Goal: Task Accomplishment & Management: Manage account settings

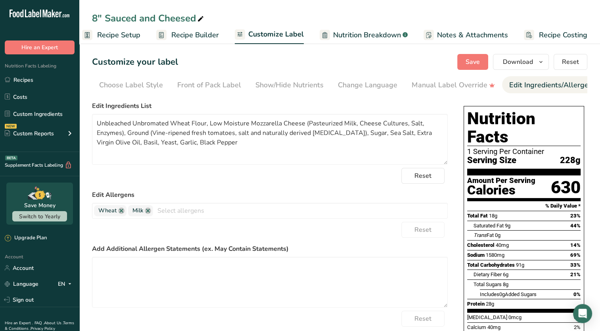
scroll to position [0, 90]
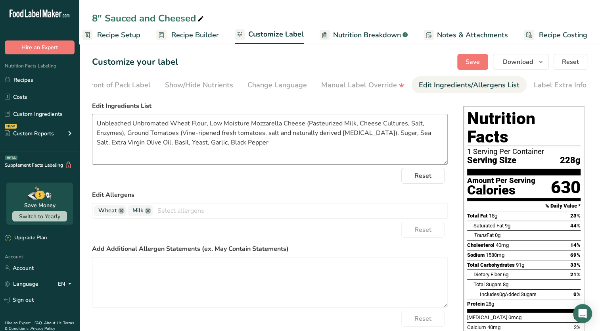
type textarea "Unbleached Unbromated Wheat Flour, Low Moisture Mozzarella Cheese (Pasteurized …"
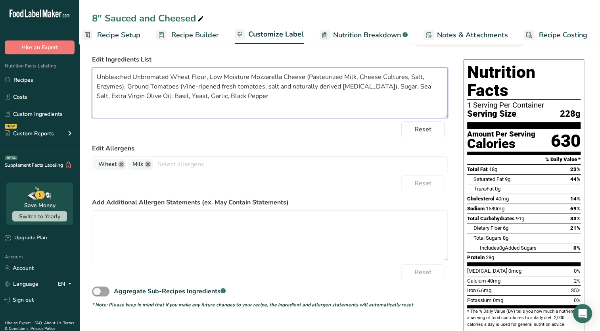
scroll to position [0, 0]
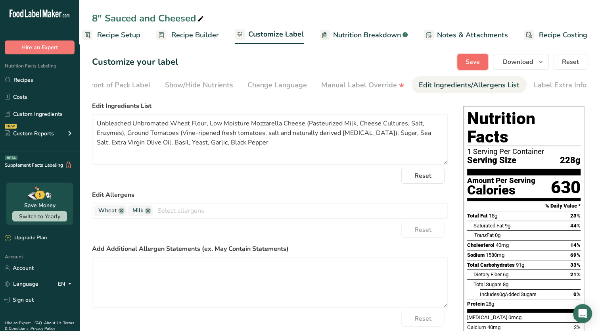
click at [470, 59] on span "Save" at bounding box center [473, 62] width 14 height 10
click at [540, 90] on div "Label Extra Info" at bounding box center [560, 85] width 53 height 11
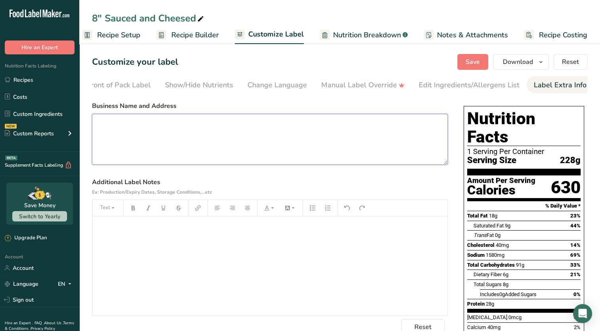
click at [242, 137] on textarea at bounding box center [270, 139] width 356 height 51
type textarea "Flippers"
click at [462, 67] on button "Save" at bounding box center [473, 62] width 31 height 16
drag, startPoint x: 158, startPoint y: 123, endPoint x: 68, endPoint y: 127, distance: 89.4
click at [68, 127] on div ".a-20{fill:#fff;} Hire an Expert Nutrition Facts Labeling Recipes Costs Custom …" at bounding box center [300, 233] width 600 height 466
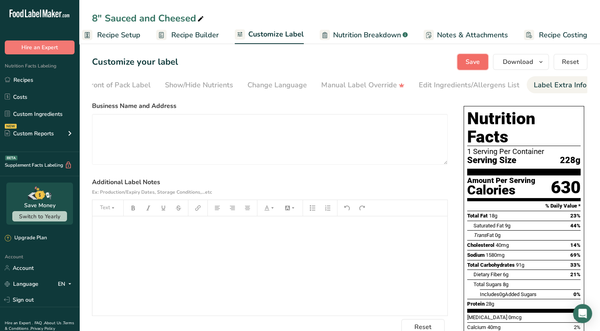
click at [472, 60] on span "Save" at bounding box center [473, 62] width 14 height 10
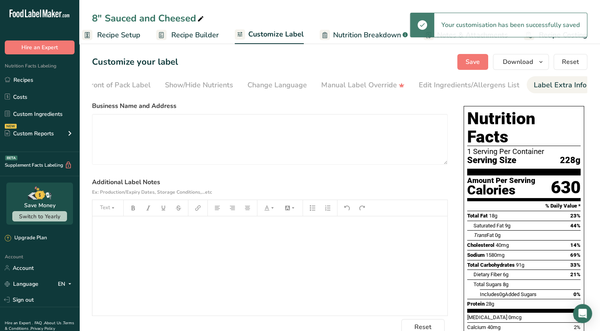
click at [341, 33] on span "Nutrition Breakdown" at bounding box center [367, 35] width 68 height 11
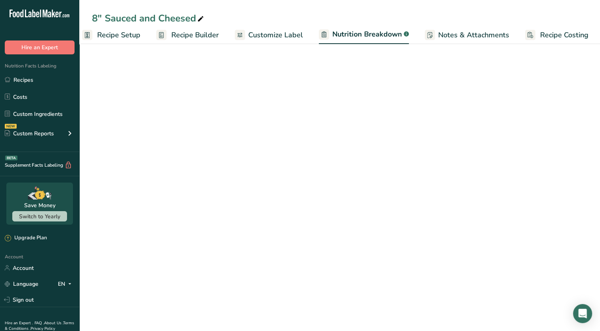
scroll to position [0, 11]
select select "Calories"
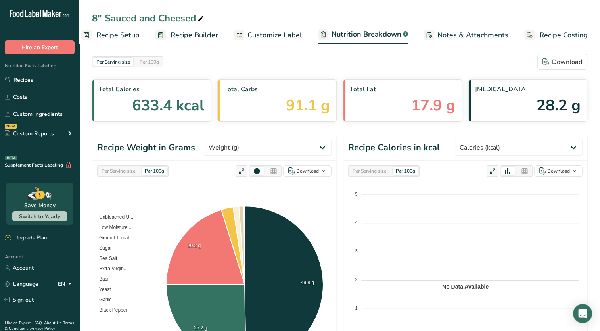
click at [466, 38] on span "Notes & Attachments" at bounding box center [473, 35] width 71 height 11
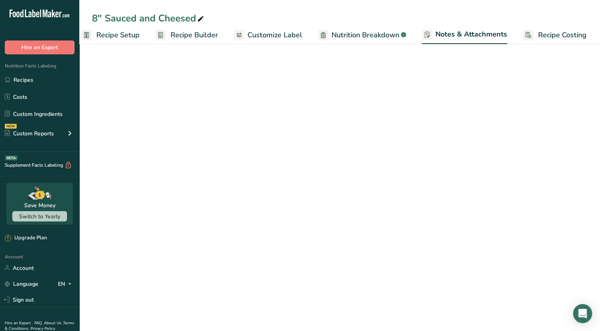
scroll to position [0, 10]
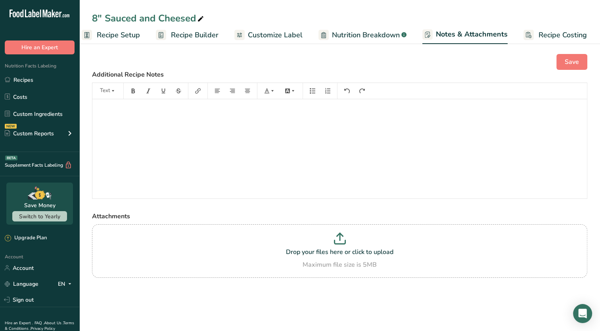
click at [198, 40] on span "Recipe Builder" at bounding box center [195, 35] width 48 height 11
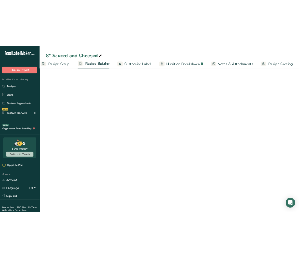
scroll to position [0, 10]
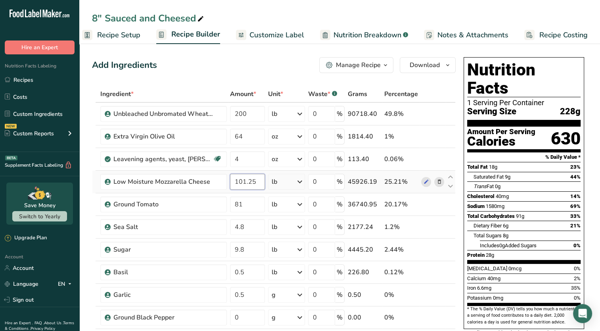
click at [244, 187] on input "101.25" at bounding box center [247, 182] width 35 height 16
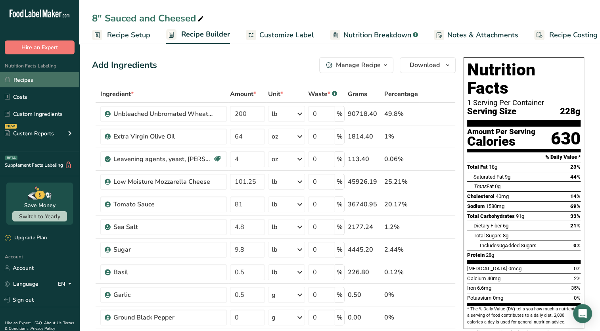
click at [33, 81] on link "Recipes" at bounding box center [39, 79] width 79 height 15
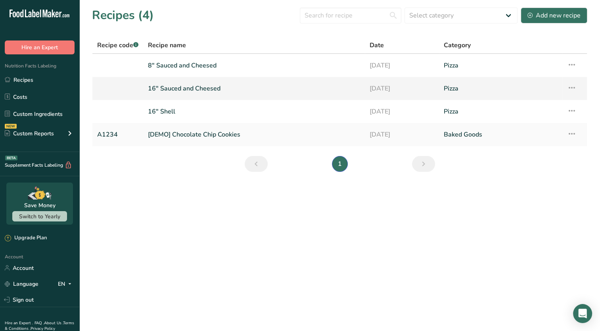
click at [186, 87] on link "16" Sauced and Cheesed" at bounding box center [254, 88] width 212 height 17
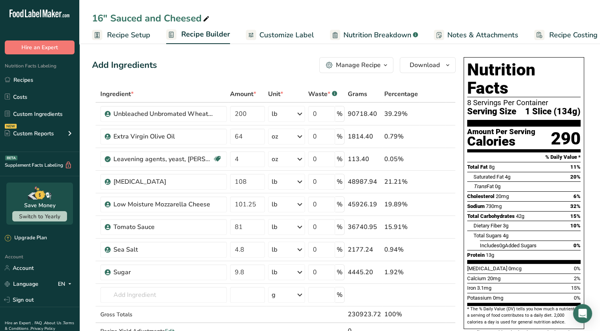
click at [384, 37] on span "Nutrition Breakdown" at bounding box center [378, 35] width 68 height 11
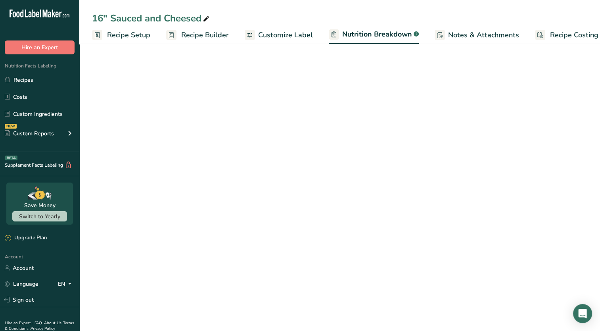
scroll to position [0, 11]
select select "Calories"
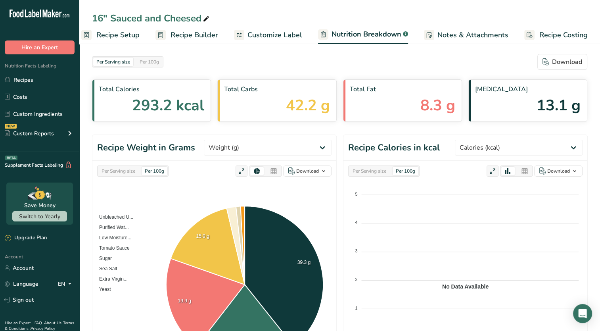
click at [287, 31] on span "Customize Label" at bounding box center [275, 35] width 55 height 11
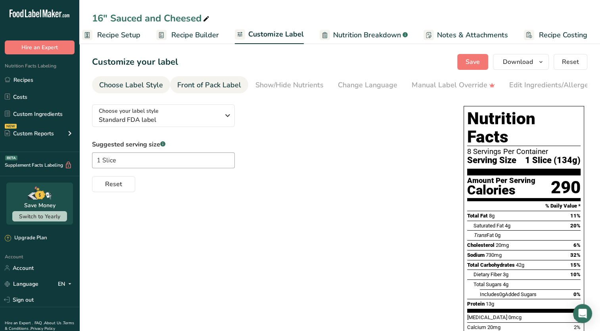
click at [221, 84] on div "Front of Pack Label" at bounding box center [209, 85] width 64 height 11
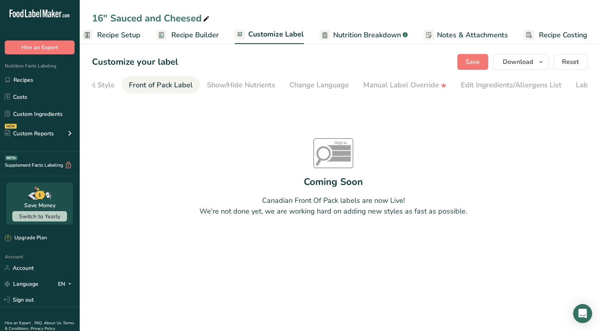
scroll to position [0, 77]
click at [223, 85] on div "Show/Hide Nutrients" at bounding box center [213, 85] width 68 height 11
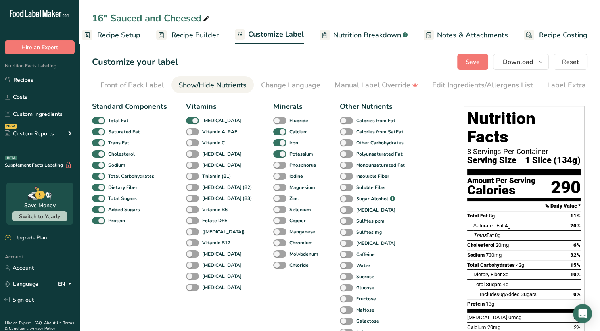
scroll to position [0, 90]
click at [257, 85] on div "Change Language" at bounding box center [278, 85] width 60 height 11
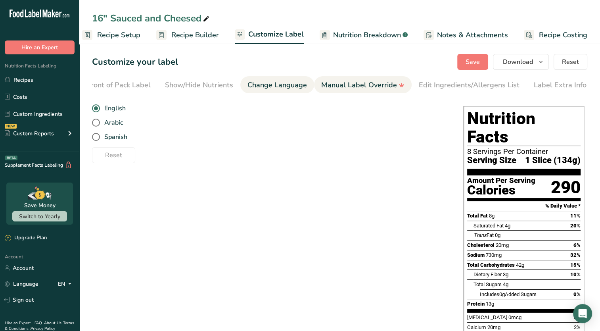
click at [335, 86] on div "Manual Label Override" at bounding box center [362, 85] width 83 height 11
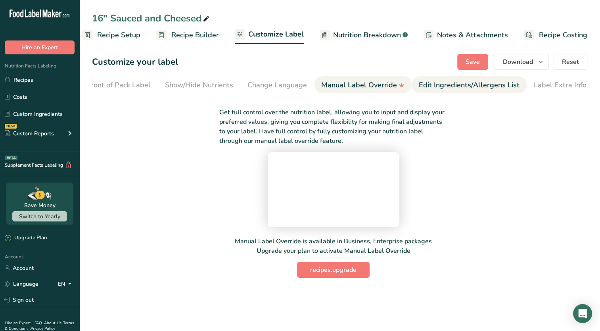
click at [426, 84] on div "Edit Ingredients/Allergens List" at bounding box center [469, 85] width 101 height 11
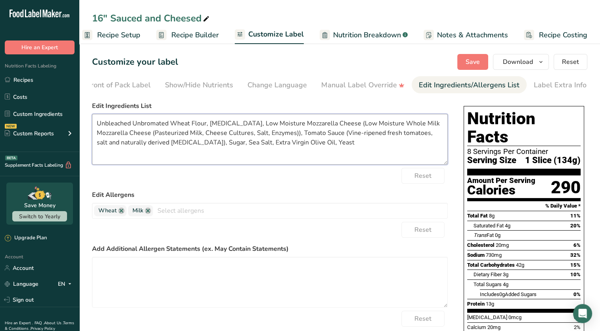
click at [336, 141] on textarea "Unbleached Unbromated Wheat Flour, Purified Water, Low Moisture Mozzarella Chee…" at bounding box center [270, 139] width 356 height 51
click at [233, 127] on textarea "Unbleached Unbromated Wheat Flour, Purified Water, Low Moisture Mozzarella Chee…" at bounding box center [270, 139] width 356 height 51
drag, startPoint x: 252, startPoint y: 123, endPoint x: 209, endPoint y: 125, distance: 42.9
click at [209, 125] on textarea "Unbleached Unbromated Wheat Flour, Purified Water, Low Moisture Mozzarella Chee…" at bounding box center [270, 139] width 356 height 51
drag, startPoint x: 437, startPoint y: 126, endPoint x: 302, endPoint y: 123, distance: 134.2
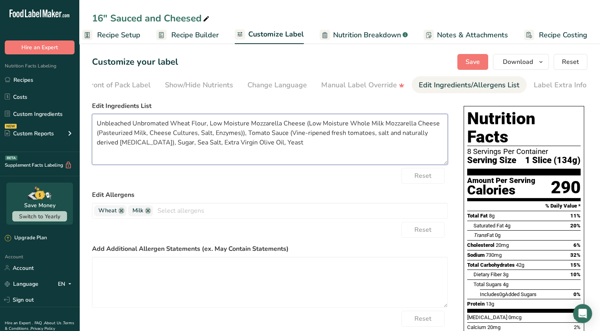
click at [302, 123] on textarea "Unbleached Unbromated Wheat Flour, Low Moisture Mozzarella Cheese (Low Moisture…" at bounding box center [270, 139] width 356 height 51
type textarea "Unbleached Unbromated Wheat Flour, Low Moisture Mozzarella Cheese (Pasteurized …"
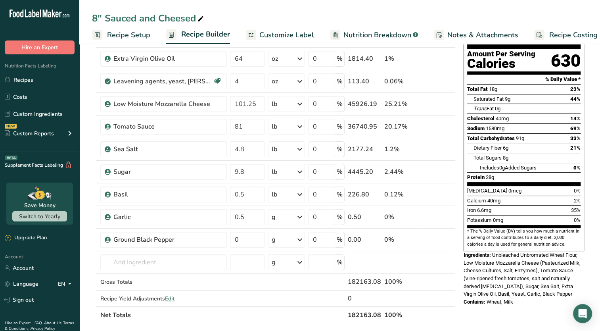
scroll to position [0, 10]
click at [285, 32] on span "Customize Label" at bounding box center [277, 35] width 55 height 11
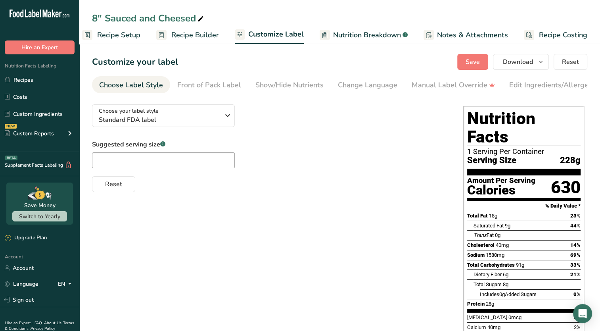
scroll to position [0, 90]
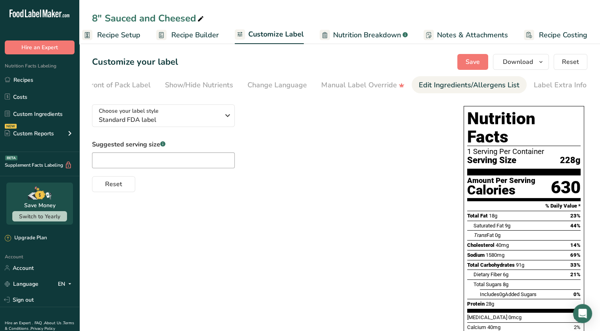
click at [449, 87] on div "Edit Ingredients/Allergens List" at bounding box center [469, 85] width 101 height 11
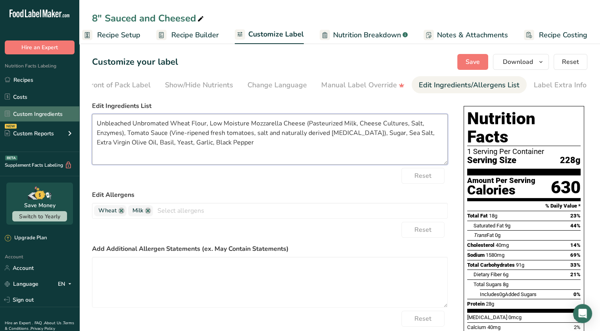
drag, startPoint x: 221, startPoint y: 145, endPoint x: 63, endPoint y: 117, distance: 159.7
click at [63, 117] on div ".a-20{fill:#fff;} Hire an Expert Nutrition Facts Labeling Recipes Costs Custom …" at bounding box center [300, 226] width 600 height 453
paste textarea "NBLEACHED UNBROMATED WHEAT FLOUR, LOW MOISTURE MOZZARELLA CHEESE (PASTEURIZED M…"
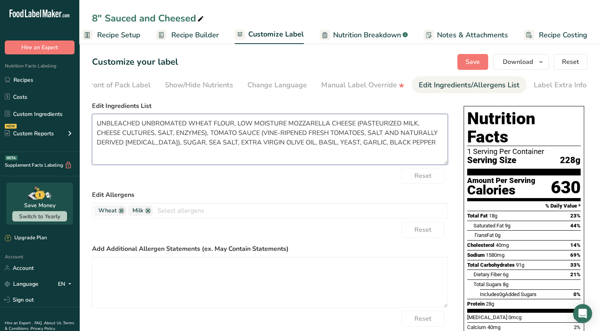
drag, startPoint x: 188, startPoint y: 126, endPoint x: 90, endPoint y: 119, distance: 97.8
click at [90, 119] on section "Customize your label Save Download Choose what to show on your downloaded label…" at bounding box center [339, 247] width 521 height 412
click at [143, 124] on textarea "WHEAT FLOUR, LOW MOISTURE MOZZARELLA CHEESE (PASTEURIZED MILK, CHEESE CULTURES,…" at bounding box center [270, 139] width 356 height 51
paste textarea "UNBLEACHED UNBROMATED"
drag, startPoint x: 222, startPoint y: 146, endPoint x: 167, endPoint y: 145, distance: 55.2
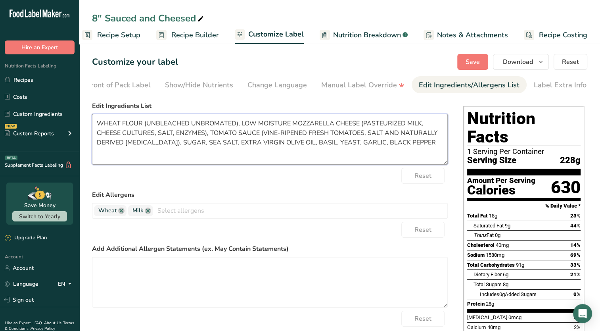
click at [167, 145] on textarea "WHEAT FLOUR (UNBLEACHED UNBROMATED), LOW MOISTURE MOZZARELLA CHEESE (PASTEURIZE…" at bounding box center [270, 139] width 356 height 51
click at [234, 127] on textarea "WHEAT FLOUR (UNBLEACHED UNBROMATED), LOW MOISTURE MOZZARELLA CHEESE (PASTEURIZE…" at bounding box center [270, 139] width 356 height 51
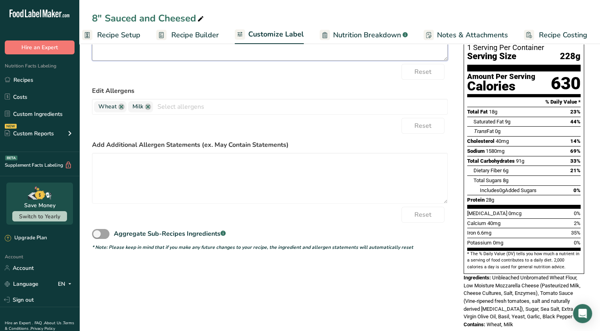
scroll to position [0, 0]
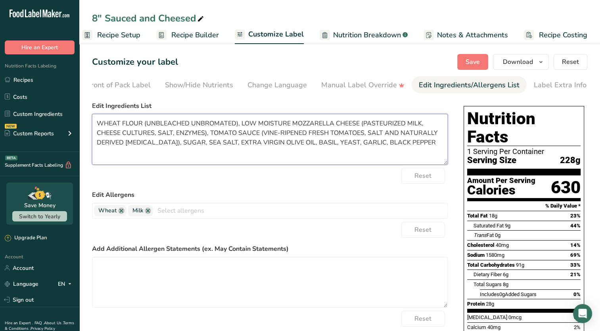
type textarea "WHEAT FLOUR (UNBLEACHED UNBROMATED), LOW MOISTURE MOZZARELLA CHEESE (PASTEURIZE…"
click at [481, 53] on section "Customize your label Save Download Choose what to show on your downloaded label…" at bounding box center [339, 247] width 521 height 412
click at [470, 60] on span "Save" at bounding box center [473, 62] width 14 height 10
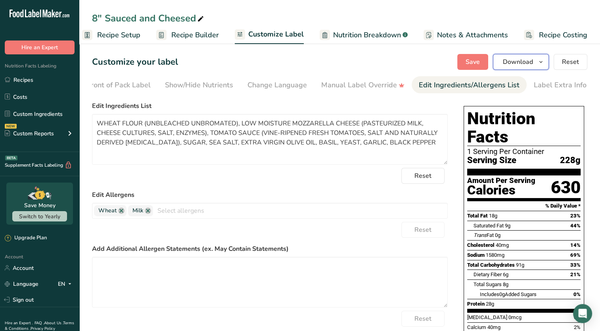
click at [524, 64] on span "Download" at bounding box center [518, 62] width 30 height 10
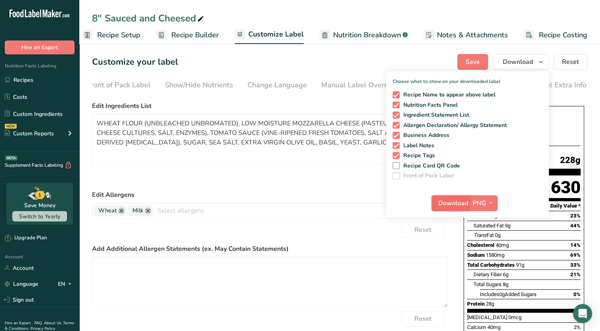
click at [448, 203] on span "Download" at bounding box center [454, 203] width 30 height 10
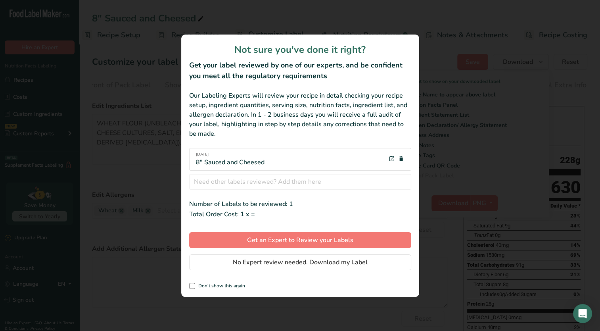
scroll to position [0, 4]
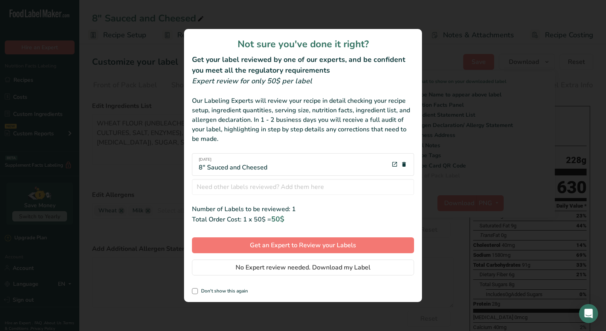
click at [405, 165] on icon "review labels modal" at bounding box center [404, 165] width 6 height 10
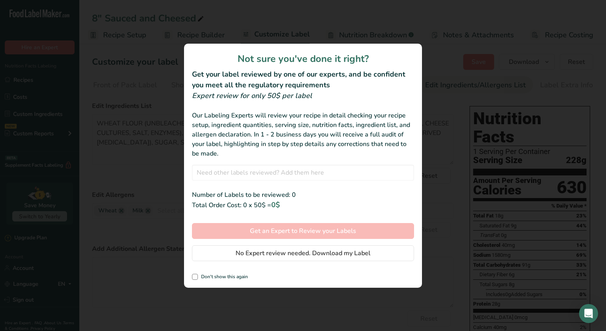
click at [142, 184] on div "review labels modal" at bounding box center [303, 165] width 606 height 331
click at [143, 184] on div "review labels modal" at bounding box center [303, 165] width 606 height 331
click at [197, 279] on span "review labels modal" at bounding box center [195, 277] width 6 height 6
click at [197, 279] on input "Don't show this again" at bounding box center [194, 276] width 5 height 5
checkbox input "true"
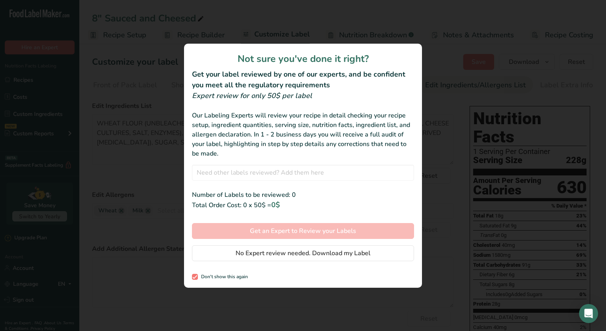
click at [154, 163] on div "review labels modal" at bounding box center [303, 165] width 606 height 331
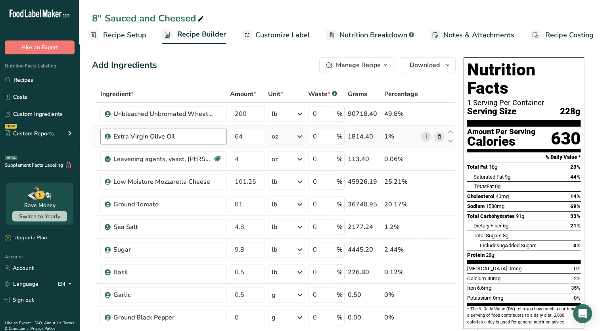
scroll to position [78, 0]
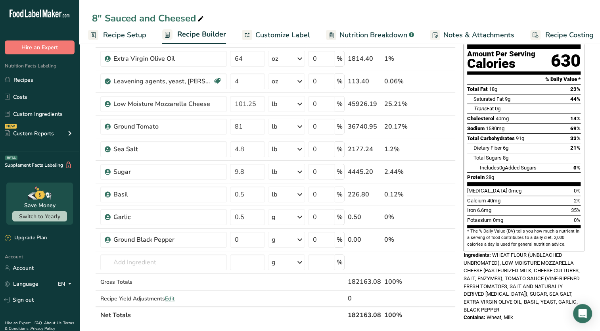
click at [289, 32] on span "Customize Label" at bounding box center [283, 35] width 55 height 11
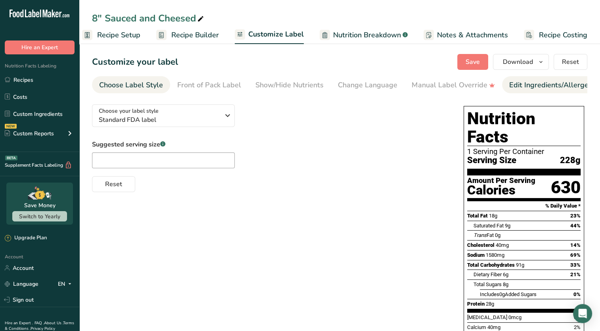
click at [517, 88] on div "Edit Ingredients/Allergens List" at bounding box center [560, 85] width 101 height 11
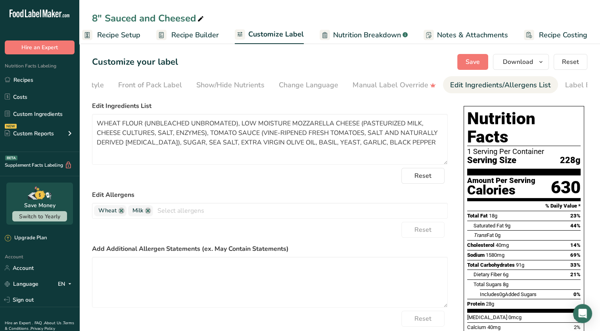
scroll to position [0, 90]
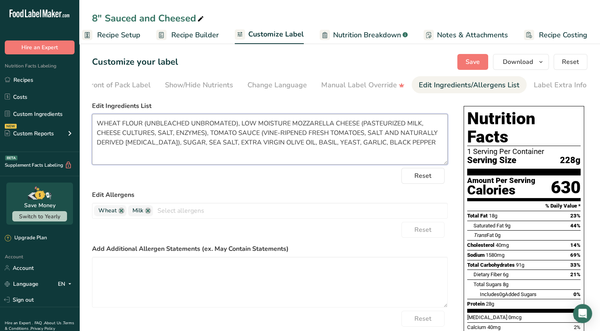
drag, startPoint x: 425, startPoint y: 147, endPoint x: 81, endPoint y: 116, distance: 345.9
click at [81, 116] on section "Customize your label Save Download Choose what to show on your downloaded label…" at bounding box center [339, 254] width 521 height 427
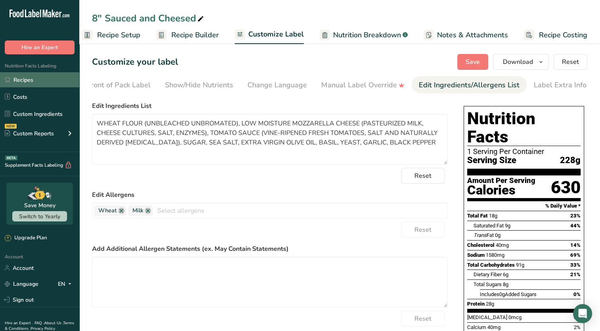
click at [34, 84] on link "Recipes" at bounding box center [39, 79] width 79 height 15
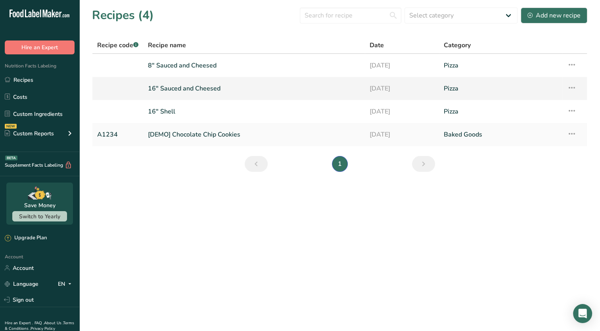
click at [539, 91] on link "Pizza" at bounding box center [501, 88] width 114 height 17
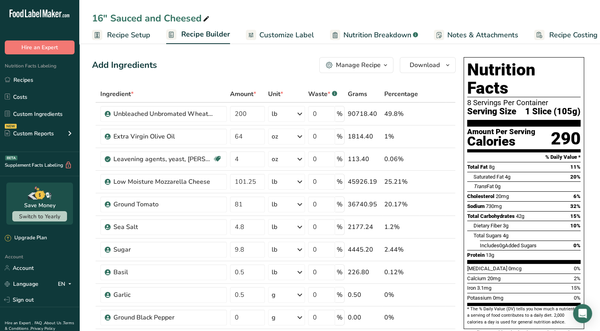
click at [279, 38] on span "Customize Label" at bounding box center [287, 35] width 55 height 11
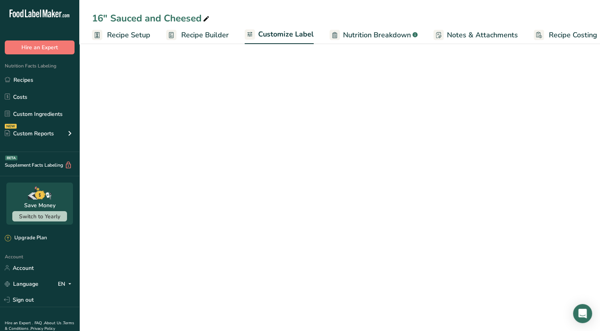
scroll to position [0, 10]
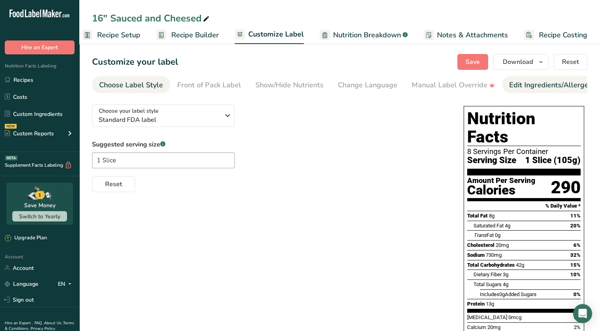
click at [542, 90] on div "Edit Ingredients/Allergens List" at bounding box center [560, 85] width 101 height 11
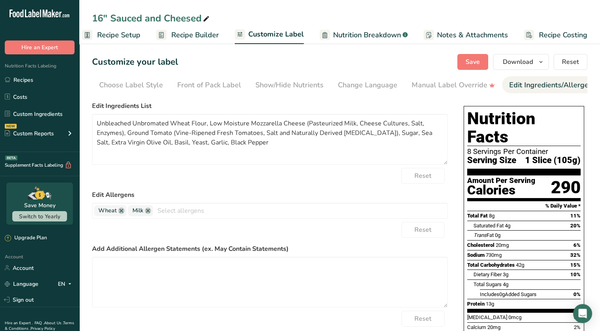
scroll to position [0, 90]
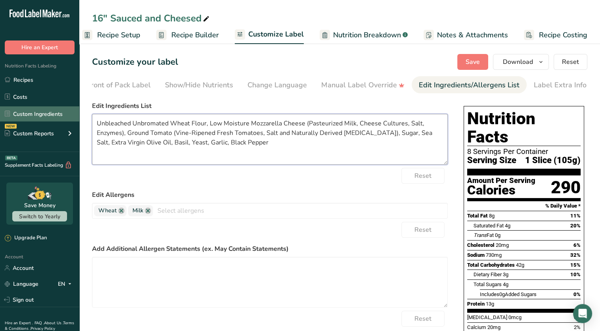
drag, startPoint x: 281, startPoint y: 160, endPoint x: 78, endPoint y: 121, distance: 206.4
click at [78, 121] on div ".a-20{fill:#fff;} Hire an Expert Nutrition Facts Labeling Recipes Costs Custom …" at bounding box center [300, 226] width 600 height 453
paste textarea "WHEAT FLOUR (UNBLEACHED UNBROMATED), LOW MOISTURE MOZZARELLA CHEESE (PASTEURIZE…"
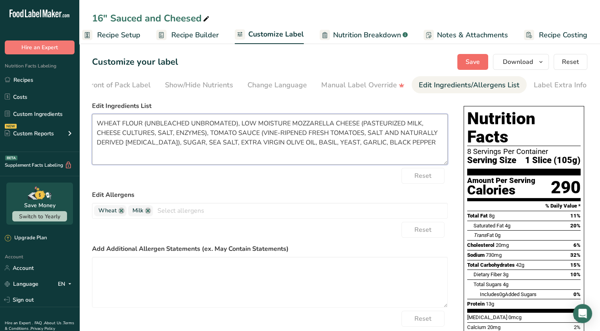
type textarea "WHEAT FLOUR (UNBLEACHED UNBROMATED), LOW MOISTURE MOZZARELLA CHEESE (PASTEURIZE…"
click at [473, 66] on span "Save" at bounding box center [473, 62] width 14 height 10
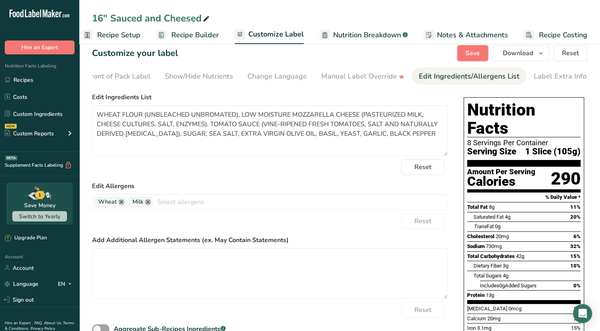
scroll to position [0, 0]
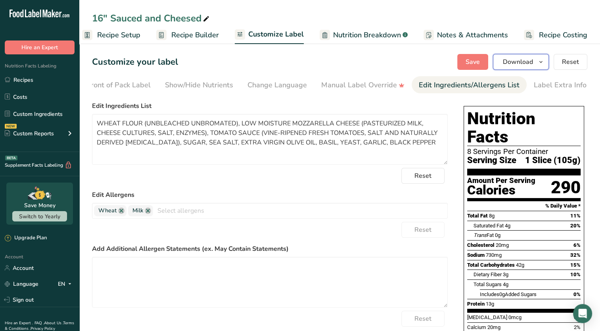
click at [527, 66] on span "Download" at bounding box center [518, 62] width 30 height 10
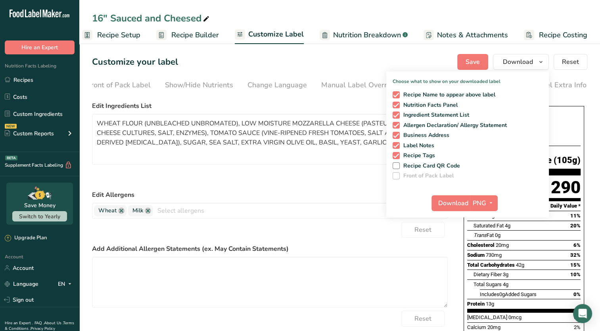
click at [207, 176] on div "Reset" at bounding box center [270, 176] width 356 height 16
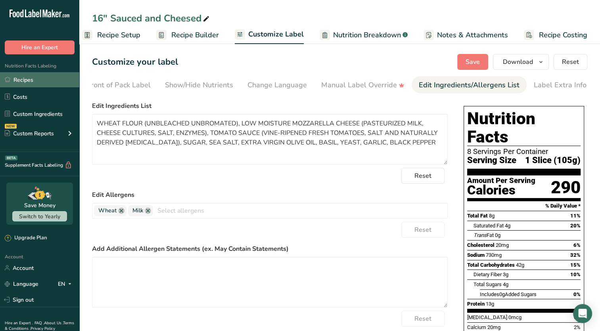
click at [21, 83] on link "Recipes" at bounding box center [39, 79] width 79 height 15
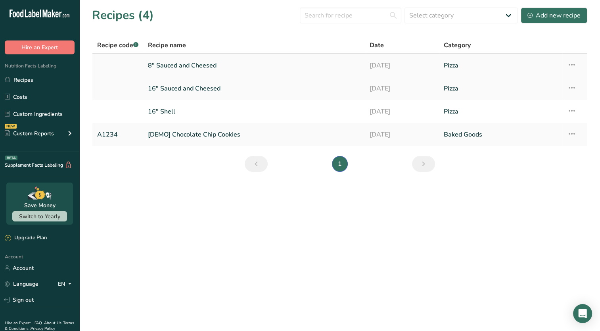
click at [263, 62] on link "8" Sauced and Cheesed" at bounding box center [254, 65] width 212 height 17
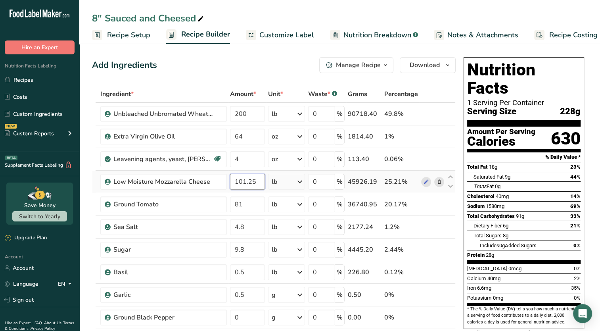
drag, startPoint x: 260, startPoint y: 182, endPoint x: 229, endPoint y: 187, distance: 32.2
click at [229, 187] on td "101.25" at bounding box center [248, 182] width 38 height 23
type input "100"
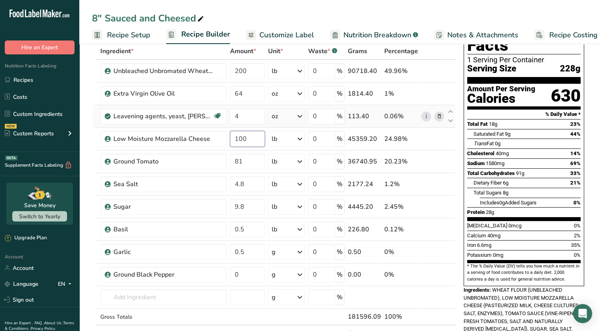
scroll to position [29, 0]
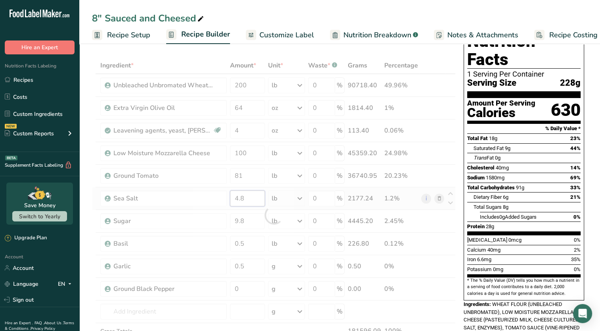
click at [238, 196] on div "Ingredient * Amount * Unit * Waste * .a-a{fill:#347362;}.b-a{fill:#fff;} Grams …" at bounding box center [274, 215] width 364 height 316
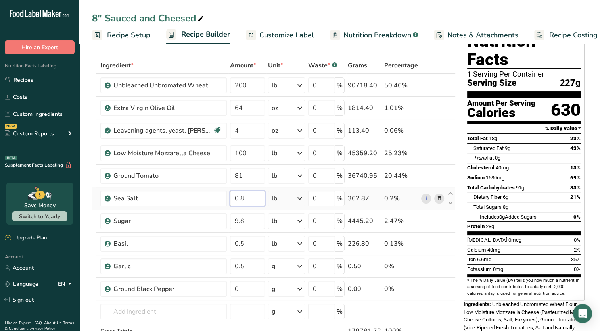
type input "0"
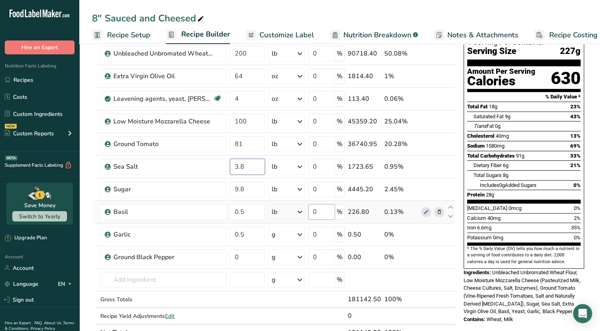
scroll to position [62, 0]
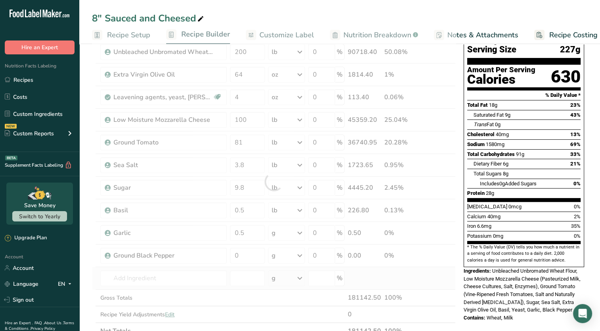
click at [362, 277] on div "Ingredient * Amount * Unit * Waste * .a-a{fill:#347362;}.b-a{fill:#fff;} Grams …" at bounding box center [274, 182] width 364 height 316
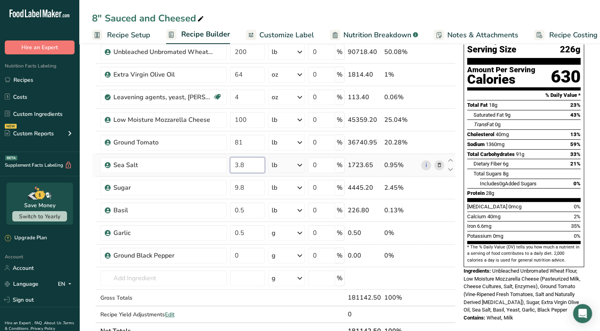
click at [246, 166] on input "3.8" at bounding box center [247, 165] width 35 height 16
drag, startPoint x: 246, startPoint y: 166, endPoint x: 232, endPoint y: 163, distance: 15.0
click at [232, 163] on input "3.8" at bounding box center [247, 165] width 35 height 16
type input "4.8"
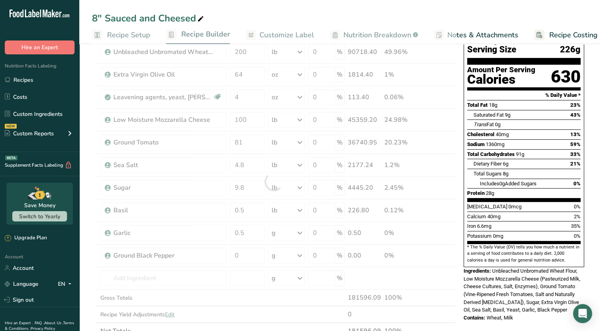
click at [473, 315] on span "Contains:" at bounding box center [475, 318] width 22 height 6
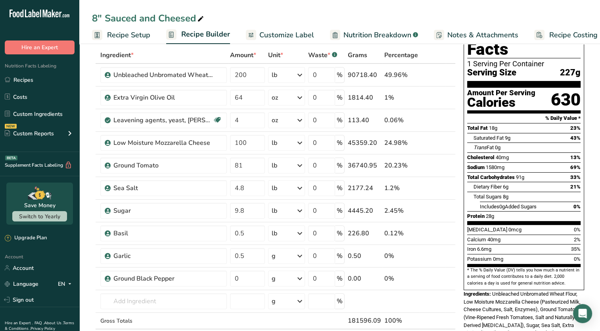
scroll to position [0, 0]
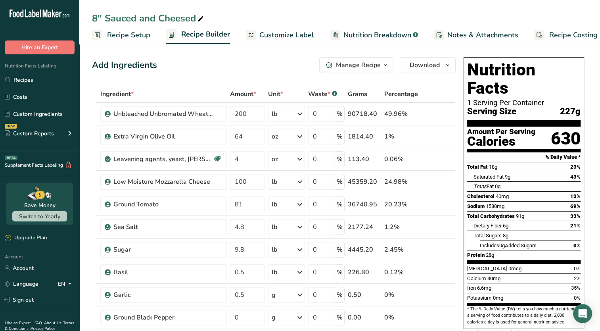
click at [291, 34] on span "Customize Label" at bounding box center [287, 35] width 55 height 11
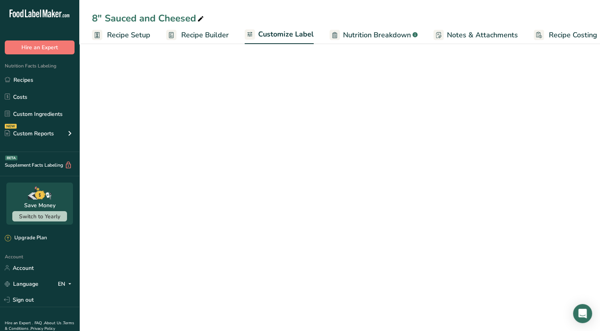
scroll to position [0, 10]
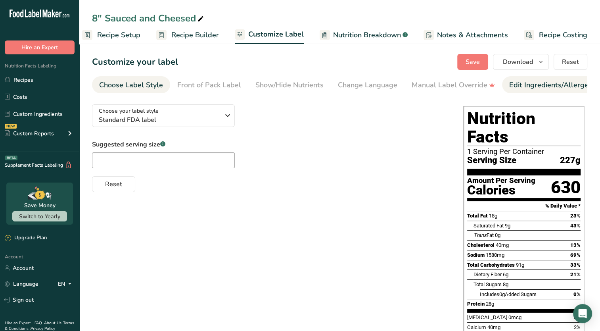
click at [513, 88] on div "Edit Ingredients/Allergens List" at bounding box center [560, 85] width 101 height 11
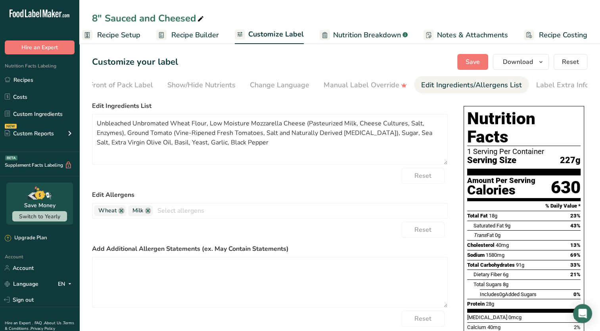
scroll to position [0, 90]
drag, startPoint x: 242, startPoint y: 142, endPoint x: 90, endPoint y: 111, distance: 155.5
click at [90, 111] on section "Customize your label Save Download Choose what to show on your downloaded label…" at bounding box center [339, 247] width 521 height 412
paste textarea "WHEAT FLOUR (UNBLEACHED UNBROMATED), LOW MOISTURE MOZZARELLA CHEESE (PASTEURIZE…"
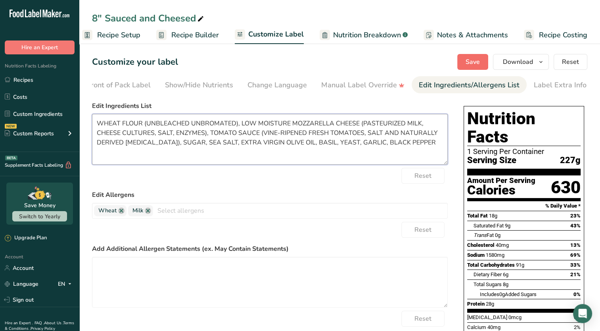
type textarea "WHEAT FLOUR (UNBLEACHED UNBROMATED), LOW MOISTURE MOZZARELLA CHEESE (PASTEURIZE…"
click at [481, 59] on button "Save" at bounding box center [473, 62] width 31 height 16
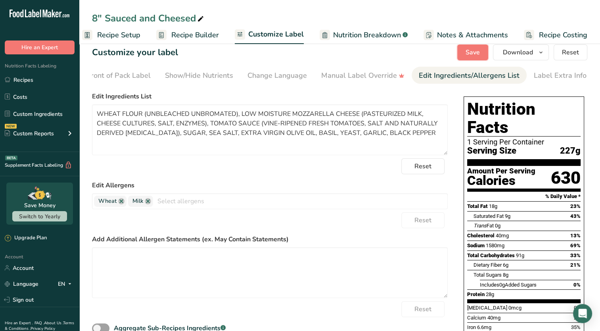
scroll to position [0, 0]
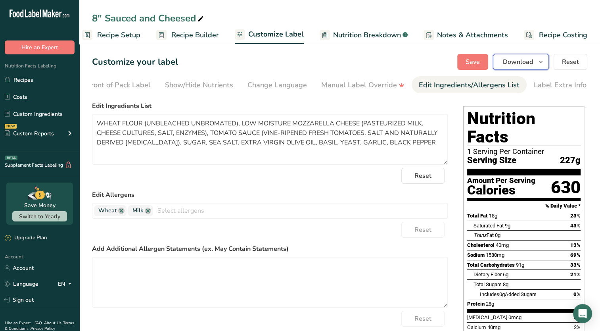
click at [532, 59] on span "Download" at bounding box center [518, 62] width 30 height 10
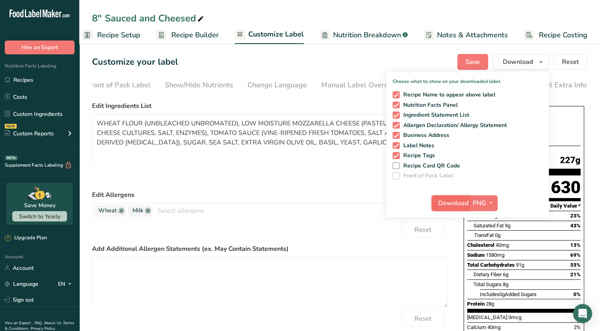
click at [463, 206] on span "Download" at bounding box center [454, 203] width 30 height 10
click at [359, 6] on div "8" Sauced and Cheesed Recipe Setup Recipe Builder Customize Label Nutrition Bre…" at bounding box center [339, 22] width 521 height 44
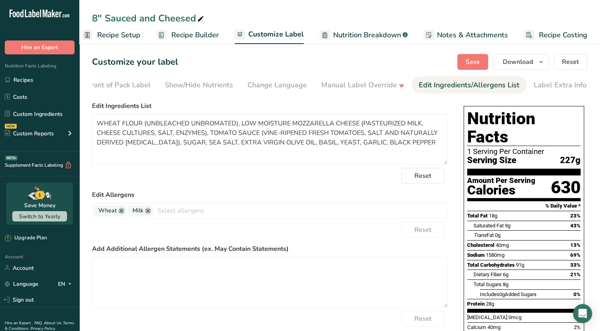
click at [129, 37] on span "Recipe Setup" at bounding box center [118, 35] width 43 height 11
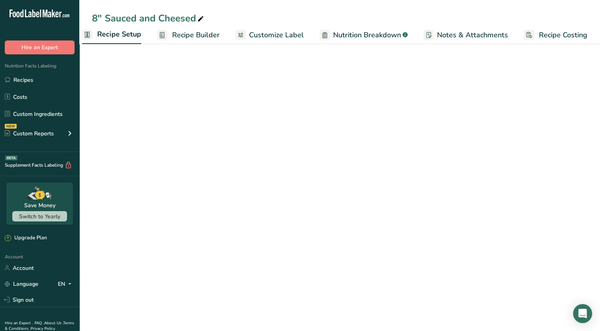
scroll to position [0, 3]
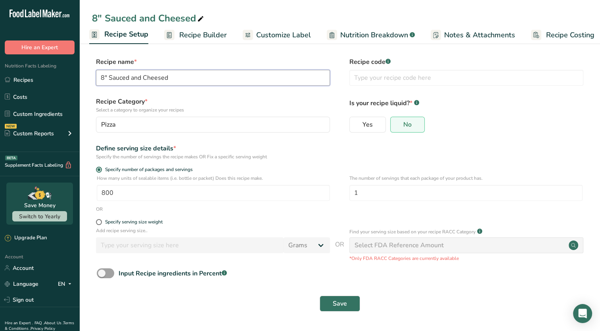
click at [102, 79] on input "8" Sauced and Cheesed" at bounding box center [213, 78] width 234 height 16
type input "12" Sauced and Cheesed"
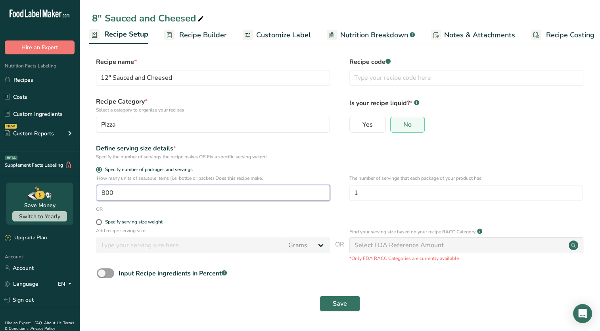
click at [121, 191] on input "800" at bounding box center [213, 193] width 233 height 16
type input "1"
type input "370"
click at [362, 196] on input "1" at bounding box center [466, 193] width 233 height 16
type input "6"
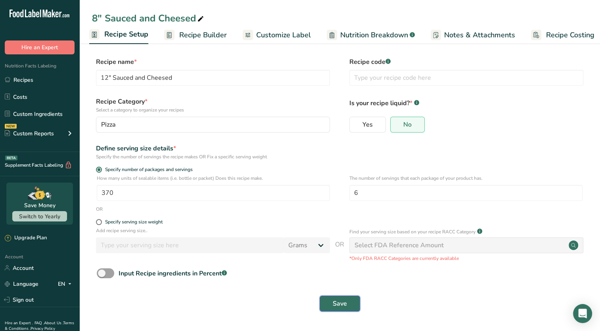
click at [340, 310] on button "Save" at bounding box center [340, 304] width 40 height 16
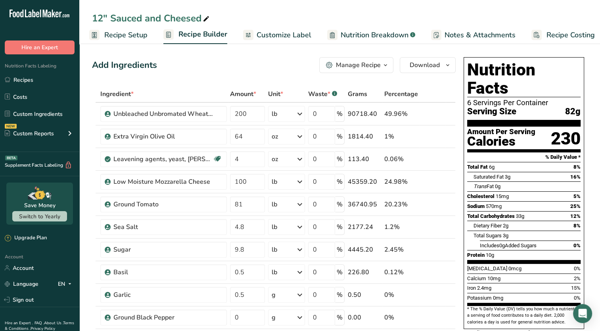
click at [279, 36] on span "Customize Label" at bounding box center [284, 35] width 55 height 11
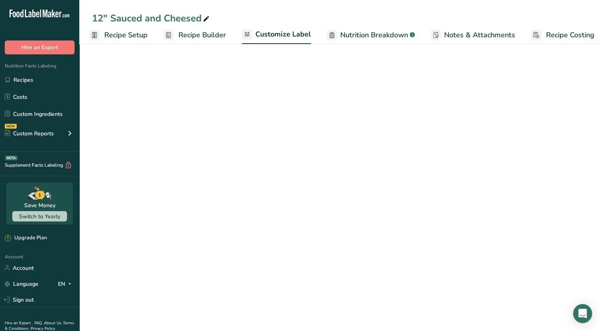
scroll to position [0, 10]
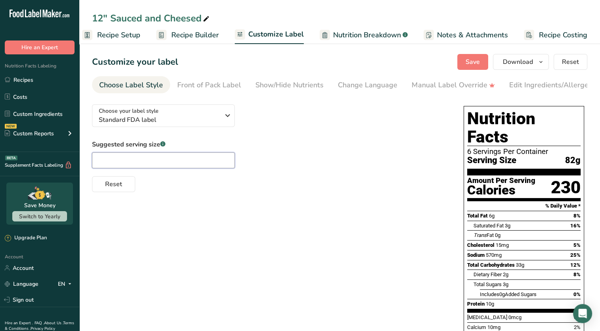
drag, startPoint x: 158, startPoint y: 164, endPoint x: 152, endPoint y: 164, distance: 5.6
click at [152, 164] on input "text" at bounding box center [163, 160] width 143 height 16
type input "1 Slice"
click at [374, 198] on div "Choose your label style Standard FDA label USA (FDA) Standard FDA label Tabular…" at bounding box center [340, 277] width 496 height 358
click at [477, 60] on span "Save" at bounding box center [473, 62] width 14 height 10
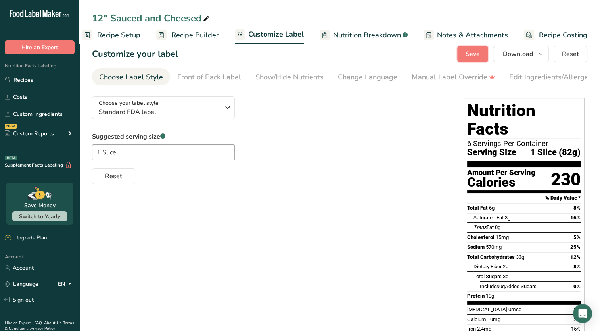
scroll to position [0, 0]
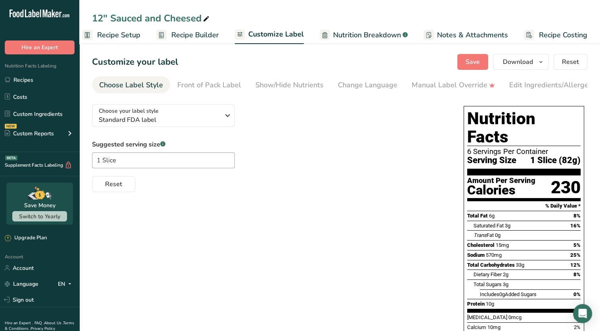
click at [123, 32] on span "Recipe Setup" at bounding box center [118, 35] width 43 height 11
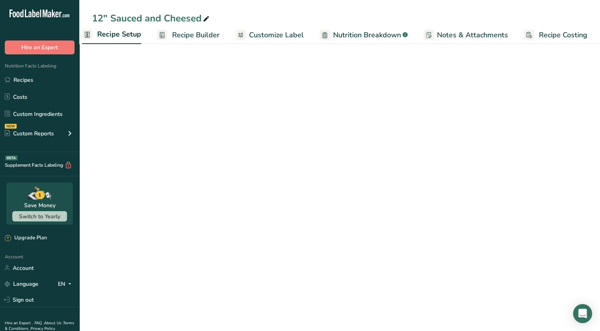
scroll to position [0, 3]
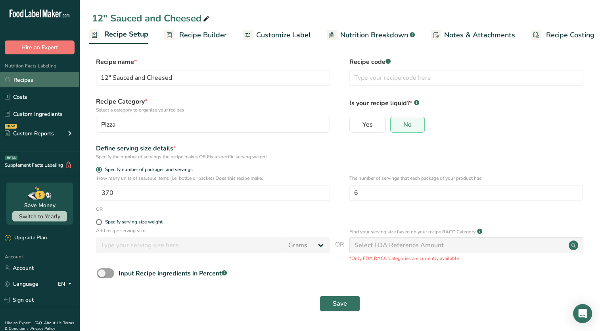
click at [23, 83] on link "Recipes" at bounding box center [39, 79] width 79 height 15
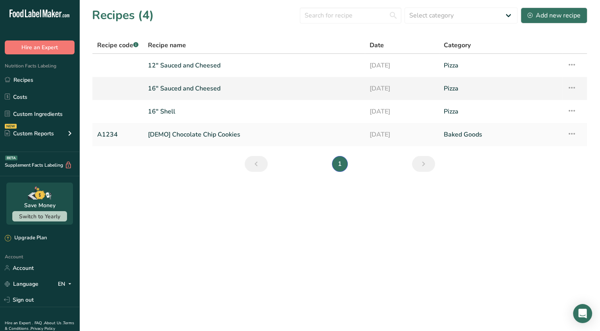
click at [208, 89] on link "16" Sauced and Cheesed" at bounding box center [254, 88] width 212 height 17
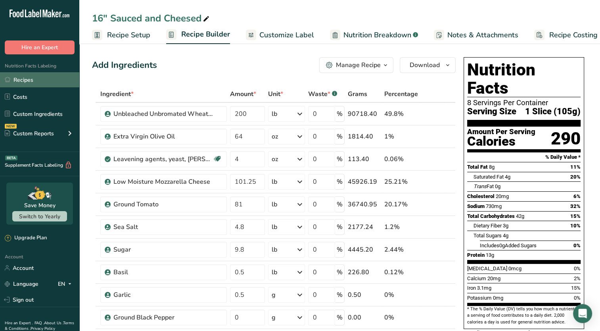
click at [43, 86] on link "Recipes" at bounding box center [39, 79] width 79 height 15
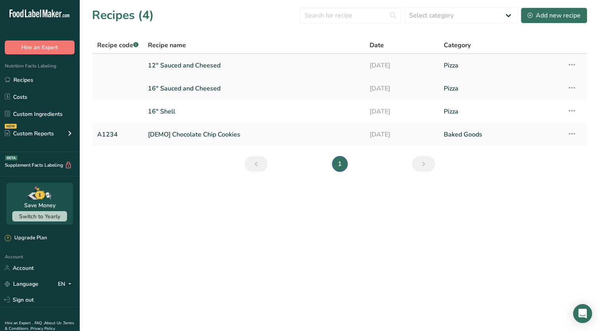
click at [212, 69] on link "12" Sauced and Cheesed" at bounding box center [254, 65] width 212 height 17
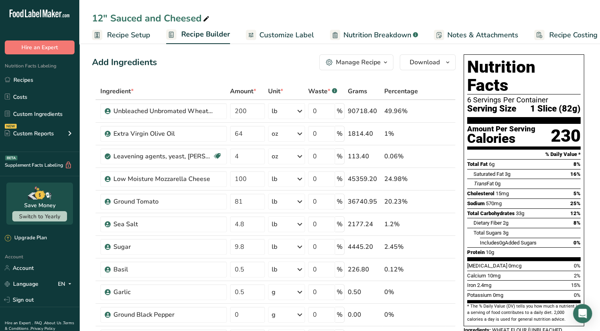
scroll to position [3, 0]
click at [135, 38] on span "Recipe Setup" at bounding box center [128, 35] width 43 height 11
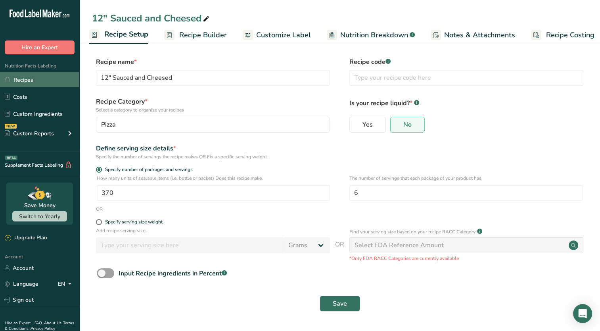
click at [29, 79] on link "Recipes" at bounding box center [39, 79] width 79 height 15
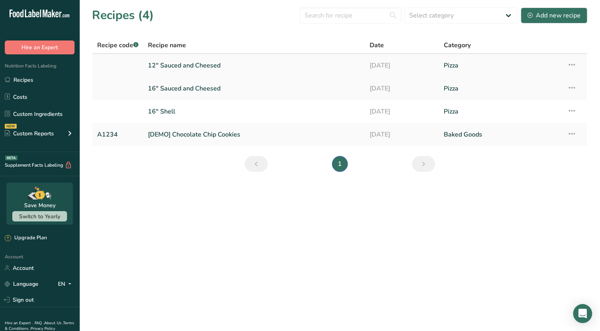
click at [273, 65] on link "12" Sauced and Cheesed" at bounding box center [254, 65] width 212 height 17
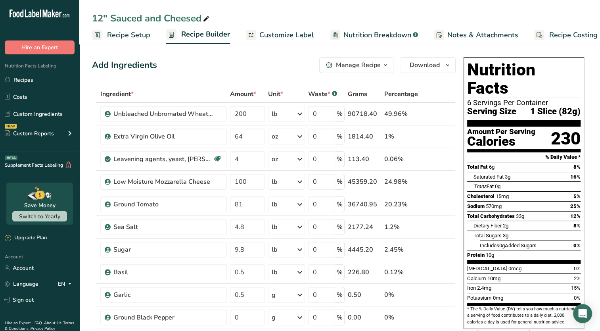
click at [135, 40] on link "Recipe Setup" at bounding box center [121, 35] width 58 height 18
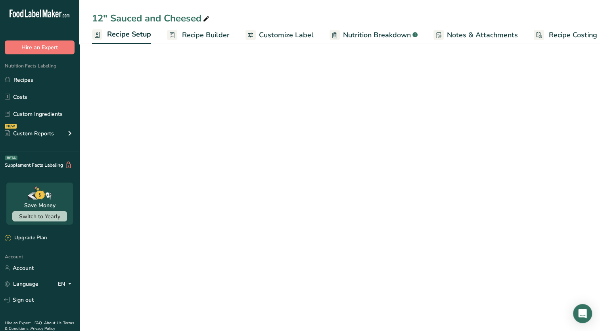
scroll to position [0, 3]
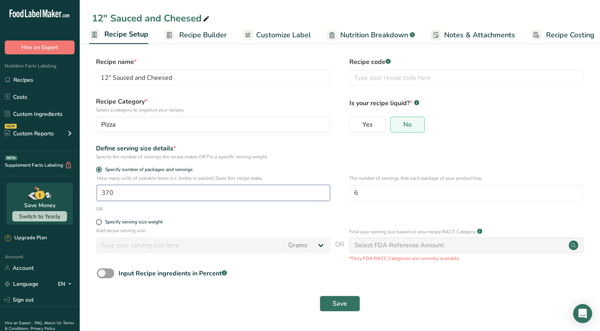
click at [126, 189] on input "370" at bounding box center [213, 193] width 233 height 16
type input "1"
type input "800"
click at [370, 200] on input "6" at bounding box center [466, 193] width 233 height 16
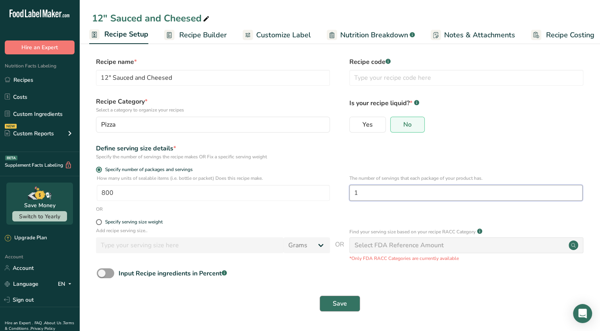
type input "1"
click at [344, 306] on span "Save" at bounding box center [340, 304] width 14 height 10
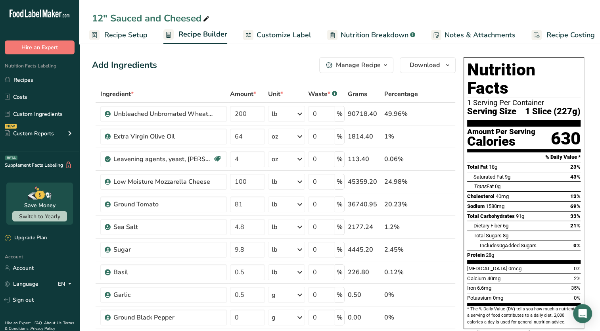
click at [122, 35] on span "Recipe Setup" at bounding box center [125, 35] width 43 height 11
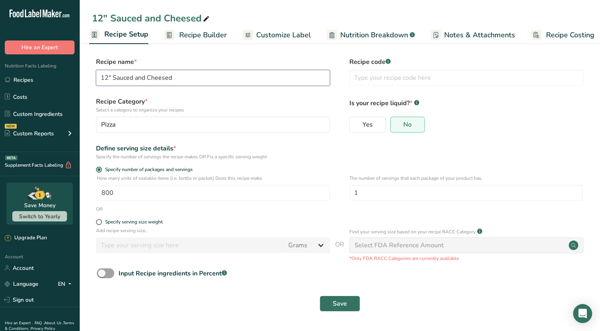
click at [108, 77] on input "12" Sauced and Cheesed" at bounding box center [213, 78] width 234 height 16
type input "8" Sauced and Cheesed"
click at [341, 311] on button "Save" at bounding box center [340, 304] width 40 height 16
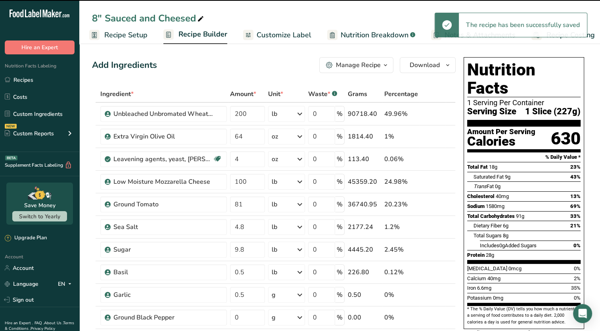
click at [200, 37] on span "Recipe Builder" at bounding box center [203, 34] width 49 height 11
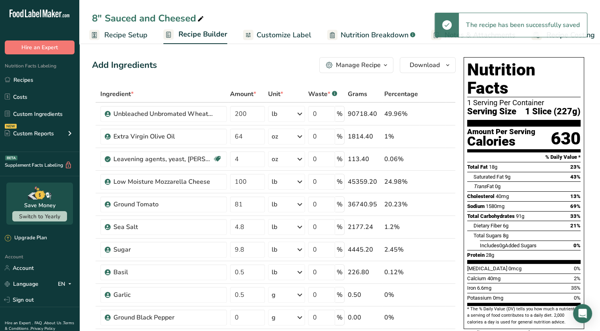
scroll to position [0, 10]
click at [247, 180] on input "100" at bounding box center [247, 182] width 35 height 16
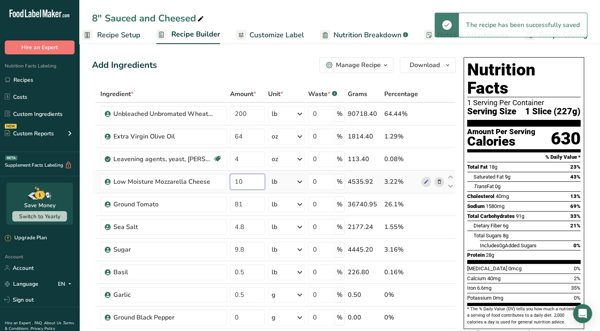
type input "1"
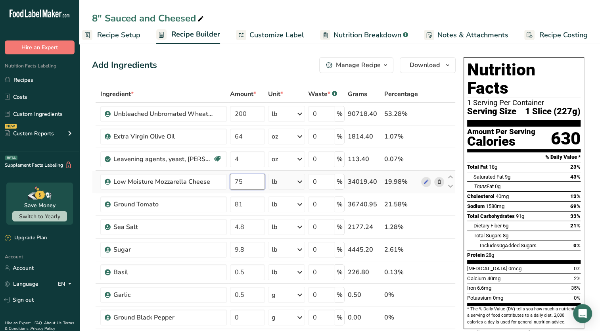
type input "75"
click at [491, 233] on span "Total Sugars" at bounding box center [488, 236] width 28 height 6
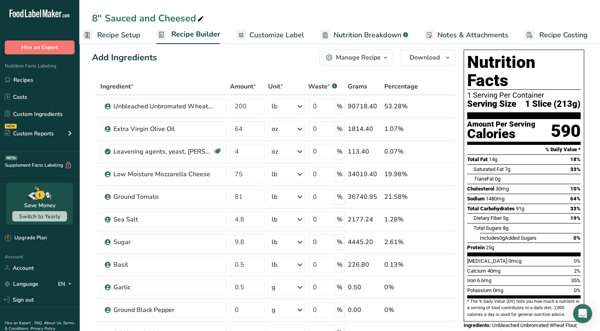
scroll to position [0, 0]
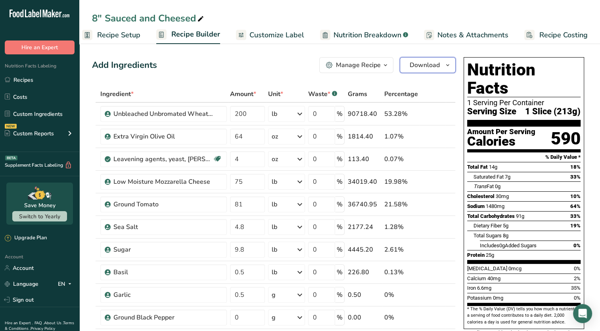
click at [424, 65] on span "Download" at bounding box center [425, 65] width 30 height 10
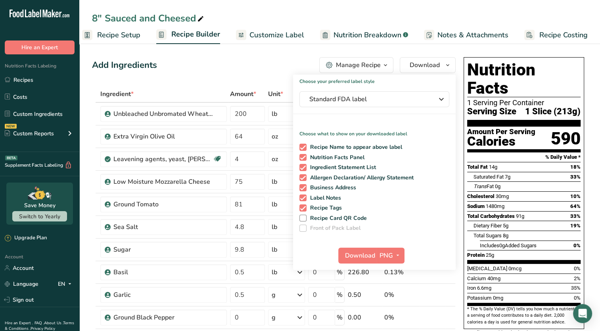
click at [531, 104] on section "Nutrition Facts 1 Serving Per Container Serving Size 1 Slice (213g)" at bounding box center [525, 94] width 114 height 66
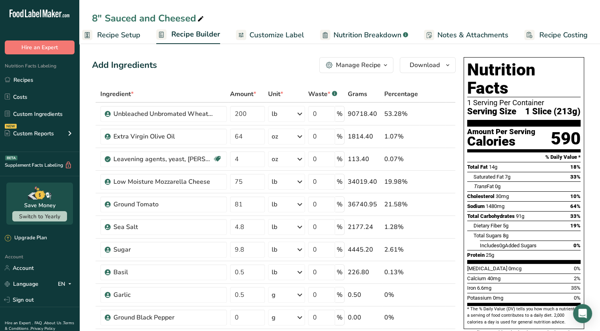
click at [276, 31] on span "Customize Label" at bounding box center [277, 35] width 55 height 11
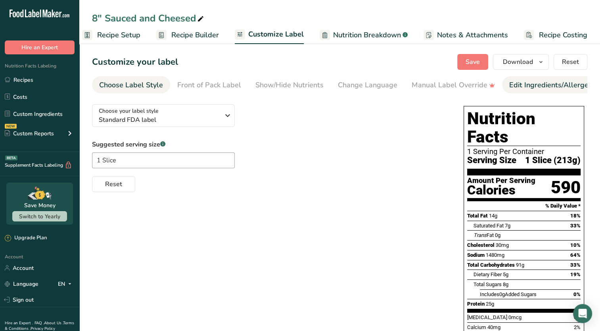
click at [531, 86] on div "Edit Ingredients/Allergens List" at bounding box center [560, 85] width 101 height 11
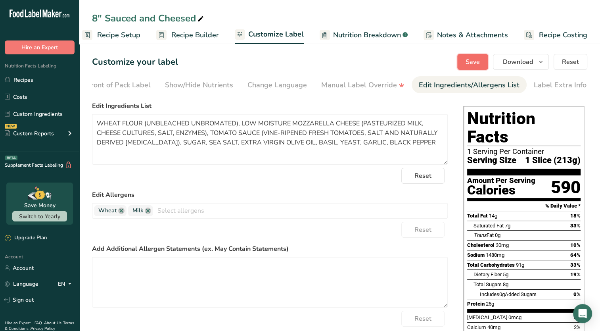
click at [473, 60] on span "Save" at bounding box center [473, 62] width 14 height 10
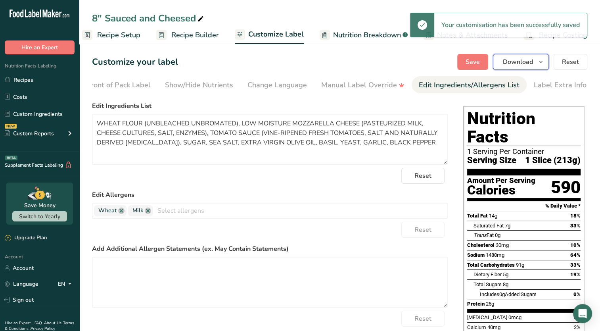
click at [531, 55] on button "Download" at bounding box center [521, 62] width 56 height 16
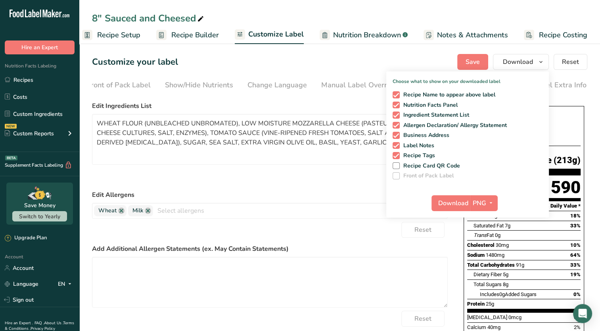
click at [516, 291] on span "Includes 0g Added Sugars" at bounding box center [508, 294] width 57 height 6
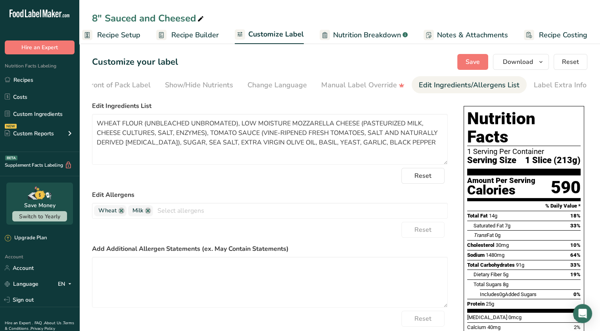
click at [117, 33] on span "Recipe Setup" at bounding box center [118, 35] width 43 height 11
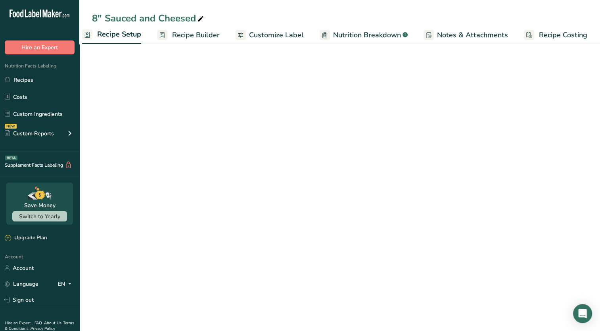
scroll to position [0, 3]
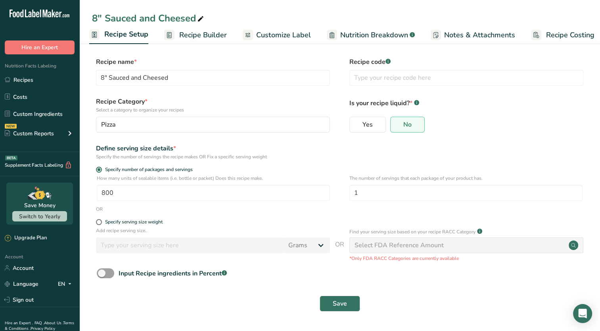
click at [287, 36] on span "Customize Label" at bounding box center [283, 35] width 55 height 11
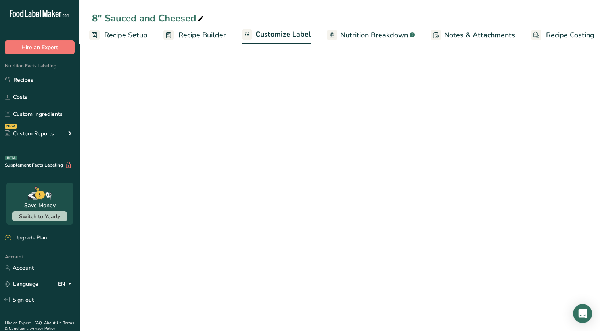
scroll to position [0, 10]
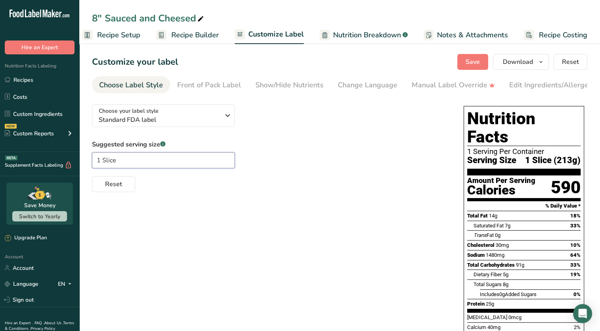
click at [147, 161] on input "1 Slice" at bounding box center [163, 160] width 143 height 16
type input "1"
click at [154, 197] on div "Choose your label style Standard FDA label USA (FDA) Standard FDA label Tabular…" at bounding box center [340, 277] width 496 height 358
click at [479, 56] on button "Save" at bounding box center [473, 62] width 31 height 16
click at [218, 163] on input "text" at bounding box center [163, 160] width 143 height 16
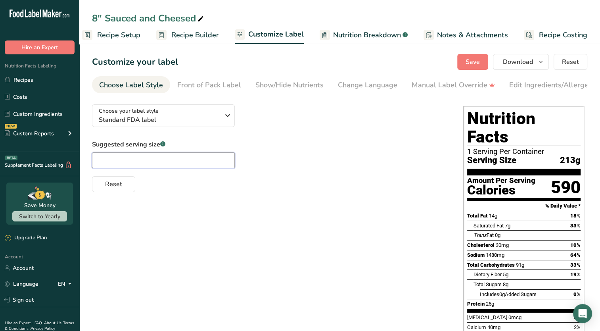
type input "1"
click at [351, 154] on div "Suggested serving size .a-a{fill:#347362;}.b-a{fill:#fff;} Reset" at bounding box center [270, 166] width 356 height 52
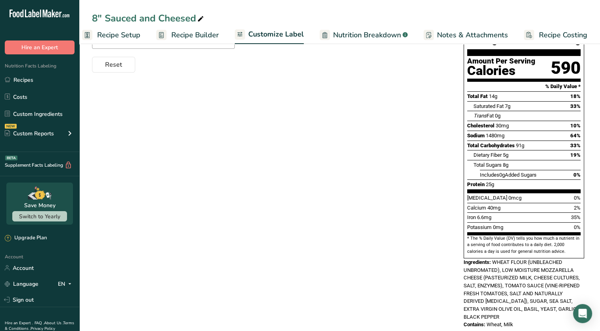
scroll to position [0, 0]
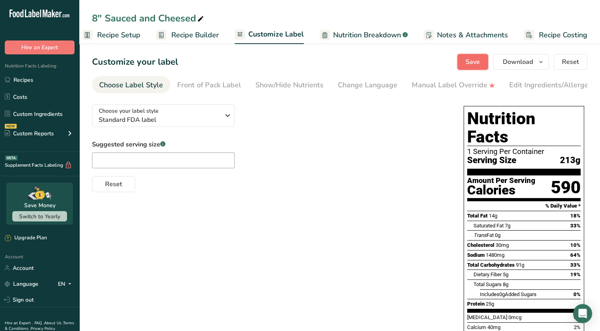
click at [476, 64] on span "Save" at bounding box center [473, 62] width 14 height 10
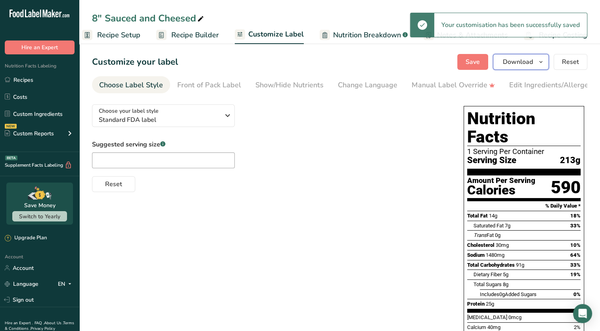
click at [523, 58] on span "Download" at bounding box center [518, 62] width 30 height 10
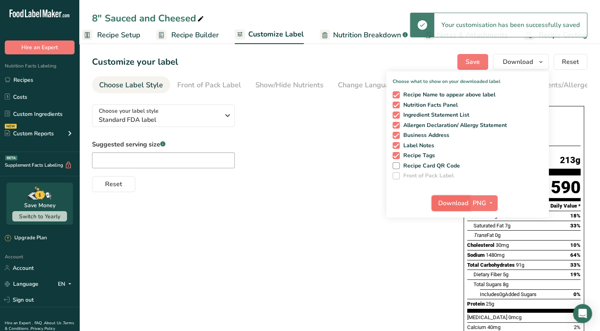
click at [456, 203] on span "Download" at bounding box center [454, 203] width 30 height 10
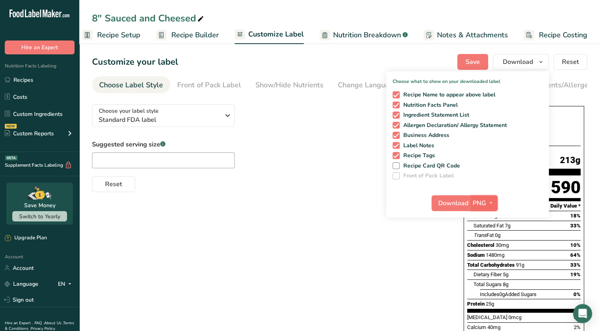
click at [483, 206] on span "PNG" at bounding box center [479, 203] width 13 height 10
click at [483, 258] on link "PDF" at bounding box center [485, 258] width 25 height 13
click at [448, 205] on span "Download" at bounding box center [454, 203] width 30 height 10
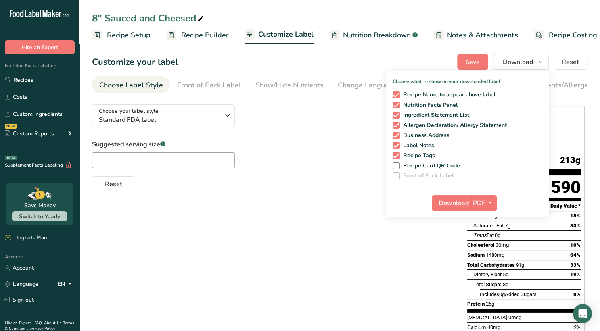
scroll to position [0, 10]
click at [270, 187] on div "Reset" at bounding box center [270, 182] width 356 height 19
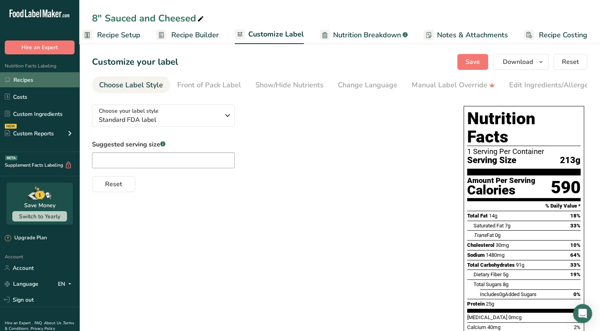
click at [29, 82] on link "Recipes" at bounding box center [39, 79] width 79 height 15
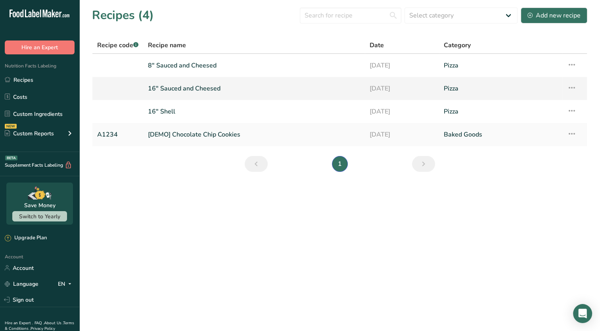
click at [232, 90] on link "16" Sauced and Cheesed" at bounding box center [254, 88] width 212 height 17
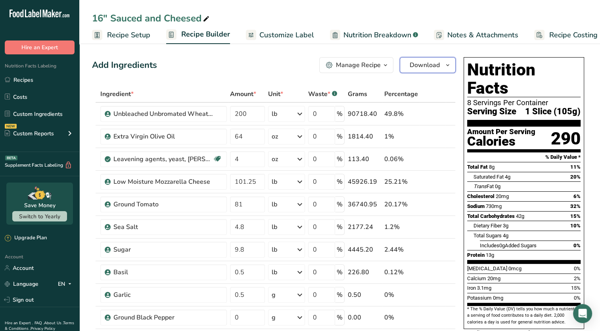
click at [427, 68] on span "Download" at bounding box center [425, 65] width 30 height 10
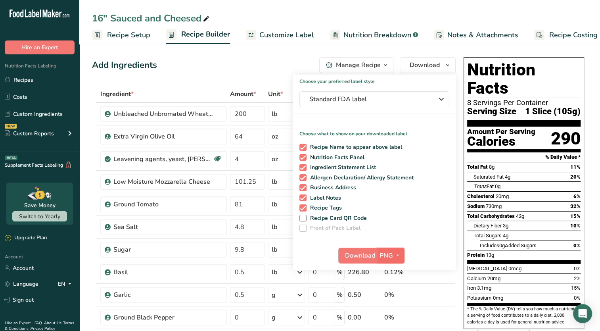
click at [394, 253] on span "button" at bounding box center [398, 256] width 10 height 10
click at [386, 309] on link "PDF" at bounding box center [391, 310] width 25 height 13
click at [360, 253] on span "Download" at bounding box center [361, 256] width 30 height 10
click at [116, 35] on span "Recipe Setup" at bounding box center [128, 35] width 43 height 11
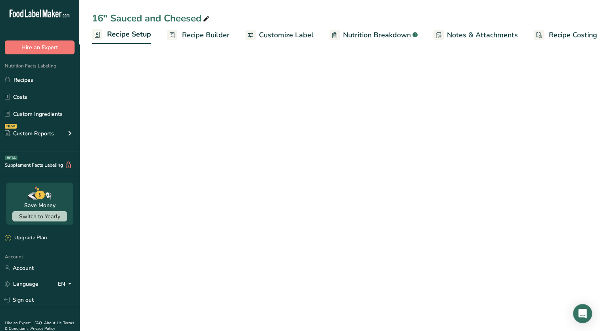
scroll to position [0, 3]
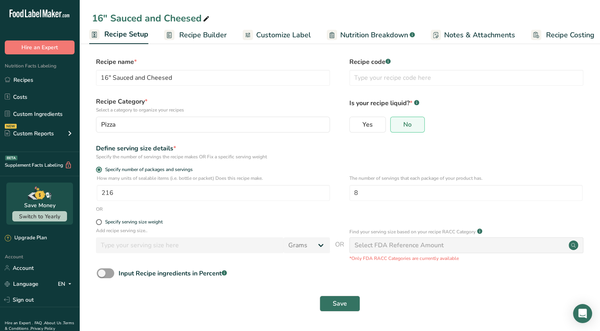
click at [185, 35] on span "Recipe Builder" at bounding box center [203, 35] width 48 height 11
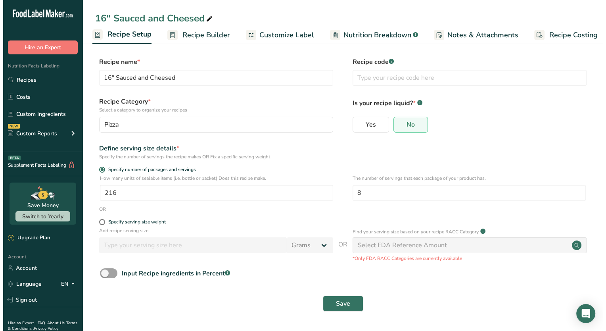
scroll to position [0, 10]
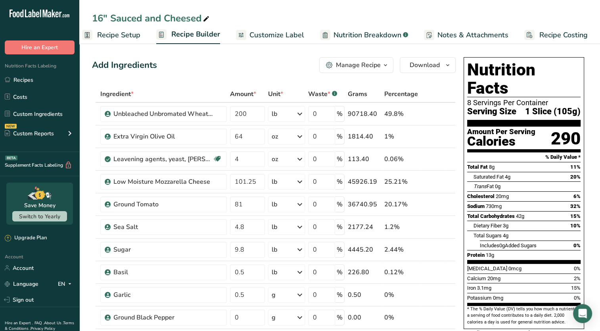
click at [373, 63] on div "Manage Recipe" at bounding box center [358, 65] width 45 height 10
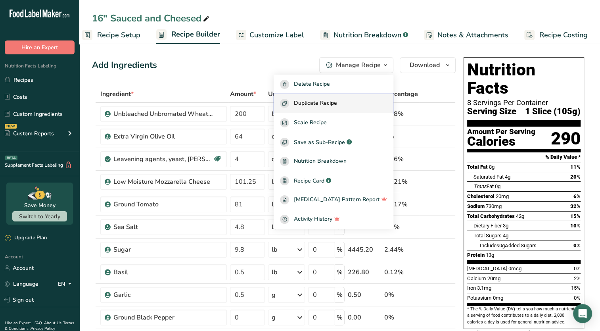
click at [337, 100] on span "Duplicate Recipe" at bounding box center [315, 103] width 43 height 9
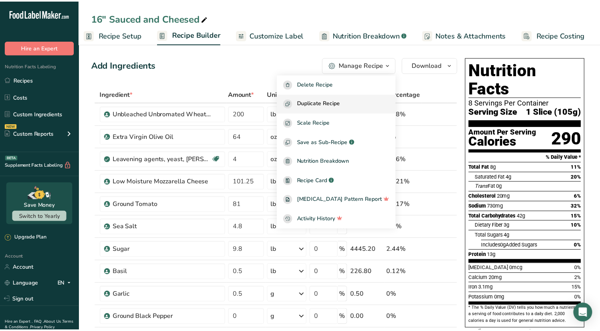
scroll to position [0, 4]
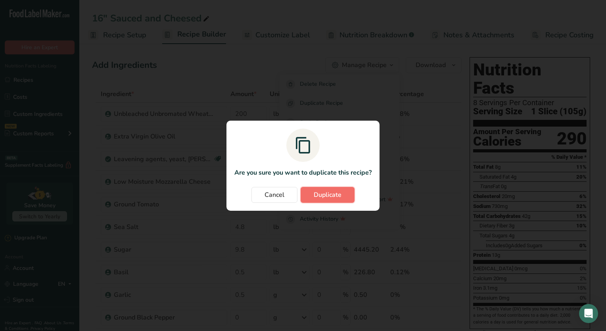
click at [330, 200] on button "Duplicate" at bounding box center [328, 195] width 54 height 16
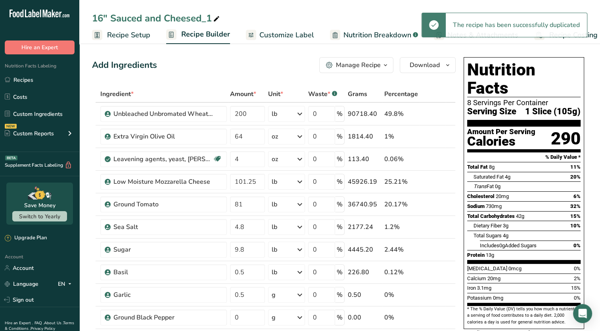
click at [113, 37] on span "Recipe Setup" at bounding box center [128, 35] width 43 height 11
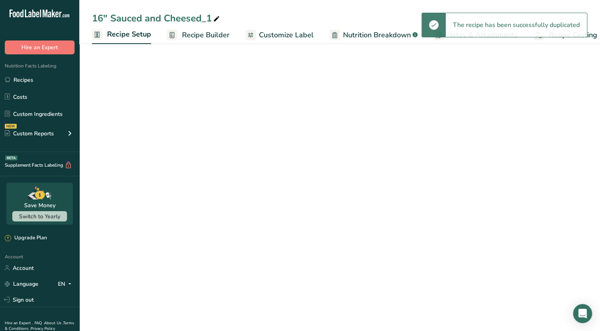
scroll to position [0, 3]
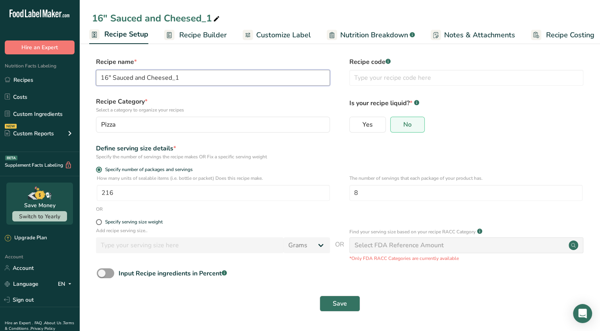
click at [190, 79] on input "16" Sauced and Cheesed_1" at bounding box center [213, 78] width 234 height 16
click at [108, 75] on input "16" Sauced and Cheesed" at bounding box center [213, 78] width 234 height 16
type input "12" Sauced and Cheesed"
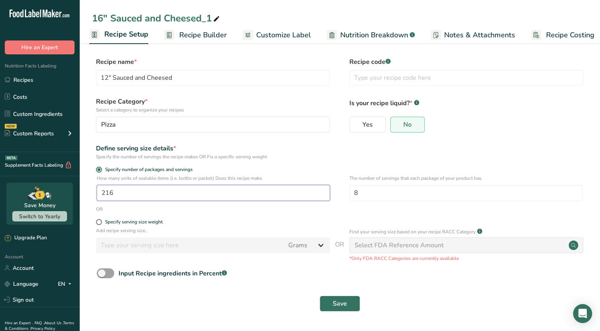
click at [156, 196] on input "216" at bounding box center [213, 193] width 233 height 16
type input "1"
type input "370"
click at [372, 193] on input "8" at bounding box center [466, 193] width 233 height 16
type input "6"
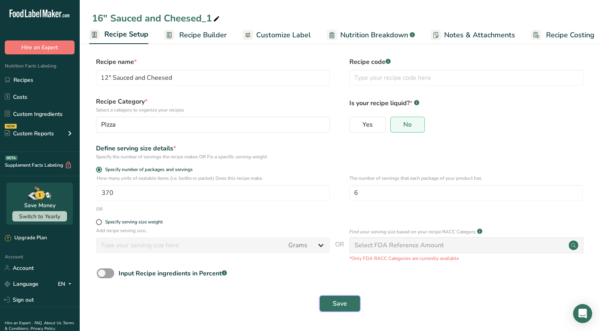
click at [338, 306] on span "Save" at bounding box center [340, 304] width 14 height 10
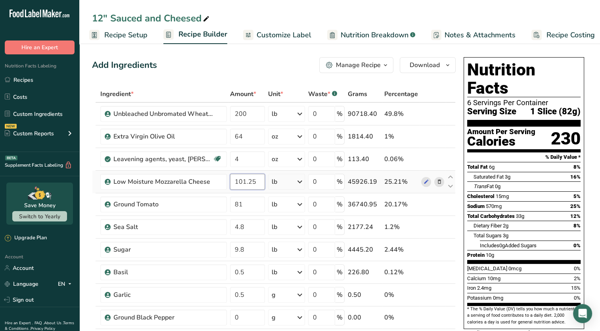
click at [249, 182] on input "101.25" at bounding box center [247, 182] width 35 height 16
click at [260, 179] on input "101.25" at bounding box center [247, 182] width 35 height 16
type input "127"
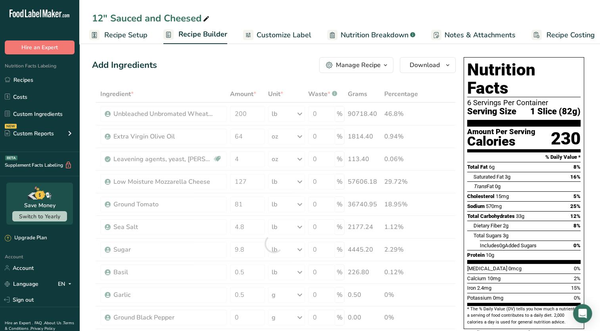
click at [489, 231] on div "Total Sugars 3g" at bounding box center [527, 236] width 107 height 10
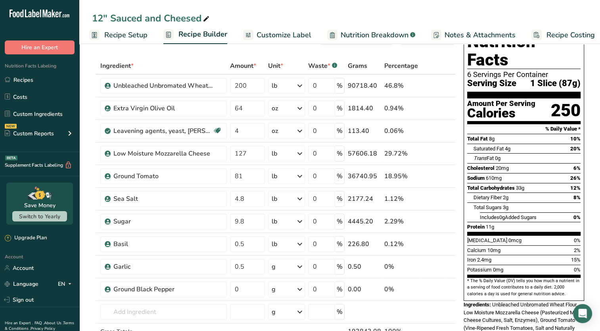
scroll to position [28, 0]
click at [277, 38] on span "Customize Label" at bounding box center [284, 35] width 55 height 11
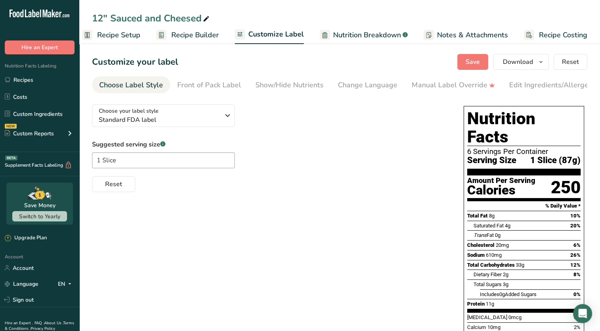
click at [132, 39] on span "Recipe Setup" at bounding box center [118, 35] width 43 height 11
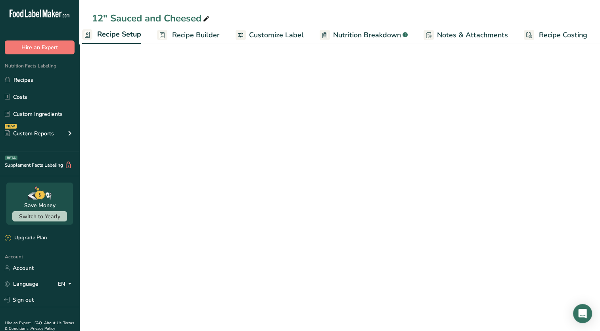
scroll to position [0, 3]
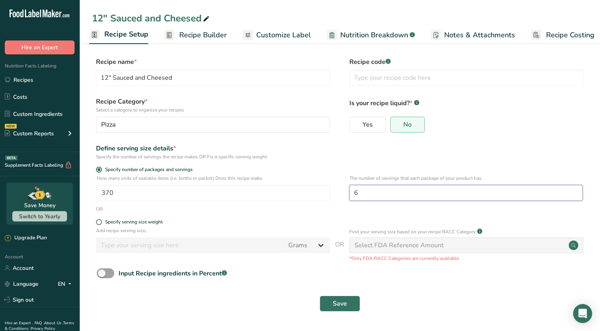
click at [391, 197] on input "6" at bounding box center [466, 193] width 233 height 16
type input "5"
click at [342, 307] on span "Save" at bounding box center [340, 304] width 14 height 10
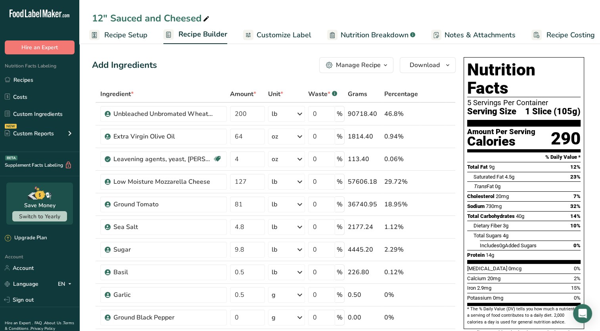
click at [136, 42] on link "Recipe Setup" at bounding box center [118, 35] width 58 height 18
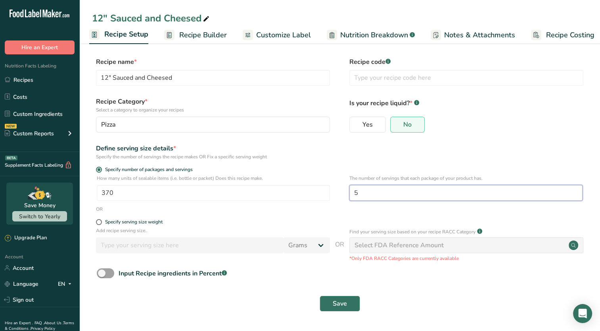
click at [407, 190] on input "5" at bounding box center [466, 193] width 233 height 16
type input "4"
click at [335, 305] on span "Save" at bounding box center [340, 304] width 14 height 10
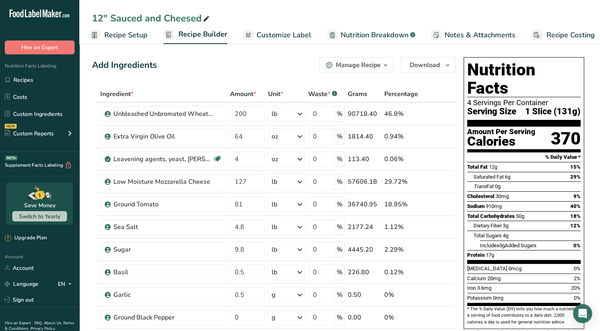
click at [525, 201] on div "Sodium 910mg 40%" at bounding box center [525, 206] width 114 height 10
click at [279, 36] on span "Customize Label" at bounding box center [284, 35] width 55 height 11
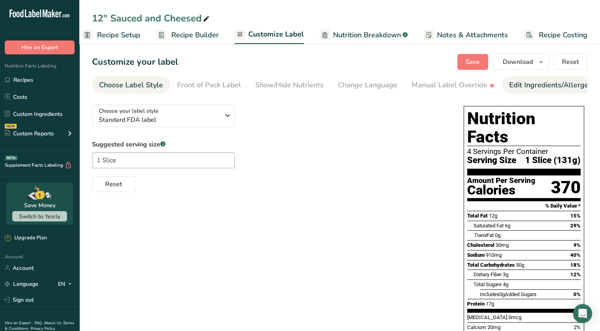
click at [513, 91] on link "Edit Ingredients/Allergens List" at bounding box center [560, 85] width 101 height 18
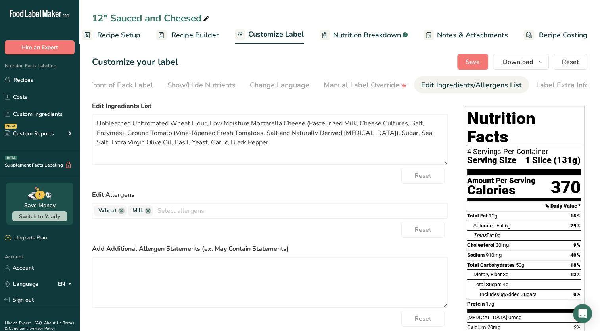
scroll to position [0, 90]
drag, startPoint x: 262, startPoint y: 142, endPoint x: 81, endPoint y: 115, distance: 182.6
click at [81, 115] on section "Customize your label Save Download Choose what to show on your downloaded label…" at bounding box center [339, 247] width 521 height 412
paste textarea "WHEAT FLOUR (UNBLEACHED UNBROMATED), LOW MOISTURE MOZZARELLA CHEESE (PASTEURIZE…"
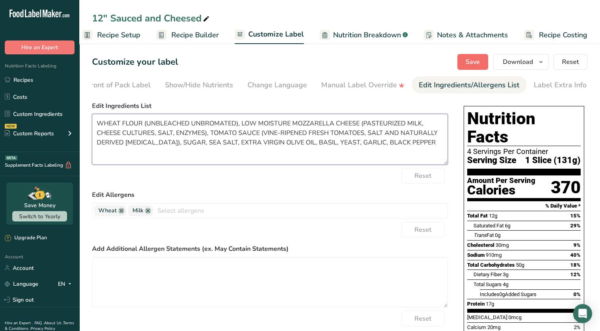
type textarea "WHEAT FLOUR (UNBLEACHED UNBROMATED), LOW MOISTURE MOZZARELLA CHEESE (PASTEURIZE…"
click at [474, 63] on span "Save" at bounding box center [473, 62] width 14 height 10
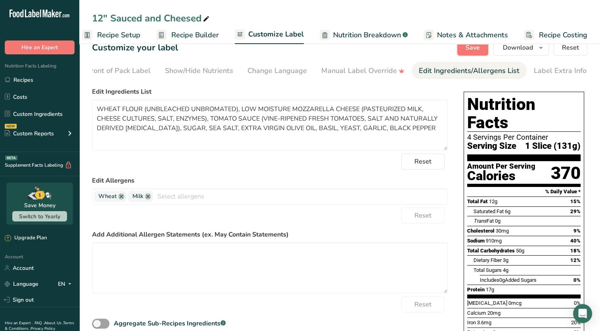
scroll to position [0, 0]
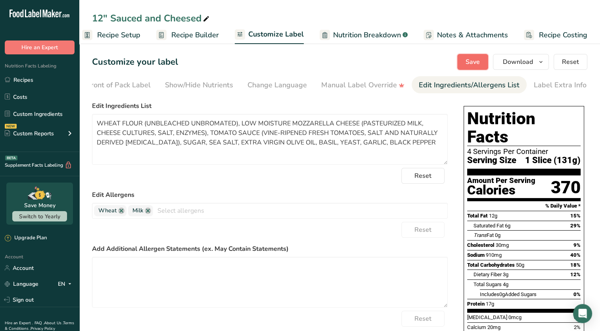
click at [473, 65] on span "Save" at bounding box center [473, 62] width 14 height 10
click at [533, 65] on span "Download" at bounding box center [518, 62] width 30 height 10
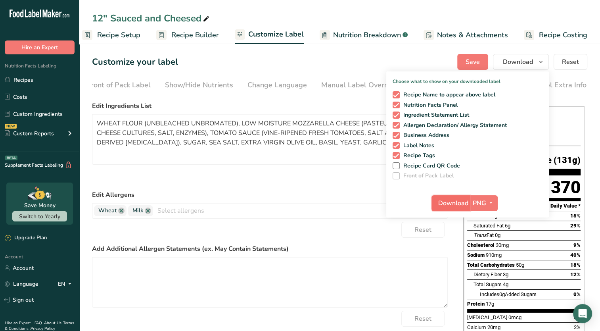
click at [460, 201] on span "Download" at bounding box center [454, 203] width 30 height 10
click at [370, 247] on label "Add Additional Allergen Statements (ex. May Contain Statements)" at bounding box center [270, 249] width 356 height 10
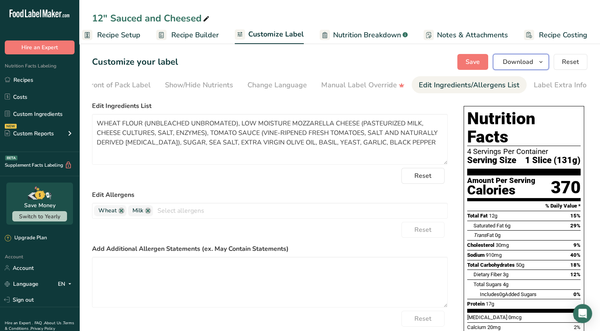
click at [511, 64] on span "Download" at bounding box center [518, 62] width 30 height 10
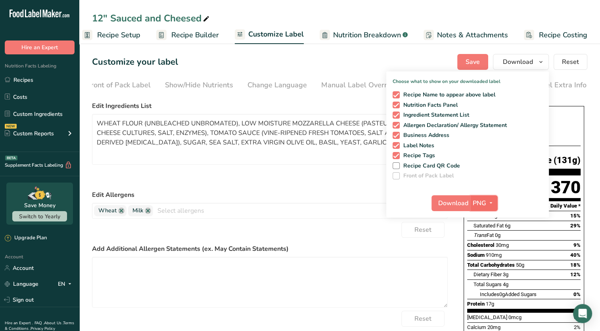
click at [483, 209] on button "PNG" at bounding box center [484, 203] width 27 height 16
click at [484, 258] on link "PDF" at bounding box center [485, 258] width 25 height 13
click at [458, 202] on span "Download" at bounding box center [454, 203] width 30 height 10
click at [333, 252] on label "Add Additional Allergen Statements (ex. May Contain Statements)" at bounding box center [270, 249] width 356 height 10
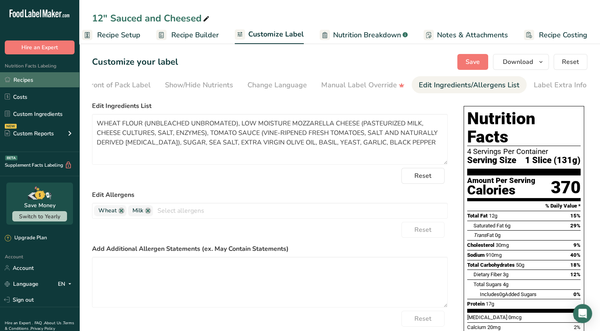
click at [34, 79] on link "Recipes" at bounding box center [39, 79] width 79 height 15
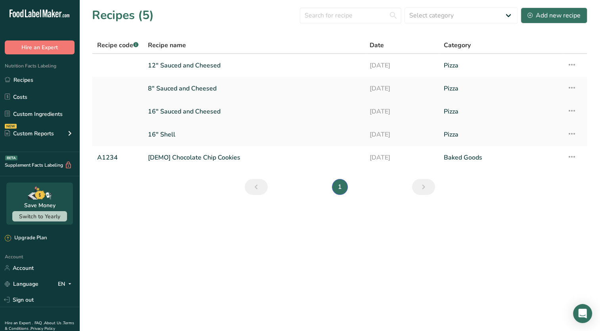
click at [214, 112] on link "16" Sauced and Cheesed" at bounding box center [254, 111] width 212 height 17
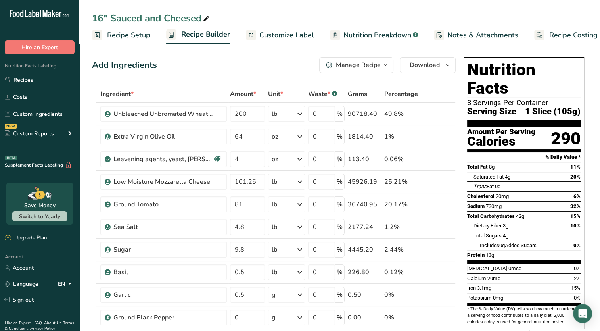
click at [140, 40] on span "Recipe Setup" at bounding box center [128, 35] width 43 height 11
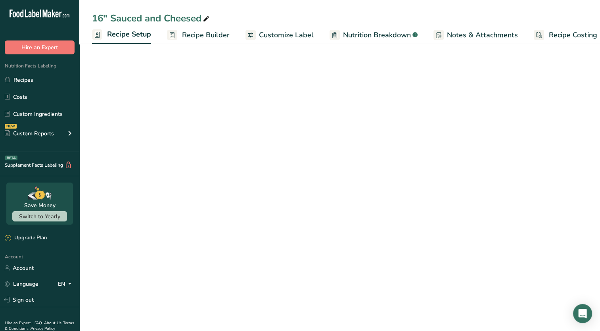
scroll to position [0, 3]
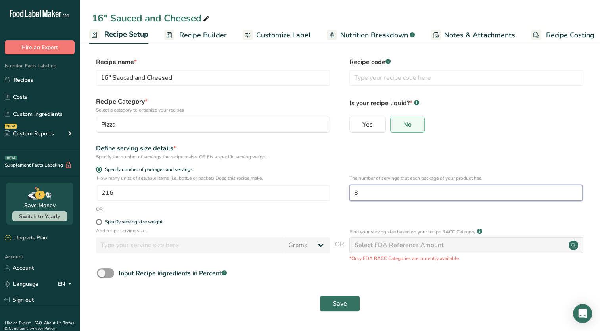
click at [366, 194] on input "8" at bounding box center [466, 193] width 233 height 16
type input "6"
click at [329, 302] on button "Save" at bounding box center [340, 304] width 40 height 16
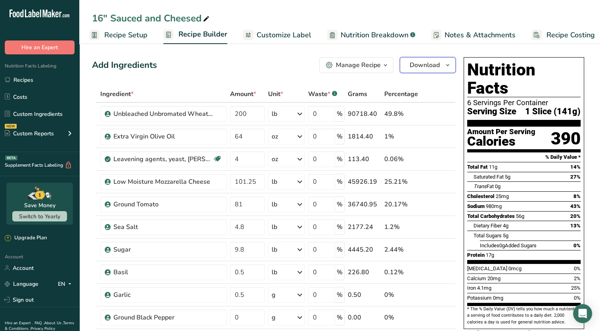
click at [439, 70] on button "Download" at bounding box center [428, 65] width 56 height 16
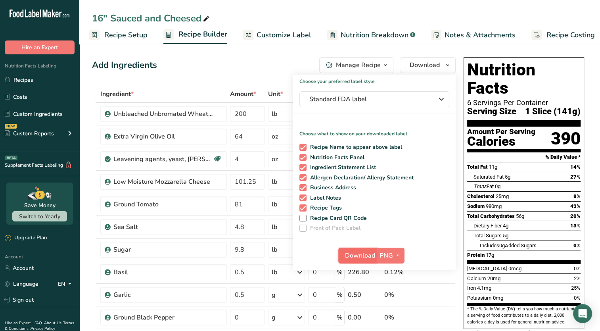
click at [364, 252] on span "Download" at bounding box center [360, 256] width 30 height 10
click at [385, 263] on button "PNG" at bounding box center [390, 256] width 27 height 16
click at [392, 312] on link "PDF" at bounding box center [391, 310] width 25 height 13
click at [357, 258] on span "Download" at bounding box center [361, 256] width 30 height 10
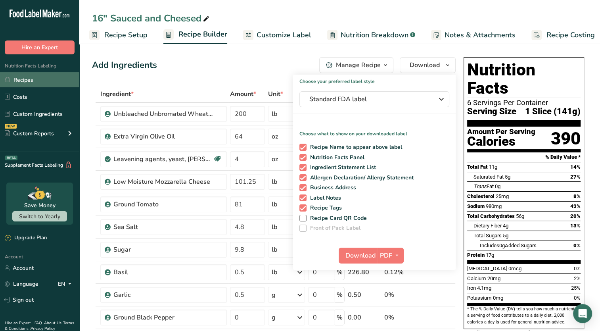
click at [29, 75] on link "Recipes" at bounding box center [39, 79] width 79 height 15
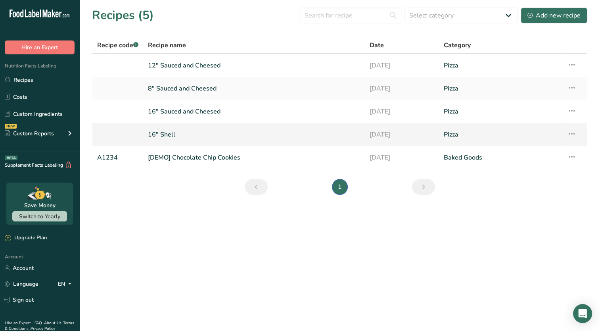
click at [190, 135] on link "16" Shell" at bounding box center [254, 134] width 212 height 17
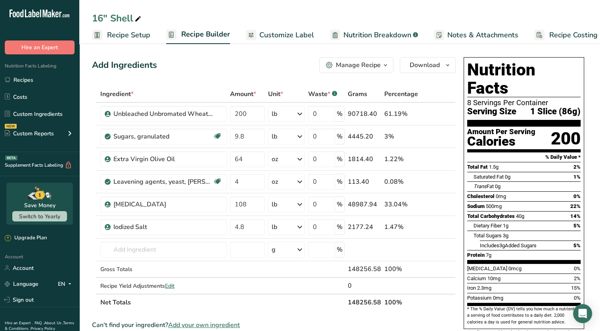
click at [116, 33] on span "Recipe Setup" at bounding box center [128, 35] width 43 height 11
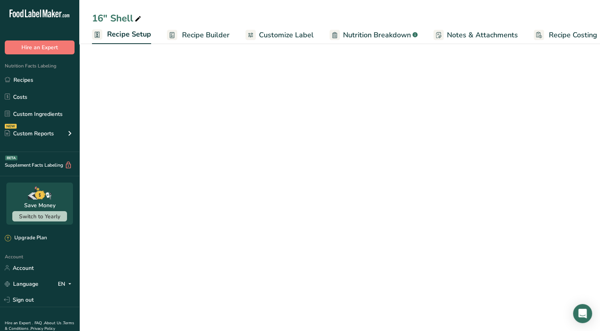
scroll to position [0, 3]
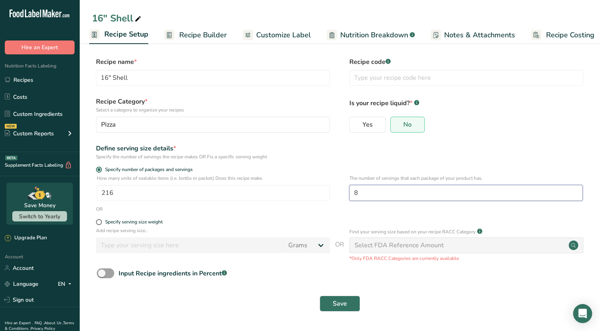
click at [383, 191] on input "8" at bounding box center [466, 193] width 233 height 16
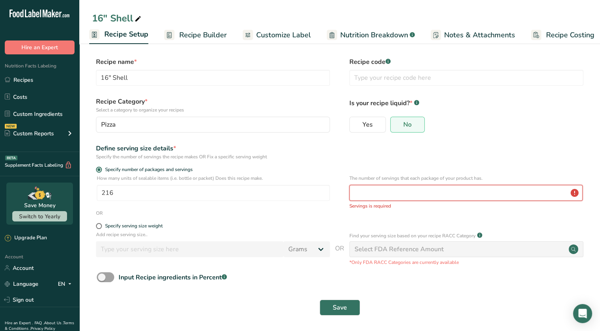
click at [320, 300] on button "Save" at bounding box center [340, 308] width 40 height 16
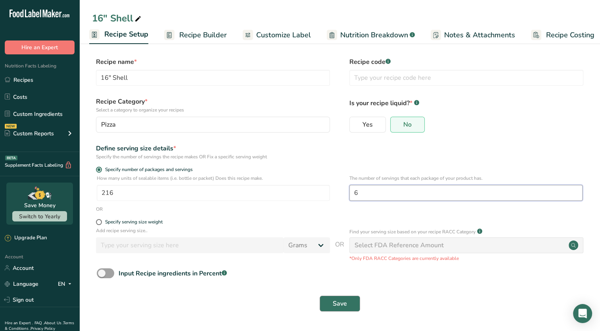
type input "6"
click at [332, 305] on button "Save" at bounding box center [340, 304] width 40 height 16
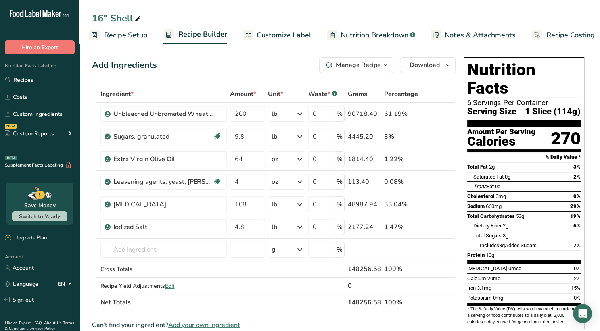
click at [276, 40] on link "Customize Label" at bounding box center [277, 35] width 68 height 18
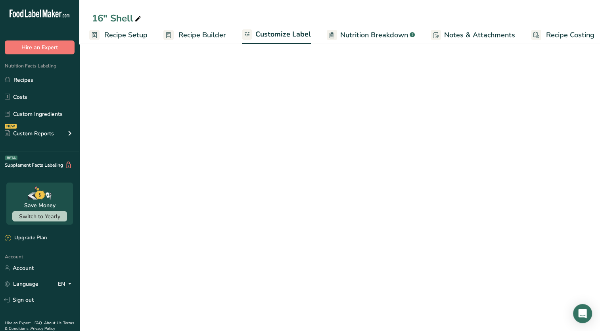
scroll to position [0, 10]
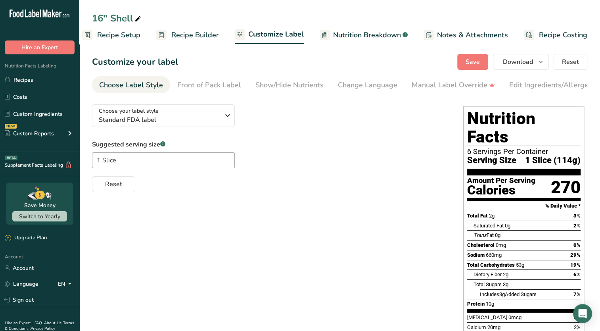
click at [372, 36] on span "Nutrition Breakdown" at bounding box center [367, 35] width 68 height 11
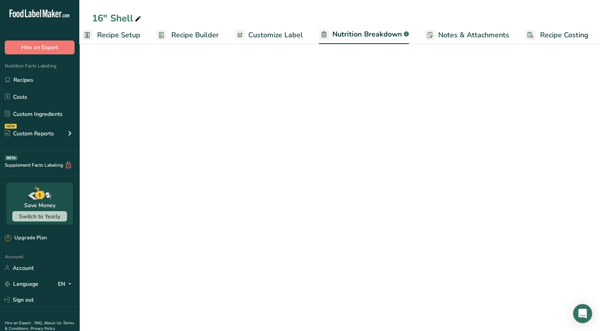
scroll to position [0, 11]
select select "Calories"
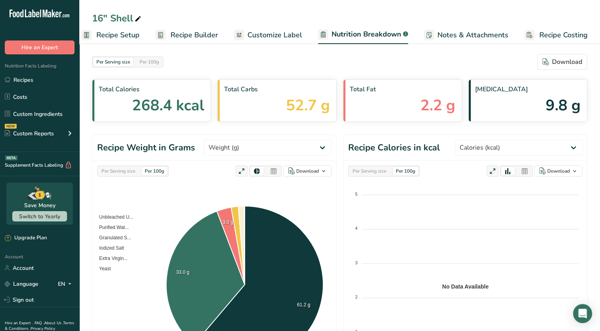
click at [284, 38] on span "Customize Label" at bounding box center [275, 35] width 55 height 11
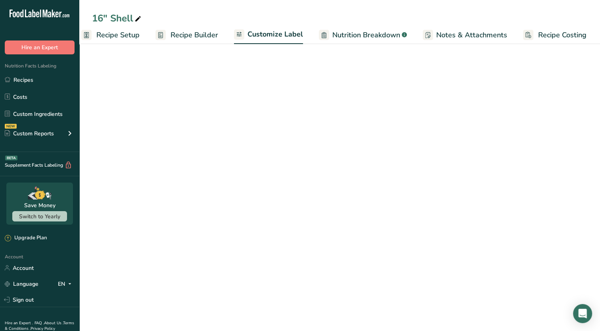
scroll to position [0, 10]
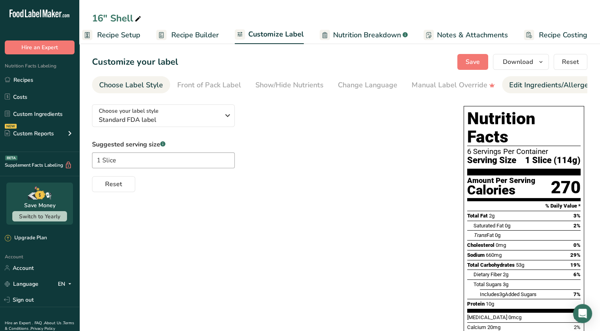
click at [533, 81] on div "Edit Ingredients/Allergens List" at bounding box center [560, 85] width 101 height 11
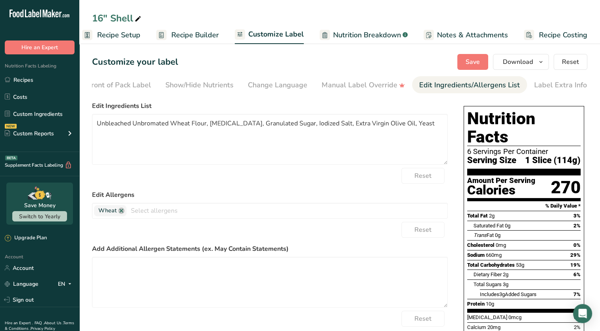
scroll to position [0, 90]
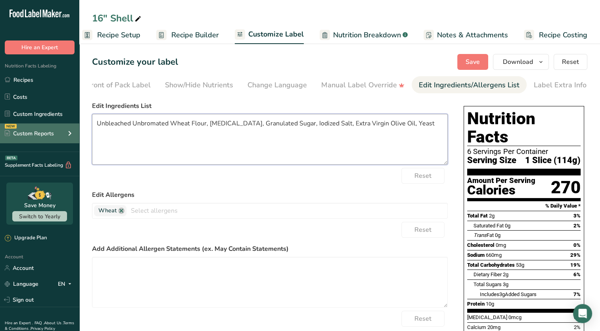
drag, startPoint x: 434, startPoint y: 129, endPoint x: 46, endPoint y: 129, distance: 388.1
click at [46, 129] on div ".a-20{fill:#fff;} Hire an Expert Nutrition Facts Labeling Recipes Costs Custom …" at bounding box center [300, 215] width 600 height 430
paste textarea "WHEAT FLOUR (UNBLEACHED UNBROMATED), LOW MOISTURE MOZZARELLA CHEESE (PASTEURIZE…"
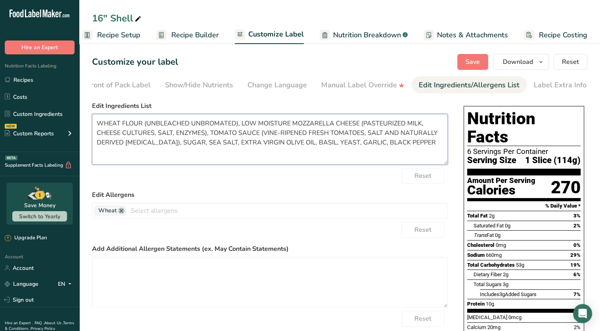
drag, startPoint x: 163, startPoint y: 144, endPoint x: 143, endPoint y: 126, distance: 27.0
click at [143, 126] on textarea "WHEAT FLOUR (UNBLEACHED UNBROMATED), LOW MOISTURE MOZZARELLA CHEESE (PASTEURIZE…" at bounding box center [270, 139] width 356 height 51
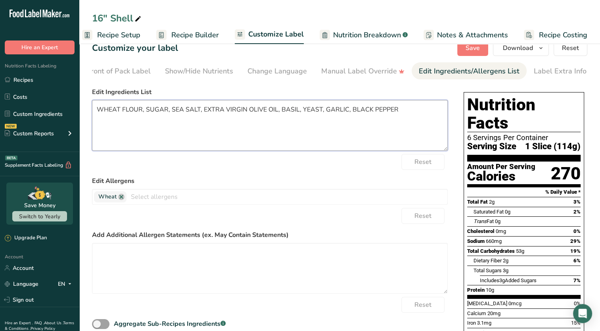
scroll to position [0, 0]
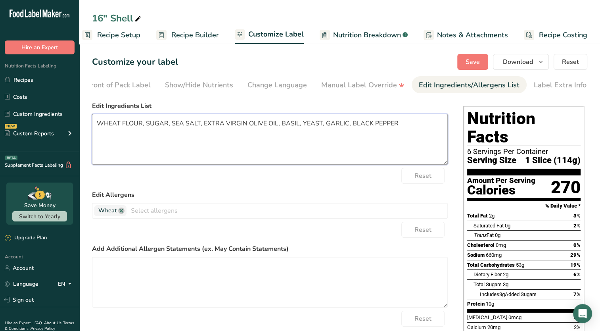
click at [183, 124] on textarea "WHEAT FLOUR, SUGAR, SEA SALT, EXTRA VIRGIN OLIVE OIL, BASIL, YEAST, GARLIC, BLA…" at bounding box center [270, 139] width 356 height 51
click at [281, 127] on textarea "WHEAT FLOUR, SUGAR, SALT, EXTRA VIRGIN OLIVE OIL, BASIL, YEAST, GARLIC, BLACK P…" at bounding box center [270, 139] width 356 height 51
drag, startPoint x: 385, startPoint y: 132, endPoint x: 287, endPoint y: 125, distance: 98.3
click at [287, 125] on textarea "WHEAT FLOUR, SUGAR, SALT, EXTRA VIRGIN OLIVE OIL, YEAST, GARLIC, BLACK PEPPER" at bounding box center [270, 139] width 356 height 51
paste textarea "WHEAT FLOUR (UNBLEACHED UNBROMATED), LOW MOISTURE MOZZARELLA CHEESE (PASTEURIZE…"
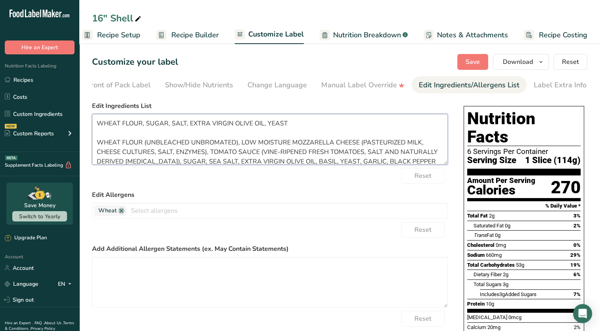
scroll to position [1, 0]
drag, startPoint x: 235, startPoint y: 142, endPoint x: 143, endPoint y: 144, distance: 92.1
click at [143, 144] on textarea "WHEAT FLOUR, SUGAR, SALT, EXTRA VIRGIN OLIVE OIL, YEAST WHEAT FLOUR (UNBLEACHED…" at bounding box center [270, 139] width 356 height 51
click at [140, 123] on textarea "WHEAT FLOUR, SUGAR, SALT, EXTRA VIRGIN OLIVE OIL, YEAST WHEAT FLOUR (UNBLEACHED…" at bounding box center [270, 139] width 356 height 51
paste textarea "(UNBLEACHED UNBROMATED"
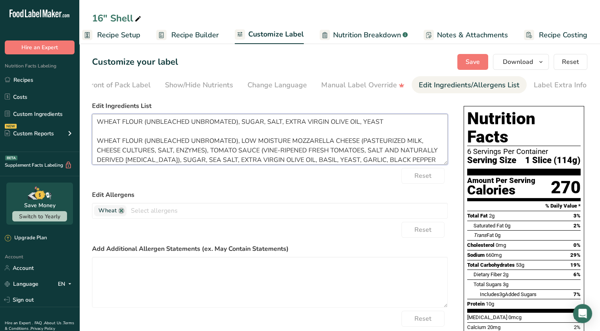
scroll to position [6, 0]
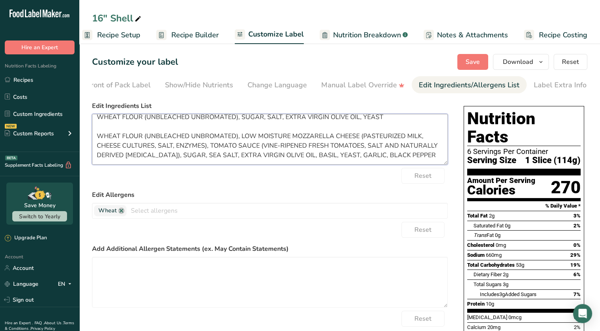
drag, startPoint x: 99, startPoint y: 133, endPoint x: 496, endPoint y: 175, distance: 399.1
click at [496, 175] on div "Choose your label style Standard FDA label USA (FDA) Standard FDA label Tabular…" at bounding box center [340, 257] width 496 height 319
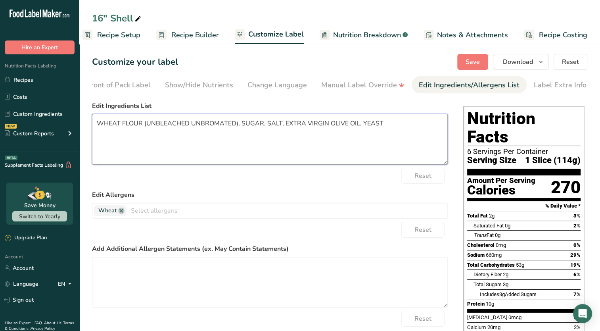
scroll to position [0, 0]
click at [468, 63] on span "Save" at bounding box center [473, 62] width 14 height 10
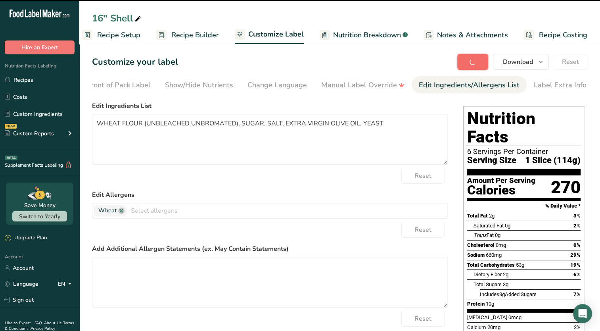
type textarea "WHEAT FLOUR (UNBLEACHED UNBROMATED), SUGAR, SALT, EXTRA VIRGIN OLIVE OIL, YEAST"
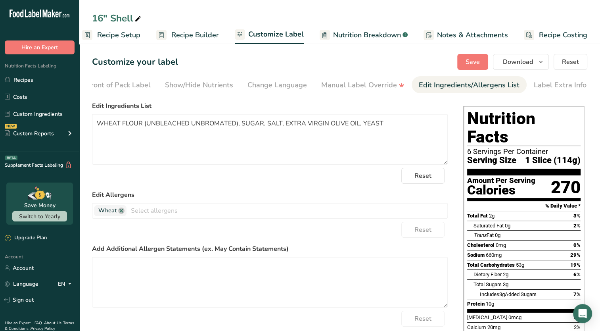
click at [118, 33] on span "Recipe Setup" at bounding box center [118, 35] width 43 height 11
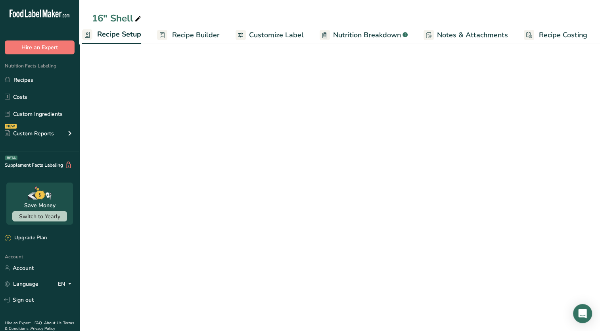
scroll to position [0, 3]
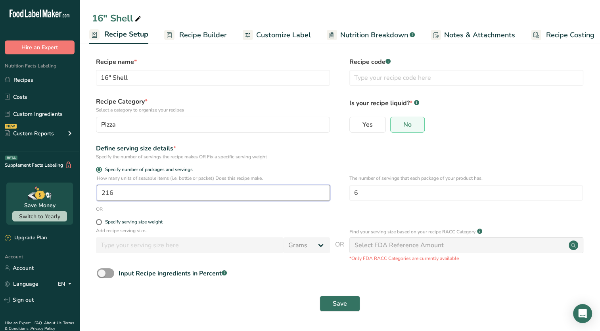
drag, startPoint x: 133, startPoint y: 188, endPoint x: 76, endPoint y: 185, distance: 56.8
click at [76, 185] on div ".a-20{fill:#fff;} Hire an Expert Nutrition Facts Labeling Recipes Costs Custom …" at bounding box center [300, 165] width 600 height 331
type input "800"
click at [386, 190] on input "6" at bounding box center [466, 193] width 233 height 16
type input "1"
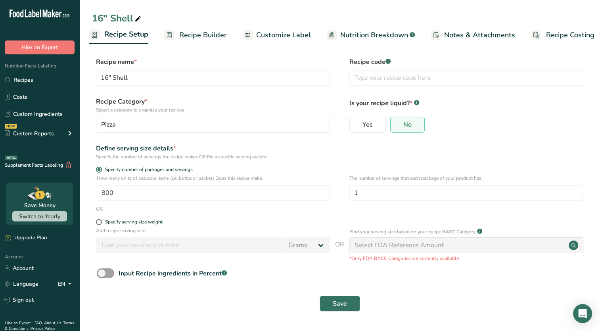
click at [211, 42] on link "Recipe Builder" at bounding box center [195, 35] width 63 height 18
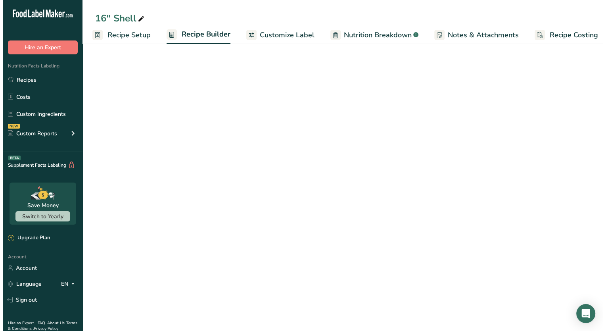
scroll to position [0, 10]
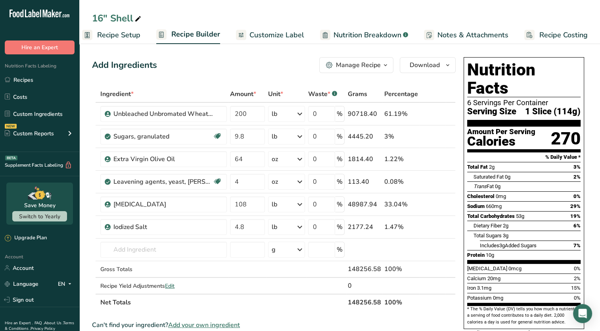
click at [375, 63] on div "Manage Recipe" at bounding box center [358, 65] width 45 height 10
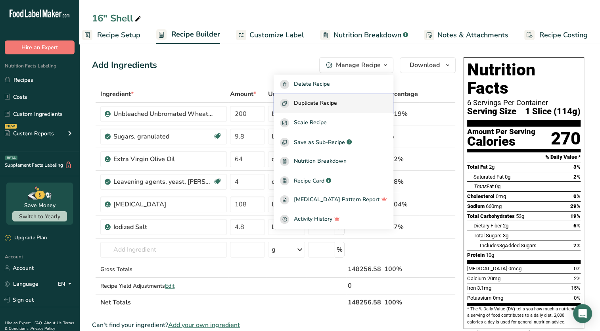
click at [335, 100] on span "Duplicate Recipe" at bounding box center [315, 103] width 43 height 9
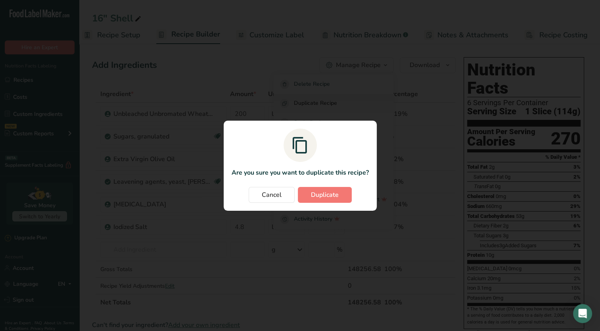
scroll to position [0, 4]
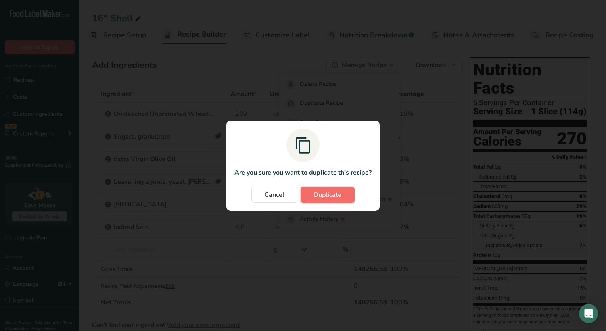
click at [309, 196] on button "Duplicate" at bounding box center [328, 195] width 54 height 16
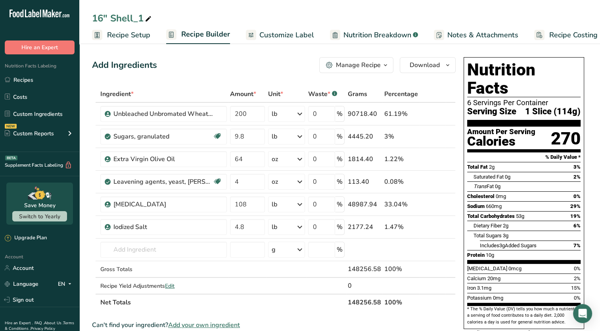
click at [117, 37] on span "Recipe Setup" at bounding box center [128, 35] width 43 height 11
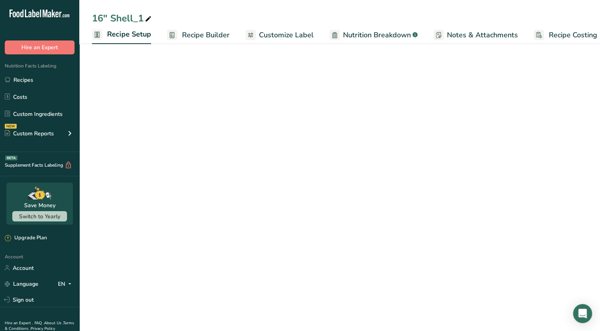
scroll to position [0, 3]
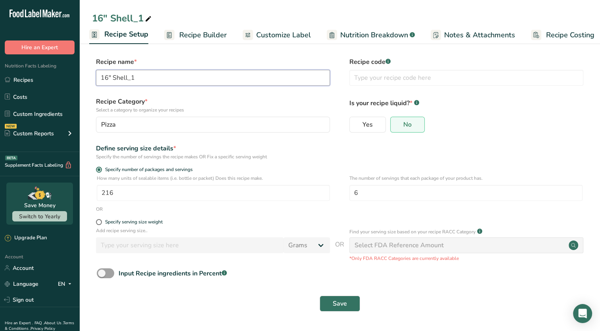
click at [106, 77] on input "16" Shell_1" at bounding box center [213, 78] width 234 height 16
click at [137, 80] on input "8" Shell_1" at bounding box center [213, 78] width 234 height 16
type input "8" Shell"
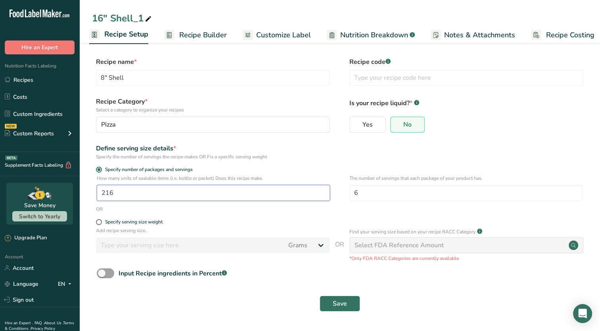
drag, startPoint x: 119, startPoint y: 193, endPoint x: 79, endPoint y: 196, distance: 39.8
click at [79, 196] on section "Recipe name * 8" Shell Recipe code .a-a{fill:#347362;}.b-a{fill:#fff;} Recipe C…" at bounding box center [339, 185] width 521 height 288
type input "800"
click at [364, 188] on input "6" at bounding box center [466, 193] width 233 height 16
type input "1"
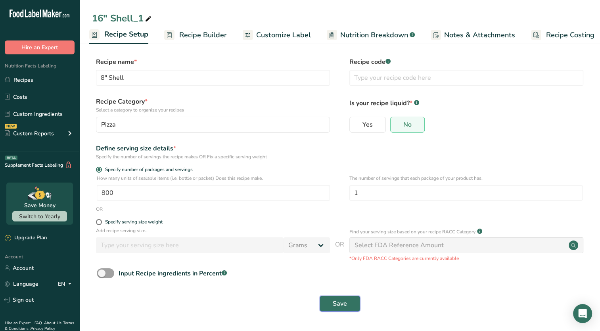
click at [335, 301] on span "Save" at bounding box center [340, 304] width 14 height 10
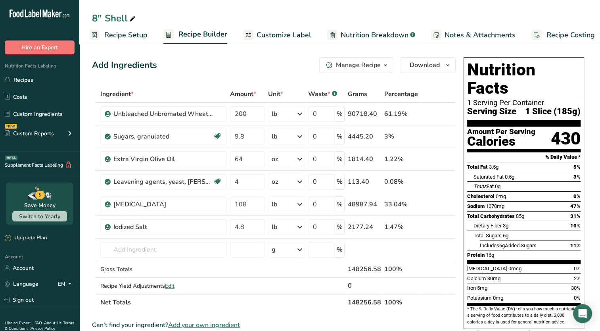
click at [285, 37] on span "Customize Label" at bounding box center [284, 35] width 55 height 11
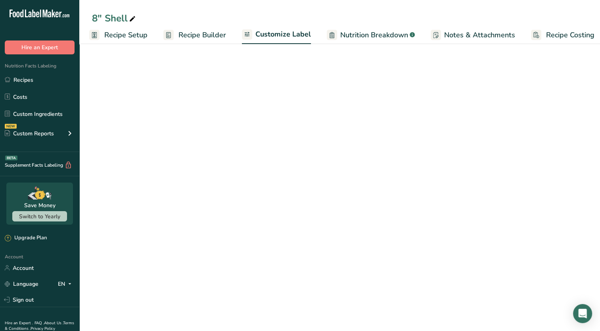
scroll to position [0, 10]
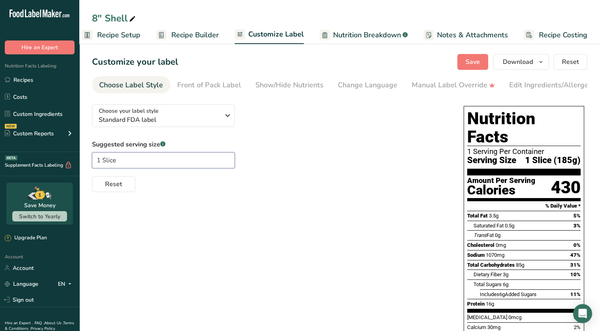
click at [123, 159] on input "1 Slice" at bounding box center [163, 160] width 143 height 16
type input "1"
click at [475, 60] on span "Save" at bounding box center [473, 62] width 14 height 10
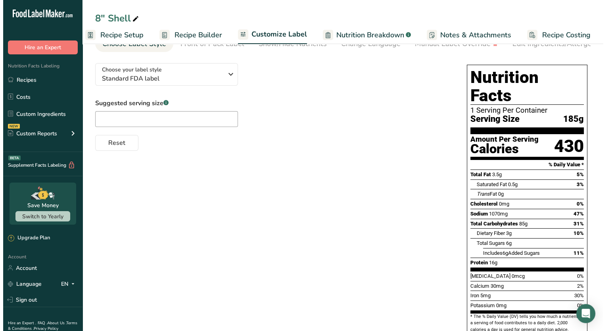
scroll to position [0, 0]
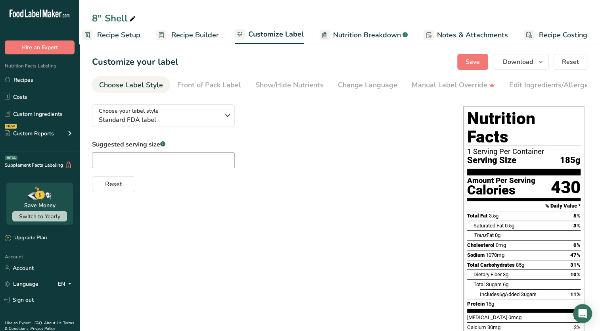
click at [191, 33] on span "Recipe Builder" at bounding box center [195, 35] width 48 height 11
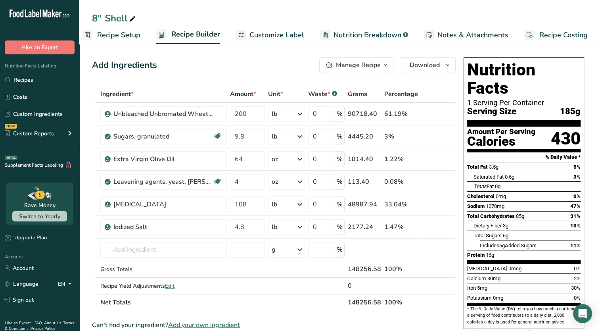
click at [389, 67] on icon "button" at bounding box center [386, 65] width 6 height 10
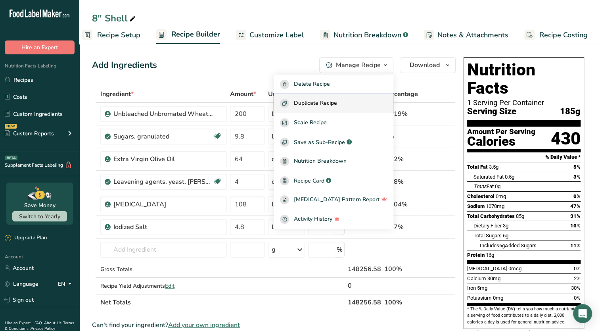
click at [337, 102] on span "Duplicate Recipe" at bounding box center [315, 103] width 43 height 9
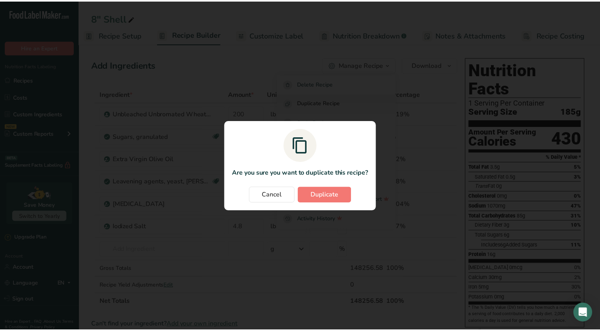
scroll to position [0, 4]
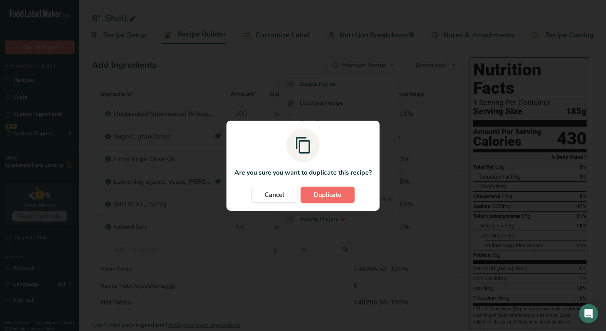
click at [321, 194] on span "Duplicate" at bounding box center [328, 195] width 28 height 10
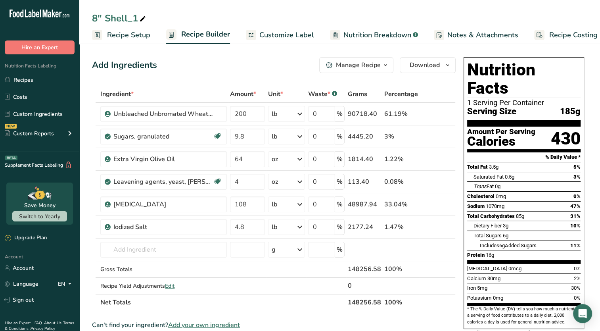
click at [123, 35] on span "Recipe Setup" at bounding box center [128, 35] width 43 height 11
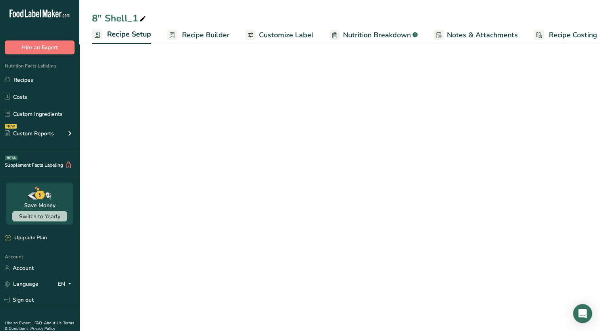
scroll to position [0, 3]
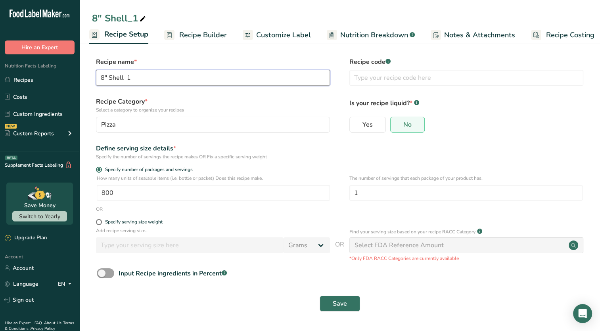
click at [103, 77] on input "8" Shell_1" at bounding box center [213, 78] width 234 height 16
click at [143, 80] on input "12" Shell_1" at bounding box center [213, 78] width 234 height 16
type input "12" Shell"
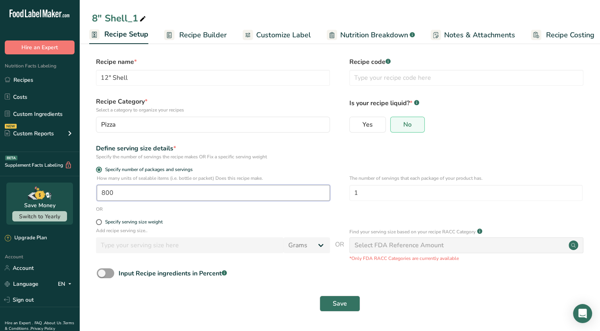
click at [122, 193] on input "800" at bounding box center [213, 193] width 233 height 16
type input "1"
type input "370"
click at [381, 185] on input "1" at bounding box center [466, 193] width 233 height 16
type input "4"
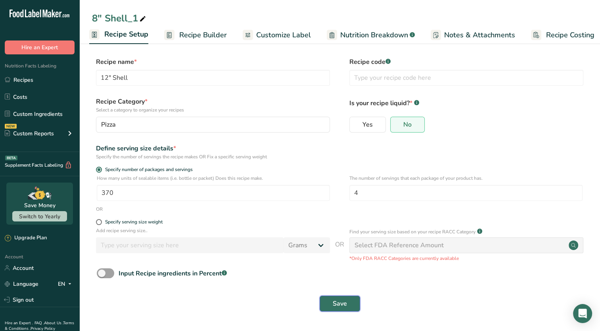
click at [337, 306] on span "Save" at bounding box center [340, 304] width 14 height 10
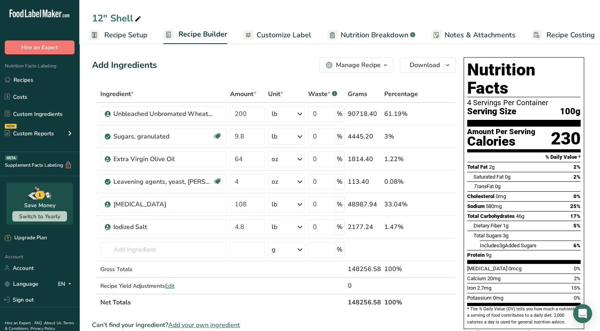
click at [348, 38] on span "Nutrition Breakdown" at bounding box center [375, 35] width 68 height 11
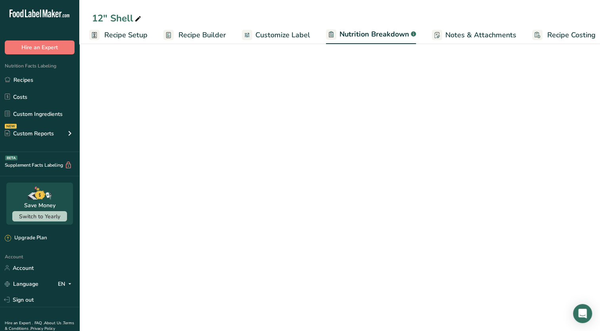
scroll to position [0, 11]
select select "Calories"
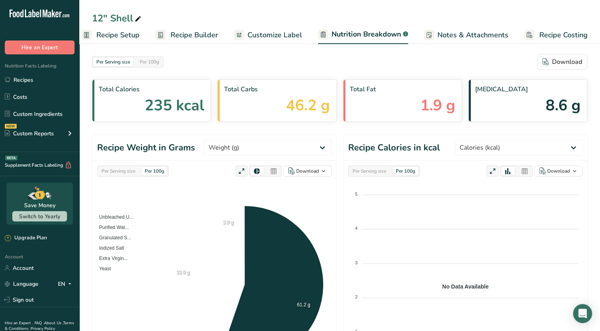
click at [274, 37] on span "Customize Label" at bounding box center [275, 35] width 55 height 11
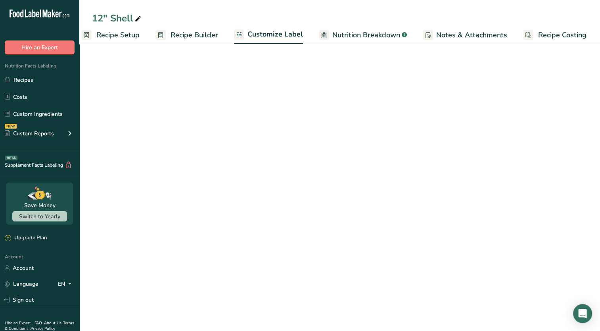
scroll to position [0, 10]
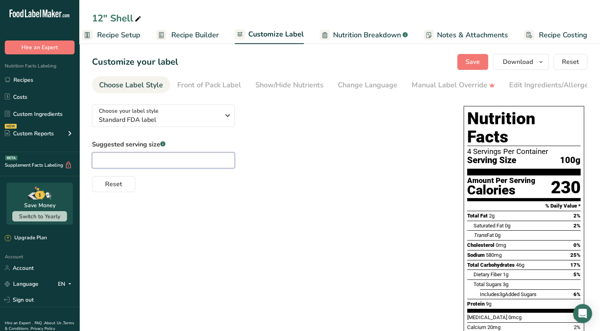
click at [140, 155] on input "text" at bounding box center [163, 160] width 143 height 16
type input "1 Slice"
click at [467, 64] on span "Save" at bounding box center [473, 62] width 14 height 10
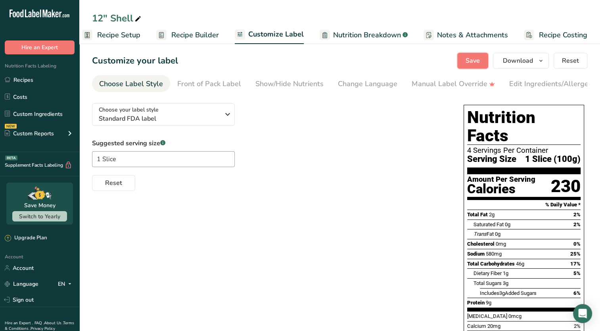
scroll to position [0, 0]
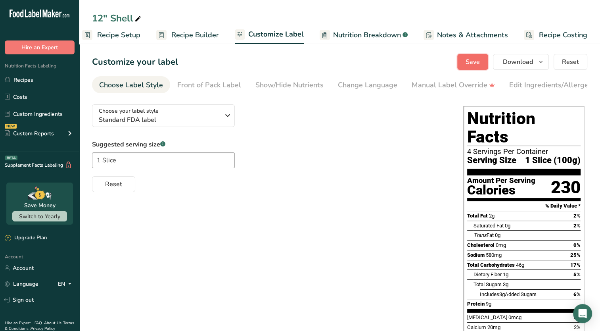
click at [472, 55] on button "Save" at bounding box center [473, 62] width 31 height 16
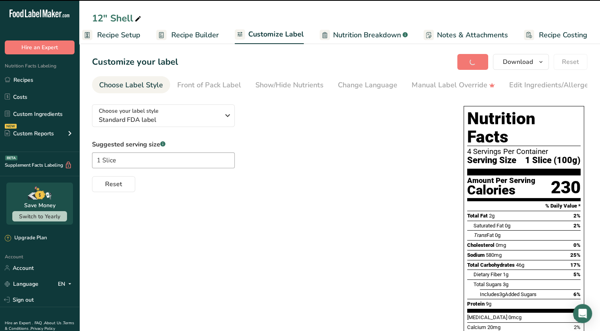
click at [21, 87] on ul "Recipes Costs Custom Ingredients NEW Custom Reports Menu Label Ingredient Compa…" at bounding box center [39, 107] width 79 height 71
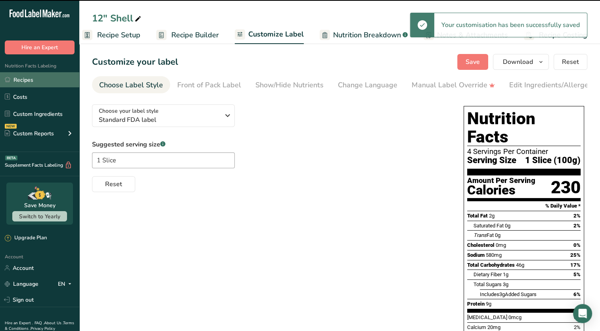
click at [21, 80] on link "Recipes" at bounding box center [39, 79] width 79 height 15
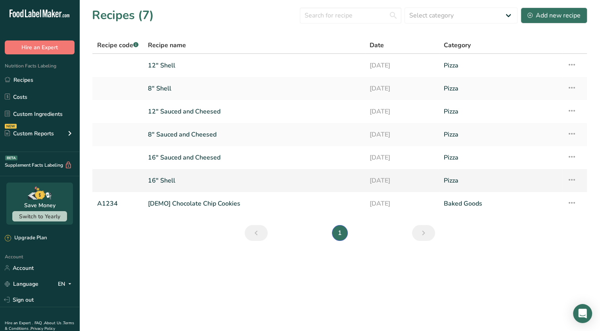
click at [574, 180] on icon at bounding box center [573, 180] width 10 height 14
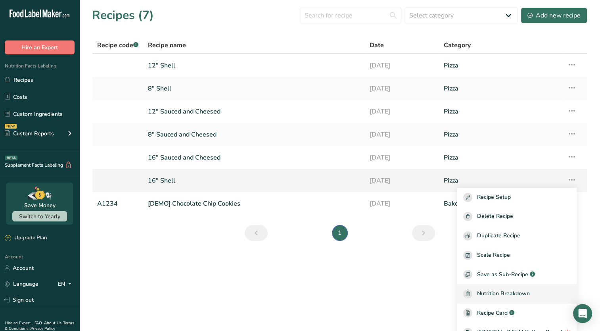
scroll to position [30, 0]
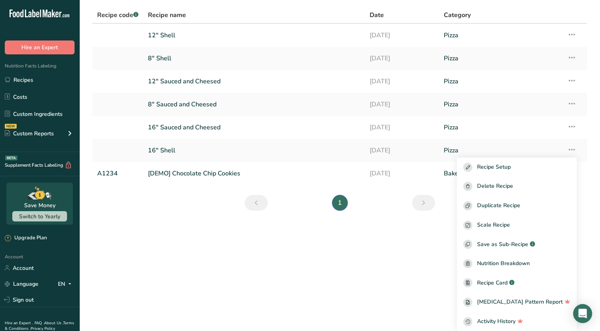
click at [384, 302] on main "Recipes (7) Select category All Baked Goods Beverages Confectionery Cooked Meal…" at bounding box center [300, 165] width 600 height 331
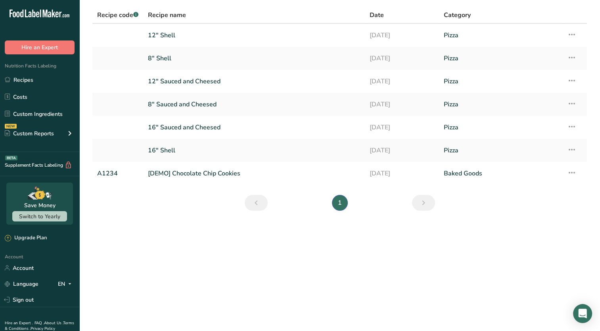
scroll to position [0, 0]
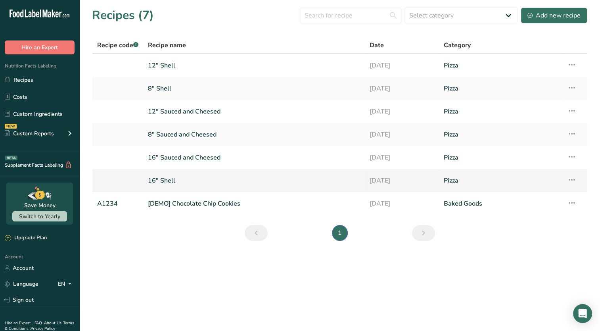
click at [317, 180] on link "16" Shell" at bounding box center [254, 180] width 212 height 17
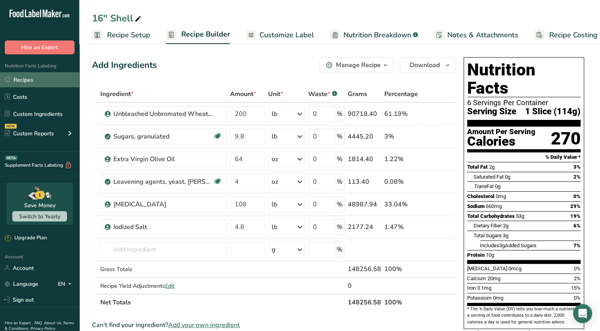
click at [23, 82] on link "Recipes" at bounding box center [39, 79] width 79 height 15
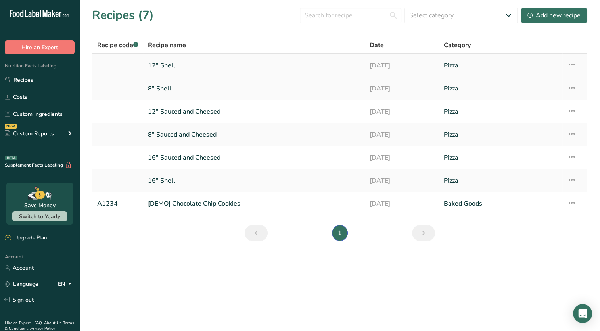
click at [173, 66] on link "12" Shell" at bounding box center [254, 65] width 212 height 17
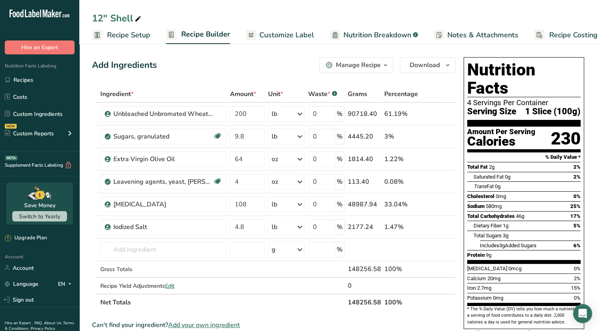
click at [384, 69] on icon "button" at bounding box center [386, 65] width 6 height 10
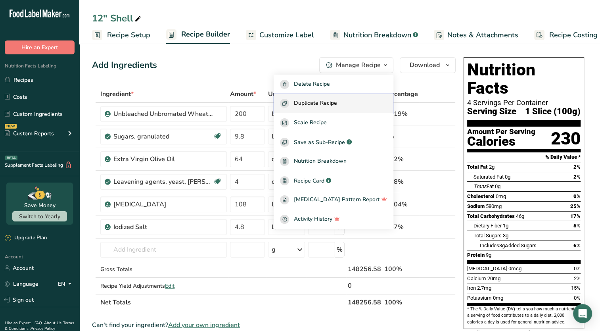
click at [337, 100] on span "Duplicate Recipe" at bounding box center [315, 103] width 43 height 9
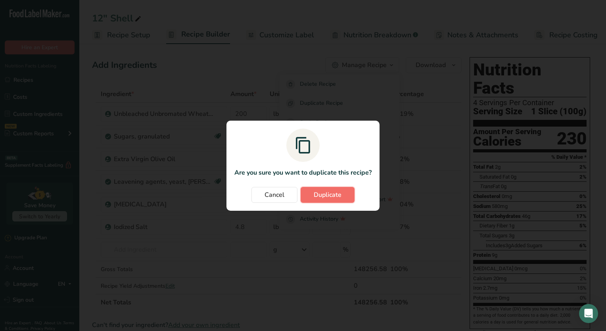
click at [324, 189] on button "Duplicate" at bounding box center [328, 195] width 54 height 16
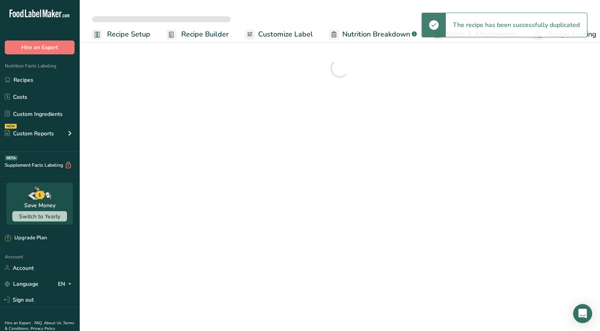
click at [125, 34] on span "Recipe Setup" at bounding box center [128, 34] width 43 height 11
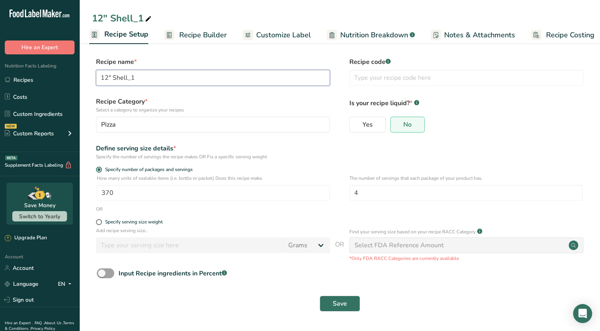
click at [108, 77] on input "12" Shell_1" at bounding box center [213, 78] width 234 height 16
type input "10" Shell_1"
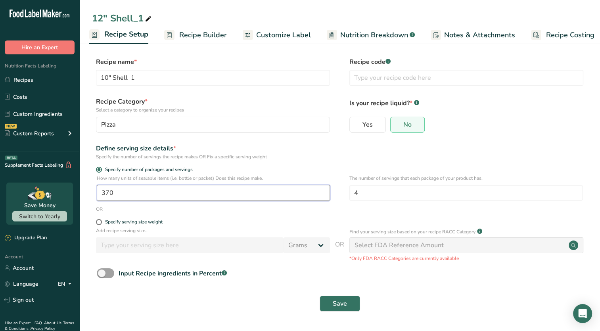
click at [122, 194] on input "370" at bounding box center [213, 193] width 233 height 16
type input "1"
type input "611"
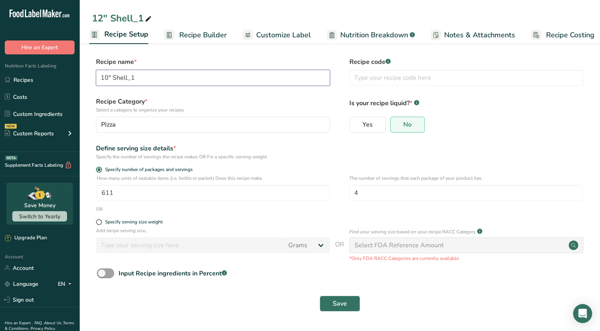
click at [136, 78] on input "10" Shell_1" at bounding box center [213, 78] width 234 height 16
type input "10" Shell"
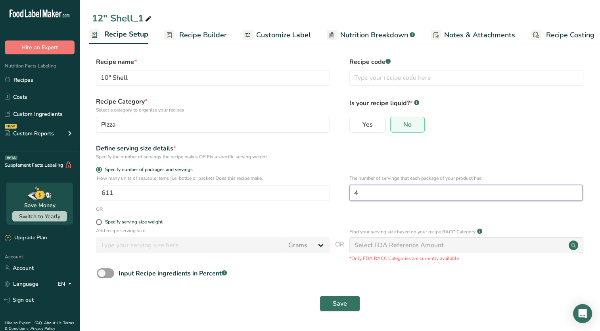
click at [362, 189] on input "4" at bounding box center [466, 193] width 233 height 16
type input "2"
click at [333, 306] on span "Save" at bounding box center [340, 304] width 14 height 10
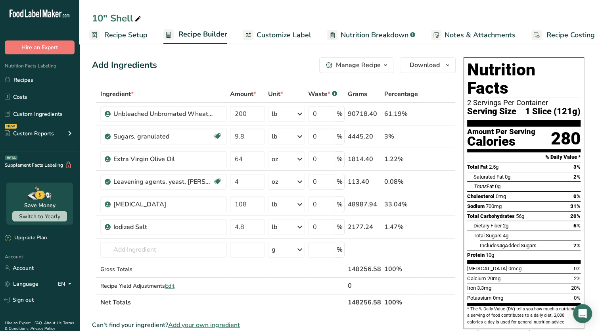
click at [286, 37] on span "Customize Label" at bounding box center [284, 35] width 55 height 11
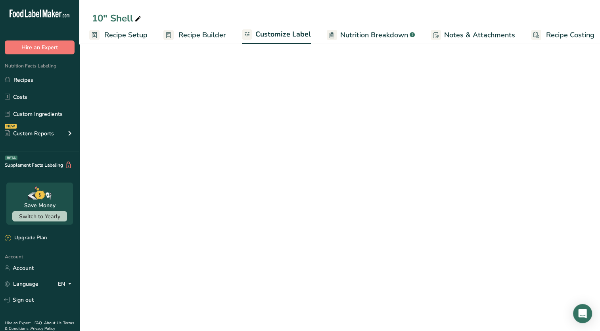
scroll to position [0, 10]
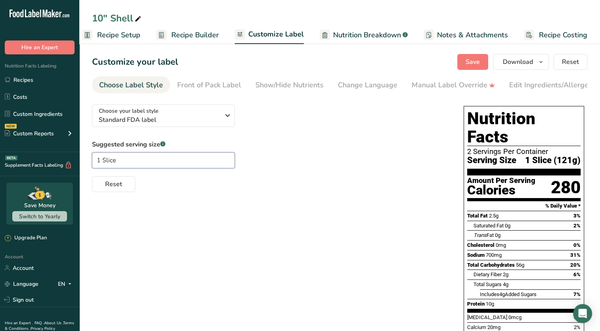
click at [151, 162] on input "1 Slice" at bounding box center [163, 160] width 143 height 16
type input "1"
click at [287, 217] on div "Choose your label style Standard FDA label USA (FDA) Standard FDA label Tabular…" at bounding box center [340, 257] width 496 height 319
click at [478, 62] on span "Save" at bounding box center [473, 62] width 14 height 10
click at [117, 37] on span "Recipe Setup" at bounding box center [118, 35] width 43 height 11
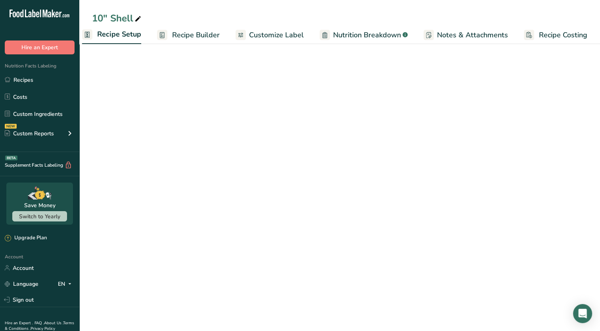
scroll to position [0, 3]
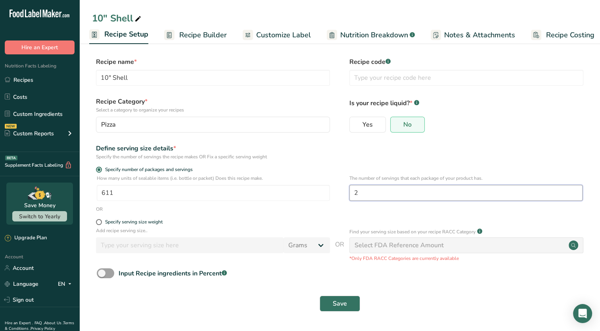
click at [371, 196] on input "2" at bounding box center [466, 193] width 233 height 16
type input "1"
click at [338, 301] on span "Save" at bounding box center [340, 304] width 14 height 10
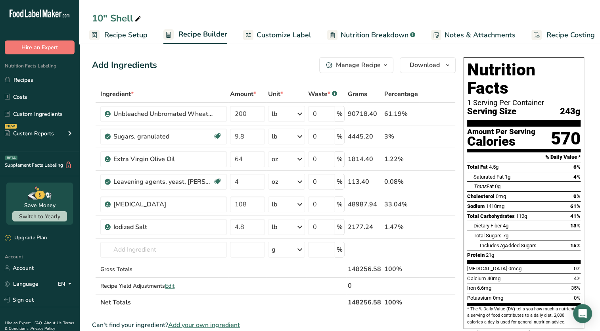
click at [365, 63] on div "Manage Recipe" at bounding box center [358, 65] width 45 height 10
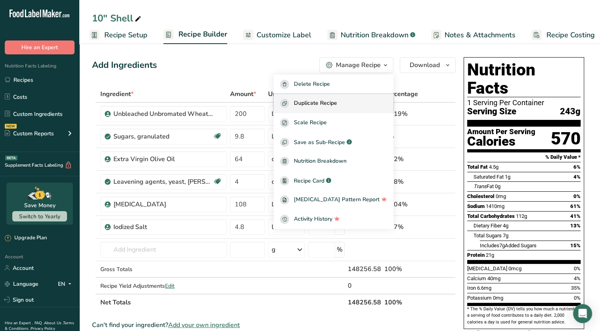
click at [335, 102] on span "Duplicate Recipe" at bounding box center [315, 103] width 43 height 9
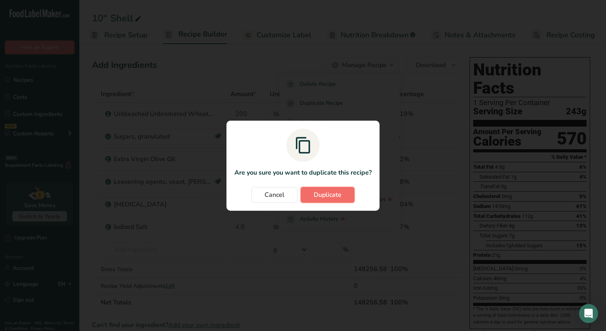
click at [330, 198] on span "Duplicate" at bounding box center [328, 195] width 28 height 10
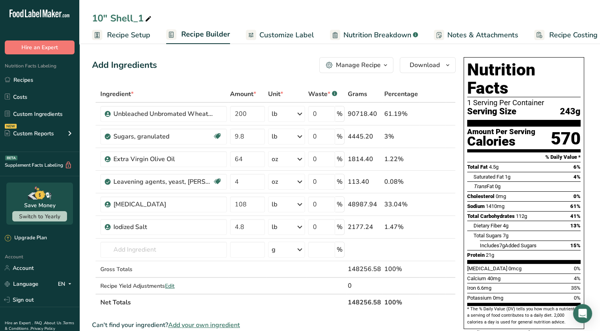
click at [130, 28] on link "Recipe Setup" at bounding box center [121, 35] width 58 height 18
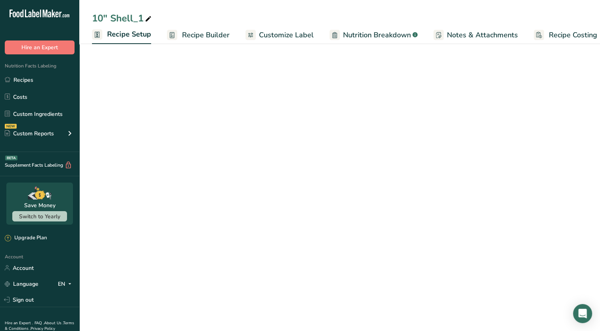
scroll to position [0, 3]
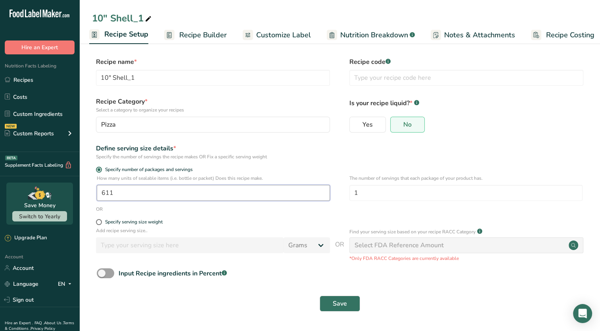
click at [123, 194] on input "611" at bounding box center [213, 193] width 233 height 16
type input "1"
type input "288"
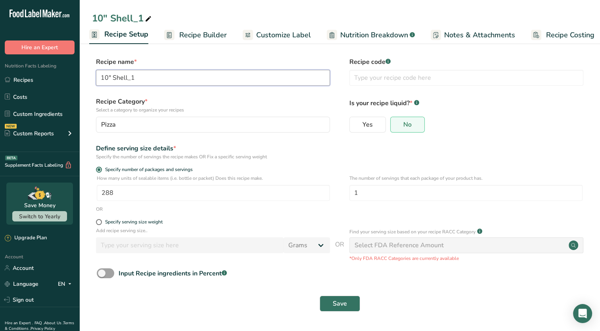
click at [135, 79] on input "10" Shell_1" at bounding box center [213, 78] width 234 height 16
click at [108, 79] on input "10" Shell" at bounding box center [213, 78] width 234 height 16
type input "14" Shell"
click at [337, 305] on span "Save" at bounding box center [340, 304] width 14 height 10
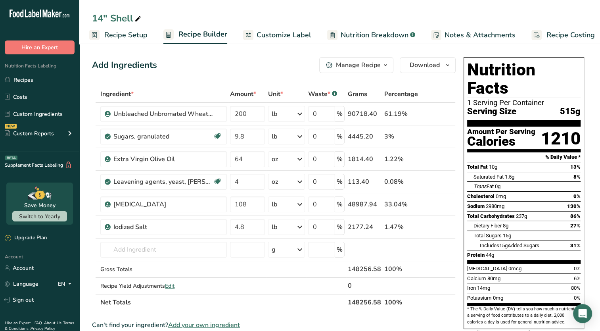
click at [133, 36] on span "Recipe Setup" at bounding box center [125, 35] width 43 height 11
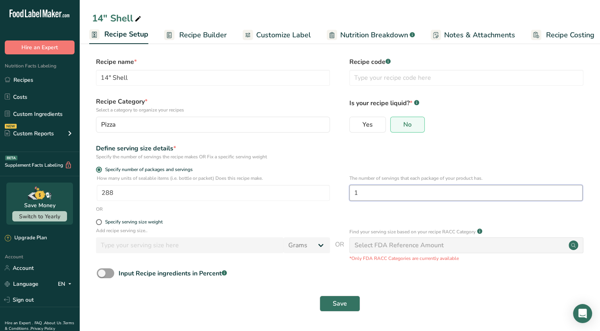
click at [395, 191] on input "1" at bounding box center [466, 193] width 233 height 16
type input "6"
click at [320, 296] on button "Save" at bounding box center [340, 304] width 40 height 16
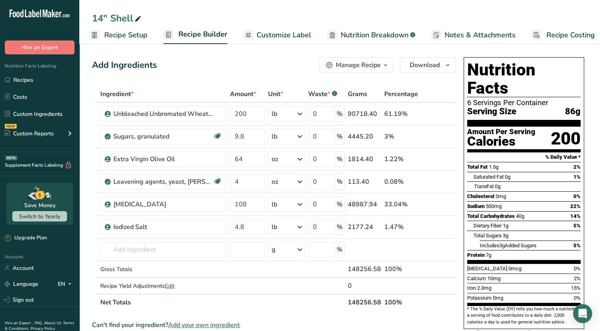
click at [129, 36] on span "Recipe Setup" at bounding box center [125, 35] width 43 height 11
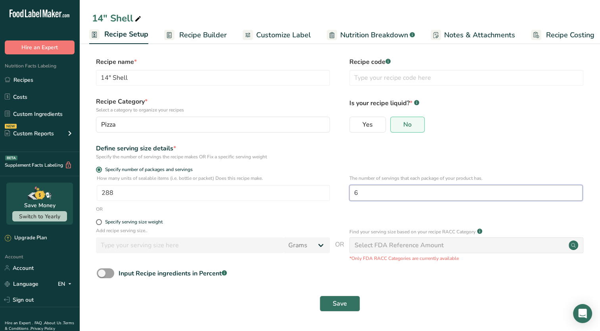
click at [390, 187] on input "6" at bounding box center [466, 193] width 233 height 16
type input "4"
click at [320, 296] on button "Save" at bounding box center [340, 304] width 40 height 16
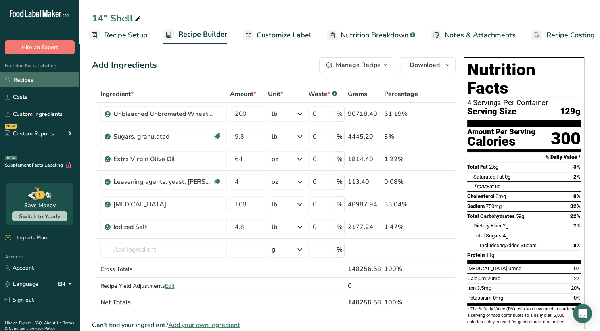
click at [20, 82] on link "Recipes" at bounding box center [39, 79] width 79 height 15
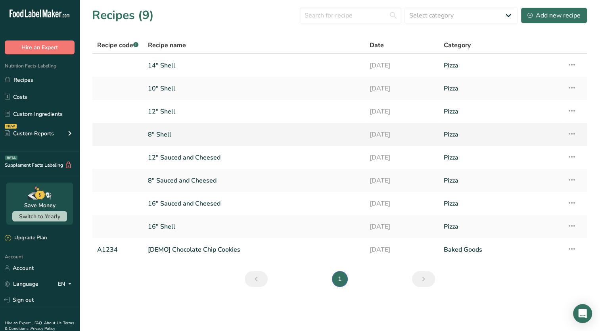
click at [257, 131] on link "8" Shell" at bounding box center [254, 134] width 212 height 17
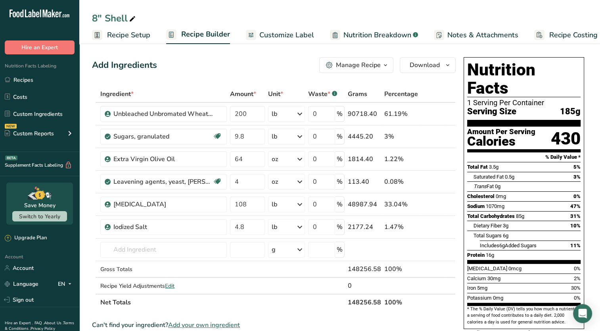
click at [369, 65] on div "Manage Recipe" at bounding box center [358, 65] width 45 height 10
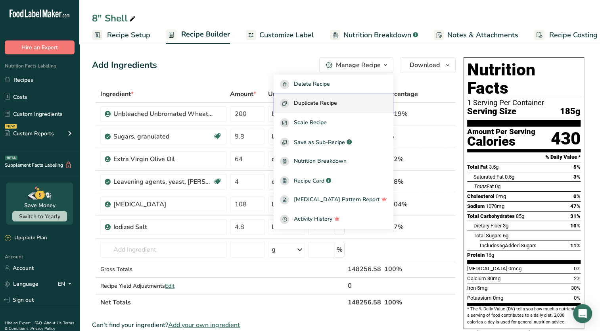
click at [336, 106] on span "Duplicate Recipe" at bounding box center [315, 103] width 43 height 9
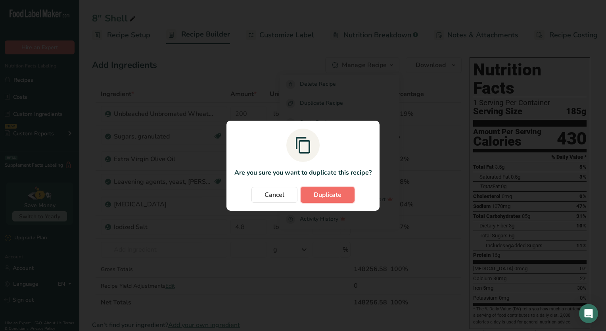
click at [328, 192] on span "Duplicate" at bounding box center [328, 195] width 28 height 10
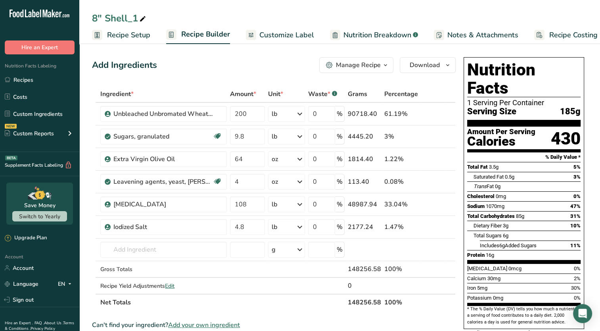
click at [100, 37] on rect at bounding box center [97, 35] width 10 height 10
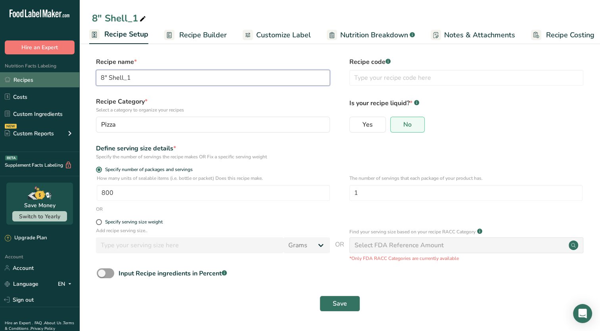
drag, startPoint x: 143, startPoint y: 77, endPoint x: 26, endPoint y: 83, distance: 117.2
click at [26, 83] on div ".a-20{fill:#fff;} Hire an Expert Nutrition Facts Labeling Recipes Costs Custom …" at bounding box center [300, 165] width 600 height 331
type input "Flatbread"
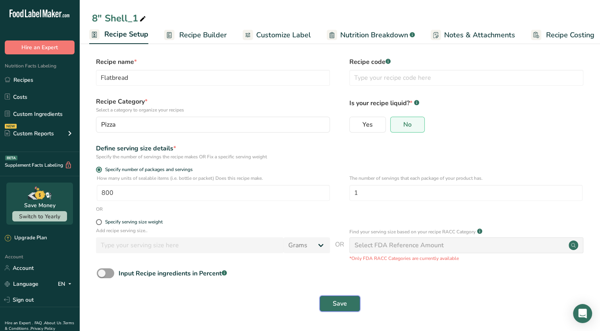
click at [325, 300] on button "Save" at bounding box center [340, 304] width 40 height 16
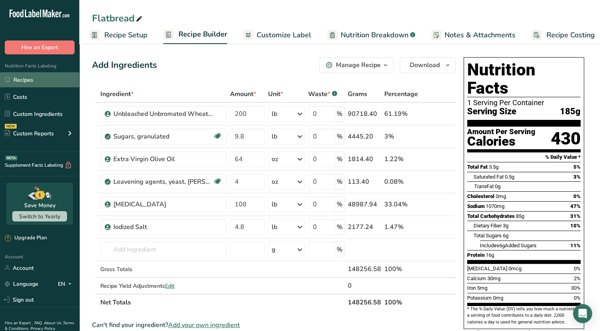
click at [19, 79] on link "Recipes" at bounding box center [39, 79] width 79 height 15
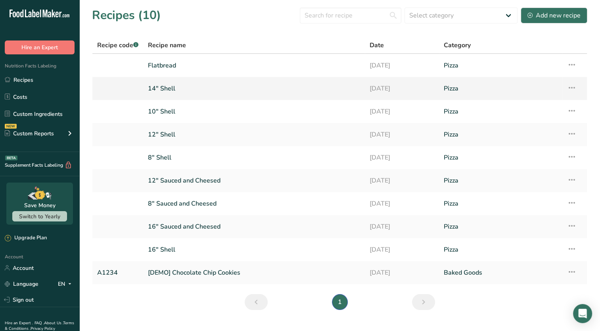
click at [181, 88] on link "14" Shell" at bounding box center [254, 88] width 212 height 17
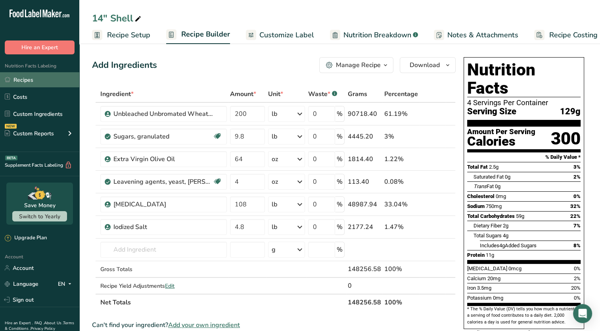
click at [38, 78] on link "Recipes" at bounding box center [39, 79] width 79 height 15
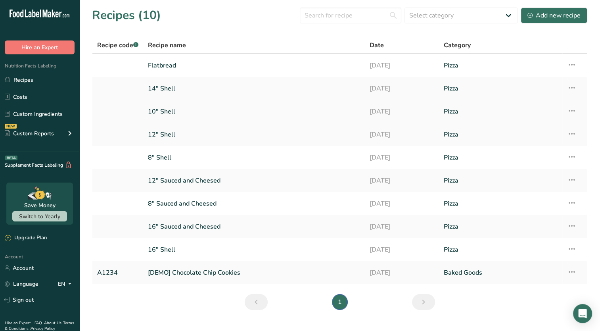
click at [178, 111] on link "10" Shell" at bounding box center [254, 111] width 212 height 17
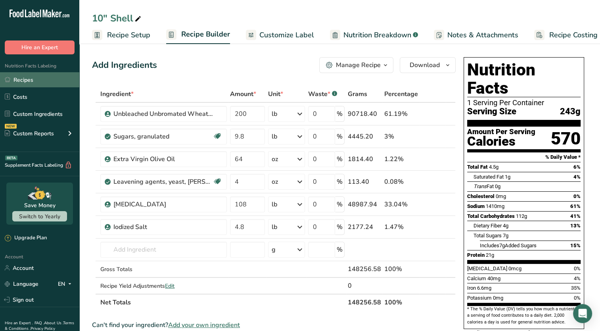
click at [35, 79] on link "Recipes" at bounding box center [39, 79] width 79 height 15
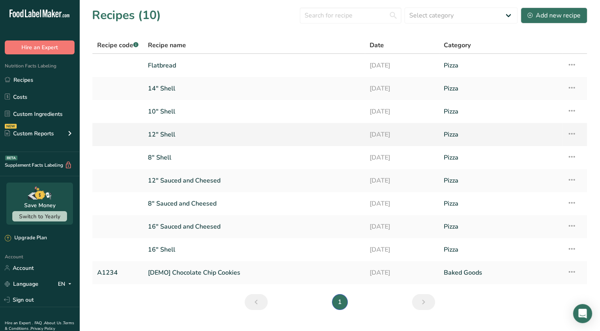
click at [455, 125] on td "Pizza" at bounding box center [500, 134] width 123 height 23
click at [452, 132] on link "Pizza" at bounding box center [501, 134] width 114 height 17
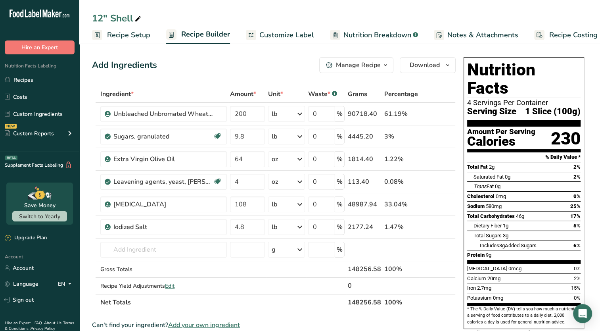
click at [303, 35] on span "Customize Label" at bounding box center [287, 35] width 55 height 11
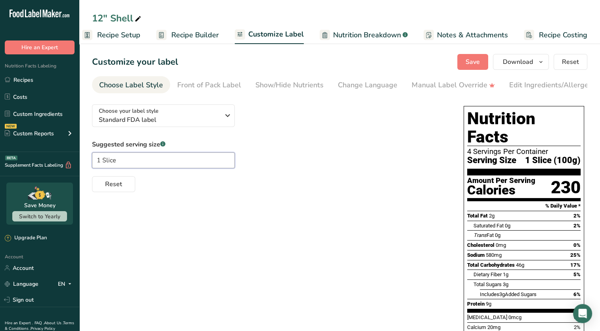
drag, startPoint x: 124, startPoint y: 155, endPoint x: 78, endPoint y: 167, distance: 47.2
click at [78, 167] on div ".a-20{fill:#fff;} Hire an Expert Nutrition Facts Labeling Recipes Costs Custom …" at bounding box center [300, 215] width 600 height 430
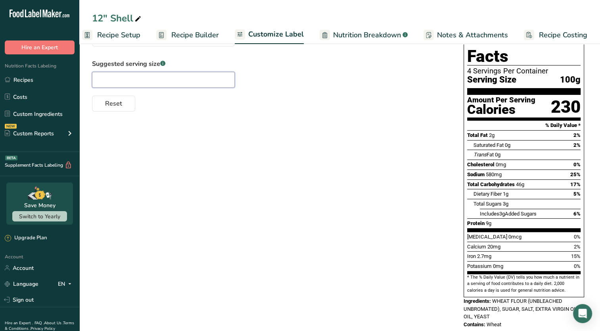
scroll to position [0, 0]
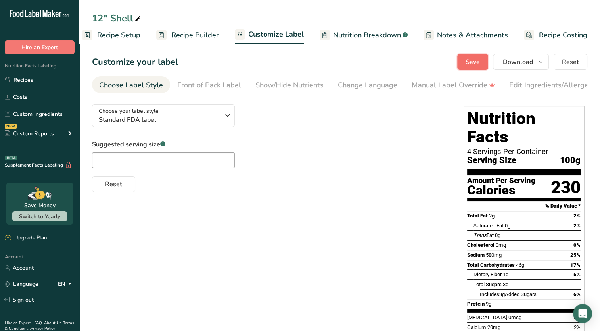
click at [479, 62] on span "Save" at bounding box center [473, 62] width 14 height 10
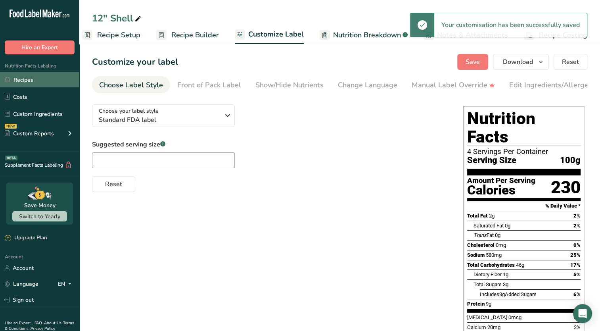
click at [29, 76] on link "Recipes" at bounding box center [39, 79] width 79 height 15
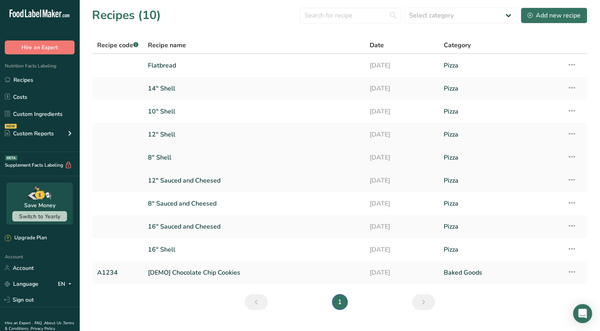
click at [172, 160] on link "8" Shell" at bounding box center [254, 157] width 212 height 17
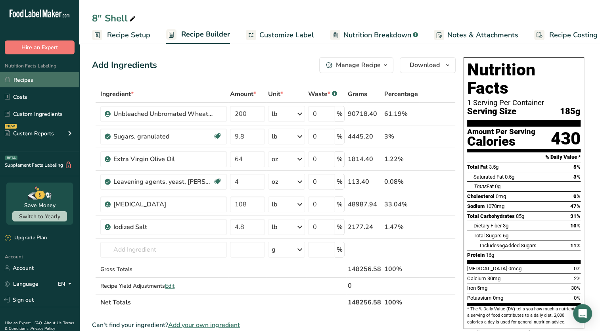
click at [22, 85] on link "Recipes" at bounding box center [39, 79] width 79 height 15
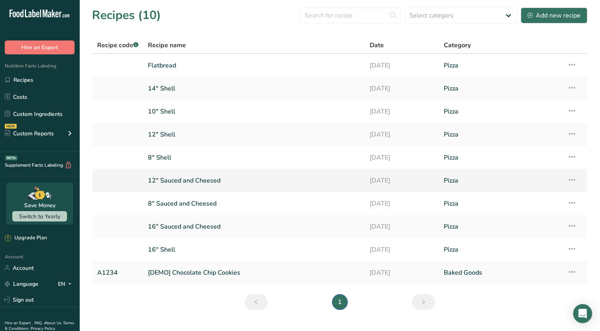
click at [162, 185] on link "12" Sauced and Cheesed" at bounding box center [254, 180] width 212 height 17
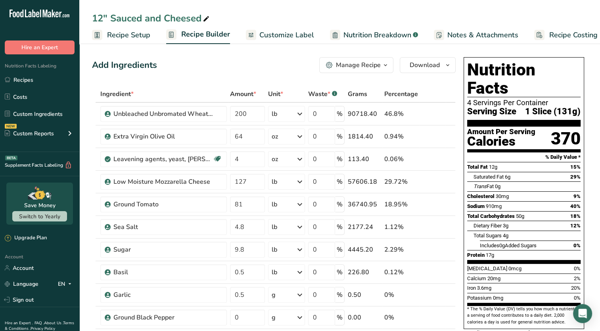
click at [128, 37] on span "Recipe Setup" at bounding box center [128, 35] width 43 height 11
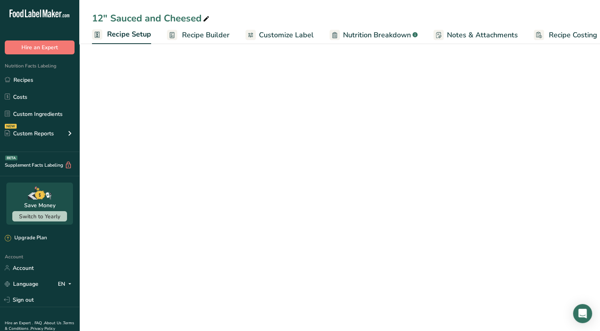
scroll to position [0, 3]
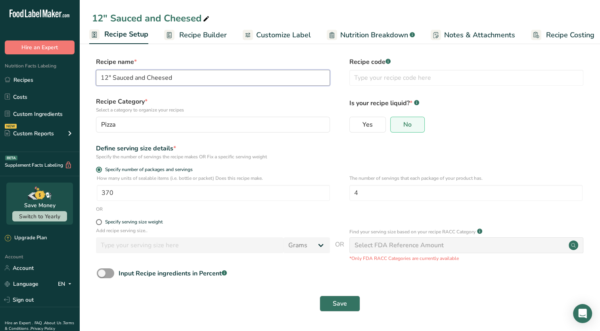
click at [132, 75] on input "12" Sauced and Cheesed" at bounding box center [213, 78] width 234 height 16
click at [181, 75] on input "12" Sauce and Cheesed" at bounding box center [213, 78] width 234 height 16
type input "12" Sauce and Cheese"
click at [194, 40] on link "Recipe Builder" at bounding box center [195, 35] width 63 height 18
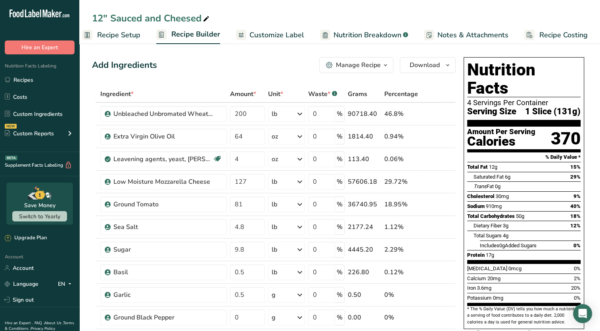
click at [267, 34] on span "Customize Label" at bounding box center [277, 35] width 55 height 11
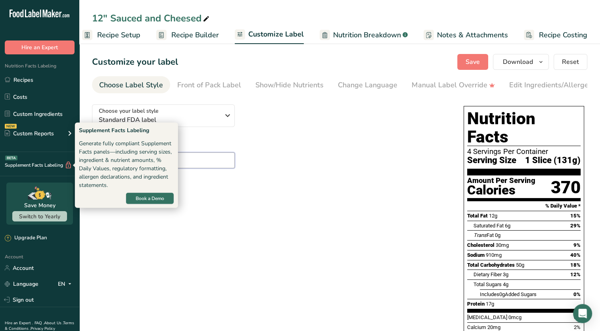
drag, startPoint x: 120, startPoint y: 160, endPoint x: 47, endPoint y: 164, distance: 72.7
click at [47, 164] on div ".a-20{fill:#fff;} Hire an Expert Nutrition Facts Labeling Recipes Costs Custom …" at bounding box center [300, 234] width 600 height 469
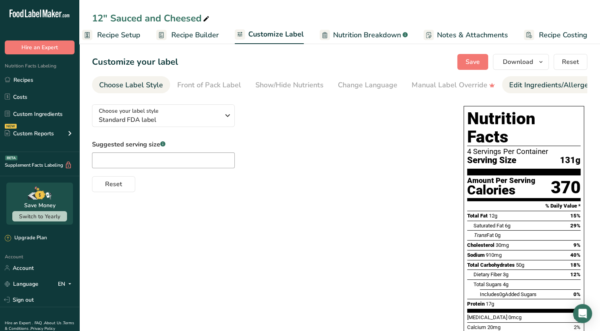
click at [537, 86] on div "Edit Ingredients/Allergens List" at bounding box center [560, 85] width 101 height 11
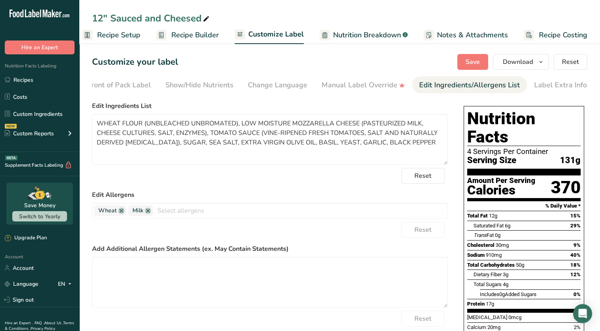
scroll to position [0, 90]
click at [207, 144] on textarea "WHEAT FLOUR (UNBLEACHED UNBROMATED), LOW MOISTURE MOZZARELLA CHEESE (PASTEURIZE…" at bounding box center [270, 139] width 356 height 51
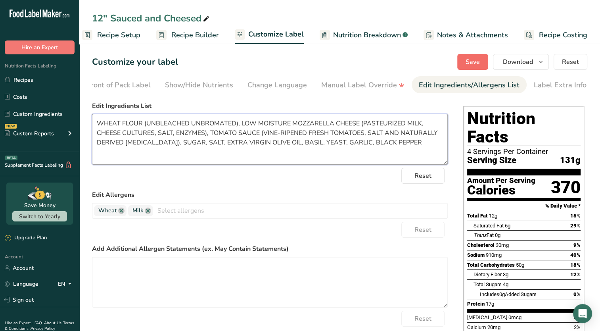
type textarea "WHEAT FLOUR (UNBLEACHED UNBROMATED), LOW MOISTURE MOZZARELLA CHEESE (PASTEURIZE…"
click at [466, 62] on button "Save" at bounding box center [473, 62] width 31 height 16
click at [467, 65] on span "Save" at bounding box center [473, 62] width 14 height 10
click at [90, 36] on rect at bounding box center [87, 35] width 10 height 10
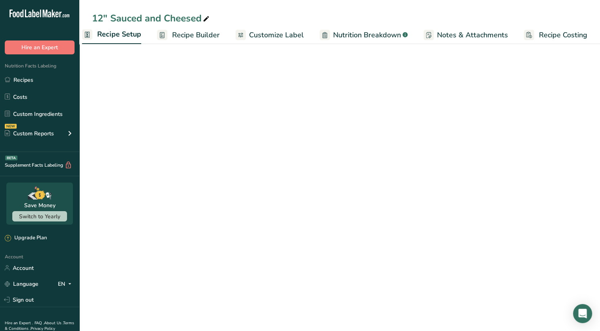
scroll to position [0, 3]
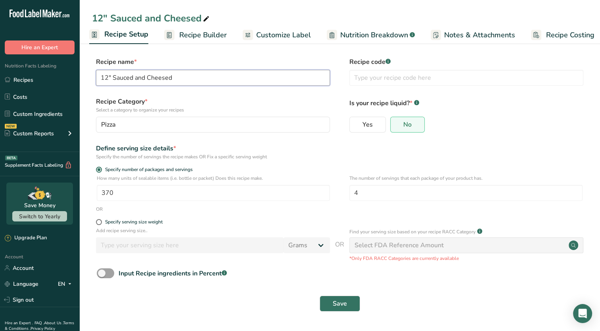
click at [135, 78] on input "12" Sauced and Cheesed" at bounding box center [213, 78] width 234 height 16
click at [131, 78] on input "12" Sauced and Cheesed" at bounding box center [213, 78] width 234 height 16
click at [169, 77] on input "12" Sauce and Cheesed" at bounding box center [213, 78] width 234 height 16
type input "12" Sauce and Cheese"
click at [344, 309] on button "Save" at bounding box center [340, 304] width 40 height 16
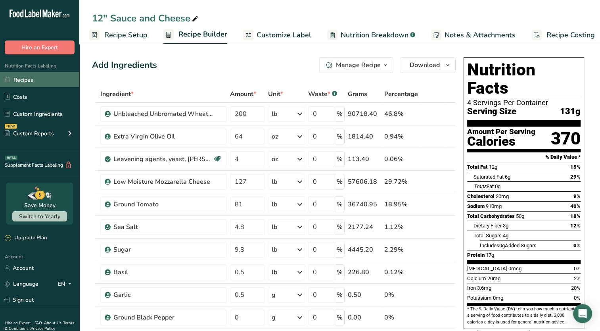
click at [26, 84] on link "Recipes" at bounding box center [39, 79] width 79 height 15
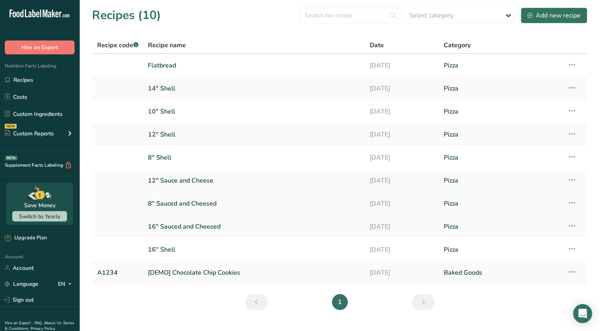
click at [179, 200] on link "8" Sauced and Cheesed" at bounding box center [254, 203] width 212 height 17
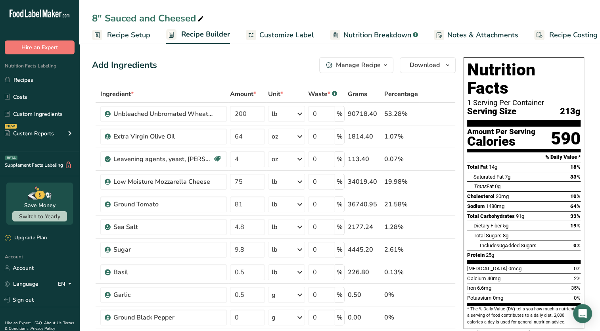
click at [124, 39] on span "Recipe Setup" at bounding box center [128, 35] width 43 height 11
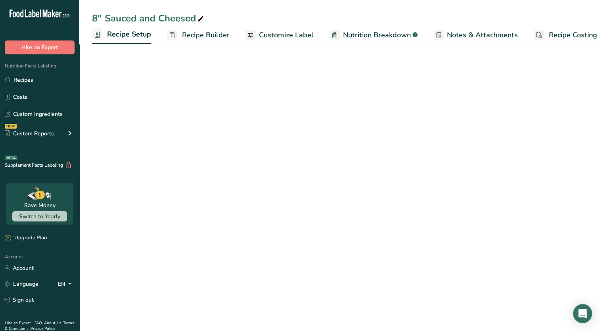
scroll to position [0, 3]
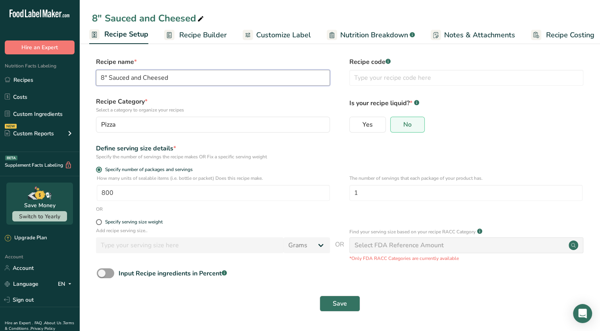
click at [127, 77] on input "8" Sauced and Cheesed" at bounding box center [213, 78] width 234 height 16
click at [167, 80] on input "8" Sauce and Cheesed" at bounding box center [213, 78] width 234 height 16
type input "8" Sauce and Cheese"
click at [333, 306] on span "Save" at bounding box center [340, 304] width 14 height 10
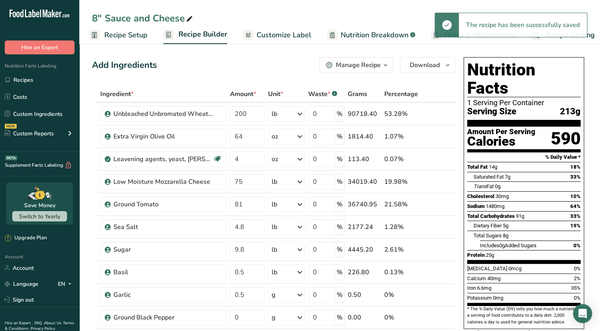
click at [293, 30] on span "Customize Label" at bounding box center [284, 35] width 55 height 11
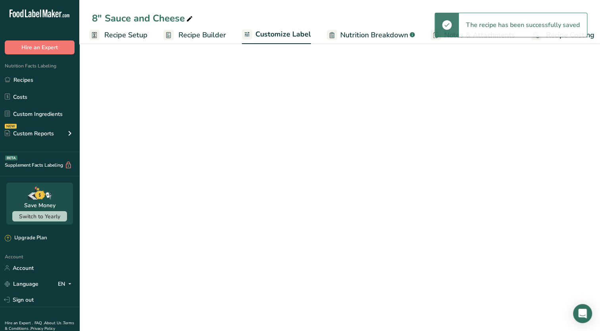
scroll to position [0, 10]
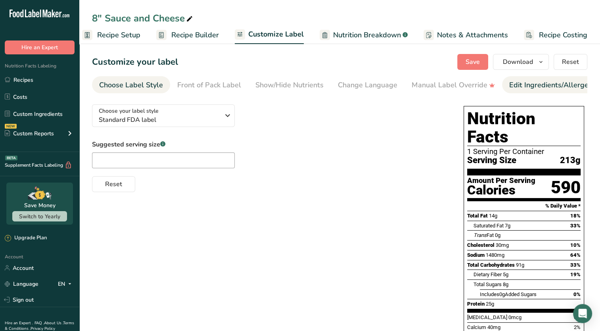
click at [564, 87] on div "Edit Ingredients/Allergens List" at bounding box center [560, 85] width 101 height 11
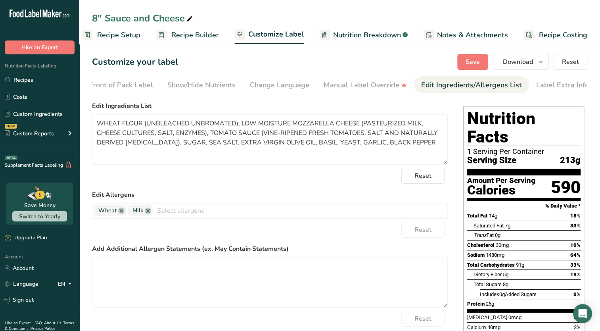
scroll to position [0, 90]
click at [208, 142] on textarea "WHEAT FLOUR (UNBLEACHED UNBROMATED), LOW MOISTURE MOZZARELLA CHEESE (PASTEURIZE…" at bounding box center [270, 139] width 356 height 51
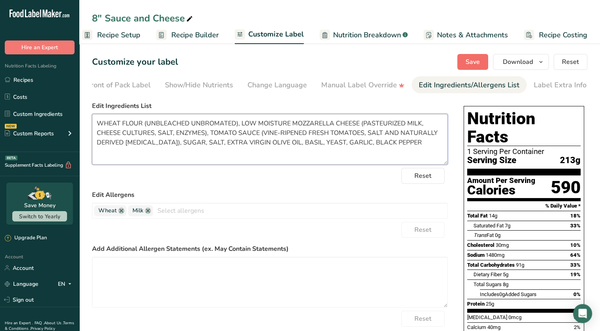
type textarea "WHEAT FLOUR (UNBLEACHED UNBROMATED), LOW MOISTURE MOZZARELLA CHEESE (PASTEURIZE…"
click at [473, 59] on span "Save" at bounding box center [473, 62] width 14 height 10
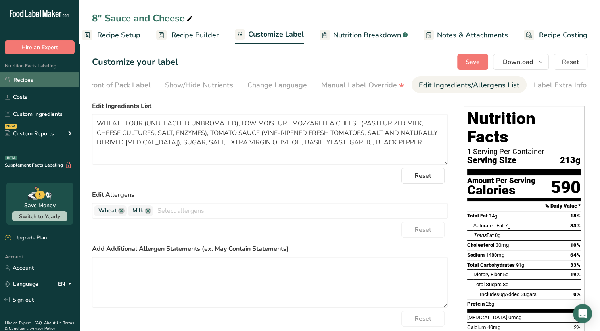
click at [36, 77] on link "Recipes" at bounding box center [39, 79] width 79 height 15
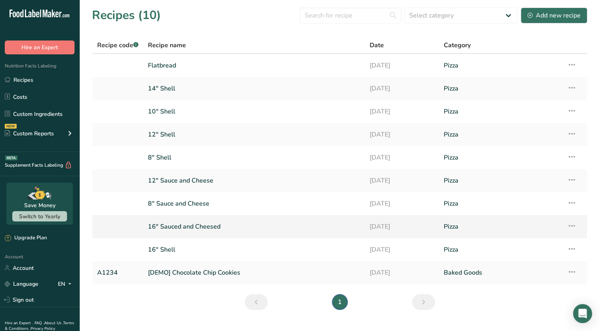
click at [168, 231] on link "16" Sauced and Cheesed" at bounding box center [254, 226] width 212 height 17
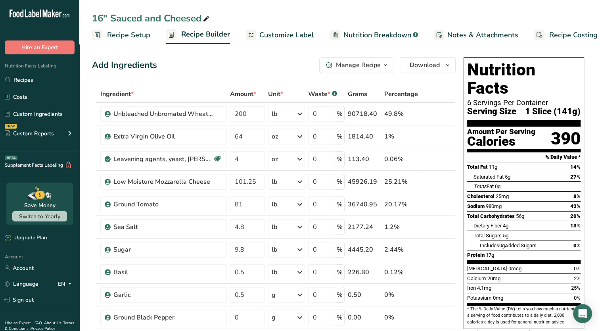
click at [124, 35] on span "Recipe Setup" at bounding box center [128, 35] width 43 height 11
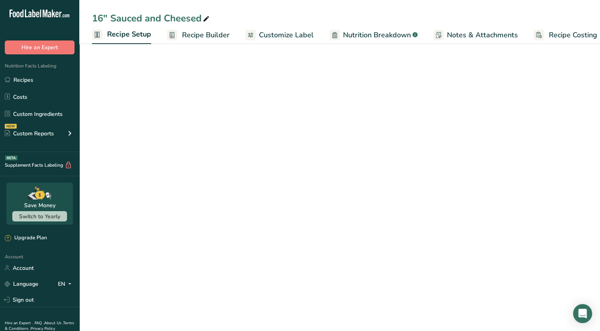
scroll to position [0, 3]
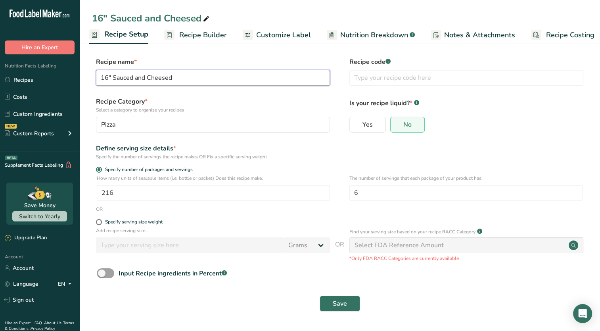
click at [133, 78] on input "16" Sauced and Cheesed" at bounding box center [213, 78] width 234 height 16
click at [171, 77] on input "16" Sauce and Cheesed" at bounding box center [213, 78] width 234 height 16
type input "16" Sauce and Cheese"
click at [336, 303] on span "Save" at bounding box center [340, 304] width 14 height 10
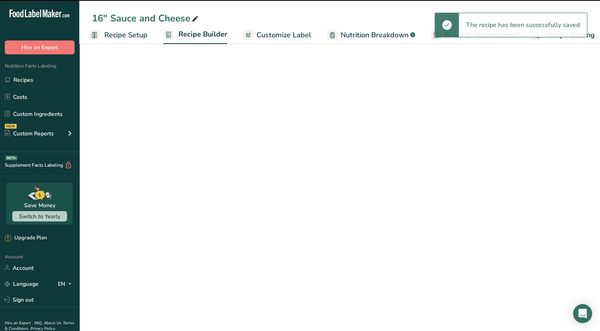
click at [279, 34] on span "Customize Label" at bounding box center [284, 35] width 55 height 11
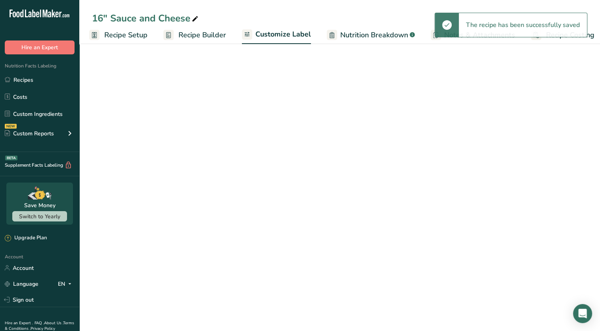
scroll to position [0, 10]
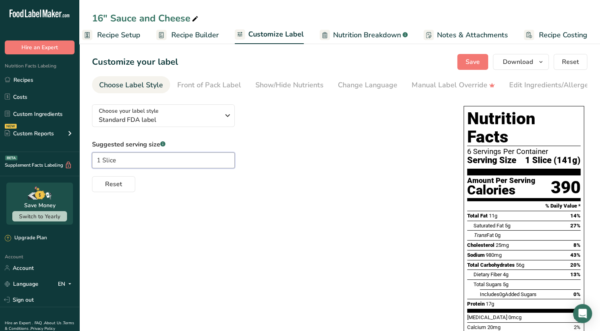
click at [130, 164] on input "1 Slice" at bounding box center [163, 160] width 143 height 16
type input "1"
click at [478, 59] on span "Save" at bounding box center [473, 62] width 14 height 10
click at [24, 81] on link "Recipes" at bounding box center [39, 79] width 79 height 15
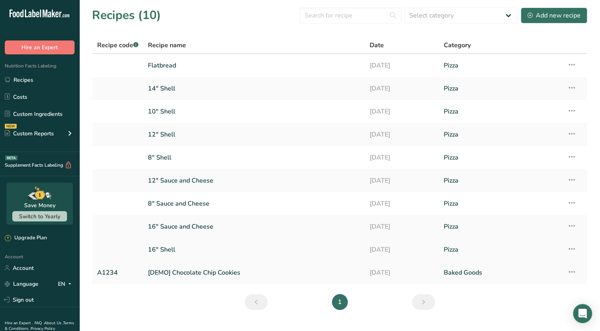
click at [185, 249] on link "16" Shell" at bounding box center [254, 249] width 212 height 17
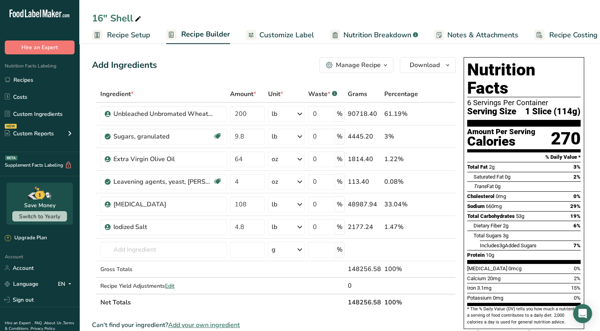
click at [284, 34] on span "Customize Label" at bounding box center [287, 35] width 55 height 11
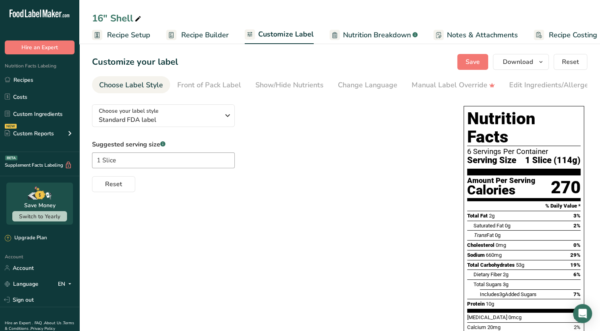
scroll to position [0, 10]
click at [122, 163] on input "1 Slice" at bounding box center [163, 160] width 143 height 16
type input "1"
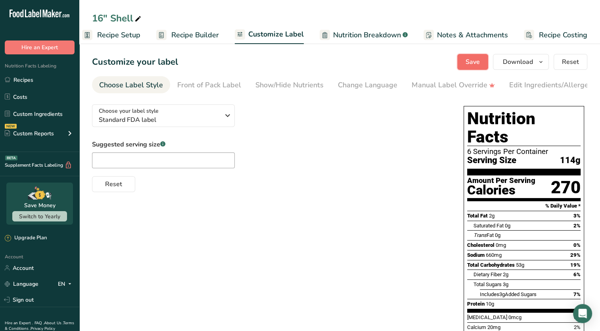
click at [470, 62] on span "Save" at bounding box center [473, 62] width 14 height 10
click at [22, 83] on link "Recipes" at bounding box center [39, 79] width 79 height 15
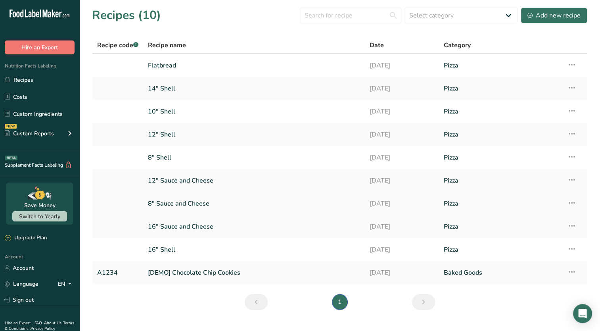
click at [197, 204] on link "8" Sauce and Cheese" at bounding box center [254, 203] width 212 height 17
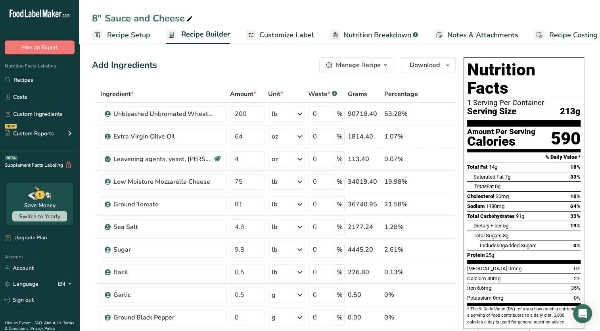
click at [386, 64] on icon "button" at bounding box center [386, 65] width 6 height 10
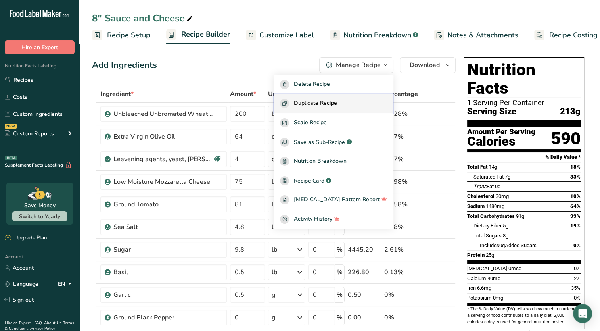
click at [333, 105] on span "Duplicate Recipe" at bounding box center [315, 103] width 43 height 9
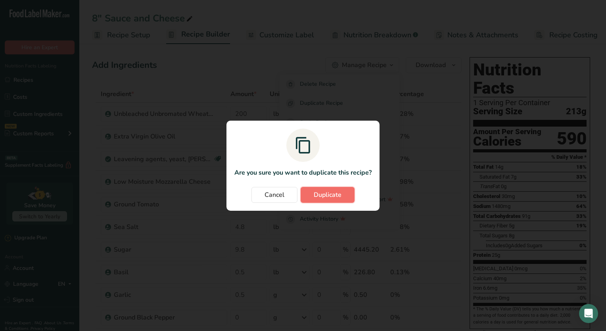
click at [320, 199] on button "Duplicate" at bounding box center [328, 195] width 54 height 16
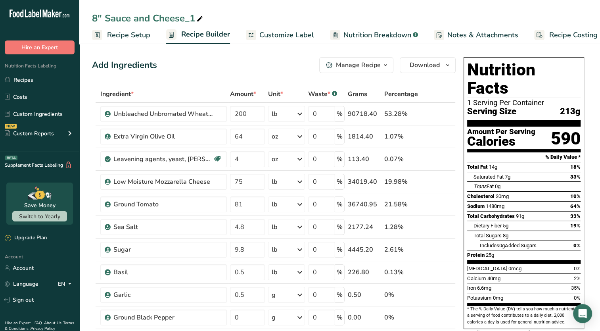
click at [121, 37] on span "Recipe Setup" at bounding box center [128, 35] width 43 height 11
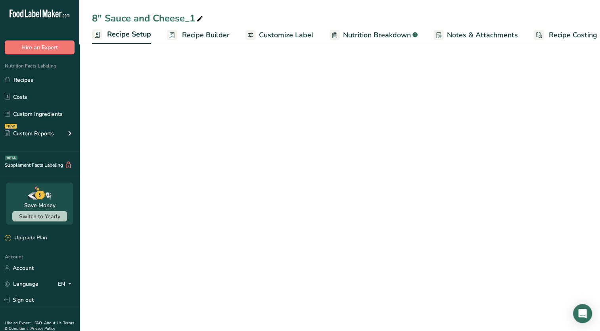
scroll to position [0, 3]
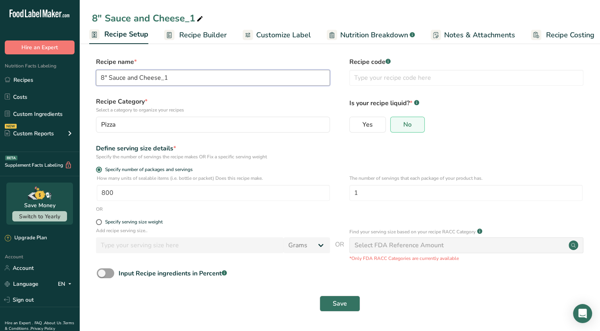
drag, startPoint x: 173, startPoint y: 78, endPoint x: 124, endPoint y: 75, distance: 49.3
click at [124, 75] on input "8" Sauce and Cheese_1" at bounding box center [213, 78] width 234 height 16
type input "8" Sauc"
click at [348, 300] on button "Save" at bounding box center [340, 304] width 40 height 16
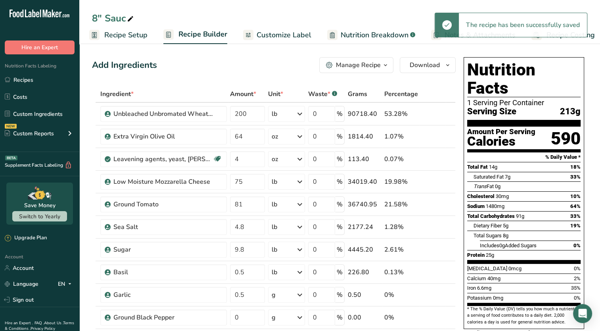
click at [140, 25] on div "8" Sauc" at bounding box center [339, 18] width 521 height 14
click at [135, 33] on span "Recipe Setup" at bounding box center [125, 35] width 43 height 11
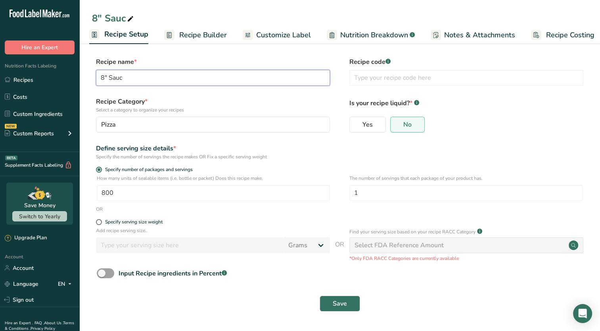
click at [137, 81] on input "8" Sauc" at bounding box center [213, 78] width 234 height 16
type input "8" Sauce"
click at [335, 301] on span "Save" at bounding box center [340, 304] width 14 height 10
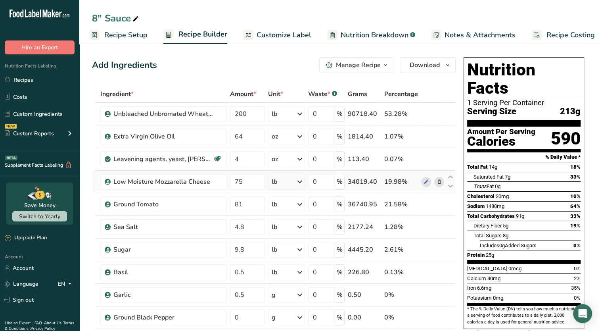
click at [439, 179] on icon at bounding box center [440, 182] width 6 height 8
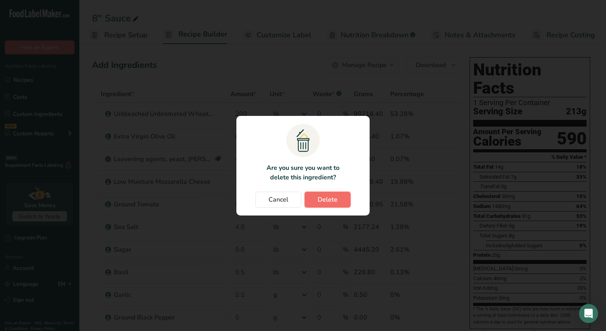
click at [324, 198] on span "Delete" at bounding box center [328, 200] width 20 height 10
type input "81"
type input "4.8"
type input "9.8"
type input "0.5"
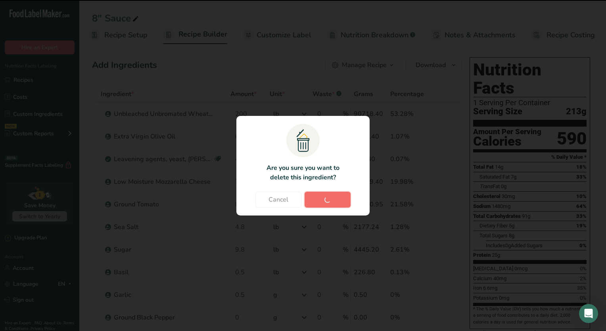
type input "0"
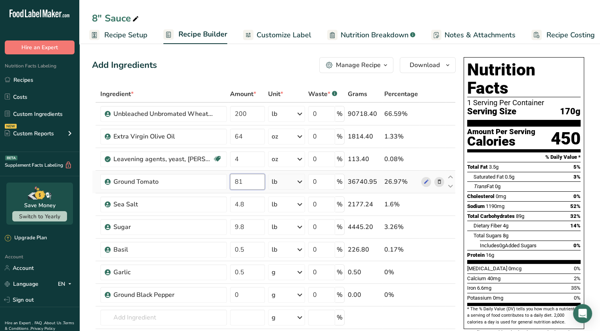
click at [250, 185] on input "81" at bounding box center [247, 182] width 35 height 16
type input "8"
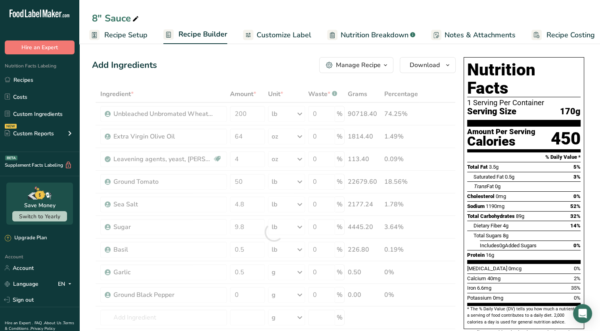
click at [521, 213] on span "89g" at bounding box center [520, 216] width 8 height 6
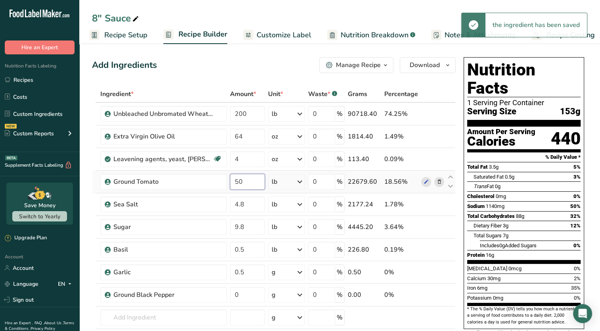
click at [261, 183] on input "50" at bounding box center [247, 182] width 35 height 16
type input "5"
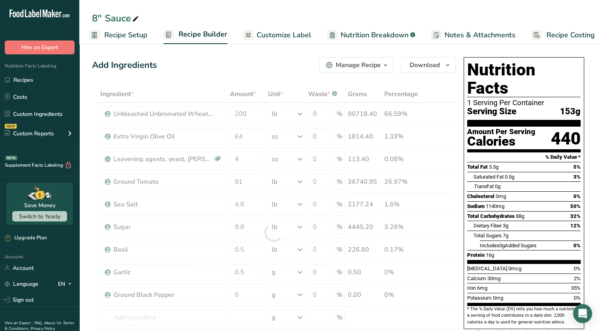
click at [538, 231] on div "Total Sugars 7g" at bounding box center [527, 236] width 107 height 10
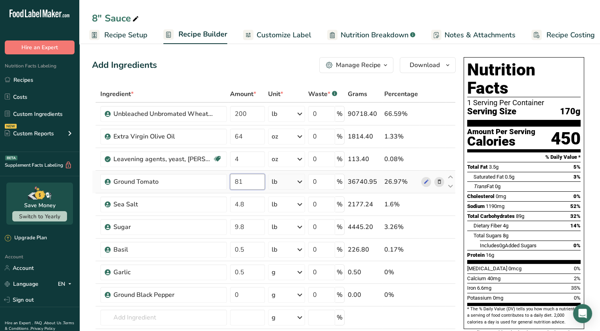
click at [245, 185] on input "81" at bounding box center [247, 182] width 35 height 16
type input "8"
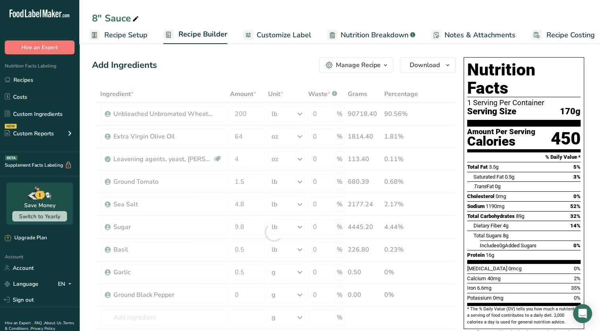
click at [523, 221] on div "Dietary Fiber 4g 14%" at bounding box center [527, 226] width 107 height 10
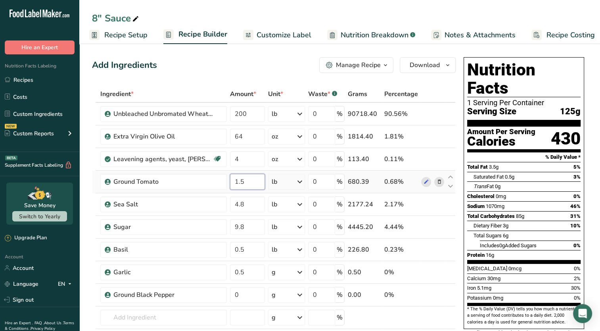
click at [253, 184] on input "1.5" at bounding box center [247, 182] width 35 height 16
type input "1"
type input "75"
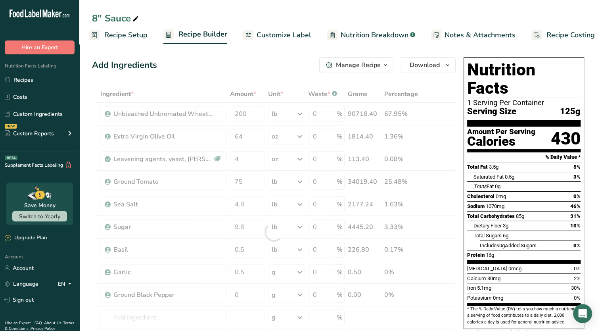
click at [534, 221] on div "Dietary Fiber 3g 10%" at bounding box center [527, 226] width 107 height 10
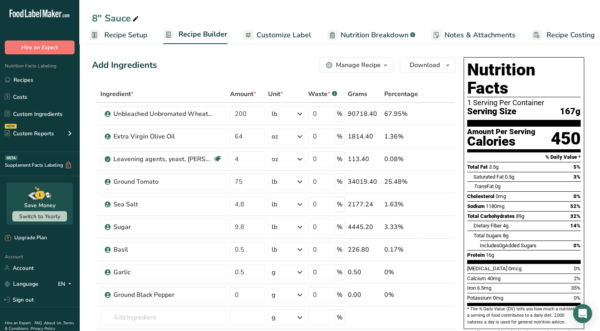
click at [492, 37] on span "Notes & Attachments" at bounding box center [480, 35] width 71 height 11
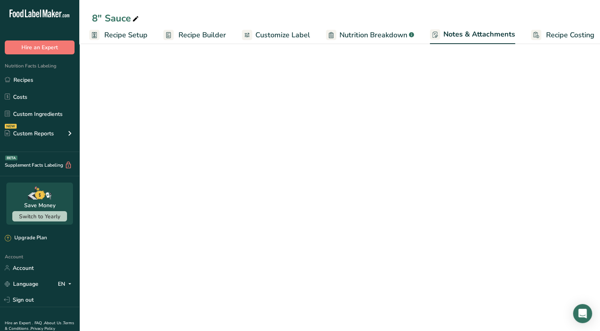
scroll to position [0, 10]
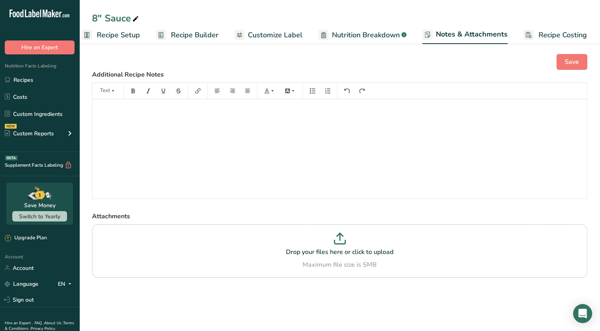
click at [206, 36] on span "Recipe Builder" at bounding box center [195, 35] width 48 height 11
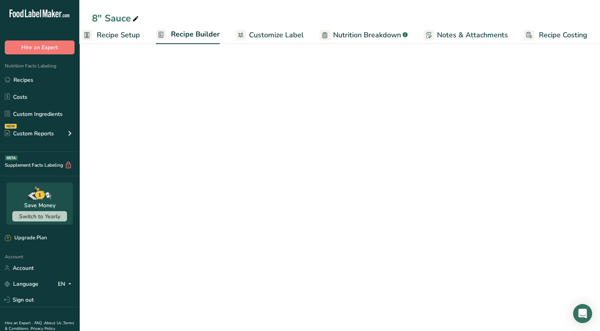
scroll to position [0, 10]
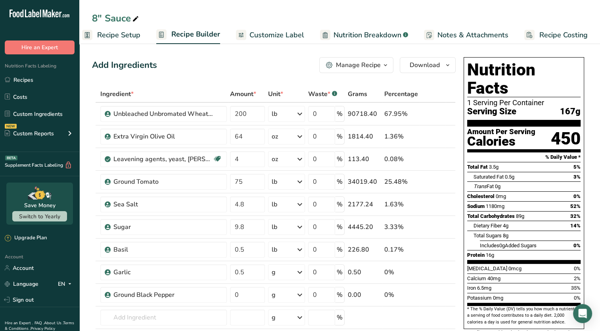
click at [273, 34] on span "Customize Label" at bounding box center [277, 35] width 55 height 11
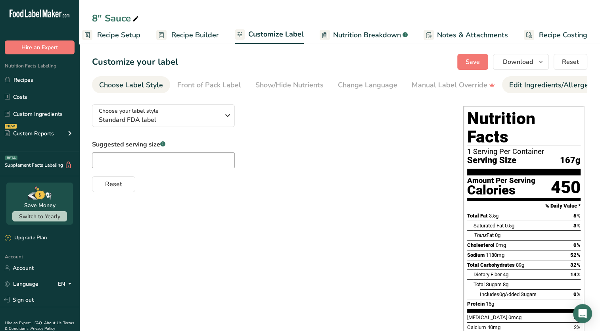
click at [523, 90] on div "Edit Ingredients/Allergens List" at bounding box center [560, 85] width 101 height 11
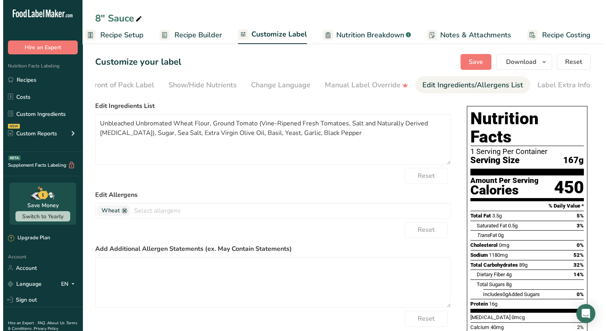
scroll to position [0, 90]
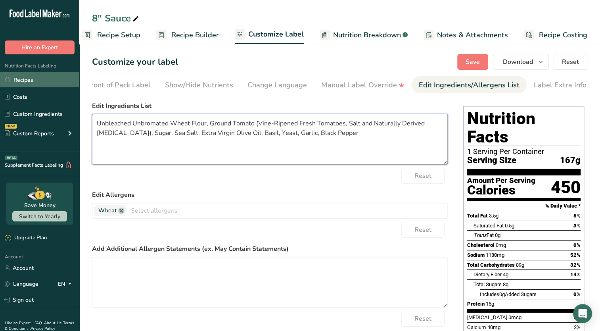
drag, startPoint x: 336, startPoint y: 140, endPoint x: 0, endPoint y: 86, distance: 340.1
click at [0, 86] on html ".a-20{fill:#fff;} Hire an Expert Nutrition Facts Labeling Recipes Costs Custom …" at bounding box center [300, 222] width 600 height 445
paste textarea "(UNBLEACHED UNBROMATED"
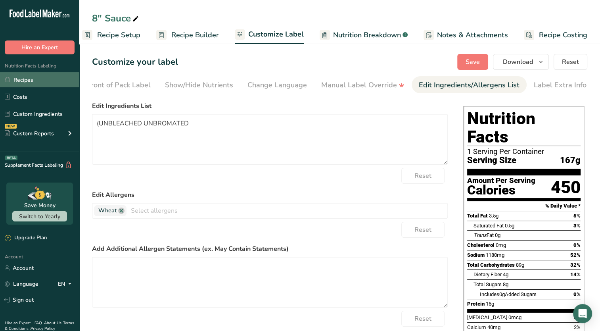
click at [23, 81] on link "Recipes" at bounding box center [39, 79] width 79 height 15
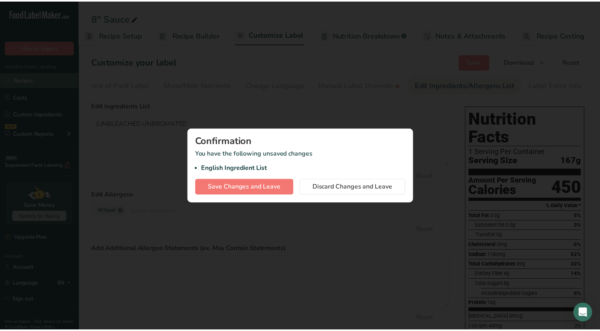
scroll to position [0, 4]
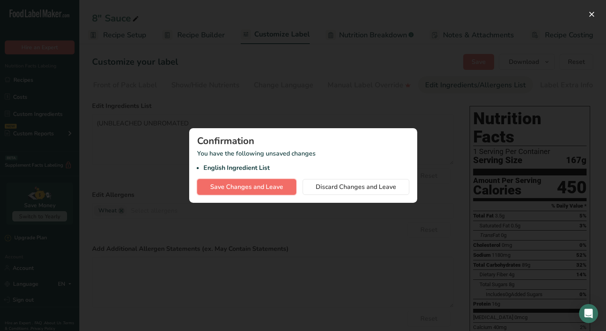
click at [242, 185] on span "Save Changes and Leave" at bounding box center [246, 187] width 73 height 10
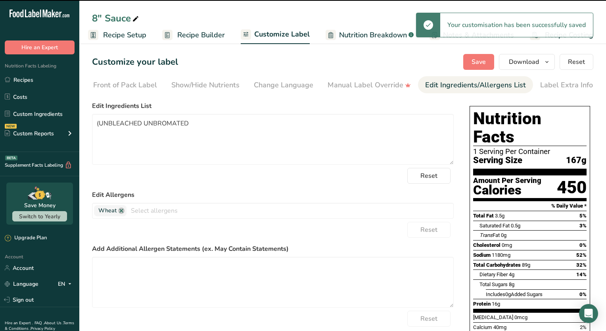
type textarea "(UNBLEACHED UNBROMATED"
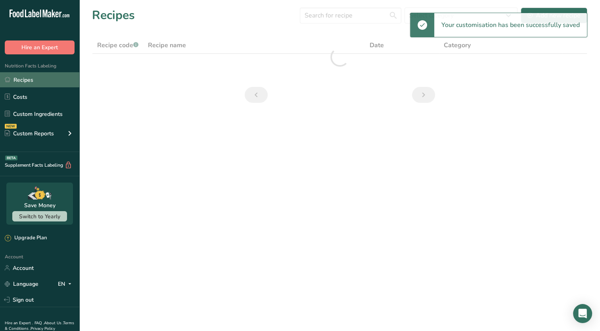
click at [30, 80] on link "Recipes" at bounding box center [39, 79] width 79 height 15
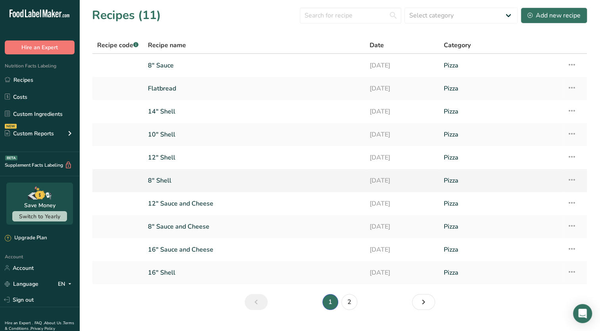
click at [175, 176] on link "8" Shell" at bounding box center [254, 180] width 212 height 17
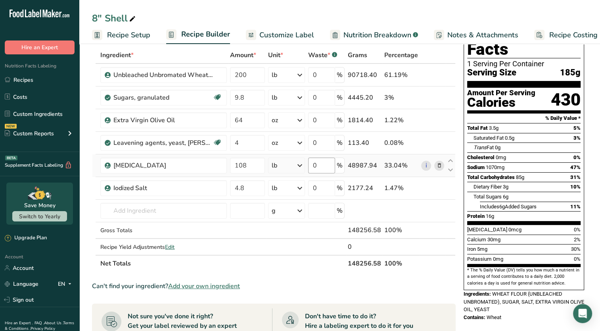
scroll to position [39, 0]
click at [300, 32] on span "Customize Label" at bounding box center [287, 35] width 55 height 11
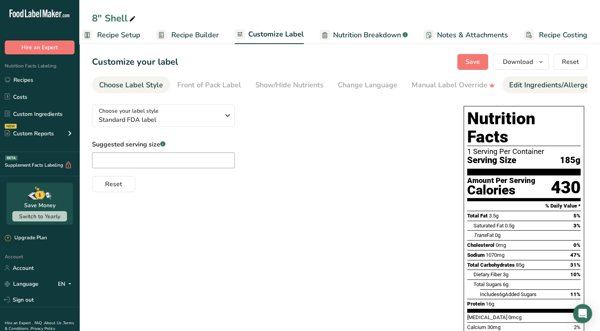
click at [521, 91] on link "Edit Ingredients/Allergens List" at bounding box center [560, 85] width 101 height 18
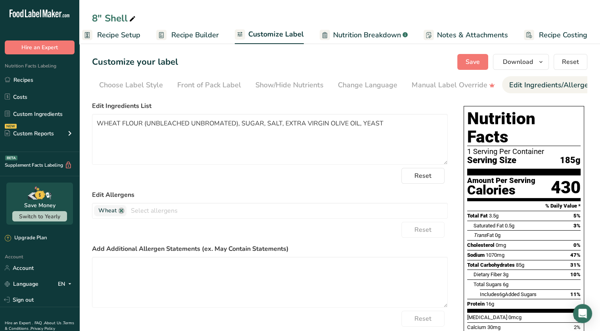
scroll to position [0, 90]
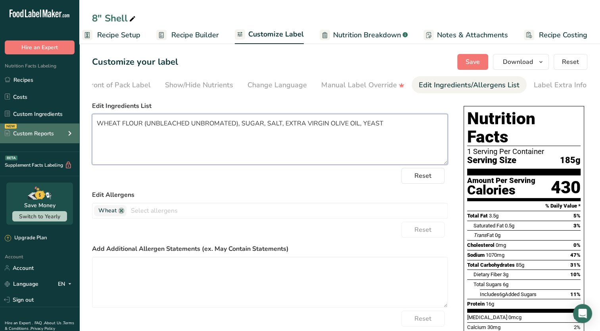
drag, startPoint x: 396, startPoint y: 132, endPoint x: 71, endPoint y: 124, distance: 325.1
click at [71, 124] on div ".a-20{fill:#fff;} Hire an Expert Nutrition Facts Labeling Recipes Costs Custom …" at bounding box center [300, 215] width 600 height 430
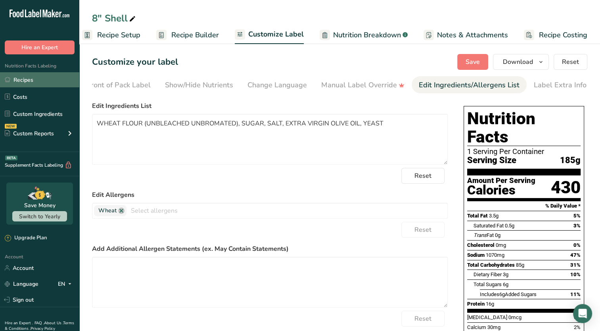
click at [43, 77] on link "Recipes" at bounding box center [39, 79] width 79 height 15
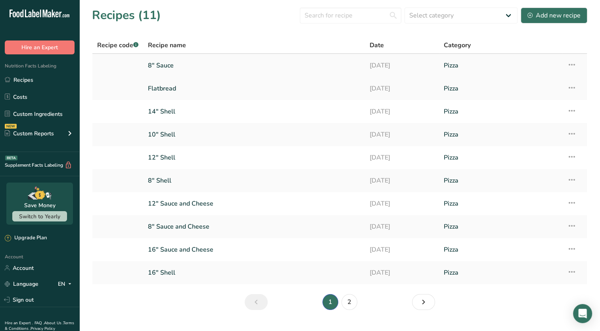
click at [202, 65] on link "8" Sauce" at bounding box center [254, 65] width 212 height 17
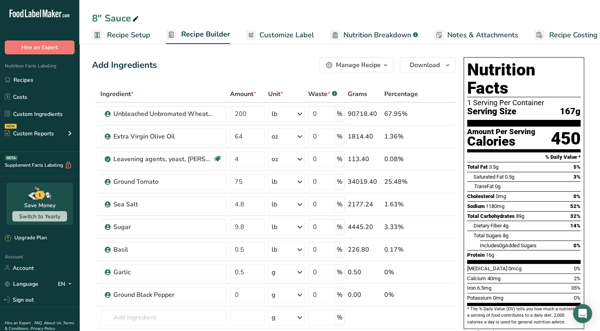
click at [281, 38] on span "Customize Label" at bounding box center [287, 35] width 55 height 11
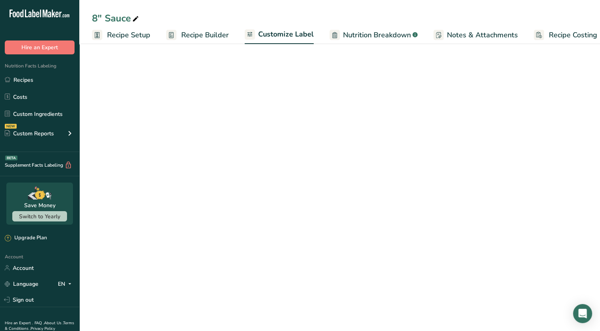
scroll to position [0, 10]
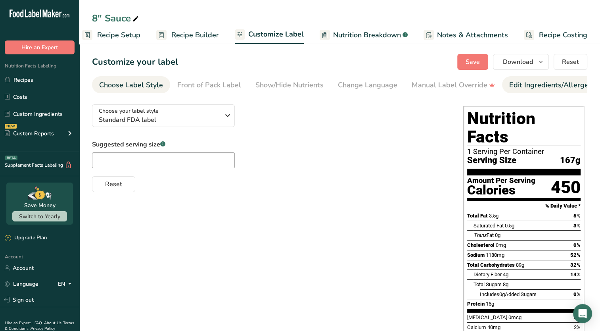
click at [516, 81] on div "Edit Ingredients/Allergens List" at bounding box center [560, 85] width 101 height 11
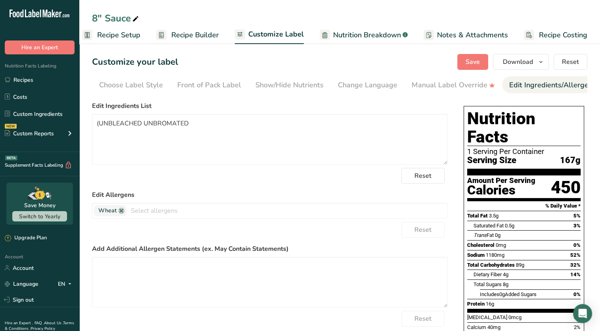
scroll to position [0, 90]
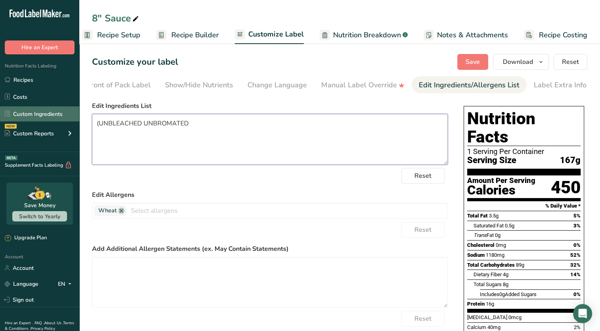
drag, startPoint x: 224, startPoint y: 124, endPoint x: 1, endPoint y: 117, distance: 223.2
click at [1, 117] on div ".a-20{fill:#fff;} Hire an Expert Nutrition Facts Labeling Recipes Costs Custom …" at bounding box center [300, 207] width 600 height 414
paste textarea "WHEAT FLOUR (UNBLEACHED UNBROMATED), SUGAR, SALT, EXTRA VIRGIN OLIVE OIL, YEAST"
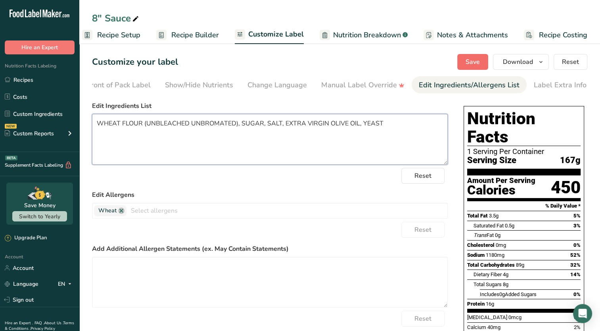
type textarea "WHEAT FLOUR (UNBLEACHED UNBROMATED), SUGAR, SALT, EXTRA VIRGIN OLIVE OIL, YEAST"
click at [466, 62] on button "Save" at bounding box center [473, 62] width 31 height 16
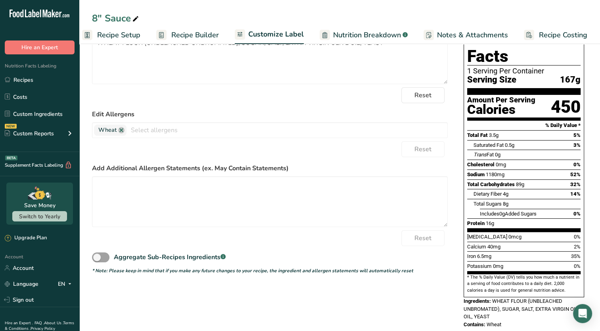
scroll to position [0, 0]
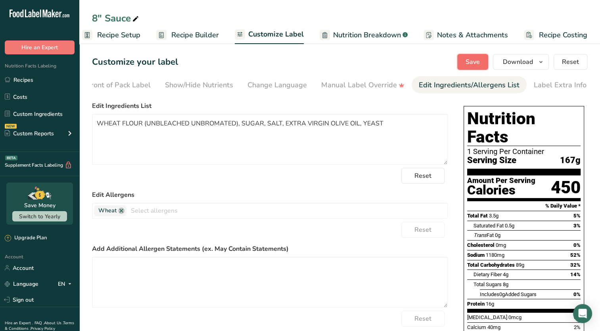
click at [462, 62] on button "Save" at bounding box center [473, 62] width 31 height 16
click at [460, 65] on button "Save" at bounding box center [473, 62] width 31 height 16
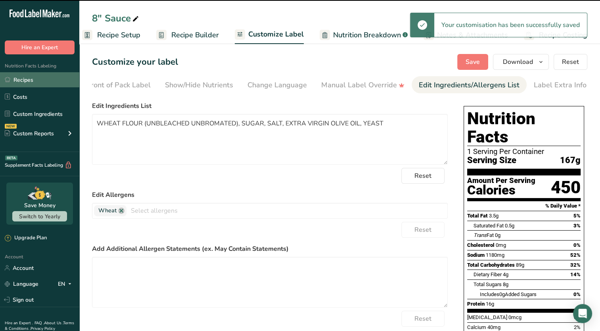
click at [18, 79] on link "Recipes" at bounding box center [39, 79] width 79 height 15
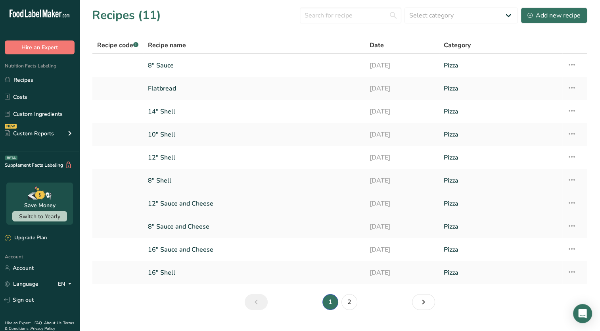
click at [189, 204] on link "12" Sauce and Cheese" at bounding box center [254, 203] width 212 height 17
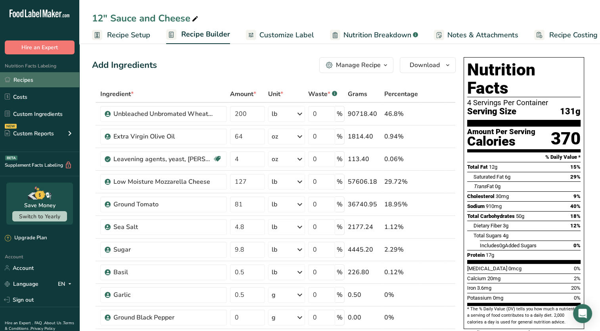
click at [31, 80] on link "Recipes" at bounding box center [39, 79] width 79 height 15
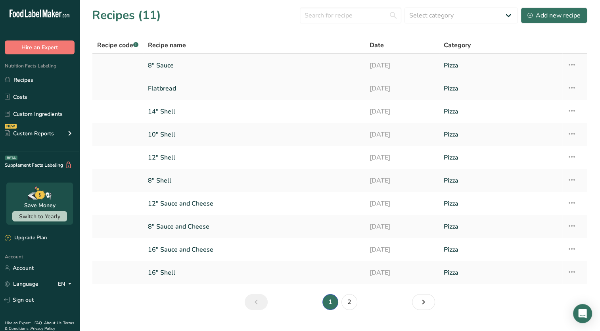
click at [241, 69] on link "8" Sauce" at bounding box center [254, 65] width 212 height 17
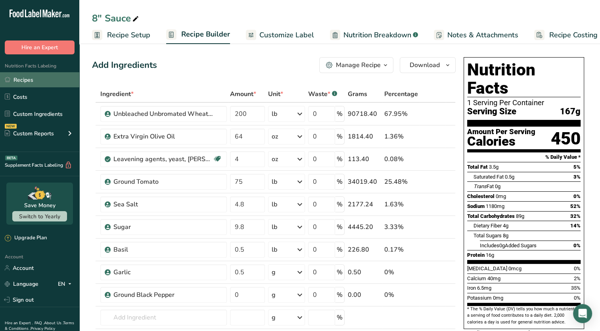
click at [28, 80] on link "Recipes" at bounding box center [39, 79] width 79 height 15
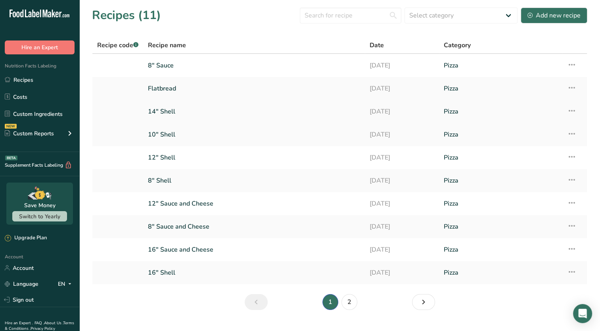
click at [184, 107] on link "14" Shell" at bounding box center [254, 111] width 212 height 17
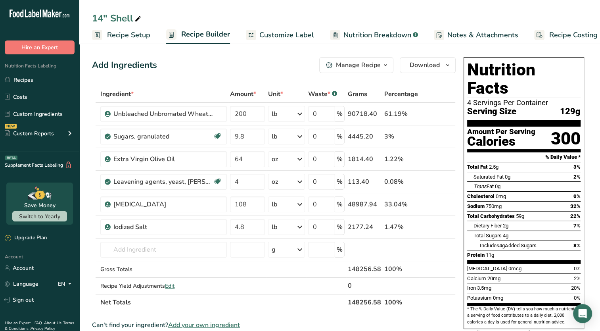
click at [132, 35] on span "Recipe Setup" at bounding box center [128, 35] width 43 height 11
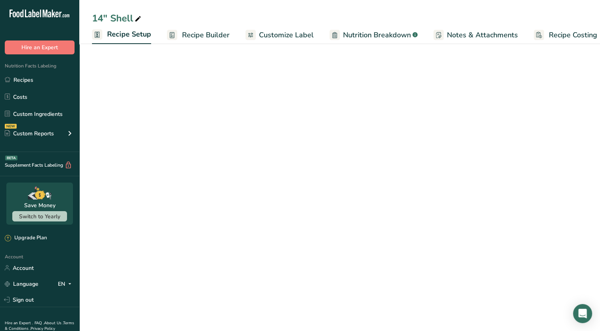
scroll to position [0, 3]
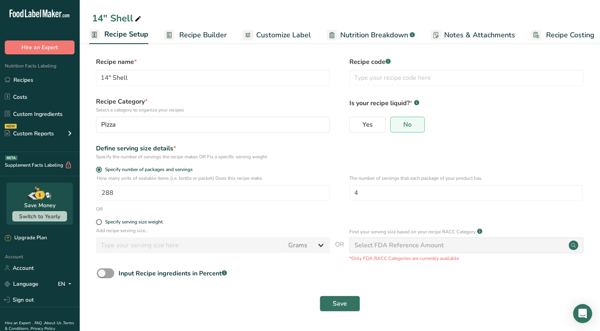
click at [194, 33] on span "Recipe Builder" at bounding box center [203, 35] width 48 height 11
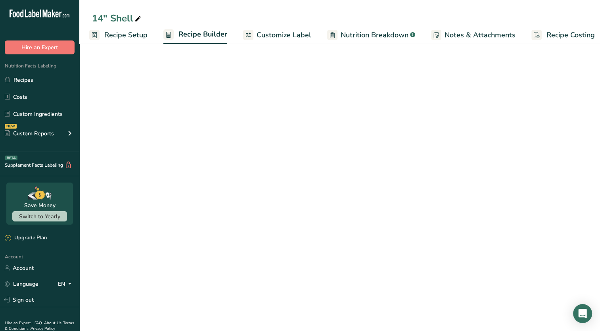
scroll to position [0, 10]
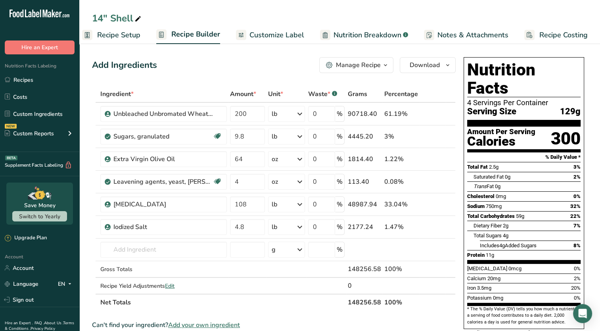
click at [266, 37] on span "Customize Label" at bounding box center [277, 35] width 55 height 11
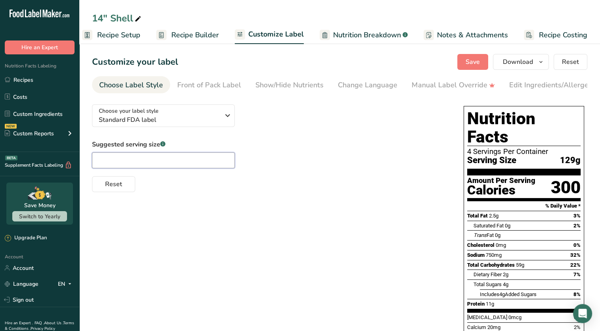
click at [123, 158] on input "text" at bounding box center [163, 160] width 143 height 16
type input "1/4"
click at [480, 63] on span "Save" at bounding box center [473, 62] width 14 height 10
click at [469, 60] on span "Save" at bounding box center [473, 62] width 14 height 10
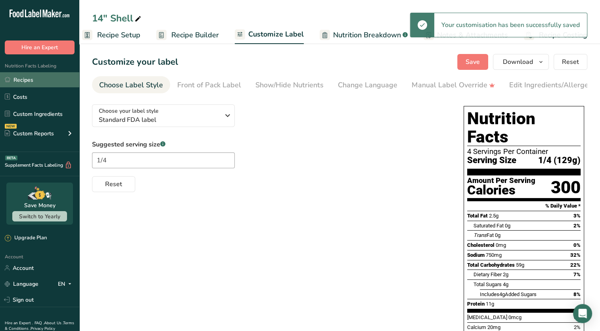
click at [37, 79] on link "Recipes" at bounding box center [39, 79] width 79 height 15
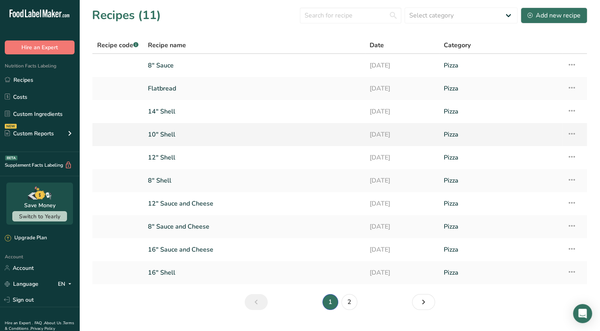
click at [308, 131] on link "10" Shell" at bounding box center [254, 134] width 212 height 17
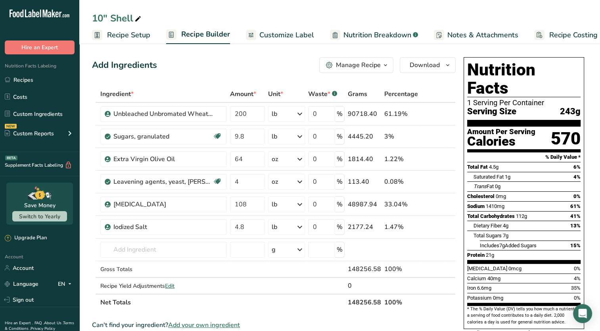
click at [127, 38] on span "Recipe Setup" at bounding box center [128, 35] width 43 height 11
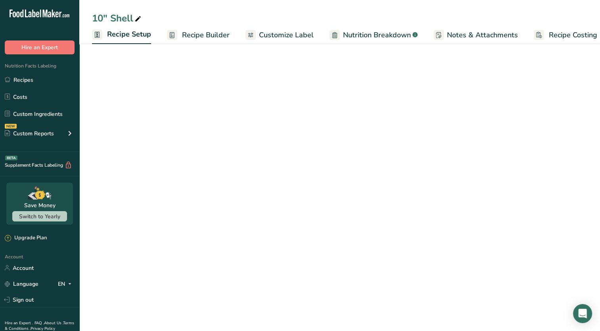
scroll to position [0, 3]
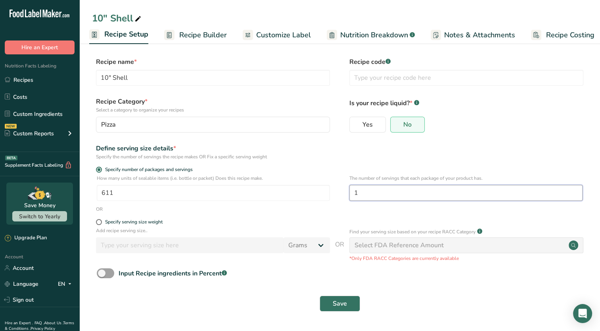
click at [363, 193] on input "1" at bounding box center [466, 193] width 233 height 16
type input "2"
click at [341, 309] on button "Save" at bounding box center [340, 304] width 40 height 16
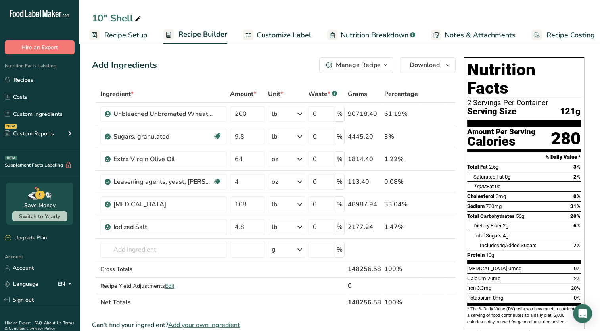
click at [280, 36] on span "Customize Label" at bounding box center [284, 35] width 55 height 11
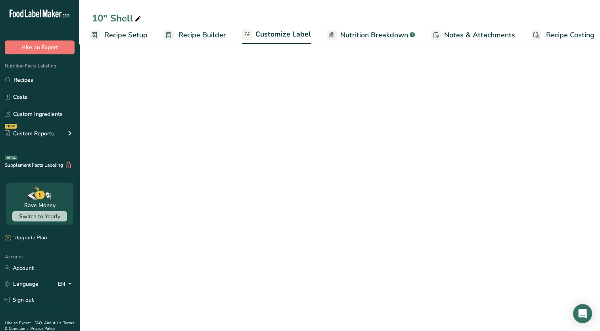
scroll to position [0, 10]
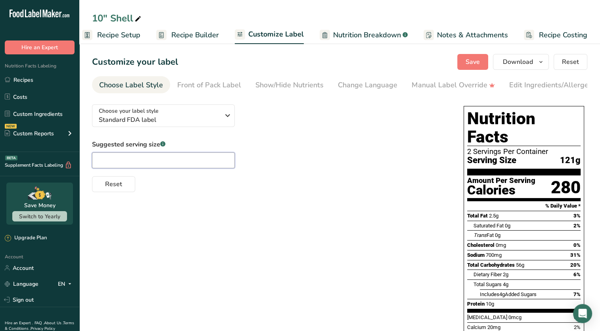
click at [185, 158] on input "text" at bounding box center [163, 160] width 143 height 16
type input "1/2"
click at [313, 189] on div "Reset" at bounding box center [270, 182] width 356 height 19
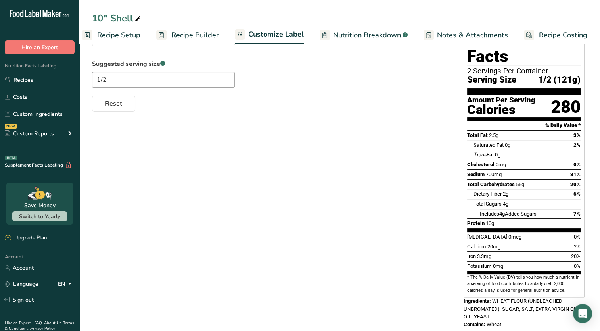
scroll to position [0, 0]
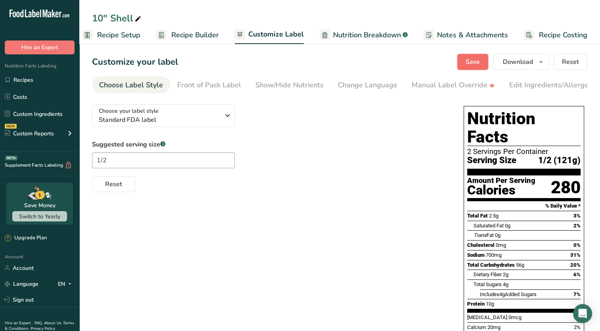
click at [473, 64] on span "Save" at bounding box center [473, 62] width 14 height 10
click at [21, 80] on link "Recipes" at bounding box center [39, 79] width 79 height 15
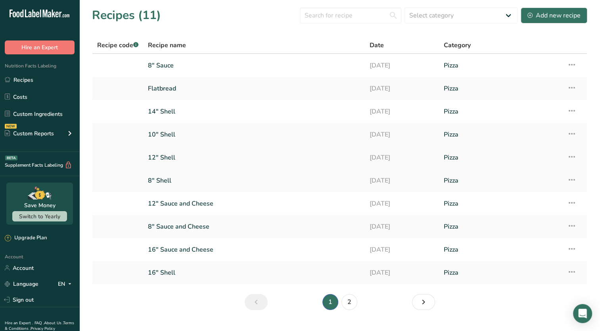
click at [230, 156] on link "12" Shell" at bounding box center [254, 157] width 212 height 17
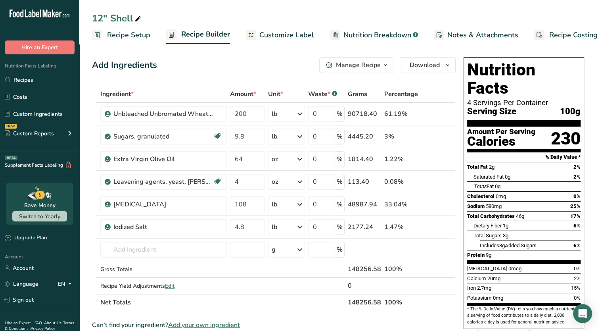
click at [121, 37] on span "Recipe Setup" at bounding box center [128, 35] width 43 height 11
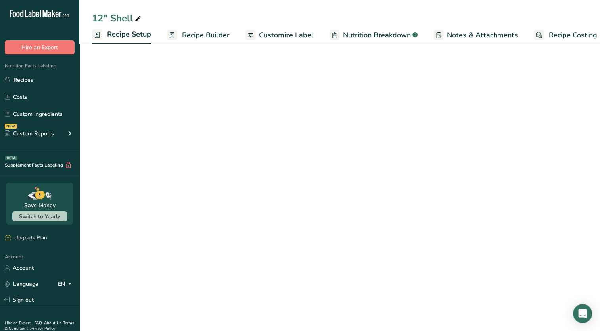
scroll to position [0, 3]
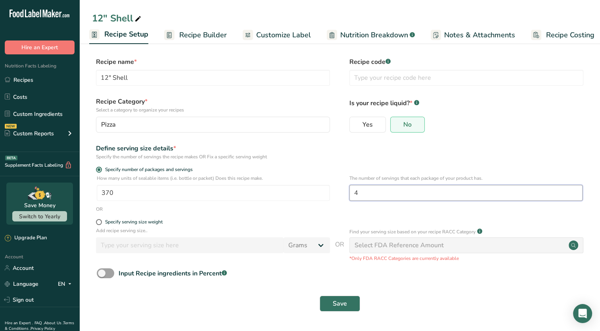
click at [378, 188] on input "4" at bounding box center [466, 193] width 233 height 16
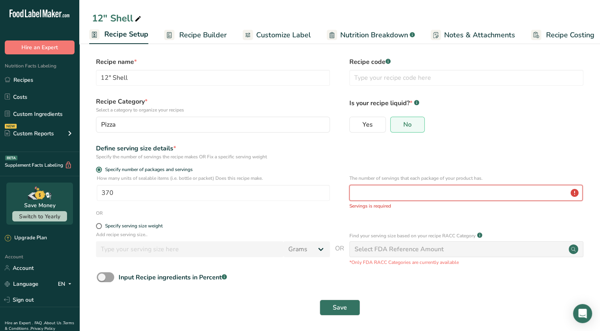
type input "2"
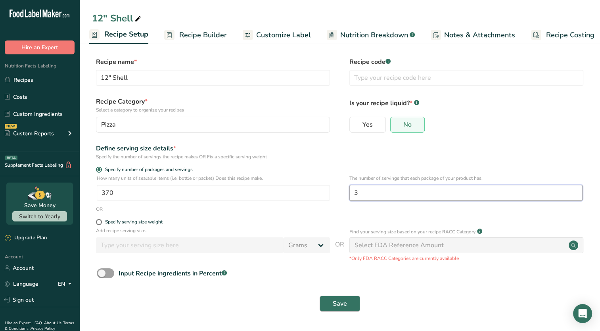
type input "3"
click at [332, 302] on button "Save" at bounding box center [340, 304] width 40 height 16
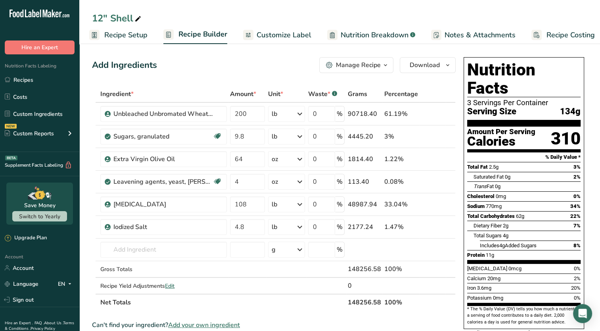
click at [284, 36] on span "Customize Label" at bounding box center [284, 35] width 55 height 11
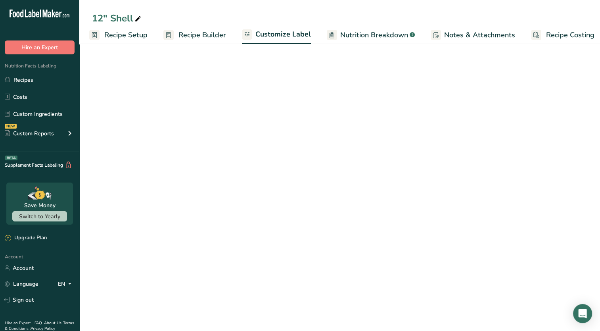
scroll to position [0, 10]
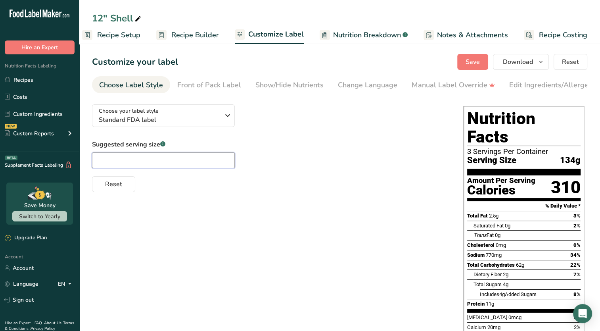
click at [189, 162] on input "text" at bounding box center [163, 160] width 143 height 16
type input "1/3"
click at [478, 63] on span "Save" at bounding box center [473, 62] width 14 height 10
click at [27, 83] on link "Recipes" at bounding box center [39, 79] width 79 height 15
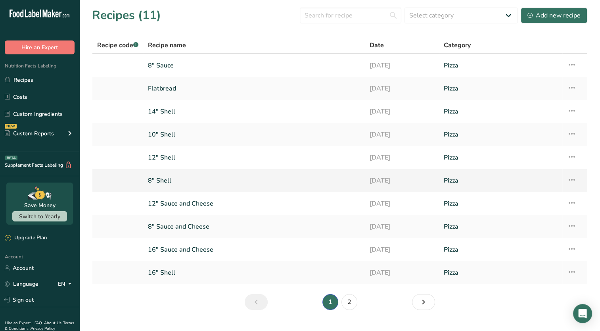
click at [181, 181] on link "8" Shell" at bounding box center [254, 180] width 212 height 17
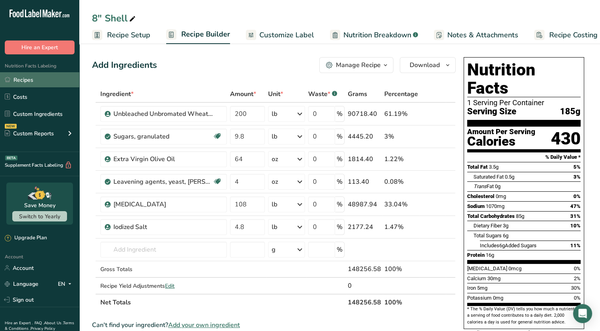
click at [24, 79] on link "Recipes" at bounding box center [39, 79] width 79 height 15
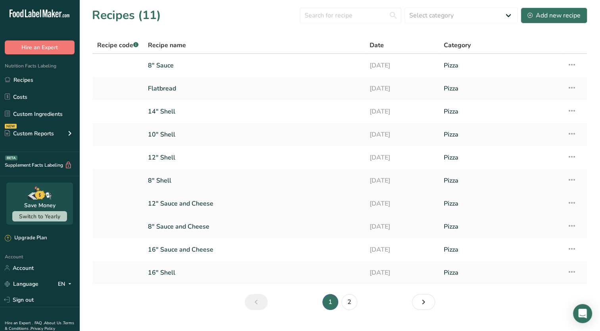
click at [257, 211] on link "12" Sauce and Cheese" at bounding box center [254, 203] width 212 height 17
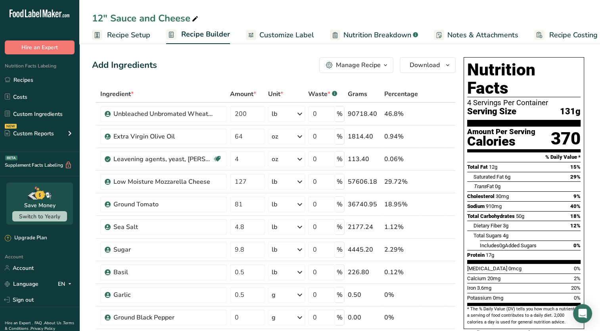
click at [297, 34] on span "Customize Label" at bounding box center [287, 35] width 55 height 11
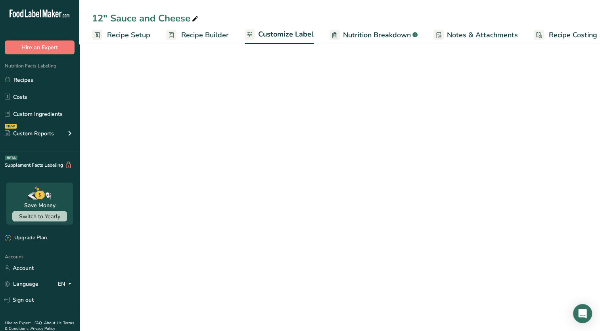
scroll to position [0, 10]
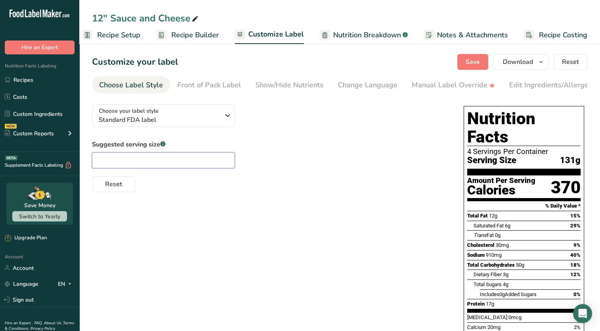
click at [190, 161] on input "text" at bounding box center [163, 160] width 143 height 16
type input "1/4"
click at [462, 68] on button "Save" at bounding box center [473, 62] width 31 height 16
click at [16, 83] on link "Recipes" at bounding box center [39, 79] width 79 height 15
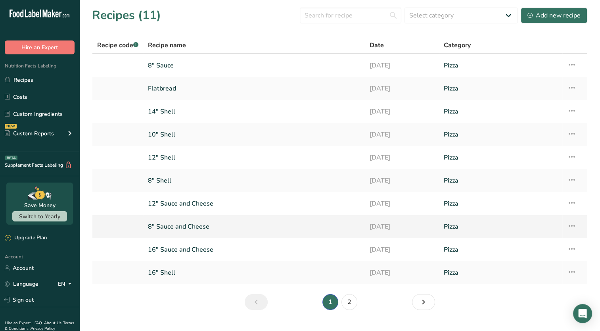
click at [179, 233] on link "8" Sauce and Cheese" at bounding box center [254, 226] width 212 height 17
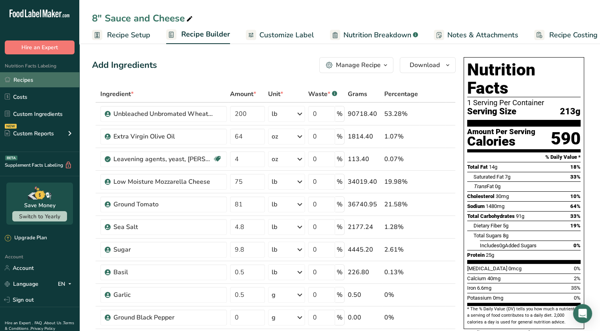
click at [28, 76] on link "Recipes" at bounding box center [39, 79] width 79 height 15
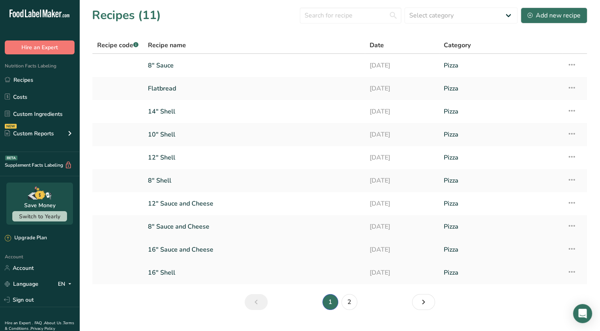
click at [167, 250] on link "16" Sauce and Cheese" at bounding box center [254, 249] width 212 height 17
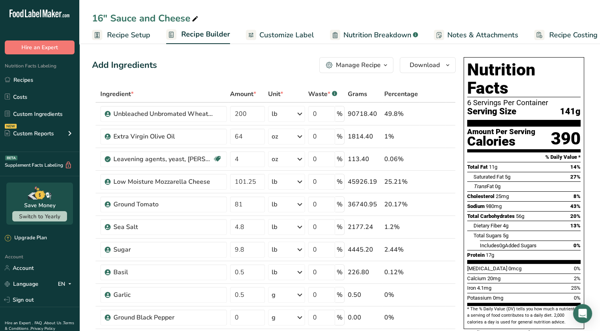
click at [275, 35] on span "Customize Label" at bounding box center [287, 35] width 55 height 11
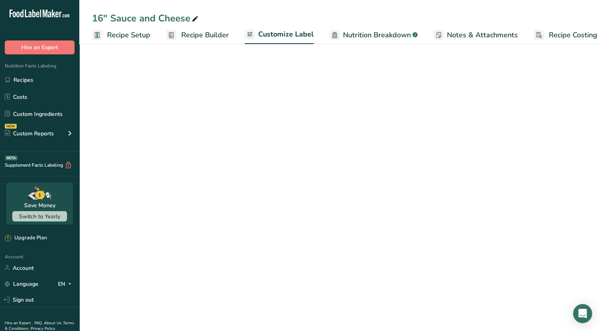
scroll to position [0, 10]
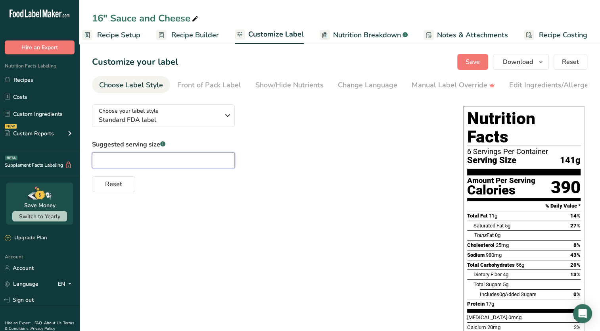
click at [130, 168] on input "text" at bounding box center [163, 160] width 143 height 16
type input "1/6"
click at [464, 65] on button "Save" at bounding box center [473, 62] width 31 height 16
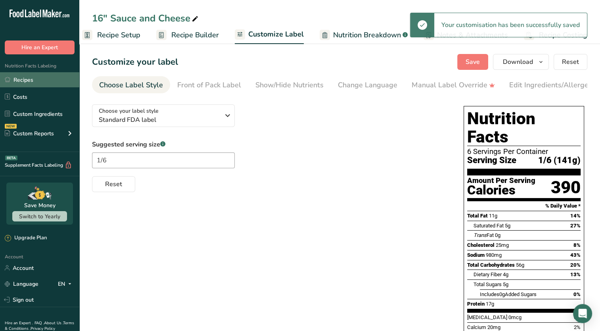
click at [29, 83] on link "Recipes" at bounding box center [39, 79] width 79 height 15
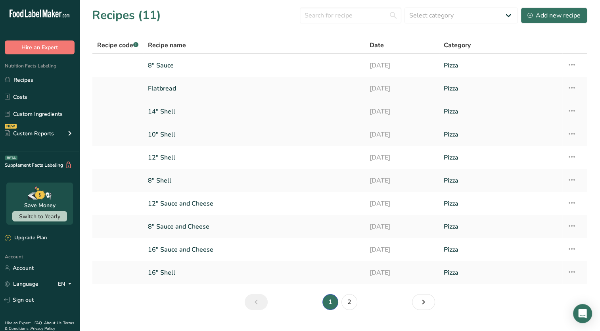
click at [195, 113] on link "14" Shell" at bounding box center [254, 111] width 212 height 17
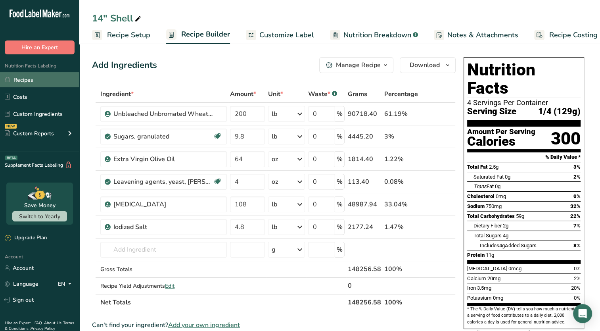
click at [29, 77] on link "Recipes" at bounding box center [39, 79] width 79 height 15
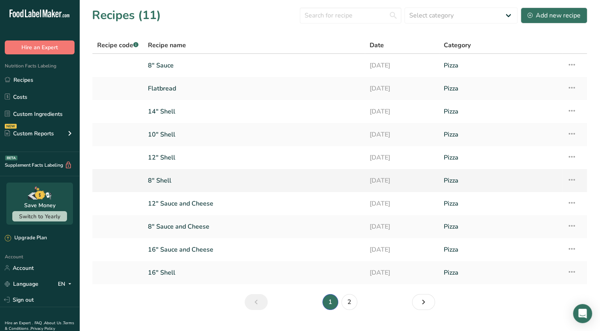
click at [218, 183] on link "8" Shell" at bounding box center [254, 180] width 212 height 17
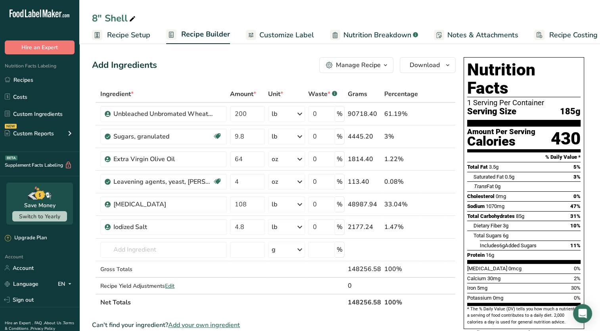
click at [386, 66] on icon "button" at bounding box center [386, 65] width 6 height 10
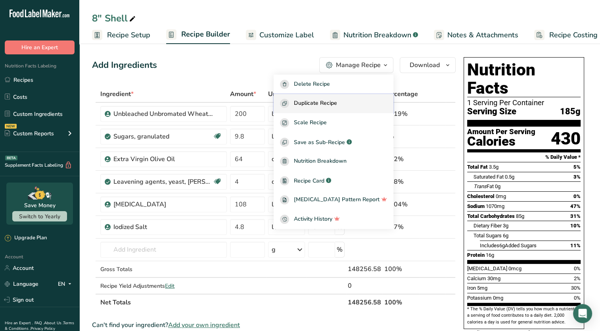
click at [333, 99] on span "Duplicate Recipe" at bounding box center [315, 103] width 43 height 9
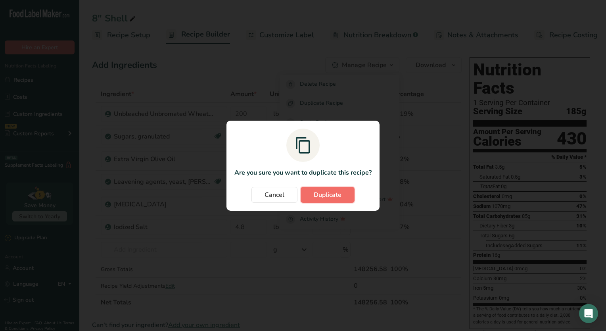
click at [328, 192] on span "Duplicate" at bounding box center [328, 195] width 28 height 10
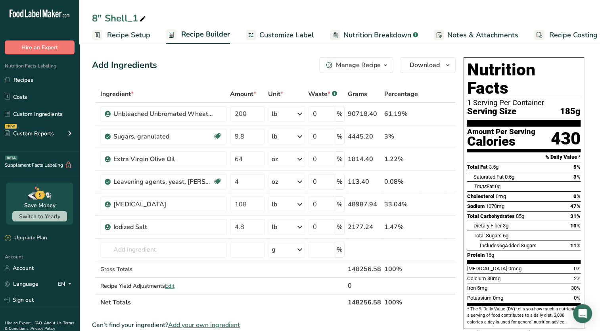
click at [121, 32] on span "Recipe Setup" at bounding box center [128, 35] width 43 height 11
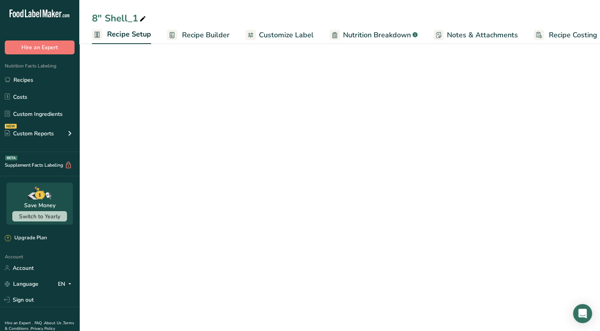
scroll to position [0, 3]
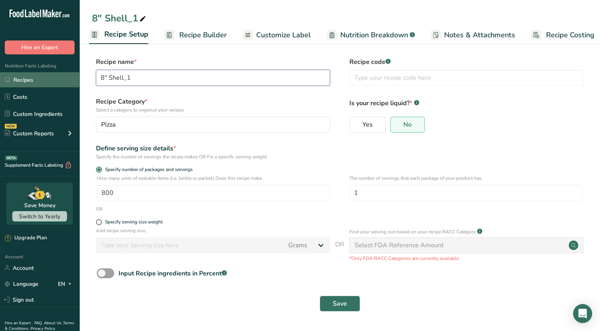
drag, startPoint x: 146, startPoint y: 72, endPoint x: 70, endPoint y: 81, distance: 76.3
click at [70, 81] on div ".a-20{fill:#fff;} Hire an Expert Nutrition Facts Labeling Recipes Costs Custom …" at bounding box center [300, 165] width 600 height 331
type input "Roman"
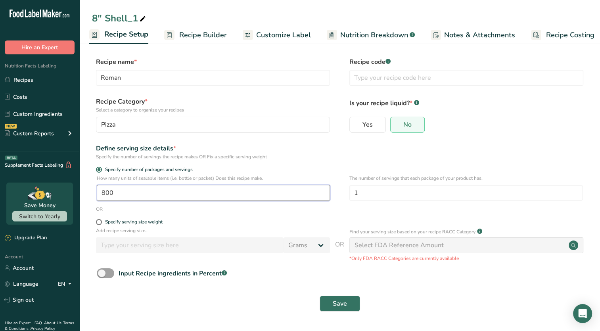
click at [159, 194] on input "800" at bounding box center [213, 193] width 233 height 16
type input "1"
type input "520"
click at [341, 302] on span "Save" at bounding box center [340, 304] width 14 height 10
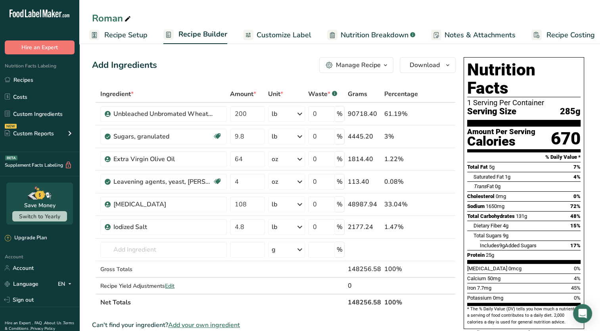
click at [132, 40] on span "Recipe Setup" at bounding box center [125, 35] width 43 height 11
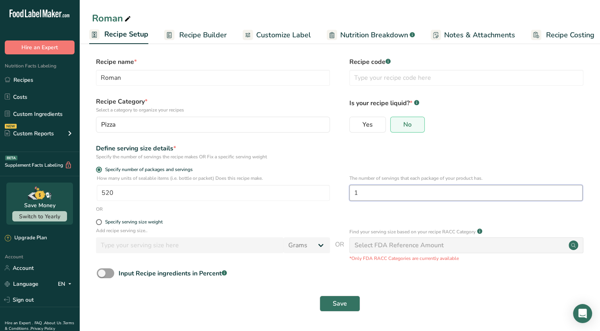
drag, startPoint x: 363, startPoint y: 189, endPoint x: 341, endPoint y: 187, distance: 22.4
click at [341, 187] on div "How many units of sealable items (i.e. bottle or packet) Does this recipe make.…" at bounding box center [340, 190] width 496 height 31
type input "2"
click at [340, 304] on span "Save" at bounding box center [340, 304] width 14 height 10
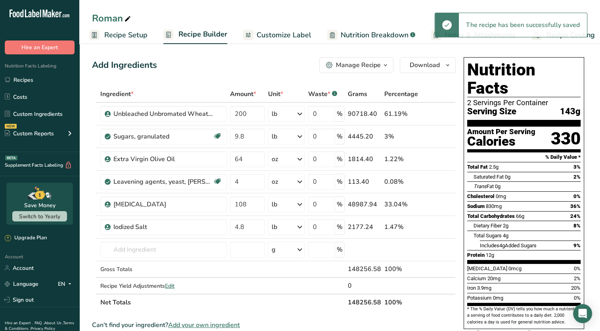
click at [285, 41] on link "Customize Label" at bounding box center [277, 35] width 68 height 18
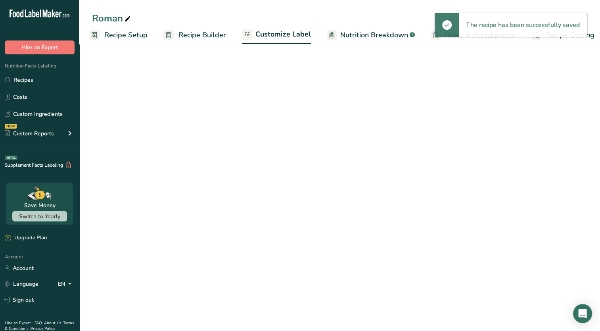
scroll to position [0, 10]
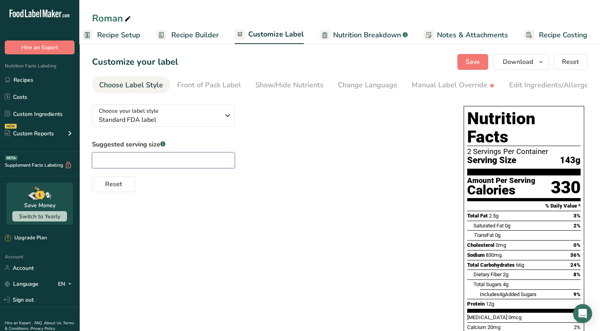
click at [127, 164] on input "text" at bounding box center [163, 160] width 143 height 16
type input "1/2"
click at [271, 169] on div "Suggested serving size .a-a{fill:#347362;}.b-a{fill:#fff;} 1/2 Reset" at bounding box center [270, 166] width 356 height 52
click at [473, 58] on span "Save" at bounding box center [473, 62] width 14 height 10
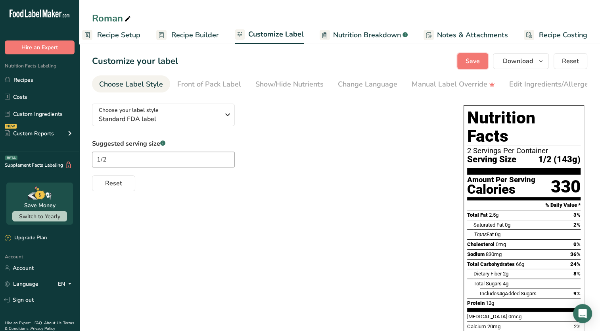
scroll to position [0, 0]
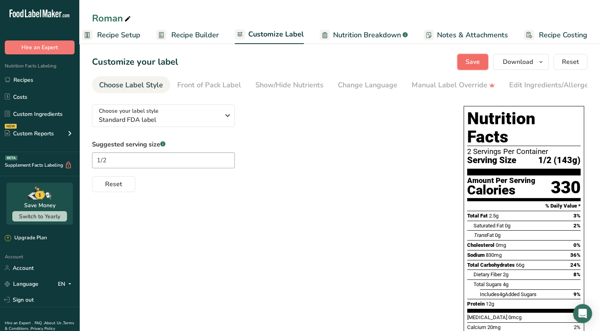
click at [466, 67] on button "Save" at bounding box center [473, 62] width 31 height 16
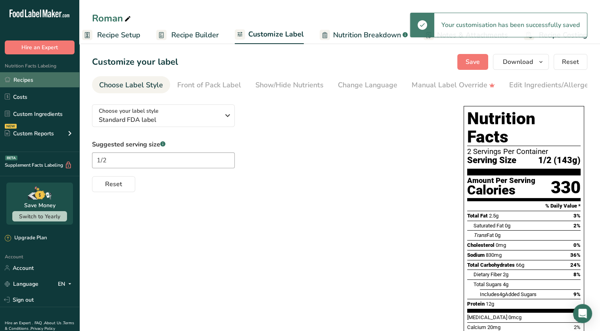
click at [19, 80] on link "Recipes" at bounding box center [39, 79] width 79 height 15
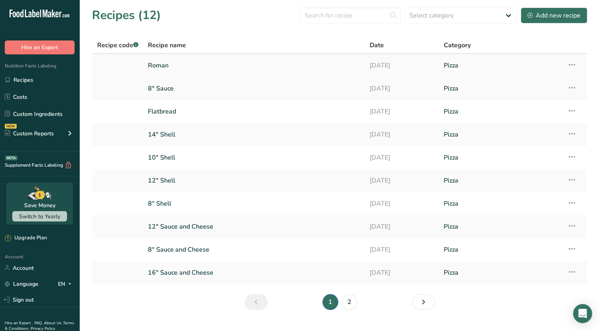
click at [218, 68] on link "Roman" at bounding box center [254, 65] width 212 height 17
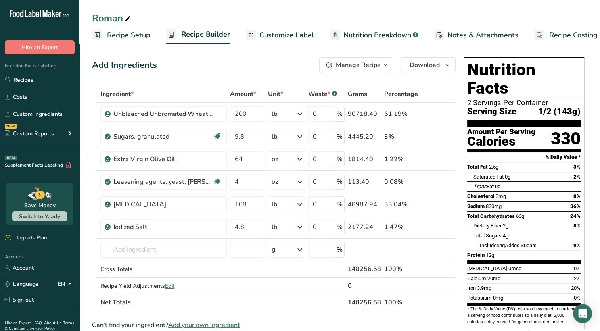
click at [375, 67] on div "Manage Recipe" at bounding box center [358, 65] width 45 height 10
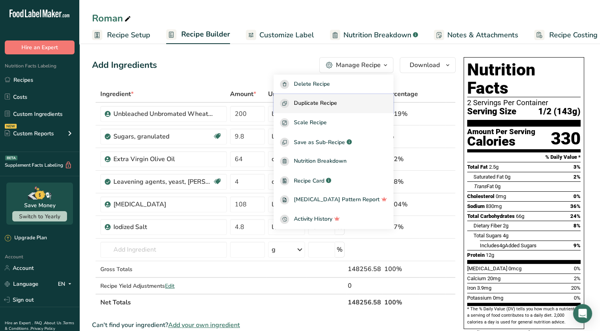
click at [331, 102] on span "Duplicate Recipe" at bounding box center [315, 103] width 43 height 9
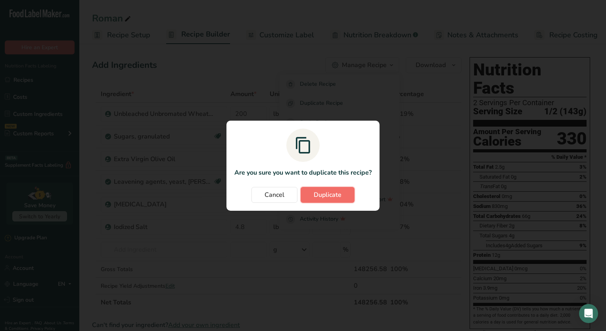
click at [332, 191] on span "Duplicate" at bounding box center [328, 195] width 28 height 10
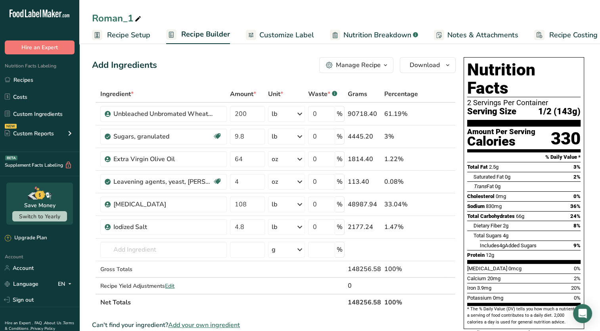
click at [100, 33] on rect at bounding box center [97, 35] width 10 height 10
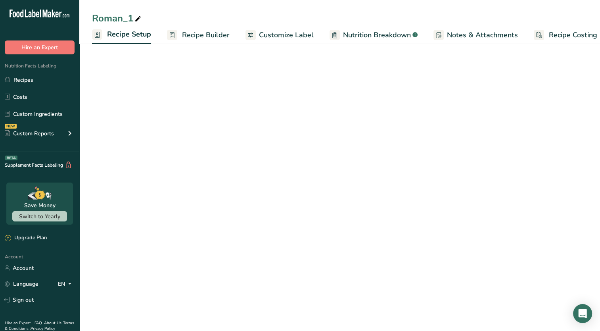
scroll to position [0, 3]
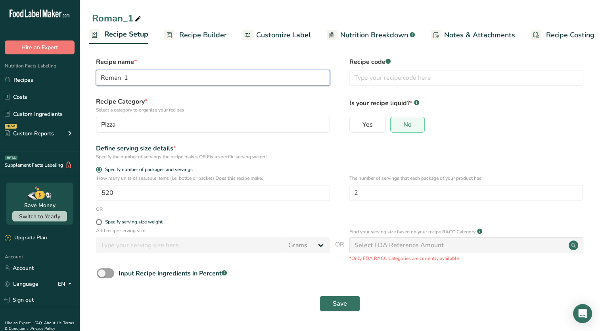
drag, startPoint x: 135, startPoint y: 77, endPoint x: 81, endPoint y: 86, distance: 54.7
click at [81, 86] on section "Recipe name * Roman_1 Recipe code .a-a{fill:#347362;}.b-a{fill:#fff;} Recipe Ca…" at bounding box center [339, 185] width 521 height 288
type input "Breadsticks"
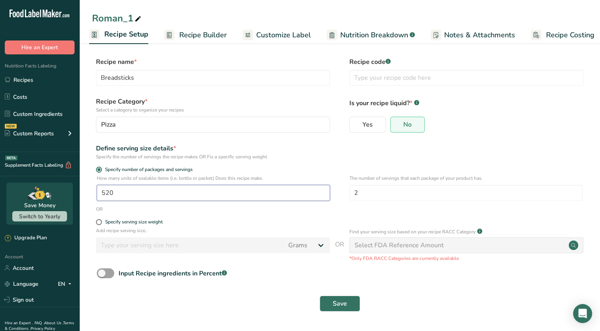
drag, startPoint x: 129, startPoint y: 199, endPoint x: 68, endPoint y: 190, distance: 61.3
click at [68, 190] on div ".a-20{fill:#fff;} Hire an Expert Nutrition Facts Labeling Recipes Costs Custom …" at bounding box center [300, 165] width 600 height 331
type input "1733"
drag, startPoint x: 363, startPoint y: 188, endPoint x: 327, endPoint y: 189, distance: 35.3
click at [327, 189] on div "How many units of sealable items (i.e. bottle or packet) Does this recipe make.…" at bounding box center [340, 190] width 496 height 31
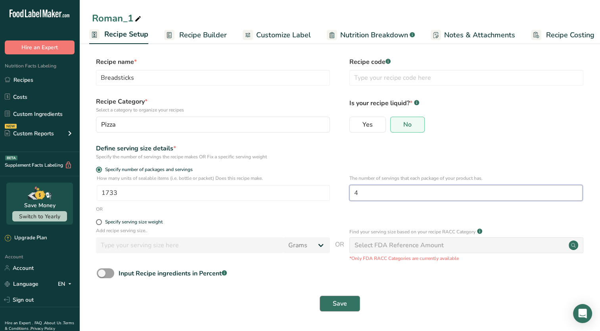
type input "4"
click at [338, 304] on span "Save" at bounding box center [340, 304] width 14 height 10
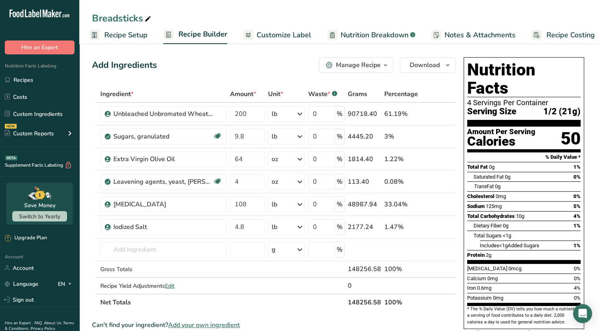
click at [128, 40] on link "Recipe Setup" at bounding box center [118, 35] width 58 height 18
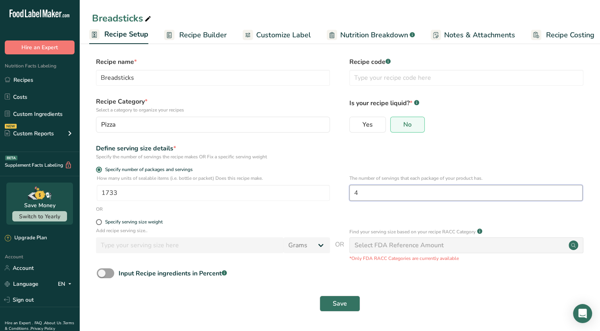
drag, startPoint x: 379, startPoint y: 199, endPoint x: 338, endPoint y: 195, distance: 41.1
click at [338, 195] on div "How many units of sealable items (i.e. bottle or packet) Does this recipe make.…" at bounding box center [340, 190] width 496 height 31
type input "8"
click at [320, 296] on button "Save" at bounding box center [340, 304] width 40 height 16
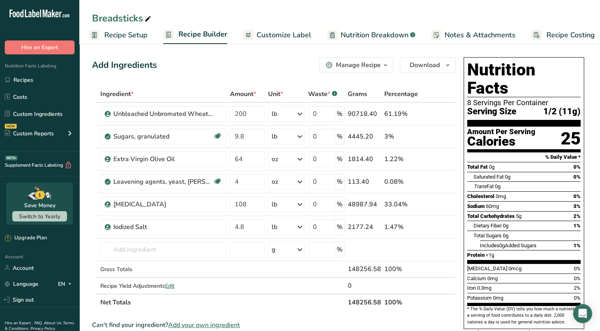
click at [124, 38] on span "Recipe Setup" at bounding box center [125, 35] width 43 height 11
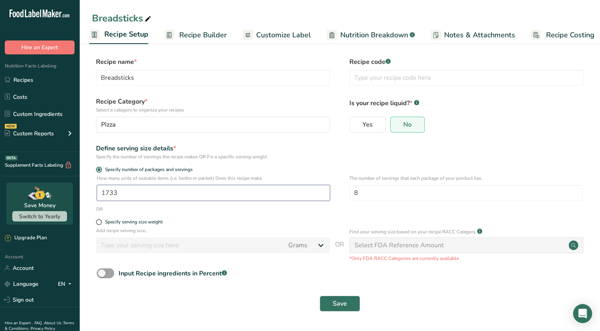
drag, startPoint x: 120, startPoint y: 195, endPoint x: 98, endPoint y: 196, distance: 21.9
click at [98, 196] on input "1733" at bounding box center [213, 193] width 233 height 16
click at [369, 192] on input "8" at bounding box center [466, 193] width 233 height 16
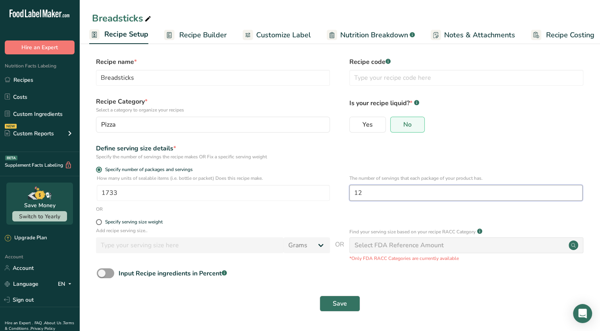
type input "12"
click at [320, 296] on button "Save" at bounding box center [340, 304] width 40 height 16
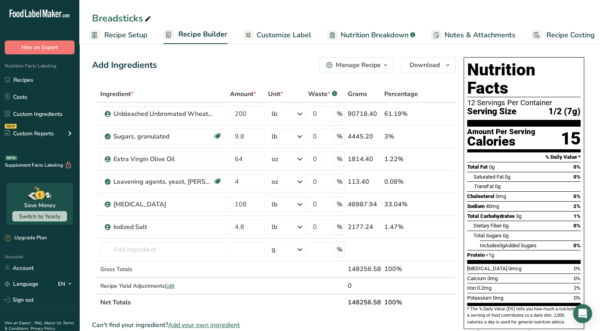
click at [116, 40] on span "Recipe Setup" at bounding box center [125, 35] width 43 height 11
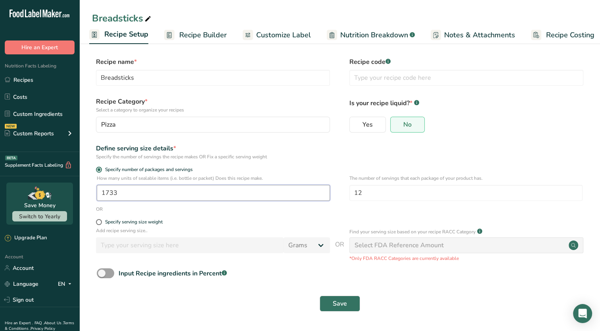
drag, startPoint x: 165, startPoint y: 197, endPoint x: 84, endPoint y: 196, distance: 81.0
click at [84, 196] on section "Recipe name * Breadsticks Recipe code .a-a{fill:#347362;}.b-a{fill:#fff;} Recip…" at bounding box center [339, 185] width 521 height 288
type input "1300"
click at [358, 186] on input "12" at bounding box center [466, 193] width 233 height 16
drag, startPoint x: 381, startPoint y: 190, endPoint x: 307, endPoint y: 185, distance: 74.0
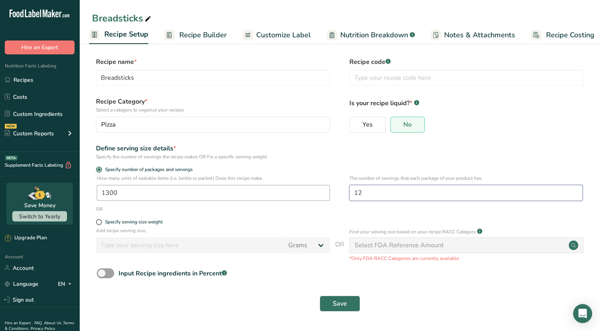
click at [307, 185] on div "How many units of sealable items (i.e. bottle or packet) Does this recipe make.…" at bounding box center [340, 190] width 496 height 31
type input "4"
click at [320, 296] on button "Save" at bounding box center [340, 304] width 40 height 16
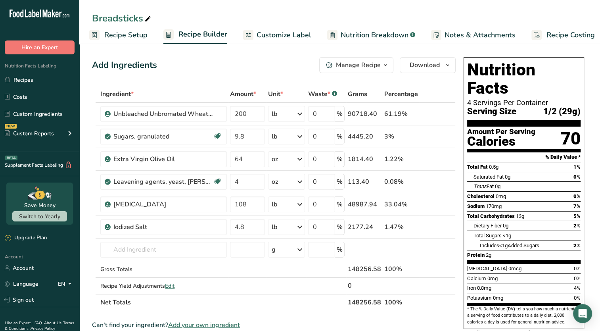
click at [137, 32] on span "Recipe Setup" at bounding box center [125, 35] width 43 height 11
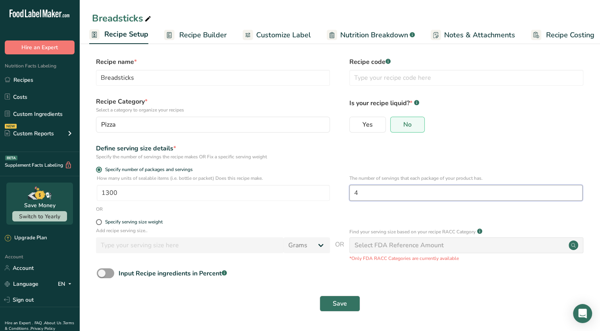
click at [419, 199] on input "4" at bounding box center [466, 193] width 233 height 16
type input "1"
click at [344, 300] on span "Save" at bounding box center [340, 304] width 14 height 10
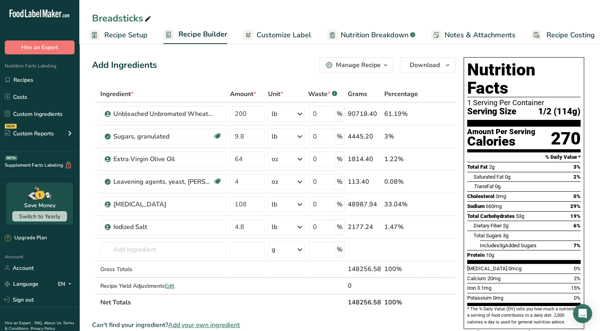
click at [126, 36] on span "Recipe Setup" at bounding box center [125, 35] width 43 height 11
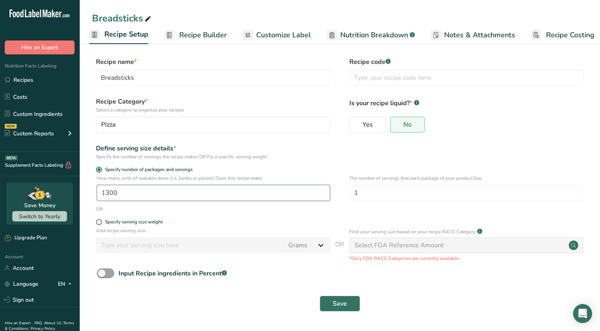
click at [121, 191] on input "1300" at bounding box center [213, 193] width 233 height 16
type input "1733"
click at [320, 296] on button "Save" at bounding box center [340, 304] width 40 height 16
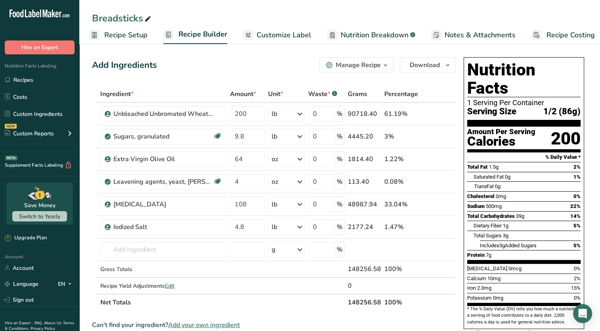
click at [120, 38] on span "Recipe Setup" at bounding box center [125, 35] width 43 height 11
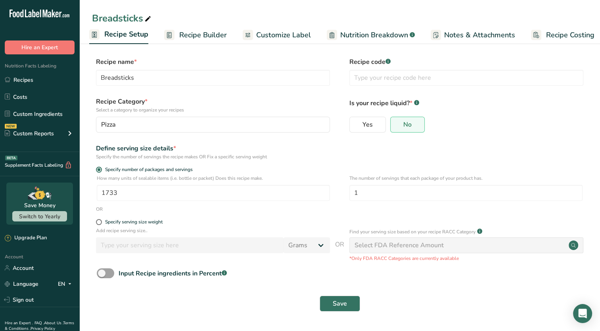
click at [161, 36] on ul "Recipe Setup Recipe Builder Customize Label Nutrition Breakdown .a-a{fill:#3473…" at bounding box center [344, 34] width 534 height 19
click at [204, 29] on link "Recipe Builder" at bounding box center [195, 35] width 63 height 18
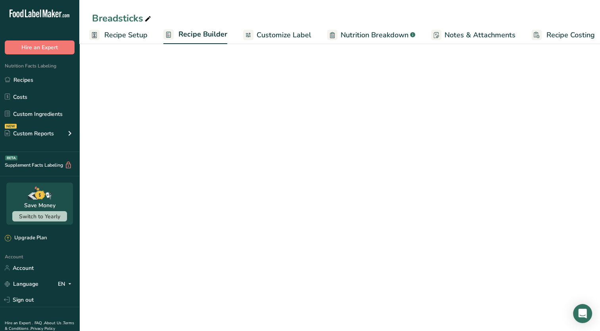
scroll to position [0, 10]
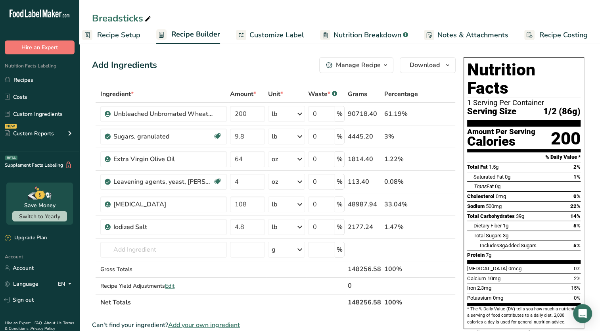
click at [117, 32] on span "Recipe Setup" at bounding box center [118, 35] width 43 height 11
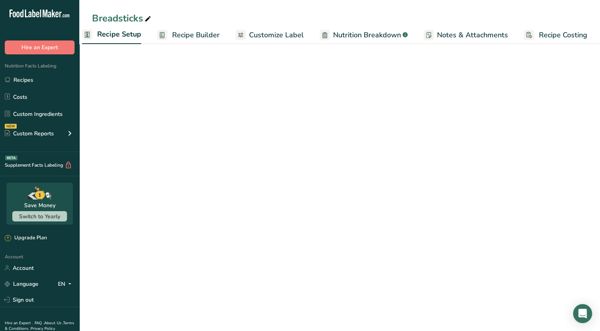
scroll to position [0, 3]
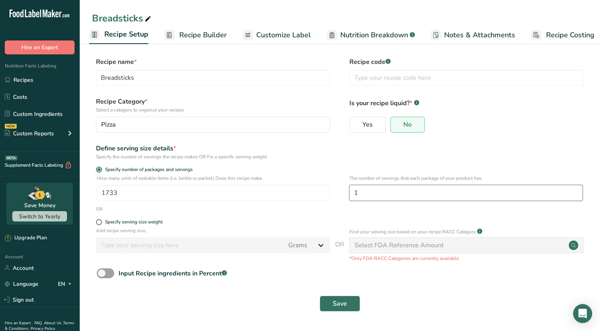
click at [364, 195] on input "1" at bounding box center [466, 193] width 233 height 16
type input "4"
click at [320, 296] on button "Save" at bounding box center [340, 304] width 40 height 16
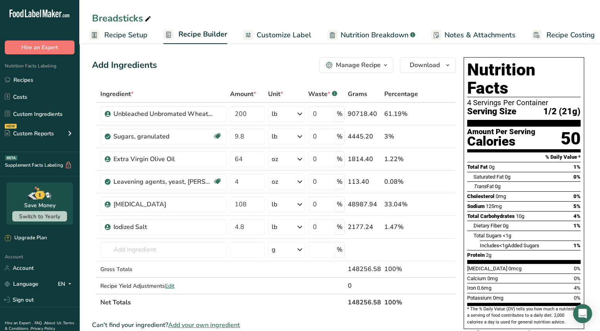
click at [280, 33] on span "Customize Label" at bounding box center [284, 35] width 55 height 11
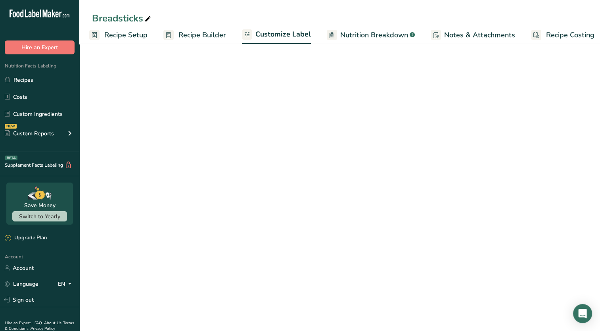
scroll to position [0, 10]
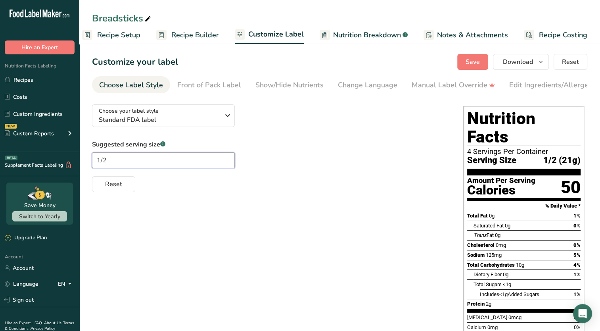
click at [103, 161] on input "1/2" at bounding box center [163, 160] width 143 height 16
drag, startPoint x: 113, startPoint y: 167, endPoint x: 62, endPoint y: 162, distance: 50.7
click at [62, 162] on div ".a-20{fill:#fff;} Hire an Expert Nutrition Facts Labeling Recipes Costs Custom …" at bounding box center [300, 215] width 600 height 430
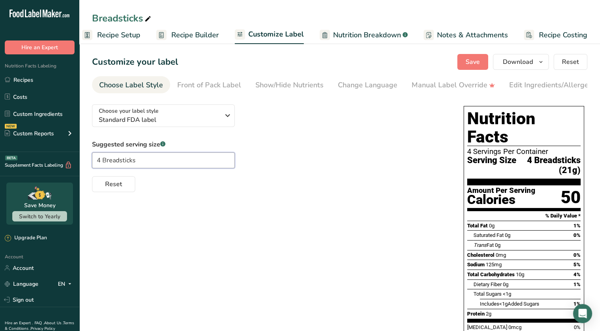
type input "4 Breadsticks"
click at [220, 223] on div "Choose your label style Standard FDA label USA (FDA) Standard FDA label Tabular…" at bounding box center [340, 262] width 496 height 329
click at [483, 62] on button "Save" at bounding box center [473, 62] width 31 height 16
click at [118, 39] on span "Recipe Setup" at bounding box center [118, 35] width 43 height 11
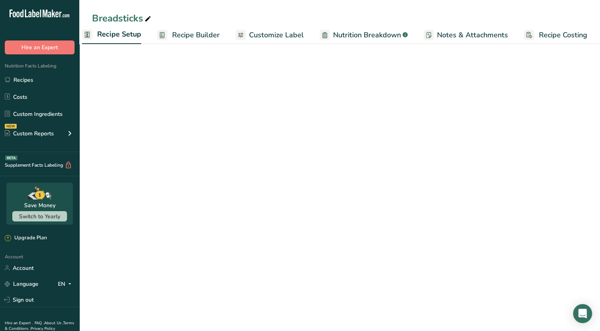
scroll to position [0, 3]
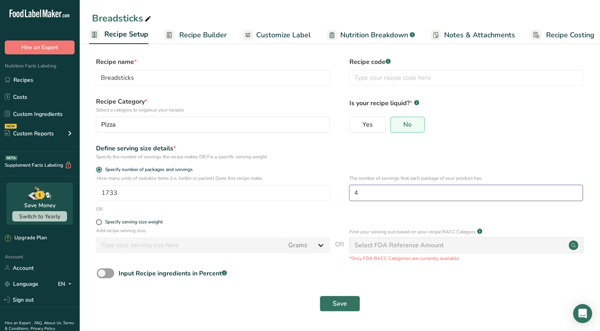
click at [393, 187] on input "4" at bounding box center [466, 193] width 233 height 16
type input "1"
click at [320, 296] on button "Save" at bounding box center [340, 304] width 40 height 16
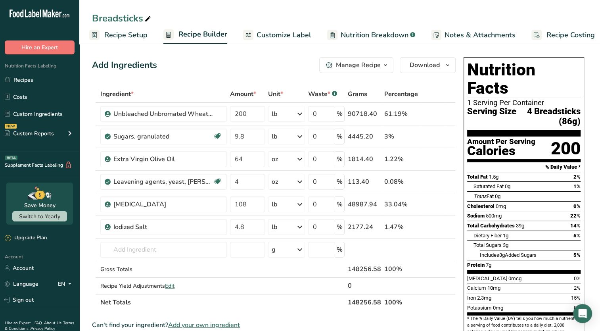
click at [133, 37] on span "Recipe Setup" at bounding box center [125, 35] width 43 height 11
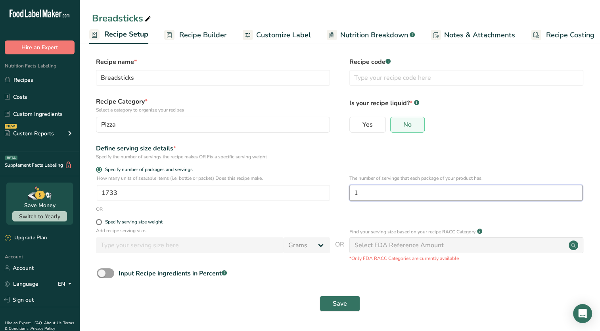
click at [381, 189] on input "1" at bounding box center [466, 193] width 233 height 16
type input "8"
click at [320, 296] on button "Save" at bounding box center [340, 304] width 40 height 16
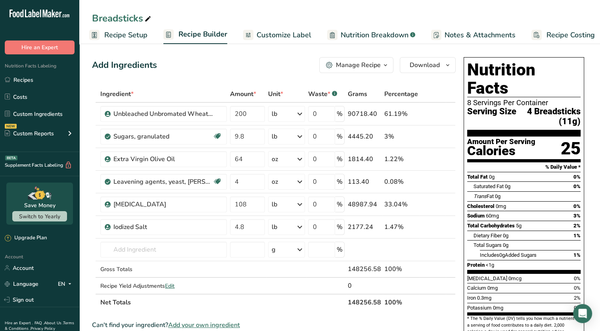
click at [125, 31] on span "Recipe Setup" at bounding box center [125, 35] width 43 height 11
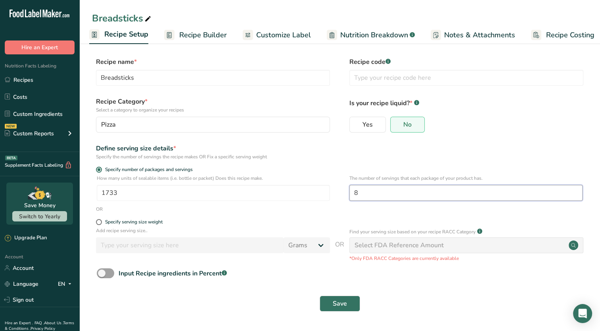
click at [376, 191] on input "8" at bounding box center [466, 193] width 233 height 16
type input "1"
click at [320, 296] on button "Save" at bounding box center [340, 304] width 40 height 16
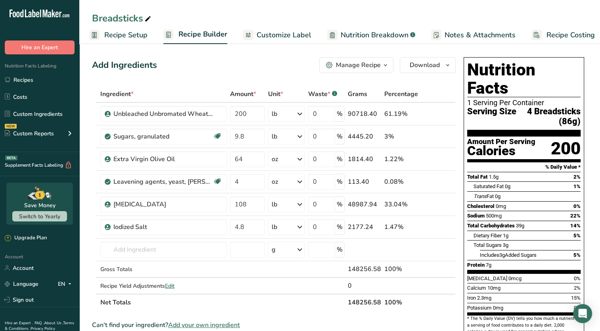
click at [133, 33] on span "Recipe Setup" at bounding box center [125, 35] width 43 height 11
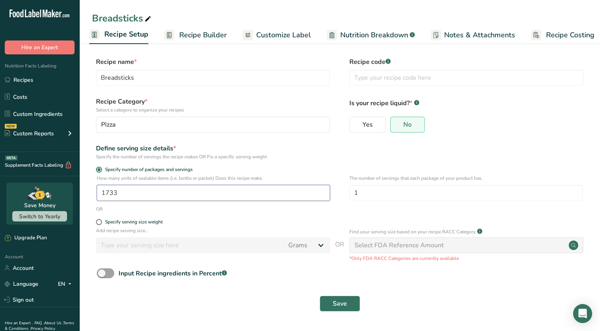
drag, startPoint x: 119, startPoint y: 192, endPoint x: 81, endPoint y: 189, distance: 38.3
click at [81, 189] on section "Recipe name * Breadsticks Recipe code .a-a{fill:#347362;}.b-a{fill:#fff;} Recip…" at bounding box center [339, 185] width 521 height 288
click at [126, 220] on div "Specify serving size weight" at bounding box center [134, 222] width 58 height 6
click at [101, 220] on input "Specify serving size weight" at bounding box center [98, 221] width 5 height 5
radio input "true"
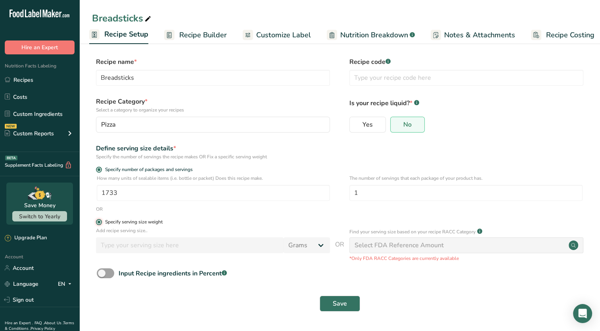
radio input "false"
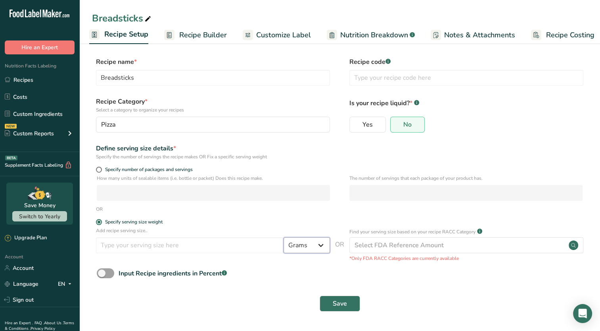
click at [306, 248] on select "Grams kg mg mcg lb oz l mL fl oz tbsp tsp cup qt gallon" at bounding box center [307, 245] width 46 height 16
select select "5"
click at [284, 237] on select "Grams kg mg mcg lb oz l mL fl oz tbsp tsp cup qt gallon" at bounding box center [307, 245] width 46 height 16
click at [145, 245] on input "number" at bounding box center [190, 245] width 188 height 16
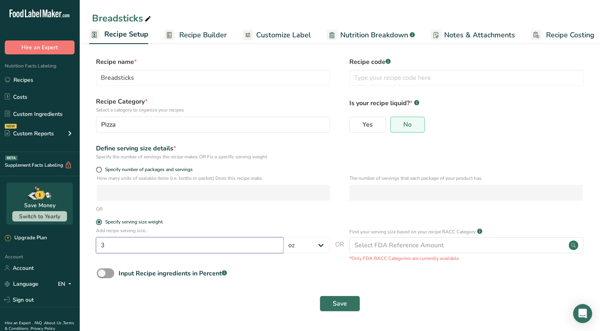
type input "3"
click at [341, 294] on div "Save" at bounding box center [340, 303] width 496 height 25
click at [339, 300] on span "Save" at bounding box center [340, 304] width 14 height 10
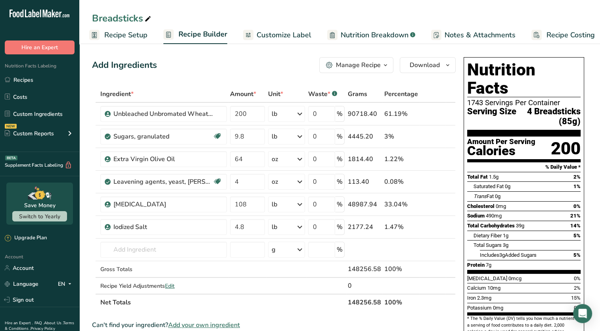
click at [122, 33] on span "Recipe Setup" at bounding box center [125, 35] width 43 height 11
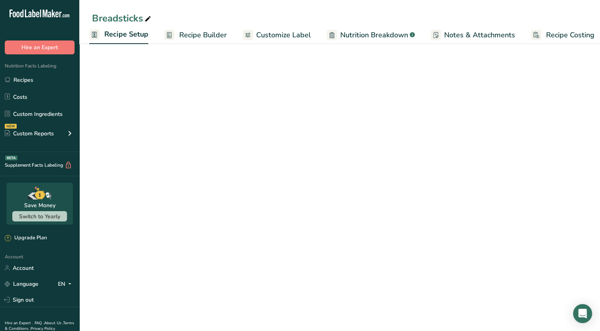
select select "5"
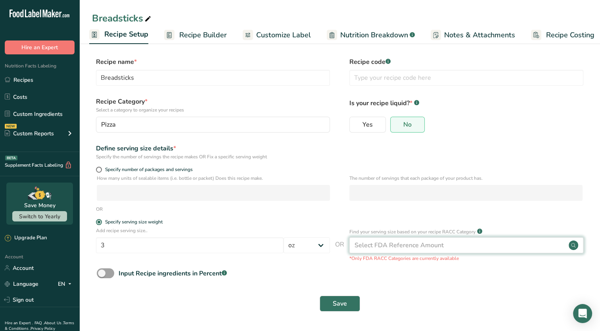
click at [377, 246] on div "Select FDA Reference Amount" at bounding box center [399, 246] width 89 height 10
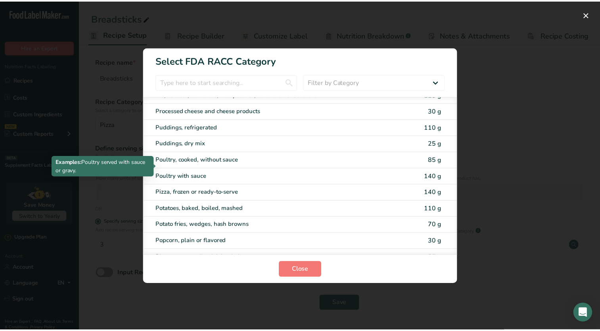
scroll to position [1179, 0]
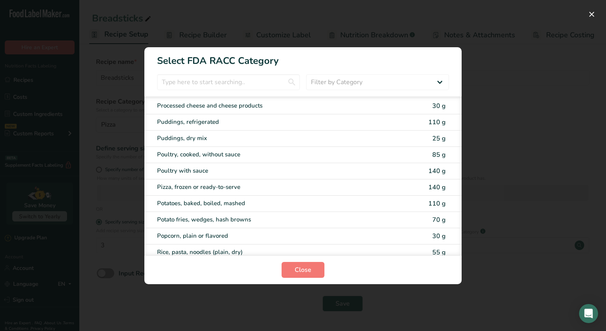
click at [494, 77] on div "RACC Category Selection Modal" at bounding box center [303, 165] width 606 height 331
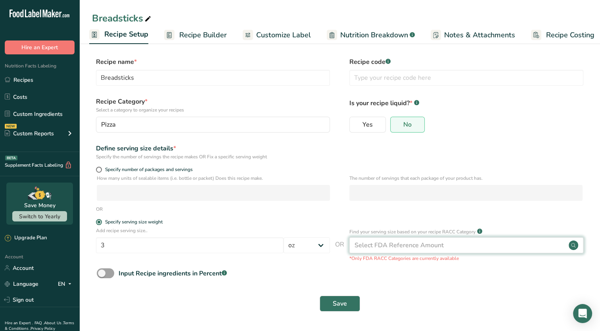
click at [413, 252] on div "Select FDA Reference Amount" at bounding box center [467, 245] width 234 height 16
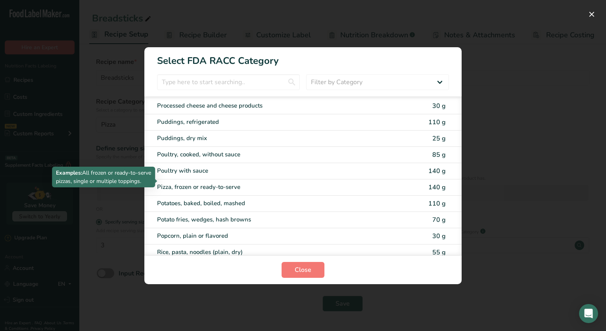
click at [254, 183] on div "Pizza, frozen or ready-to-serve" at bounding box center [269, 187] width 225 height 9
type input "140"
select select "0"
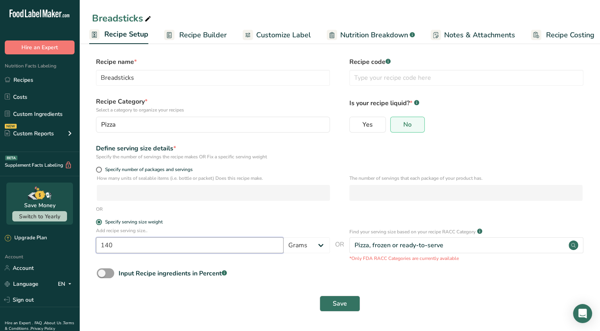
click at [167, 248] on input "140" at bounding box center [190, 245] width 188 height 16
type input "1"
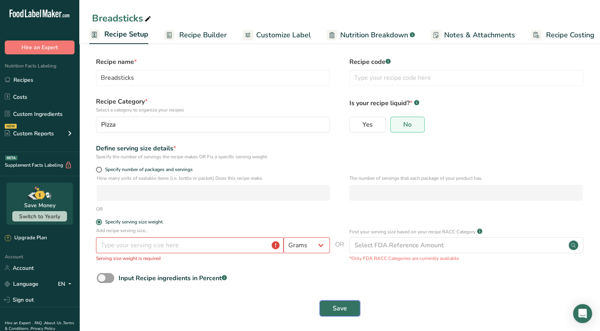
click at [325, 306] on button "Save" at bounding box center [340, 308] width 40 height 16
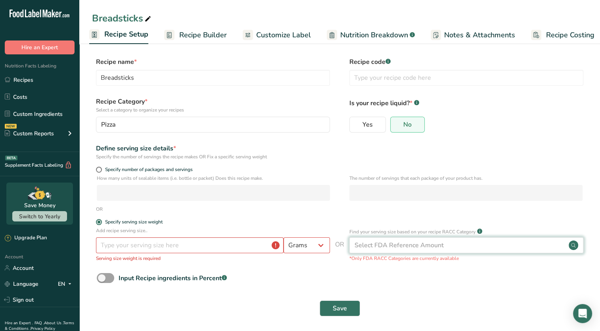
click at [380, 243] on div "Select FDA Reference Amount" at bounding box center [399, 246] width 89 height 10
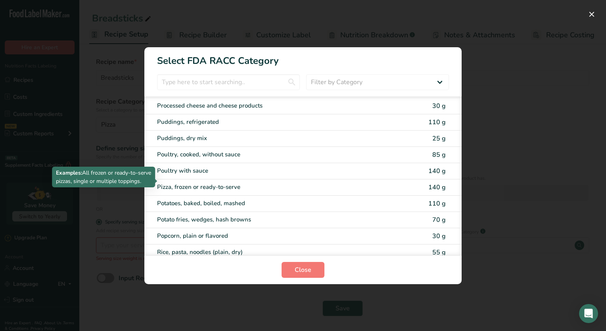
click at [235, 183] on div "Pizza, frozen or ready-to-serve" at bounding box center [269, 187] width 225 height 9
type input "140"
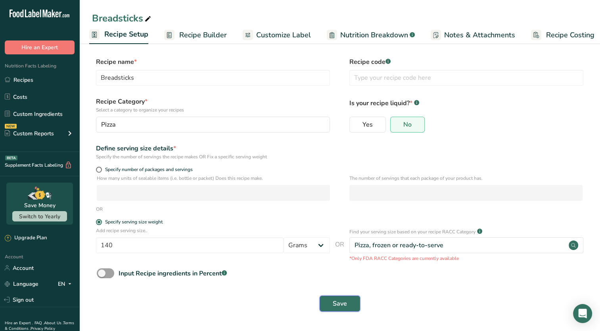
click at [329, 302] on button "Save" at bounding box center [340, 304] width 40 height 16
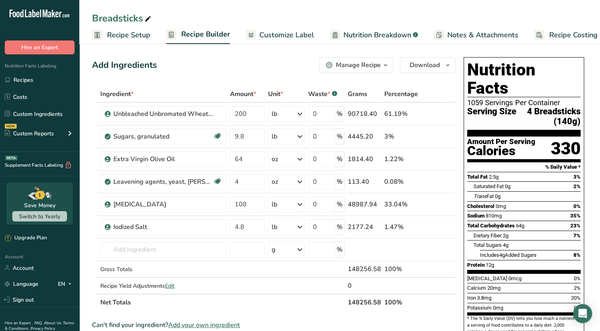
click at [135, 38] on span "Recipe Setup" at bounding box center [128, 35] width 43 height 11
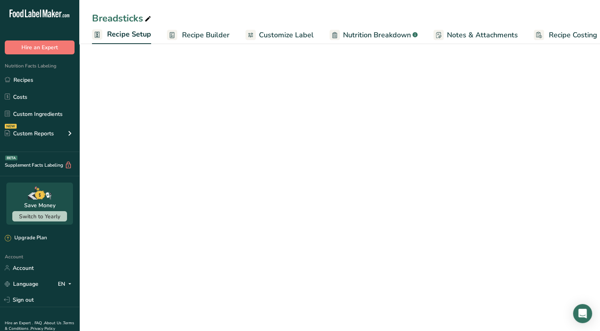
scroll to position [0, 3]
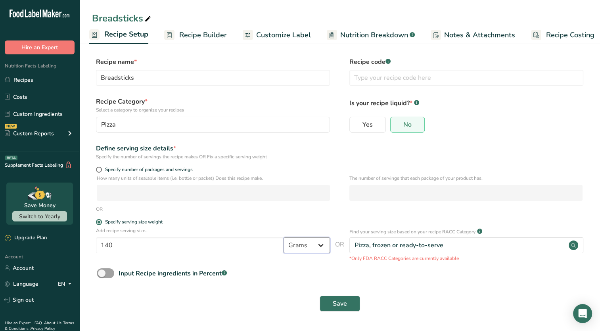
click at [319, 241] on select "Grams kg mg mcg lb oz l mL fl oz tbsp tsp cup qt gallon" at bounding box center [307, 245] width 46 height 16
click at [123, 169] on span "Specify number of packages and servings" at bounding box center [147, 170] width 91 height 6
click at [101, 169] on input "Specify number of packages and servings" at bounding box center [98, 169] width 5 height 5
radio input "true"
radio input "false"
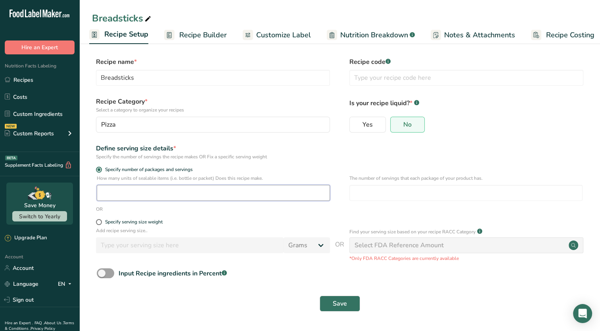
click at [145, 194] on input "number" at bounding box center [213, 193] width 233 height 16
type input "1700"
click at [320, 296] on button "Save" at bounding box center [340, 304] width 40 height 16
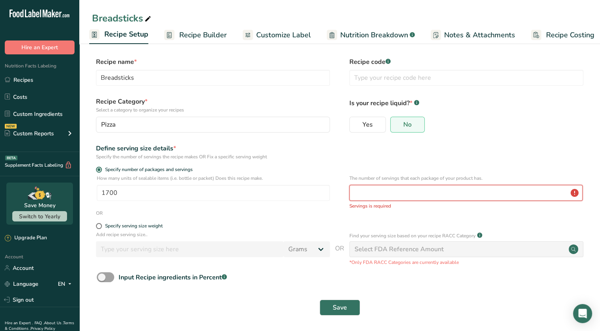
click at [397, 194] on input "number" at bounding box center [466, 193] width 233 height 16
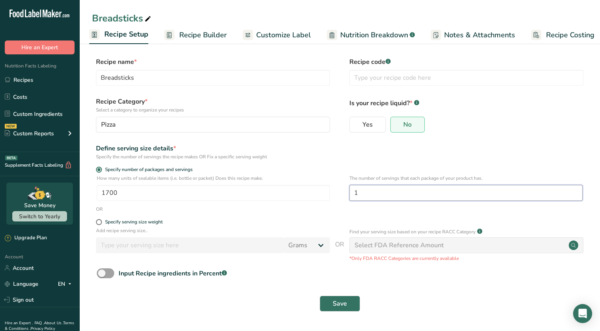
type input "1"
click at [320, 296] on button "Save" at bounding box center [340, 304] width 40 height 16
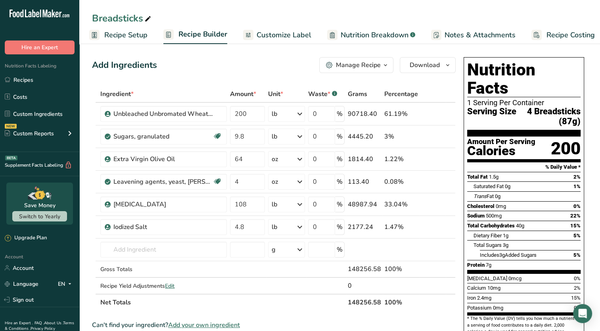
click at [124, 37] on span "Recipe Setup" at bounding box center [125, 35] width 43 height 11
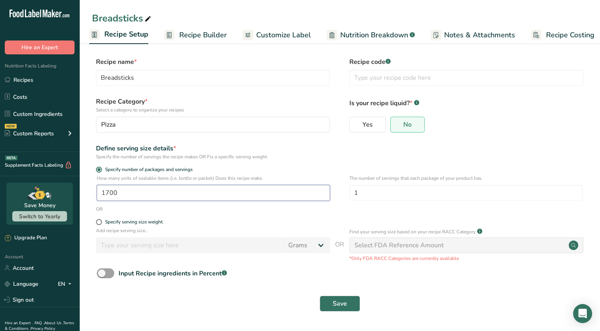
drag, startPoint x: 145, startPoint y: 189, endPoint x: 71, endPoint y: 201, distance: 74.3
click at [71, 201] on div ".a-20{fill:#fff;} Hire an Expert Nutrition Facts Labeling Recipes Costs Custom …" at bounding box center [300, 165] width 600 height 331
type input "800"
click at [338, 300] on span "Save" at bounding box center [340, 304] width 14 height 10
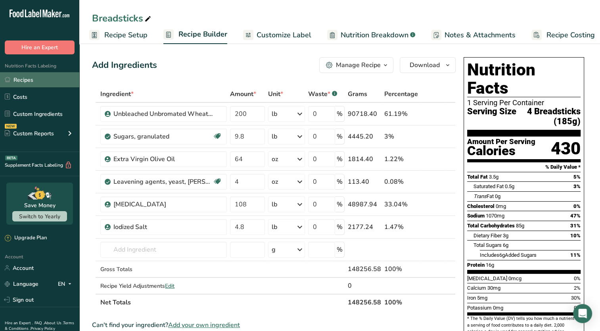
click at [28, 79] on link "Recipes" at bounding box center [39, 79] width 79 height 15
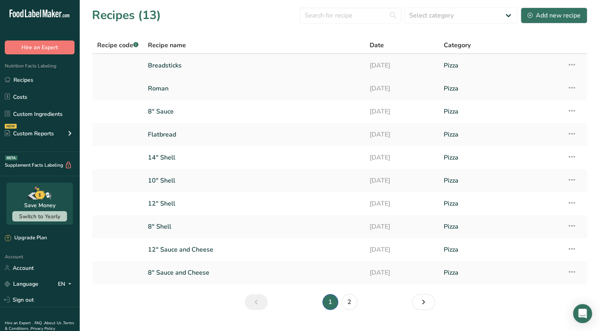
click at [571, 62] on icon at bounding box center [573, 65] width 10 height 14
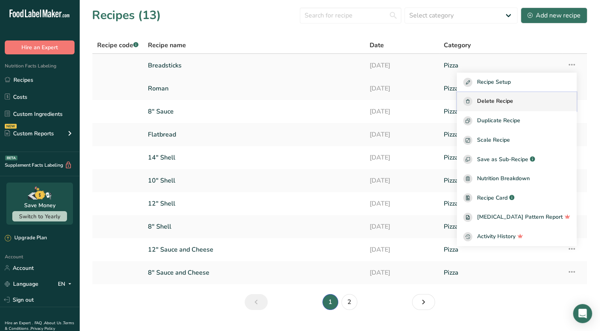
click at [514, 100] on span "Delete Recipe" at bounding box center [495, 101] width 36 height 9
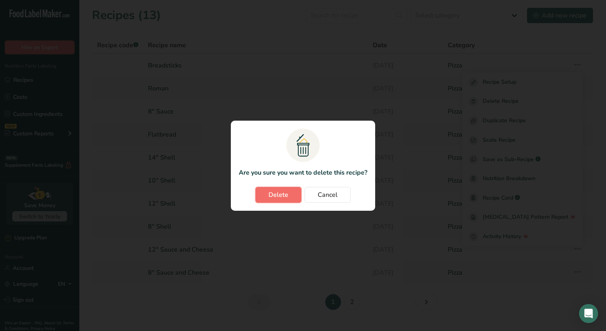
click at [278, 187] on button "Delete" at bounding box center [279, 195] width 46 height 16
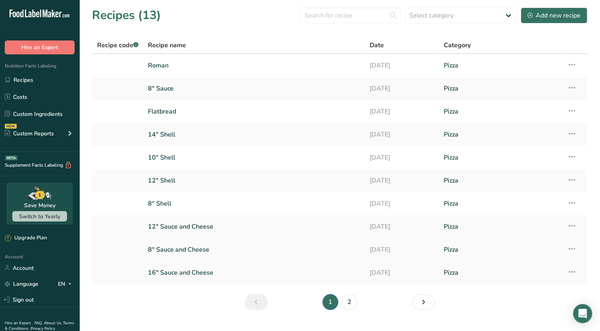
click at [197, 251] on link "8" Sauce and Cheese" at bounding box center [254, 249] width 212 height 17
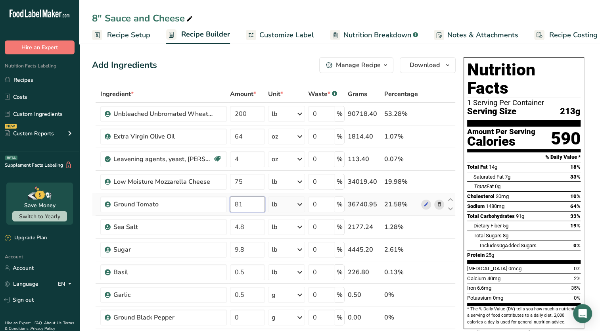
click at [243, 206] on input "81" at bounding box center [247, 204] width 35 height 16
type input "8"
type input "70"
click at [490, 223] on span "Dietary Fiber" at bounding box center [488, 226] width 28 height 6
click at [381, 61] on span "button" at bounding box center [386, 65] width 10 height 10
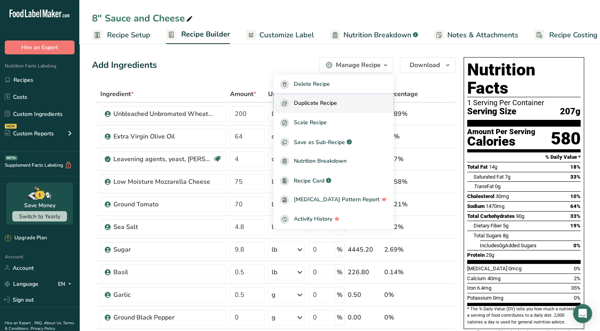
click at [337, 99] on span "Duplicate Recipe" at bounding box center [315, 103] width 43 height 9
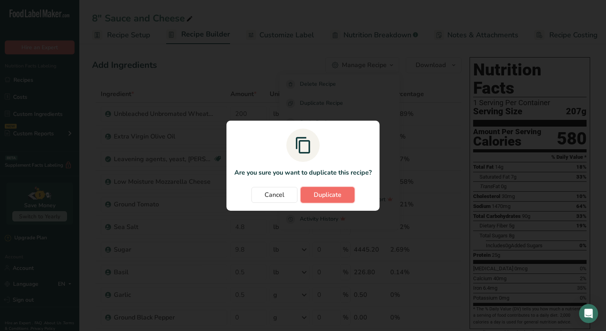
click at [322, 197] on span "Duplicate" at bounding box center [328, 195] width 28 height 10
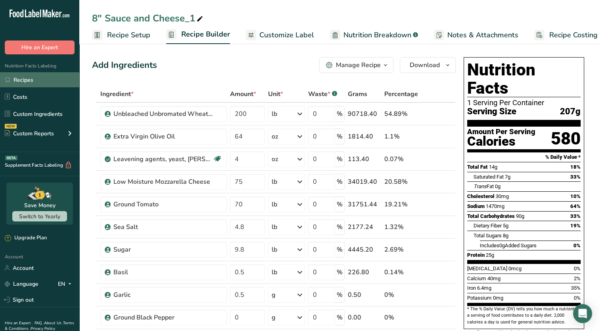
click at [38, 77] on link "Recipes" at bounding box center [39, 79] width 79 height 15
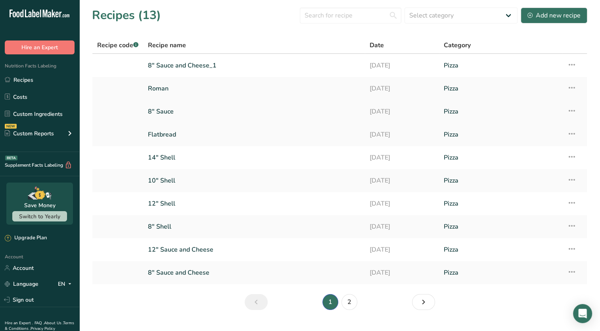
click at [260, 110] on link "8" Sauce" at bounding box center [254, 111] width 212 height 17
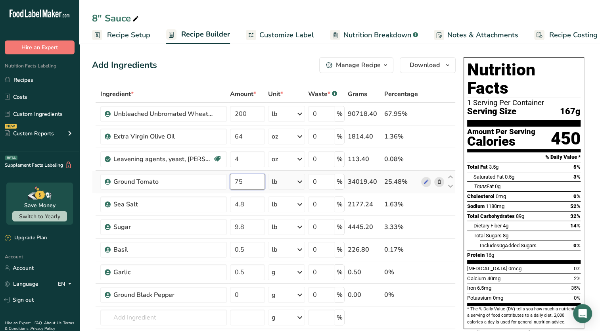
click at [251, 177] on input "75" at bounding box center [247, 182] width 35 height 16
type input "70"
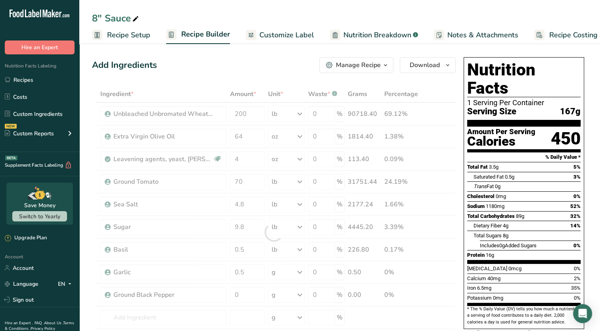
click at [483, 164] on span "Total Fat" at bounding box center [478, 167] width 21 height 6
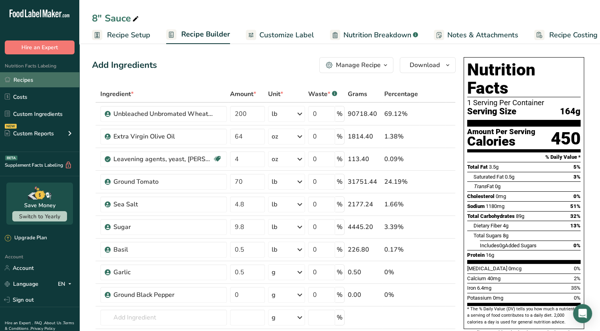
click at [24, 86] on link "Recipes" at bounding box center [39, 79] width 79 height 15
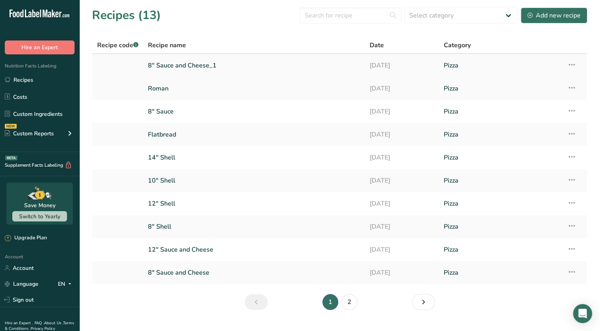
click at [572, 64] on icon at bounding box center [573, 65] width 10 height 14
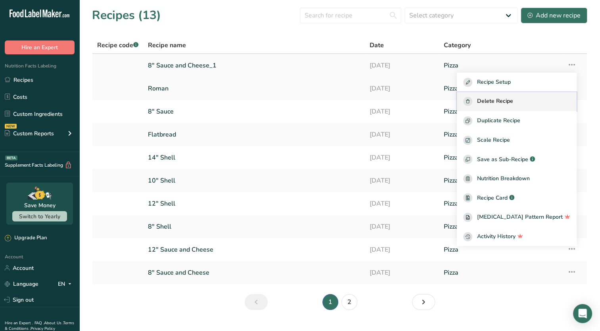
click at [496, 104] on span "Delete Recipe" at bounding box center [495, 101] width 36 height 9
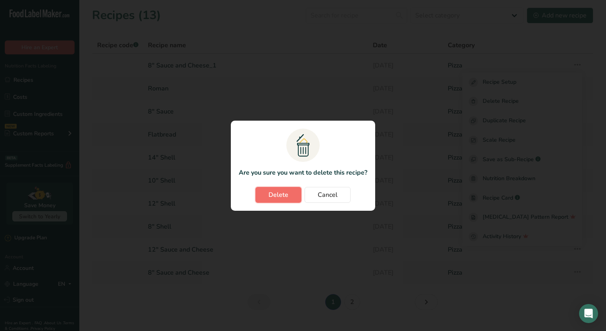
click at [273, 193] on span "Delete" at bounding box center [279, 195] width 20 height 10
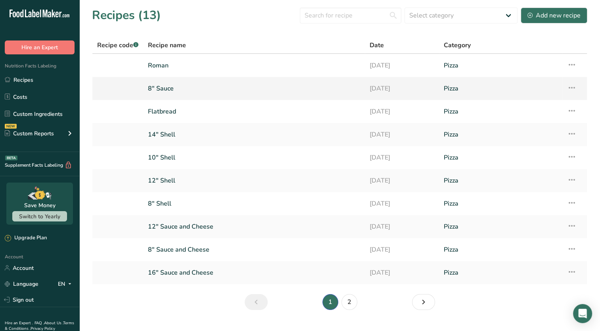
click at [194, 92] on link "8" Sauce" at bounding box center [254, 88] width 212 height 17
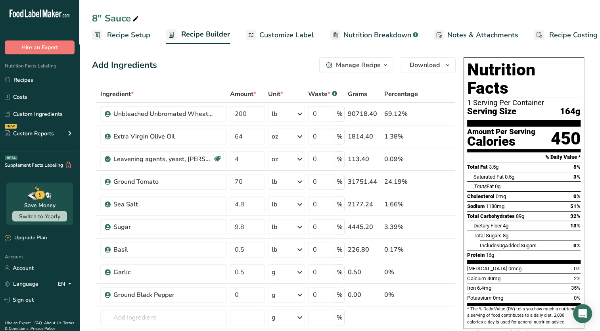
click at [274, 37] on span "Customize Label" at bounding box center [287, 35] width 55 height 11
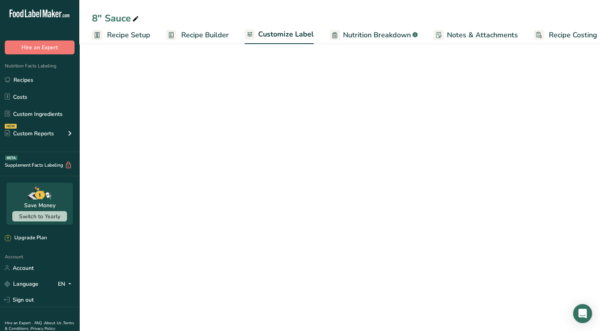
scroll to position [0, 10]
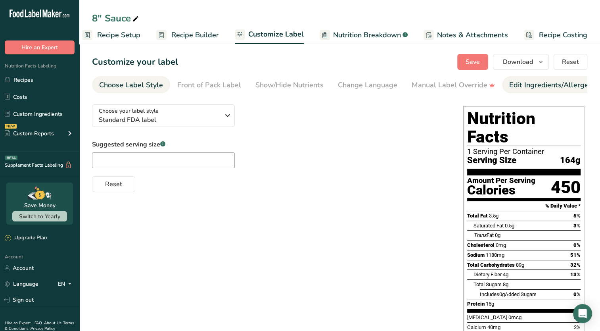
click at [530, 89] on div "Edit Ingredients/Allergens List" at bounding box center [560, 85] width 101 height 11
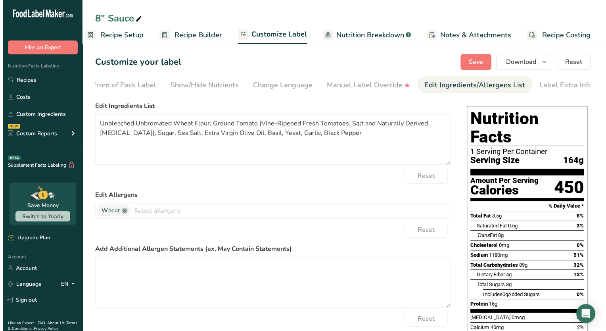
scroll to position [0, 90]
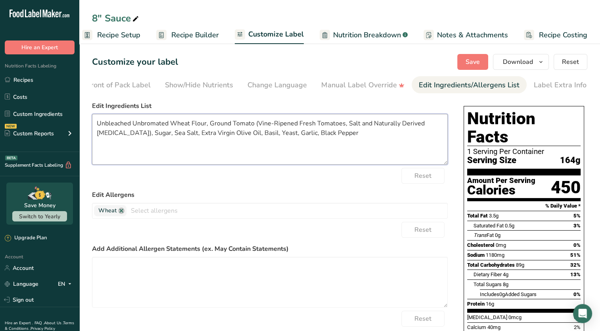
drag, startPoint x: 324, startPoint y: 144, endPoint x: 13, endPoint y: 105, distance: 313.1
click at [13, 105] on div ".a-20{fill:#fff;} Hire an Expert Nutrition Facts Labeling Recipes Costs Custom …" at bounding box center [300, 222] width 600 height 445
paste textarea "WHEAT FLOUR (UNBLEACHED UNBROMATED), SUGAR, SALT, EXTRA VIRGIN OLIVE OIL, YEAST"
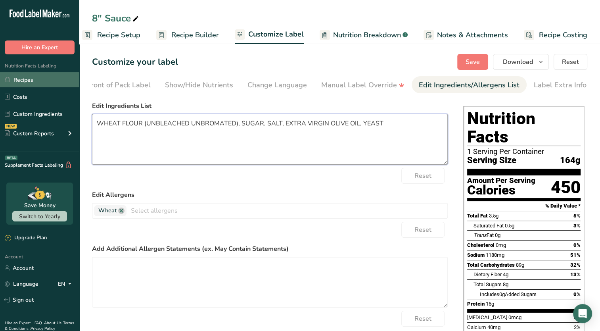
type textarea "WHEAT FLOUR (UNBLEACHED UNBROMATED), SUGAR, SALT, EXTRA VIRGIN OLIVE OIL, YEAST"
click at [20, 84] on link "Recipes" at bounding box center [39, 79] width 79 height 15
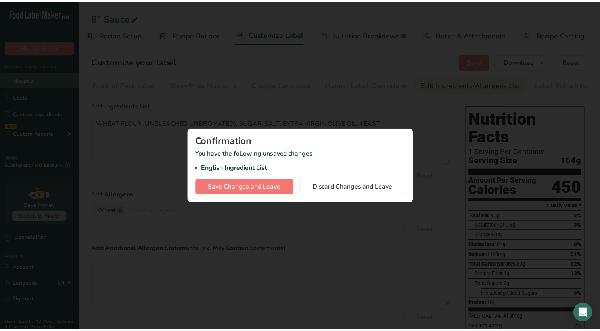
scroll to position [0, 4]
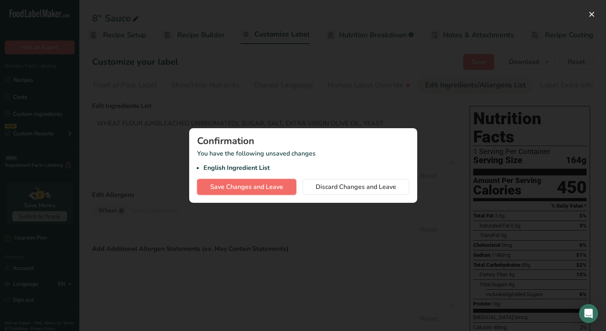
click at [259, 190] on span "Save Changes and Leave" at bounding box center [246, 187] width 73 height 10
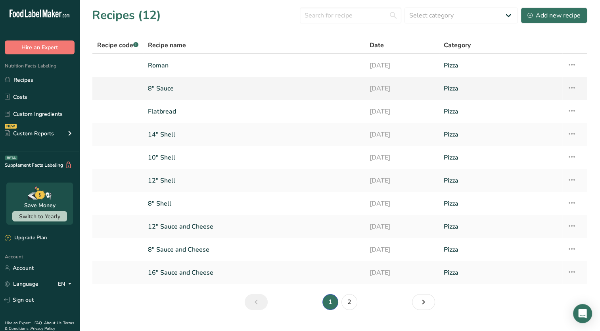
click at [171, 90] on link "8" Sauce" at bounding box center [254, 88] width 212 height 17
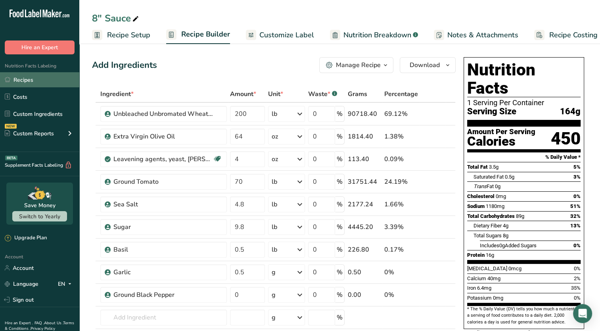
click at [16, 85] on link "Recipes" at bounding box center [39, 79] width 79 height 15
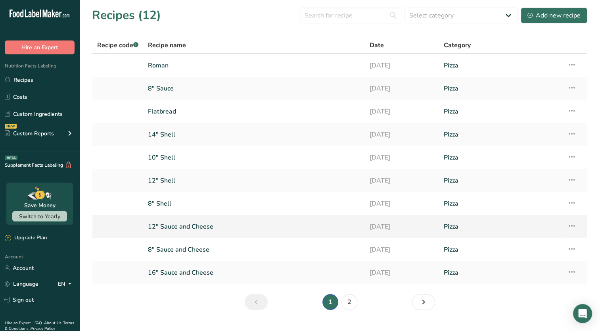
click at [192, 230] on link "12" Sauce and Cheese" at bounding box center [254, 226] width 212 height 17
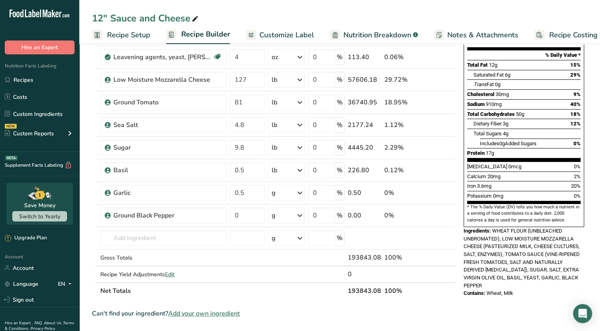
scroll to position [106, 0]
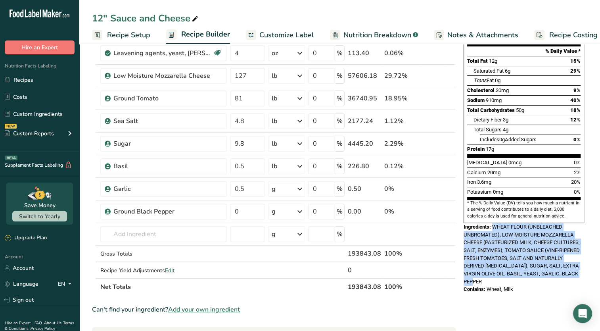
drag, startPoint x: 485, startPoint y: 263, endPoint x: 494, endPoint y: 204, distance: 59.9
click at [494, 223] on div "Ingredients: WHEAT FLOUR (UNBLEACHED UNBROMATED), LOW MOISTURE MOZZARELLA CHEES…" at bounding box center [524, 254] width 121 height 63
copy span "WHEAT FLOUR (UNBLEACHED UNBROMATED), LOW MOISTURE MOZZARELLA CHEESE (PASTEURIZE…"
click at [31, 80] on link "Recipes" at bounding box center [39, 79] width 79 height 15
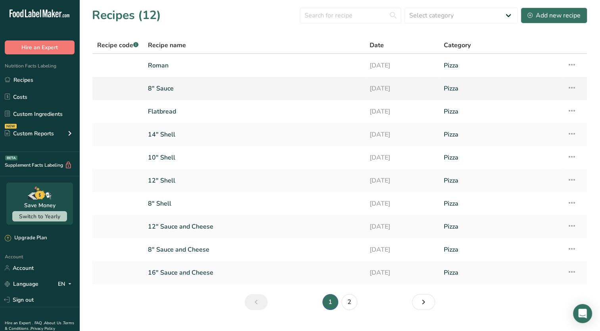
click at [187, 87] on link "8" Sauce" at bounding box center [254, 88] width 212 height 17
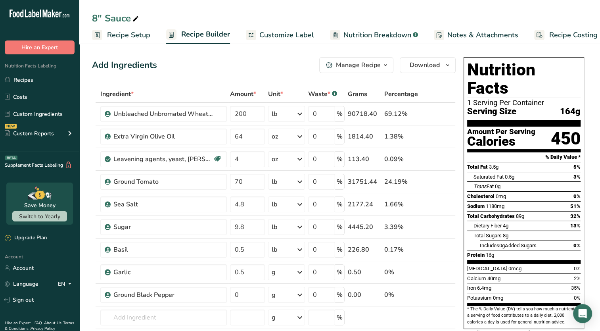
click at [297, 31] on span "Customize Label" at bounding box center [287, 35] width 55 height 11
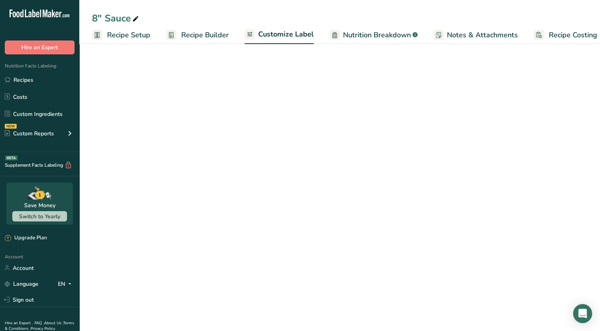
scroll to position [0, 10]
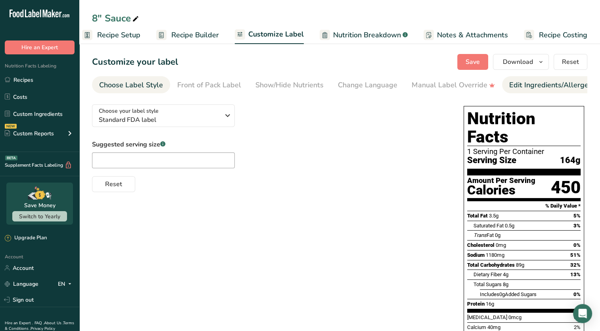
click at [517, 83] on div "Edit Ingredients/Allergens List" at bounding box center [560, 85] width 101 height 11
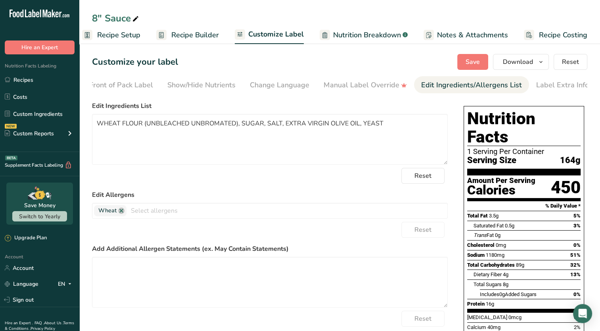
scroll to position [0, 90]
drag, startPoint x: 408, startPoint y: 128, endPoint x: 63, endPoint y: 104, distance: 345.7
click at [63, 104] on div ".a-20{fill:#fff;} Hire an Expert Nutrition Facts Labeling Recipes Costs Custom …" at bounding box center [300, 215] width 600 height 430
paste textarea "LOW MOISTURE MOZZARELLA CHEESE (PASTEURIZED MILK, CHEESE CULTURES, SALT, ENZYME…"
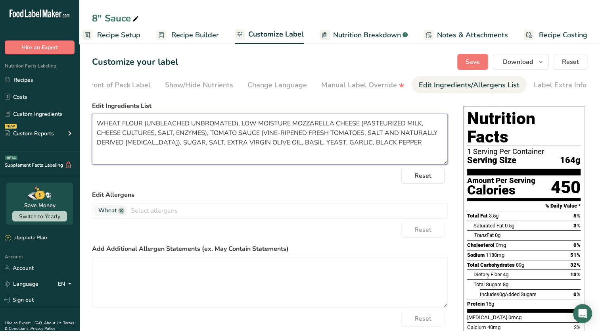
drag, startPoint x: 205, startPoint y: 135, endPoint x: 239, endPoint y: 119, distance: 37.6
click at [239, 119] on textarea "WHEAT FLOUR (UNBLEACHED UNBROMATED), LOW MOISTURE MOZZARELLA CHEESE (PASTEURIZE…" at bounding box center [270, 139] width 356 height 51
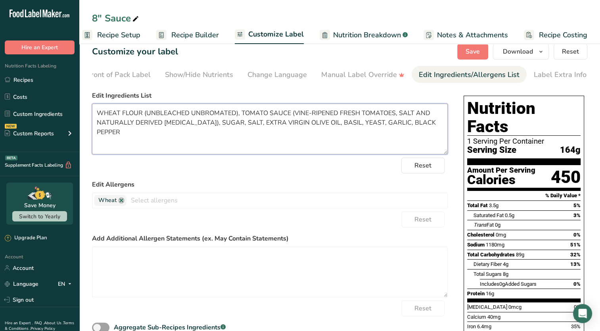
scroll to position [0, 0]
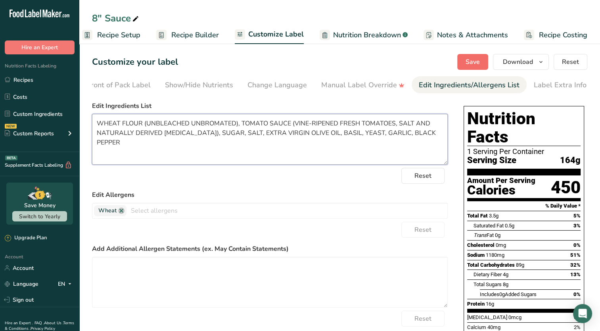
type textarea "WHEAT FLOUR (UNBLEACHED UNBROMATED), TOMATO SAUCE (VINE-RIPENED FRESH TOMATOES,…"
click at [463, 64] on button "Save" at bounding box center [473, 62] width 31 height 16
click at [125, 33] on span "Recipe Setup" at bounding box center [118, 35] width 43 height 11
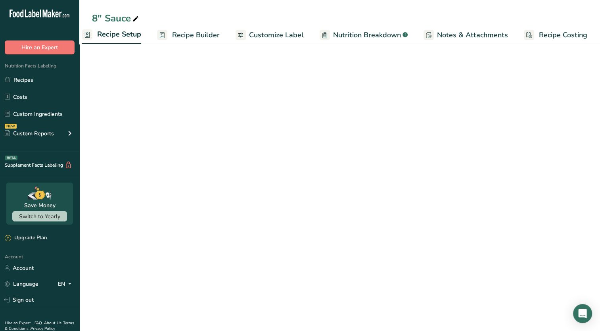
scroll to position [0, 3]
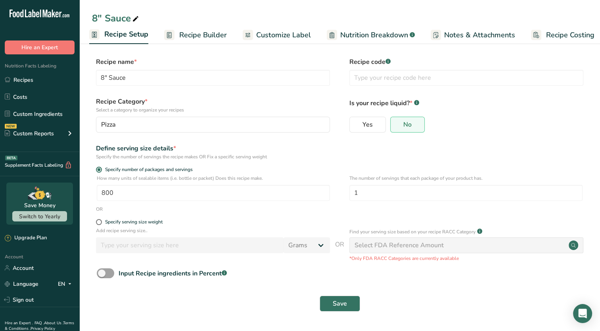
click at [203, 32] on span "Recipe Builder" at bounding box center [203, 35] width 48 height 11
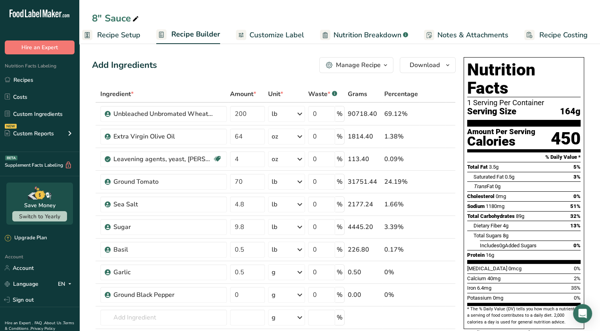
click at [388, 67] on icon "button" at bounding box center [386, 65] width 6 height 10
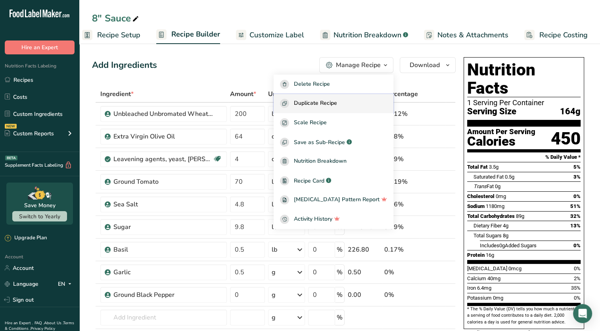
click at [337, 108] on span "Duplicate Recipe" at bounding box center [315, 103] width 43 height 9
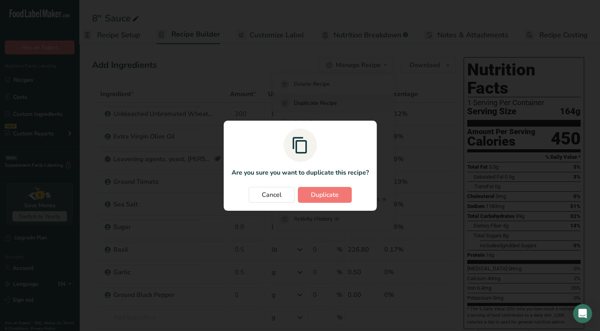
scroll to position [0, 4]
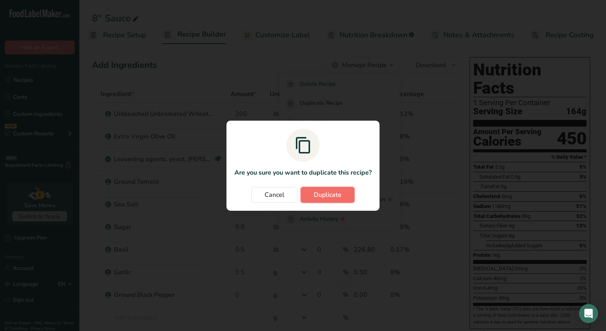
click at [321, 199] on span "Duplicate" at bounding box center [328, 195] width 28 height 10
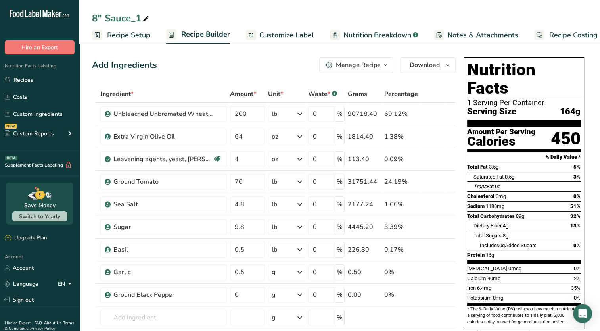
click at [124, 32] on span "Recipe Setup" at bounding box center [128, 35] width 43 height 11
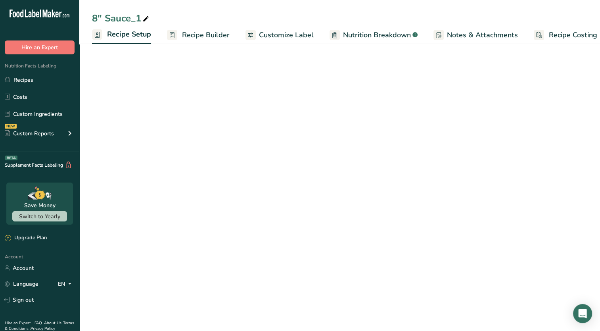
scroll to position [0, 3]
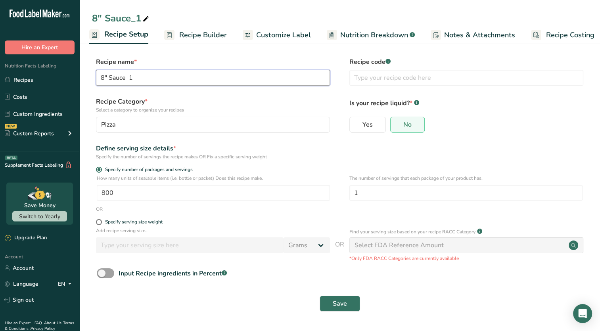
click at [140, 82] on input "8" Sauce_1" at bounding box center [213, 78] width 234 height 16
click at [102, 79] on input "8" Sauce" at bounding box center [213, 78] width 234 height 16
type input "9" Sauce"
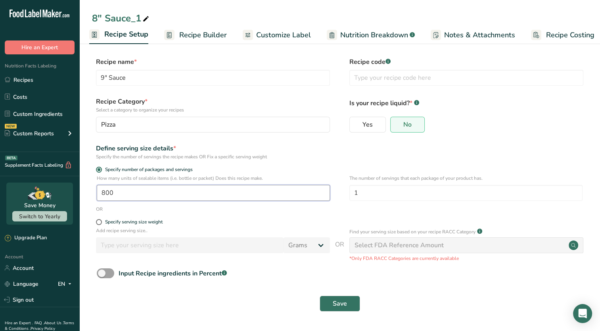
click at [136, 193] on input "800" at bounding box center [213, 193] width 233 height 16
type input "1"
type input "650"
click at [320, 296] on button "Save" at bounding box center [340, 304] width 40 height 16
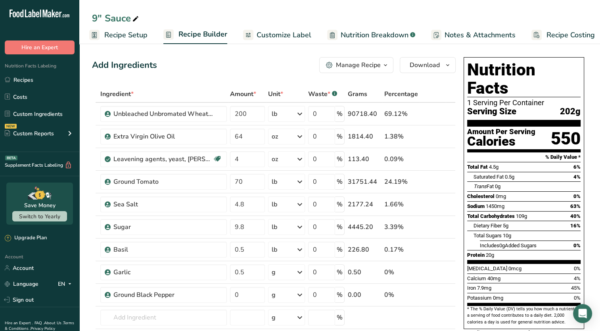
click at [116, 38] on span "Recipe Setup" at bounding box center [125, 35] width 43 height 11
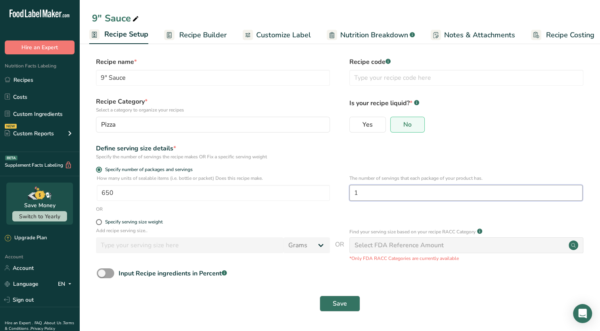
click at [381, 191] on input "1" at bounding box center [466, 193] width 233 height 16
type input "2"
click at [320, 296] on button "Save" at bounding box center [340, 304] width 40 height 16
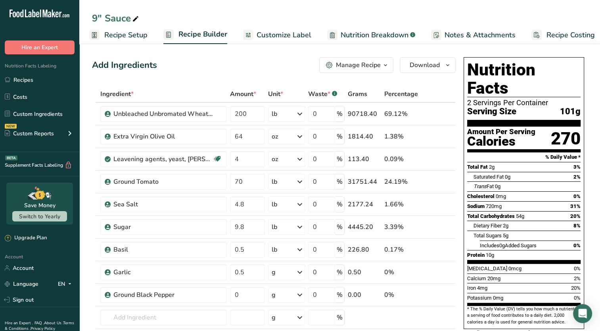
click at [119, 42] on link "Recipe Setup" at bounding box center [118, 35] width 58 height 18
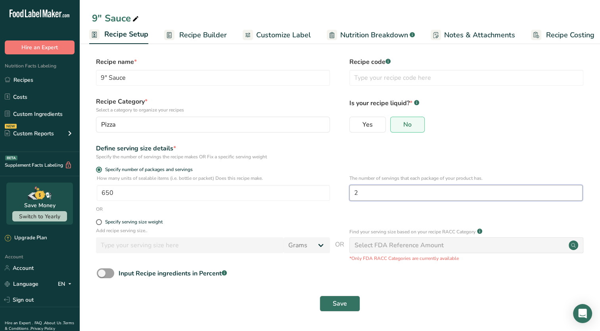
click at [374, 185] on input "2" at bounding box center [466, 193] width 233 height 16
type input "1"
click at [320, 296] on button "Save" at bounding box center [340, 304] width 40 height 16
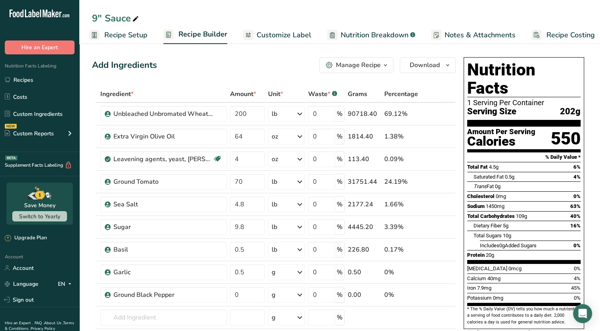
click at [121, 38] on span "Recipe Setup" at bounding box center [125, 35] width 43 height 11
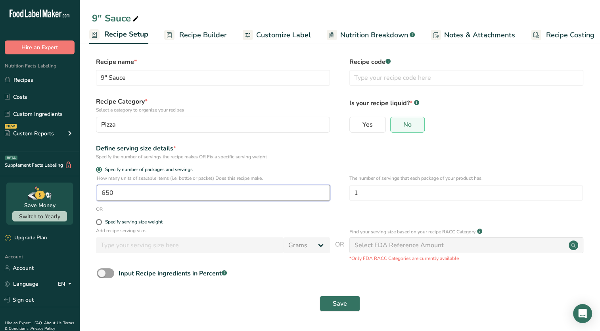
click at [127, 196] on input "650" at bounding box center [213, 193] width 233 height 16
type input "620"
click at [320, 296] on button "Save" at bounding box center [340, 304] width 40 height 16
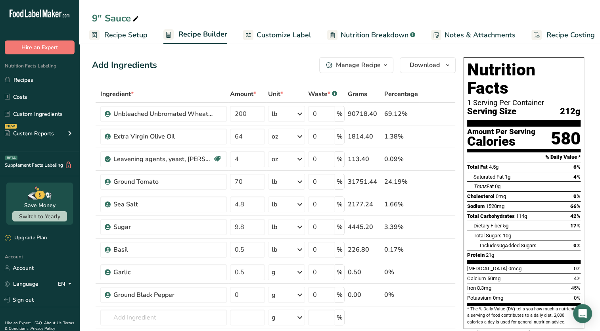
click at [127, 38] on span "Recipe Setup" at bounding box center [125, 35] width 43 height 11
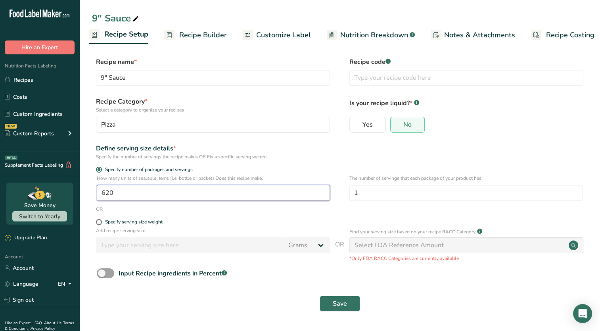
click at [137, 195] on input "620" at bounding box center [213, 193] width 233 height 16
type input "611"
click at [320, 296] on button "Save" at bounding box center [340, 304] width 40 height 16
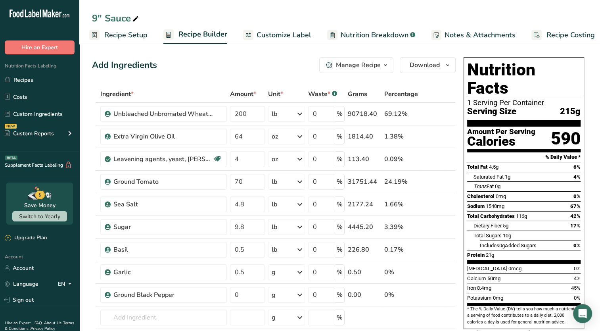
click at [386, 63] on icon "button" at bounding box center [386, 65] width 6 height 10
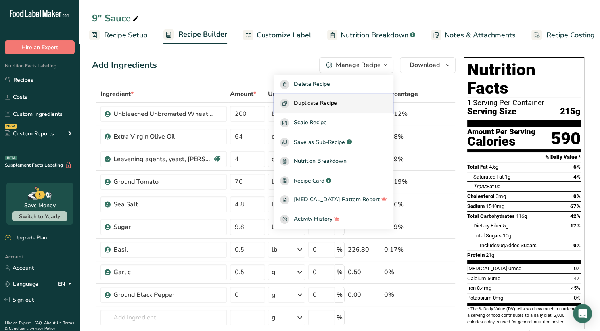
click at [337, 101] on span "Duplicate Recipe" at bounding box center [315, 103] width 43 height 9
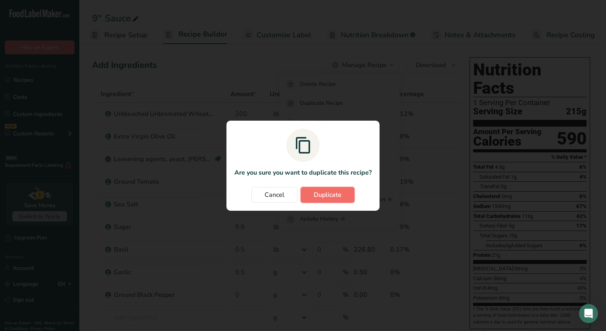
click at [324, 202] on button "Duplicate" at bounding box center [328, 195] width 54 height 16
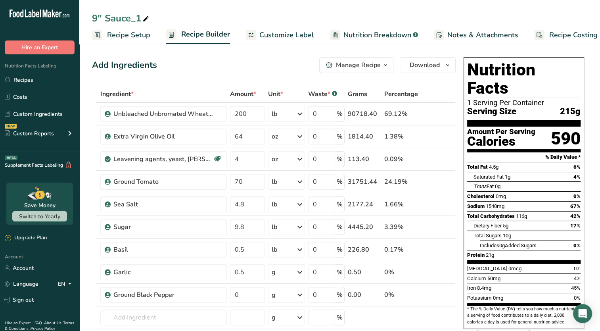
click at [122, 37] on span "Recipe Setup" at bounding box center [128, 35] width 43 height 11
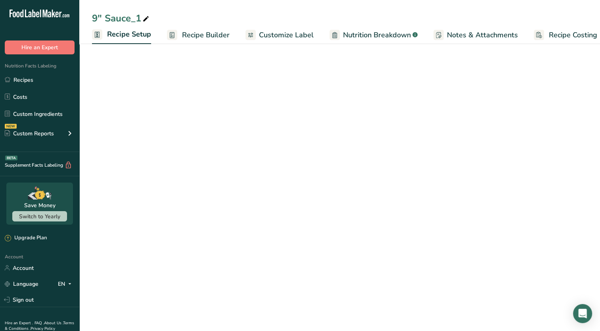
scroll to position [0, 3]
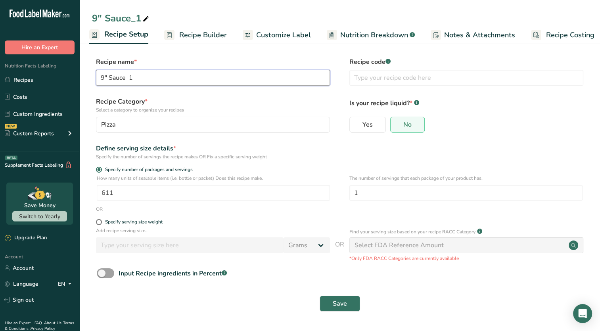
click at [106, 81] on input "9" Sauce_1" at bounding box center [213, 78] width 234 height 16
click at [103, 76] on input "9" Sauce_1" at bounding box center [213, 78] width 234 height 16
click at [146, 79] on input "12" Sauce_1" at bounding box center [213, 78] width 234 height 16
type input "12" Sauce"
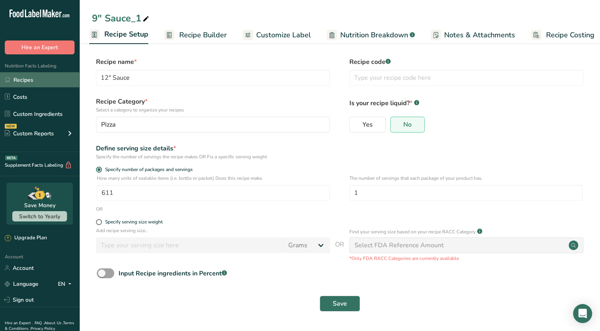
click at [40, 81] on link "Recipes" at bounding box center [39, 79] width 79 height 15
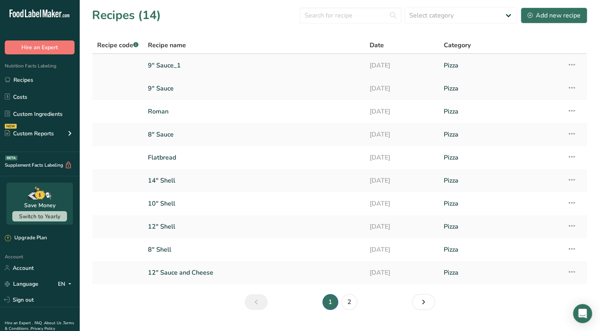
click at [571, 66] on icon at bounding box center [573, 65] width 10 height 14
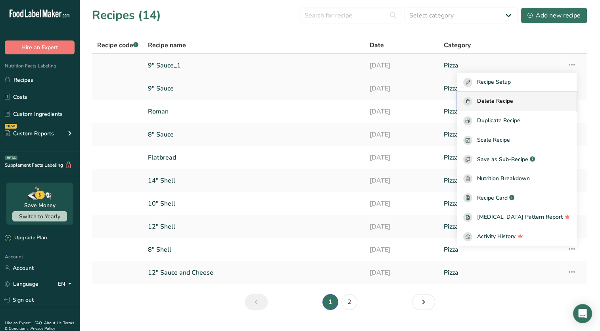
click at [505, 104] on span "Delete Recipe" at bounding box center [495, 101] width 36 height 9
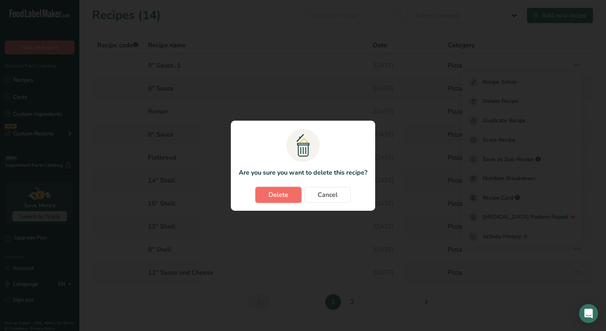
click at [289, 187] on button "Delete" at bounding box center [279, 195] width 46 height 16
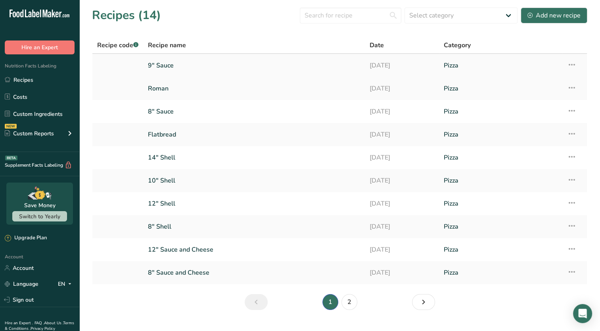
click at [353, 63] on link "9" Sauce" at bounding box center [254, 65] width 212 height 17
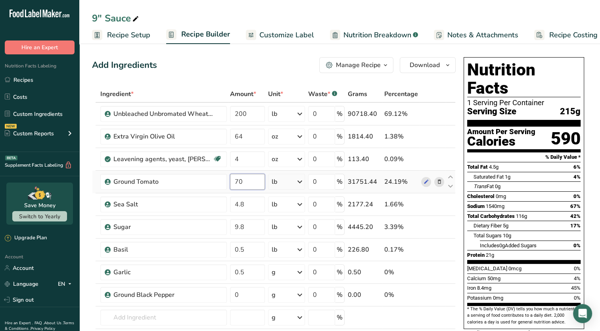
click at [245, 185] on input "70" at bounding box center [247, 182] width 35 height 16
type input "75"
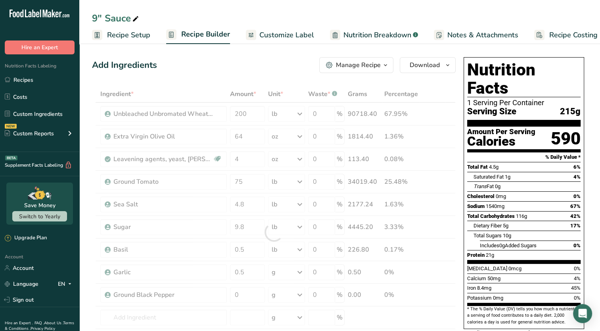
click at [524, 191] on div "Cholesterol 0mg 0%" at bounding box center [525, 196] width 114 height 10
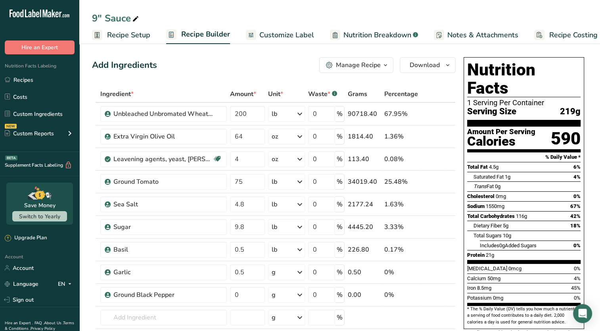
click at [292, 37] on span "Customize Label" at bounding box center [287, 35] width 55 height 11
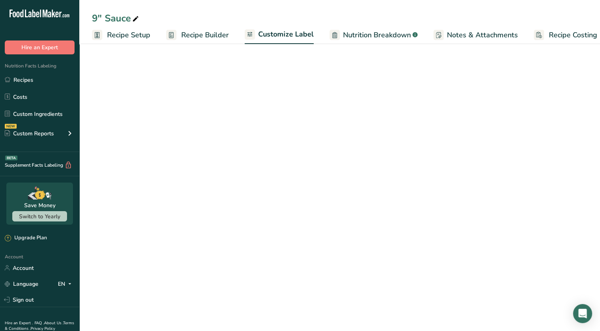
scroll to position [0, 10]
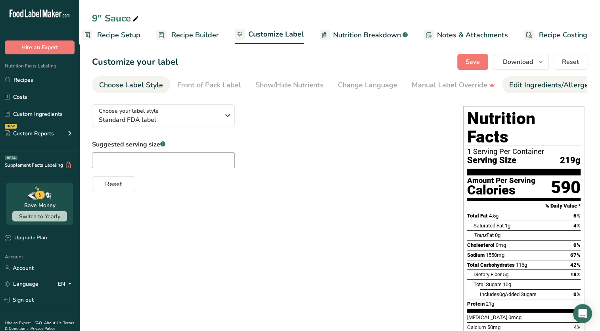
click at [538, 89] on div "Edit Ingredients/Allergens List" at bounding box center [560, 85] width 101 height 11
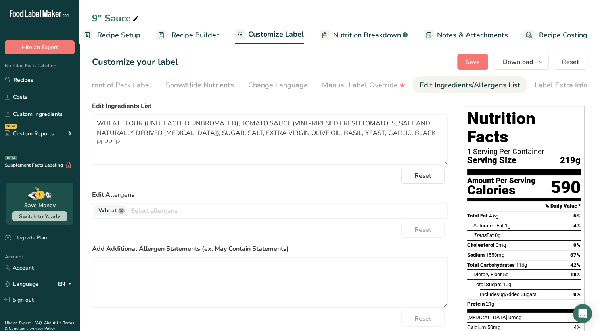
scroll to position [0, 90]
click at [475, 56] on button "Save" at bounding box center [473, 62] width 31 height 16
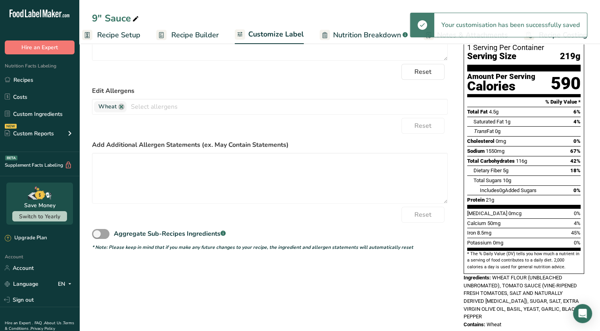
scroll to position [0, 0]
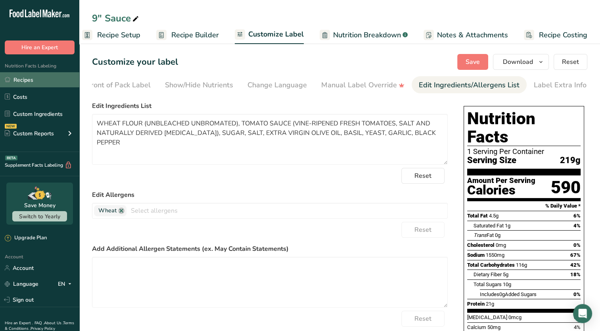
click at [33, 78] on link "Recipes" at bounding box center [39, 79] width 79 height 15
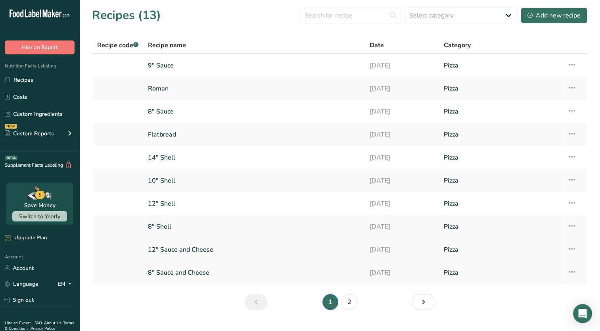
click at [213, 253] on link "12" Sauce and Cheese" at bounding box center [254, 249] width 212 height 17
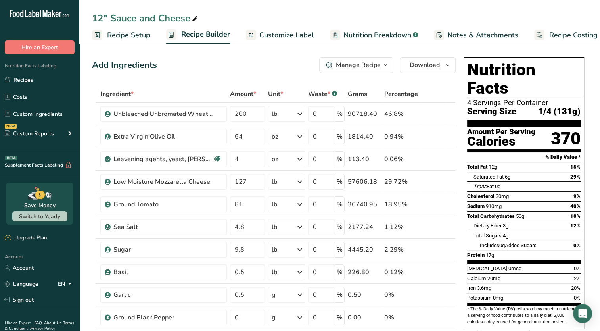
click at [363, 66] on div "Manage Recipe" at bounding box center [358, 65] width 45 height 10
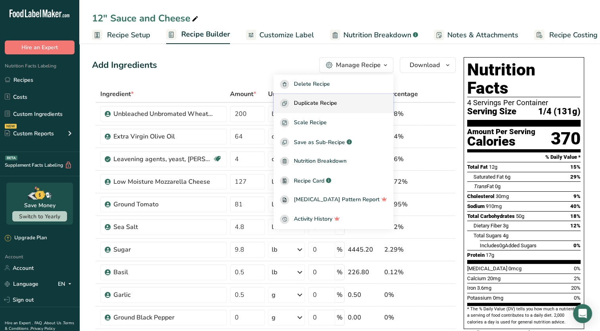
click at [337, 101] on span "Duplicate Recipe" at bounding box center [315, 103] width 43 height 9
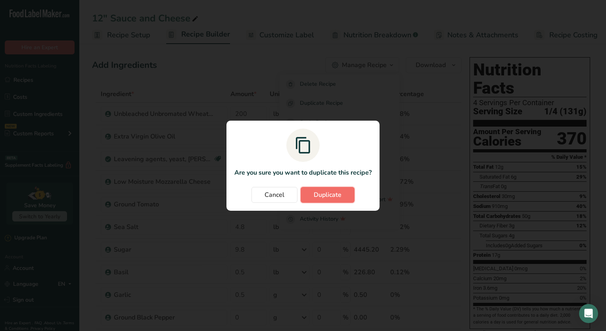
click at [333, 196] on span "Duplicate" at bounding box center [328, 195] width 28 height 10
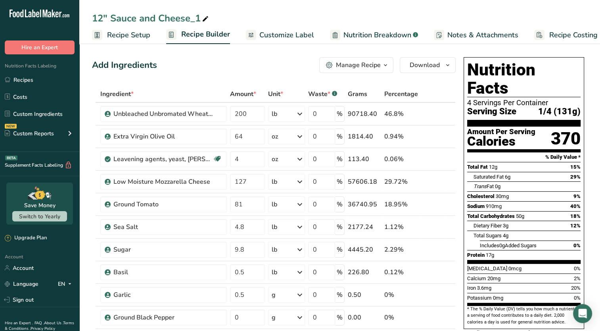
click at [136, 38] on span "Recipe Setup" at bounding box center [128, 35] width 43 height 11
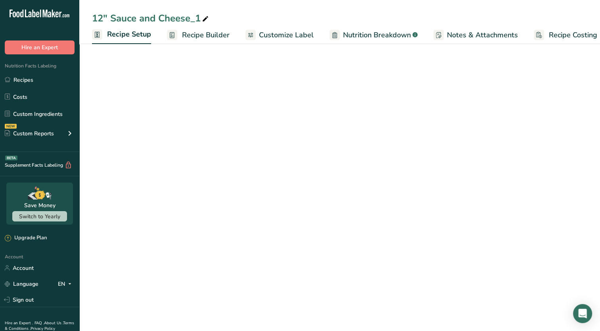
scroll to position [0, 3]
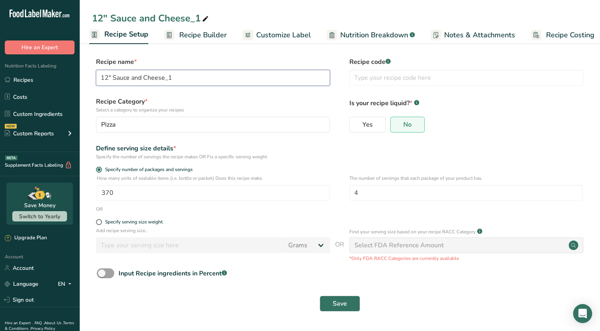
click at [181, 76] on input "12" Sauce and Cheese_1" at bounding box center [213, 78] width 234 height 16
type input "12" Sauce"
click at [335, 309] on button "Save" at bounding box center [340, 304] width 40 height 16
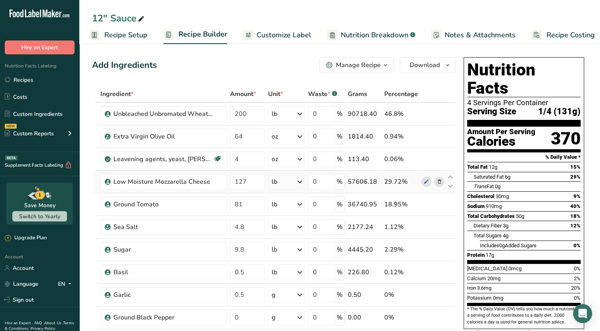
click at [438, 184] on icon at bounding box center [440, 182] width 6 height 8
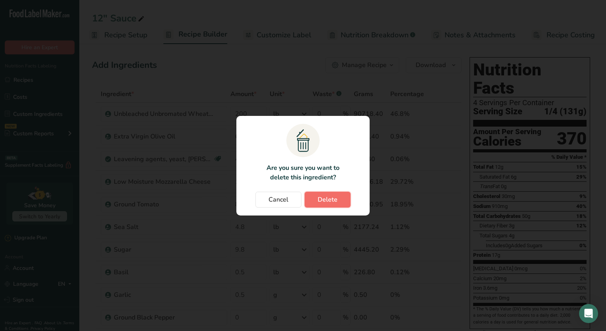
click at [322, 194] on button "Delete" at bounding box center [328, 200] width 46 height 16
type input "81"
type input "4.8"
type input "9.8"
type input "0.5"
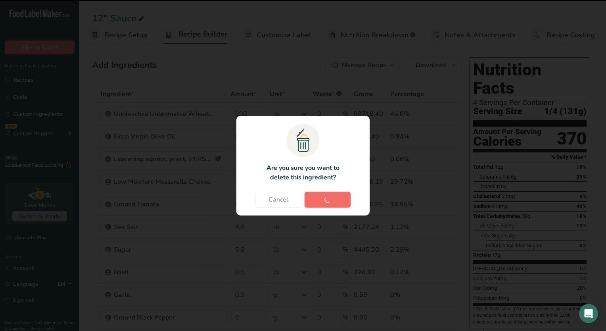
type input "0"
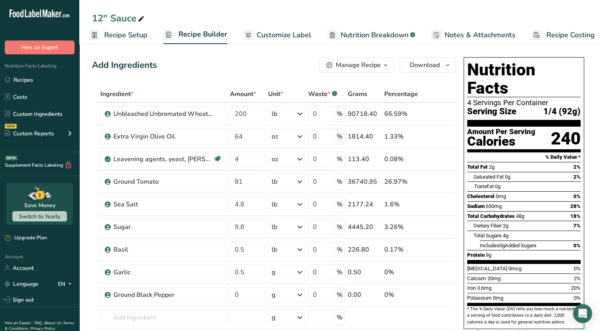
click at [137, 37] on span "Recipe Setup" at bounding box center [125, 35] width 43 height 11
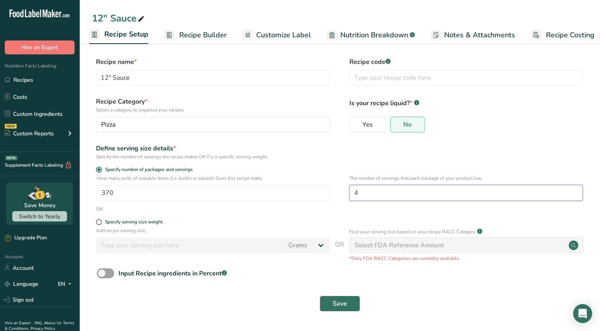
click at [373, 193] on input "4" at bounding box center [466, 193] width 233 height 16
type input "3"
click at [342, 304] on span "Save" at bounding box center [340, 304] width 14 height 10
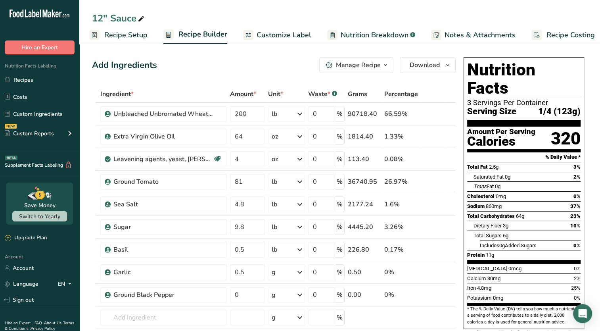
click at [121, 36] on span "Recipe Setup" at bounding box center [125, 35] width 43 height 11
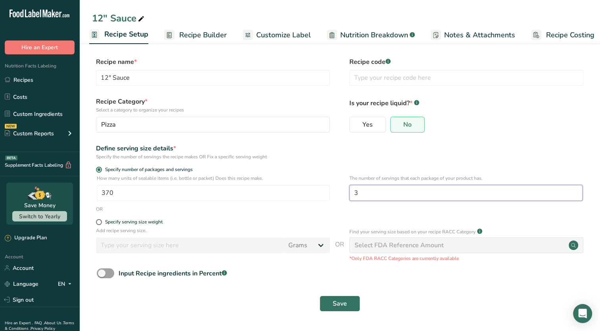
click at [373, 192] on input "3" at bounding box center [466, 193] width 233 height 16
type input "4"
click at [340, 304] on span "Save" at bounding box center [340, 304] width 14 height 10
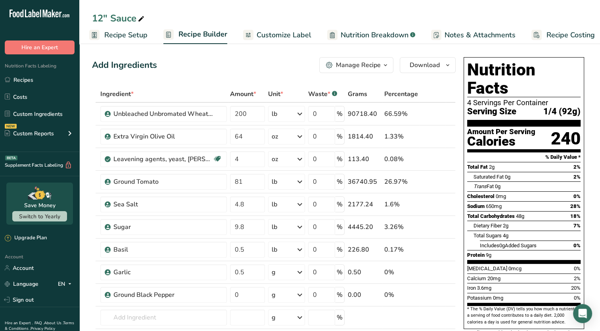
click at [297, 33] on span "Customize Label" at bounding box center [284, 35] width 55 height 11
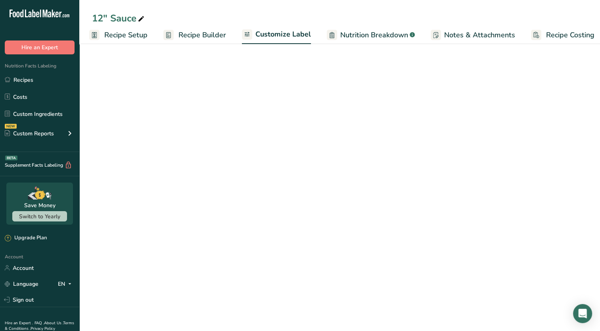
scroll to position [0, 10]
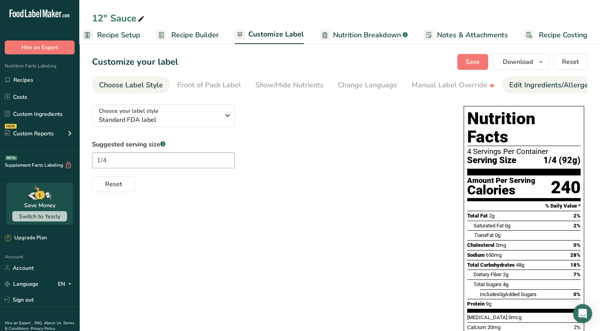
click at [552, 87] on div "Edit Ingredients/Allergens List" at bounding box center [560, 85] width 101 height 11
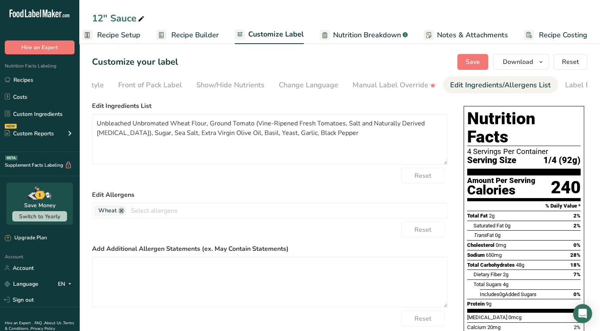
scroll to position [0, 90]
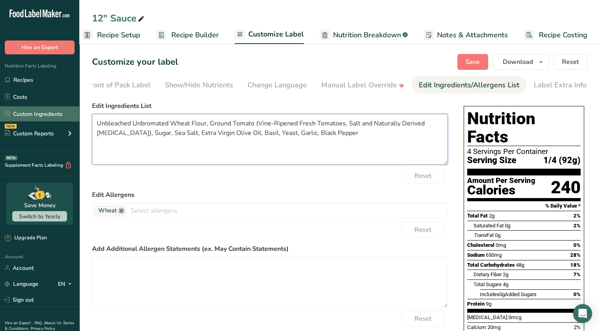
drag, startPoint x: 325, startPoint y: 139, endPoint x: 54, endPoint y: 114, distance: 272.6
click at [54, 114] on div ".a-20{fill:#fff;} Hire an Expert Nutrition Facts Labeling Recipes Costs Custom …" at bounding box center [300, 222] width 600 height 445
paste textarea "WHEAT FLOUR (UNBLEACHED UNBROMATED), LOW MOISTURE MOZZARELLA CHEESE (PASTEURIZE…"
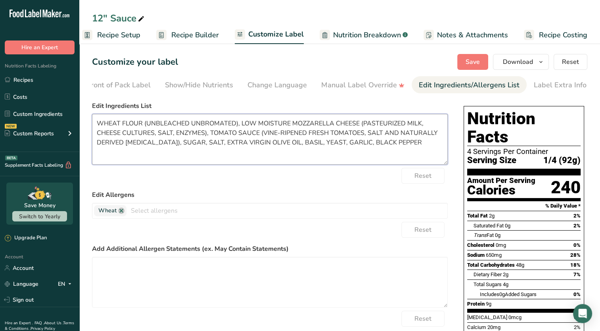
drag, startPoint x: 238, startPoint y: 123, endPoint x: 206, endPoint y: 138, distance: 35.5
click at [206, 138] on textarea "WHEAT FLOUR (UNBLEACHED UNBROMATED), LOW MOISTURE MOZZARELLA CHEESE (PASTEURIZE…" at bounding box center [270, 139] width 356 height 51
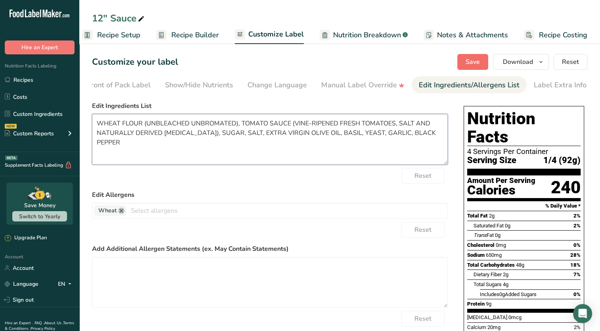
type textarea "WHEAT FLOUR (UNBLEACHED UNBROMATED), TOMATO SAUCE (VINE-RIPENED FRESH TOMATOES,…"
click at [471, 61] on span "Save" at bounding box center [473, 62] width 14 height 10
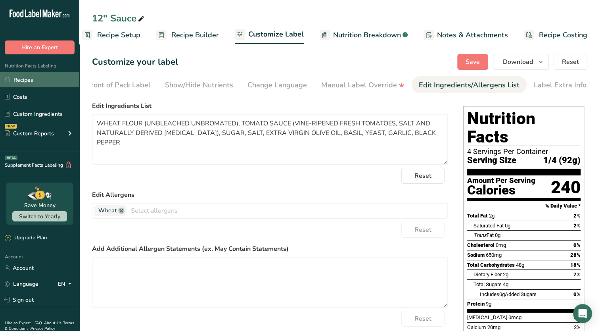
click at [33, 83] on link "Recipes" at bounding box center [39, 79] width 79 height 15
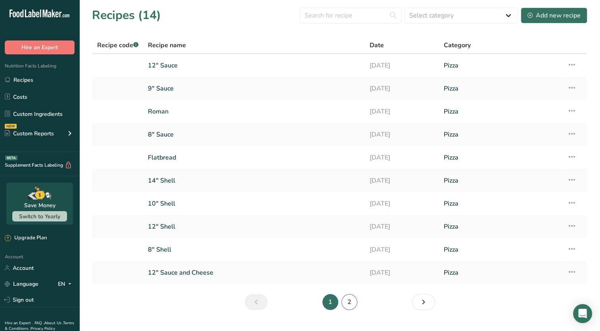
click at [350, 301] on link "2" at bounding box center [350, 302] width 16 height 16
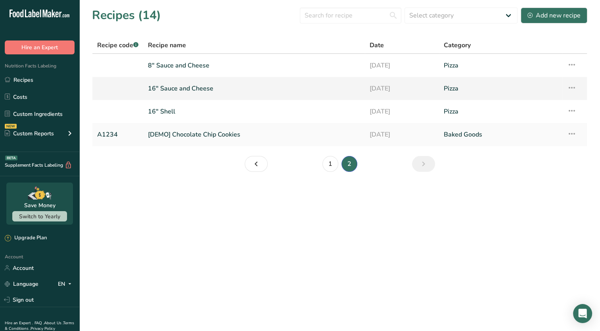
click at [212, 89] on link "16" Sauce and Cheese" at bounding box center [254, 88] width 212 height 17
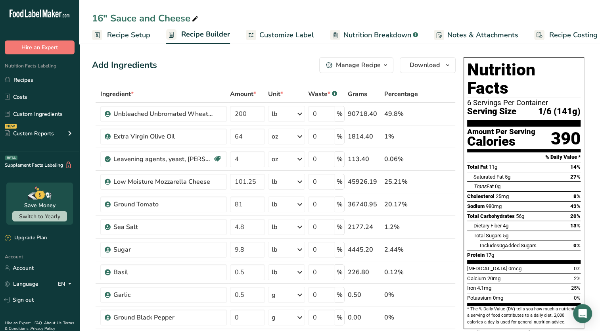
click at [352, 64] on div "Manage Recipe" at bounding box center [358, 65] width 45 height 10
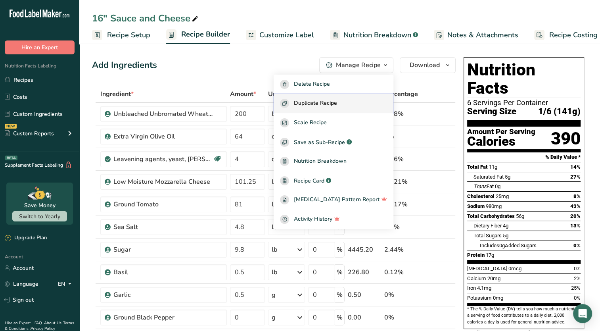
click at [325, 103] on span "Duplicate Recipe" at bounding box center [315, 103] width 43 height 9
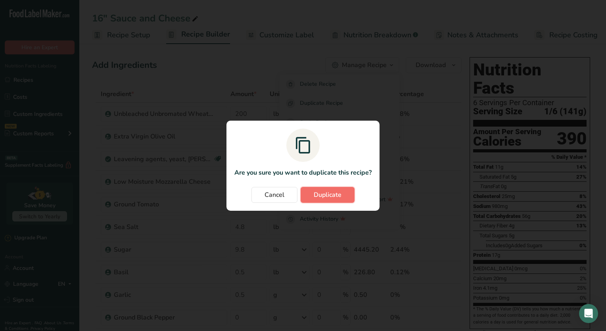
click at [328, 196] on span "Duplicate" at bounding box center [328, 195] width 28 height 10
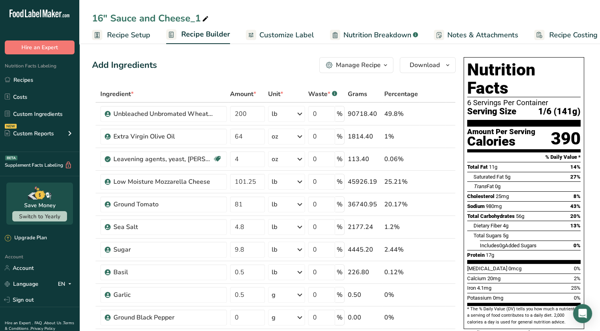
click at [127, 39] on span "Recipe Setup" at bounding box center [128, 35] width 43 height 11
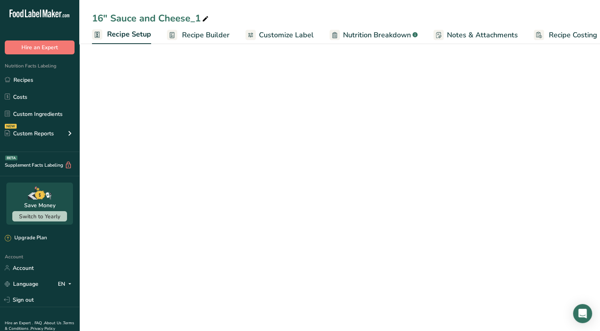
scroll to position [0, 3]
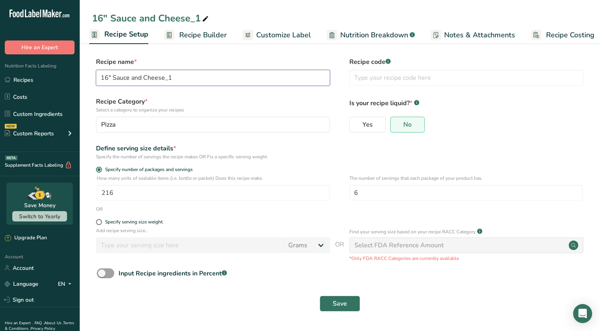
drag, startPoint x: 177, startPoint y: 77, endPoint x: 131, endPoint y: 77, distance: 45.2
click at [131, 77] on input "16" Sauce and Cheese_1" at bounding box center [213, 78] width 234 height 16
type input "16" Sauce"
click at [344, 304] on span "Save" at bounding box center [340, 304] width 14 height 10
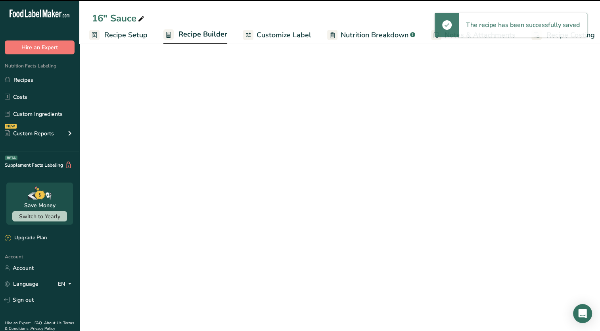
click at [210, 36] on span "Recipe Builder" at bounding box center [203, 34] width 49 height 11
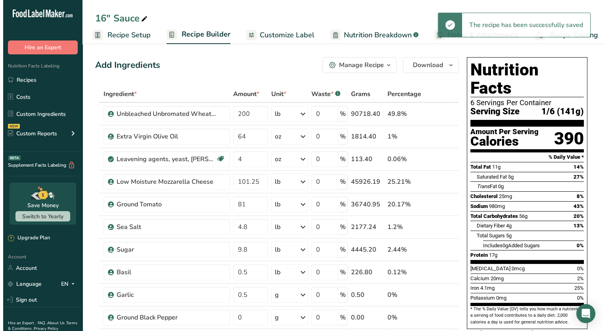
scroll to position [0, 10]
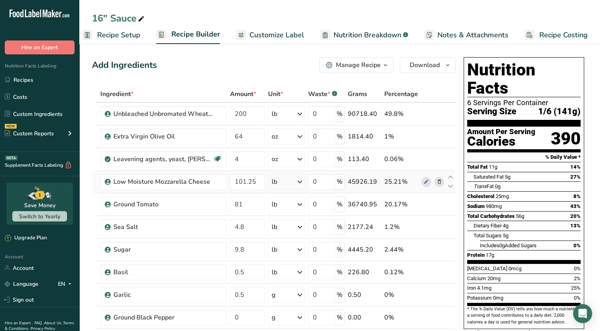
click at [440, 181] on icon at bounding box center [440, 182] width 6 height 8
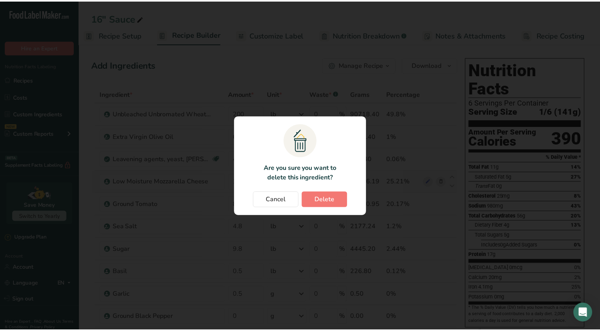
scroll to position [0, 4]
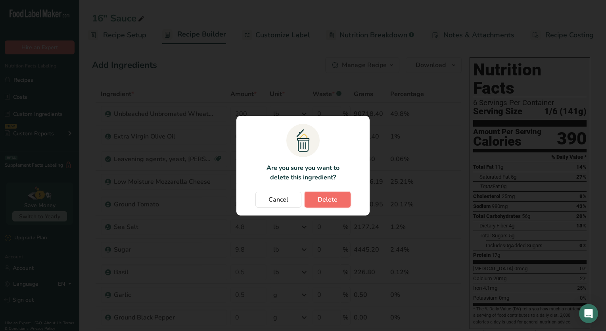
click at [328, 198] on span "Delete" at bounding box center [328, 200] width 20 height 10
type input "81"
type input "4.8"
type input "9.8"
type input "0.5"
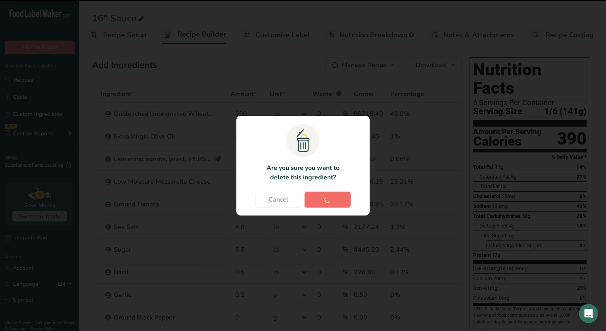
type input "0"
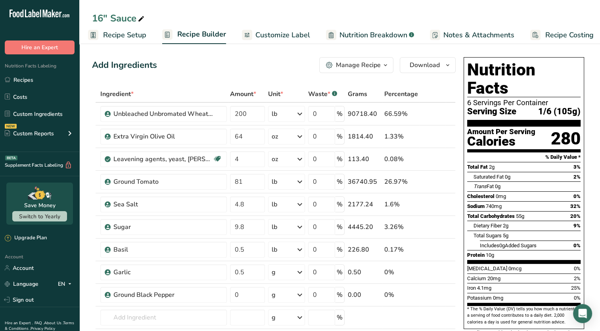
click at [291, 34] on span "Customize Label" at bounding box center [283, 35] width 55 height 11
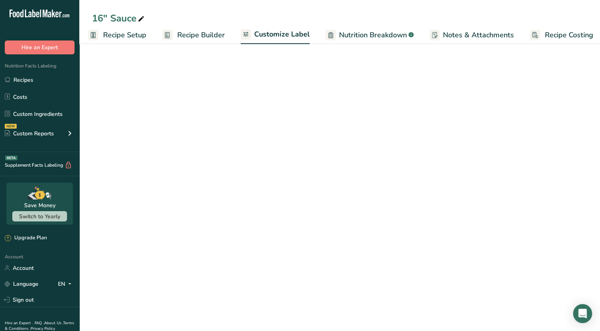
scroll to position [0, 10]
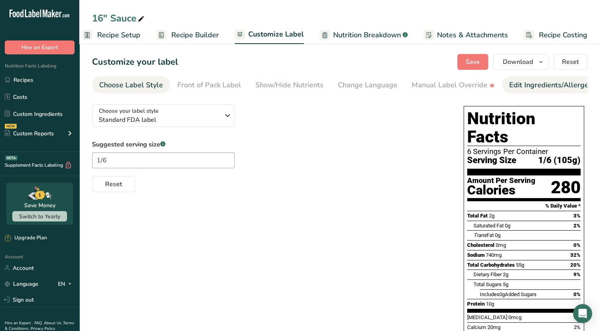
click at [540, 88] on div "Edit Ingredients/Allergens List" at bounding box center [560, 85] width 101 height 11
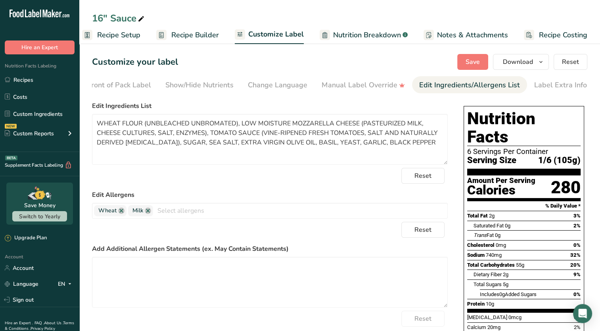
scroll to position [0, 90]
drag, startPoint x: 237, startPoint y: 123, endPoint x: 207, endPoint y: 137, distance: 33.9
click at [207, 137] on textarea "WHEAT FLOUR (UNBLEACHED UNBROMATED), LOW MOISTURE MOZZARELLA CHEESE (PASTEURIZE…" at bounding box center [270, 139] width 356 height 51
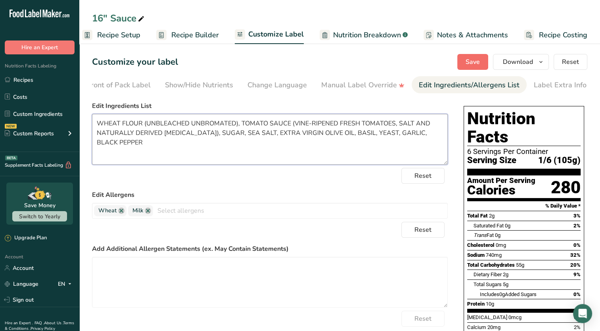
type textarea "WHEAT FLOUR (UNBLEACHED UNBROMATED), TOMATO SAUCE (VINE-RIPENED FRESH TOMATOES,…"
click at [470, 62] on span "Save" at bounding box center [473, 62] width 14 height 10
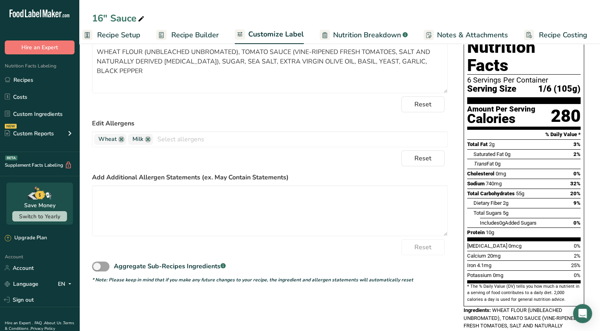
scroll to position [0, 0]
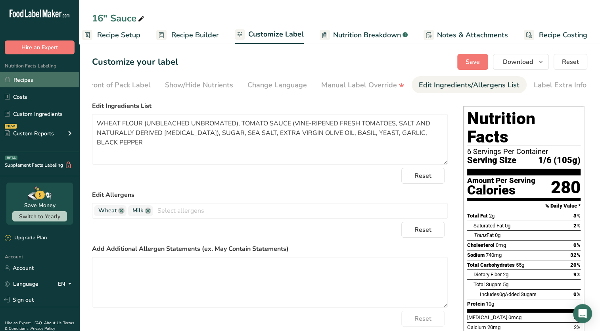
click at [14, 78] on link "Recipes" at bounding box center [39, 79] width 79 height 15
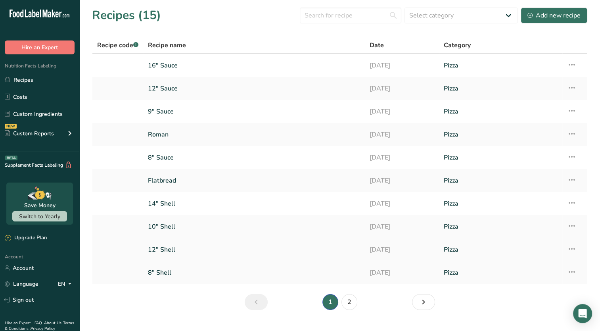
click at [175, 250] on link "12" Shell" at bounding box center [254, 249] width 212 height 17
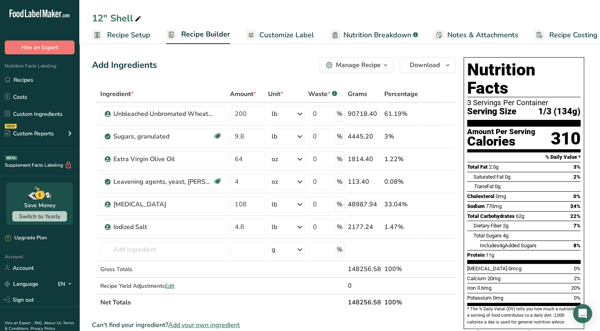
click at [123, 38] on span "Recipe Setup" at bounding box center [128, 35] width 43 height 11
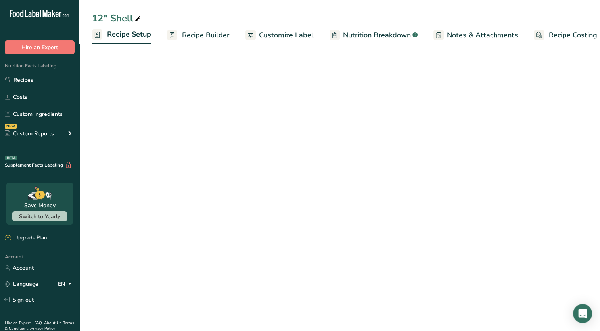
scroll to position [0, 3]
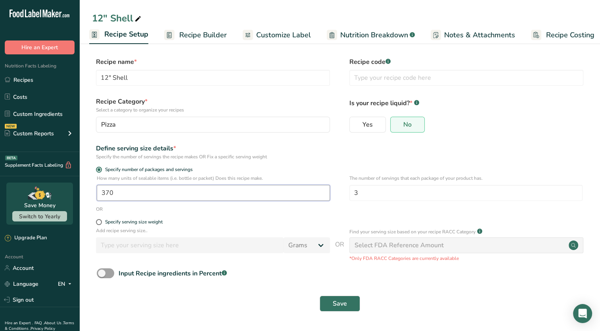
click at [122, 188] on input "370" at bounding box center [213, 193] width 233 height 16
type input "360"
click at [340, 300] on span "Save" at bounding box center [340, 304] width 14 height 10
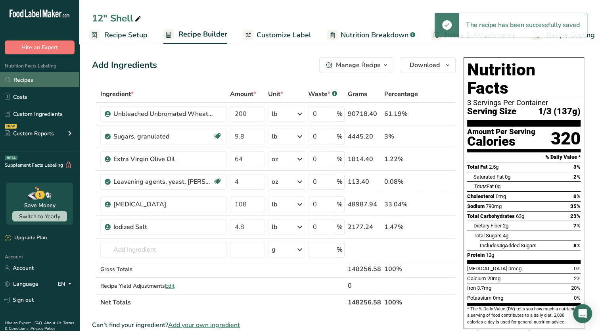
click at [38, 81] on link "Recipes" at bounding box center [39, 79] width 79 height 15
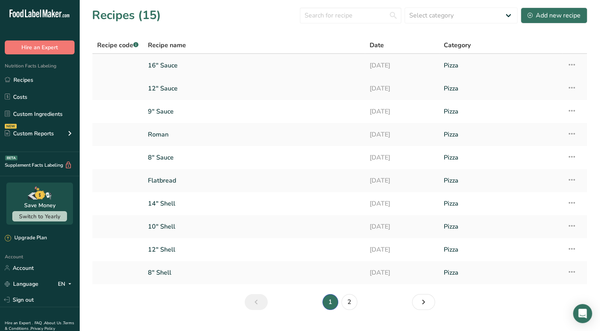
click at [201, 67] on link "16" Sauce" at bounding box center [254, 65] width 212 height 17
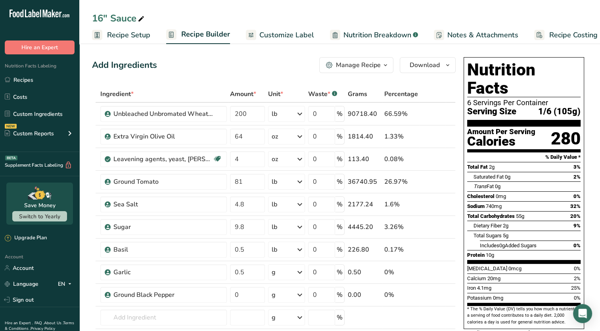
click at [134, 37] on span "Recipe Setup" at bounding box center [128, 35] width 43 height 11
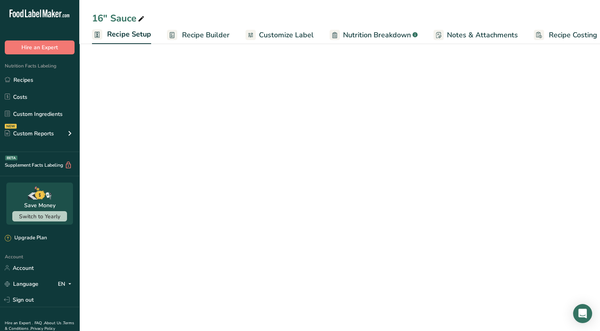
scroll to position [0, 3]
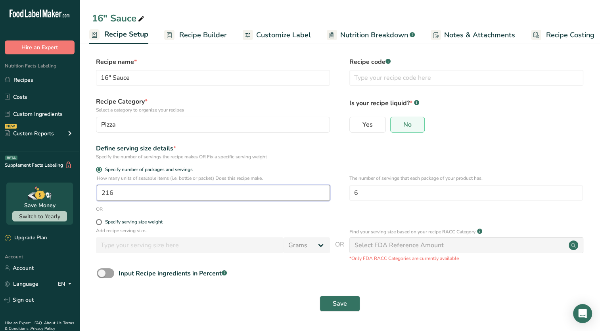
click at [128, 193] on input "216" at bounding box center [213, 193] width 233 height 16
type input "215"
click at [327, 304] on button "Save" at bounding box center [340, 304] width 40 height 16
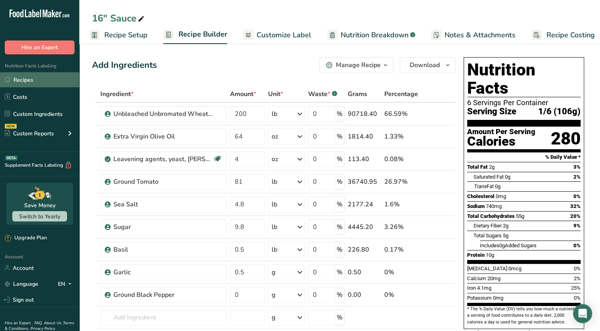
click at [21, 83] on link "Recipes" at bounding box center [39, 79] width 79 height 15
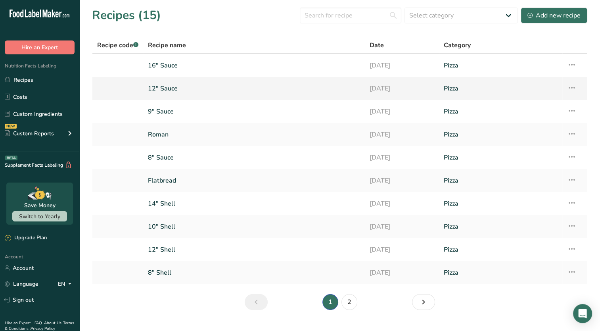
click at [227, 94] on link "12" Sauce" at bounding box center [254, 88] width 212 height 17
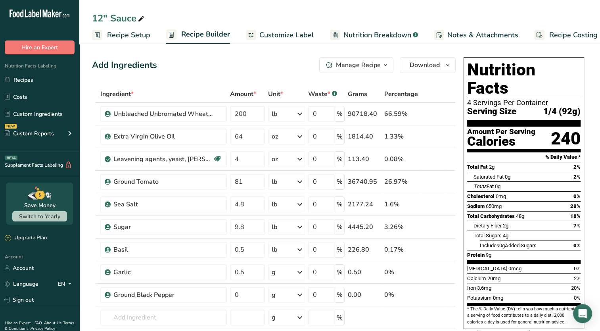
click at [136, 29] on link "Recipe Setup" at bounding box center [121, 35] width 58 height 18
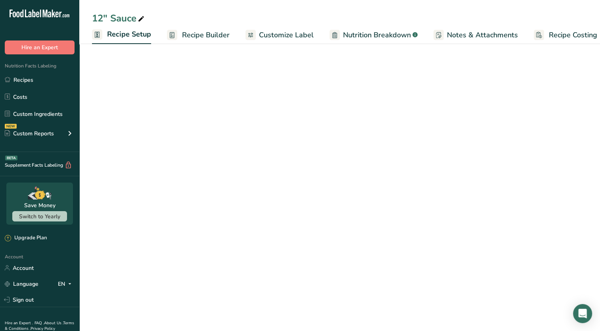
scroll to position [0, 3]
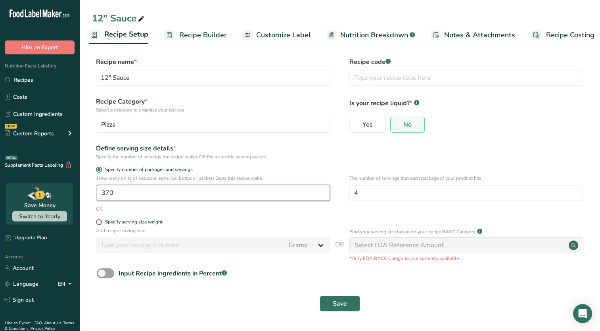
click at [117, 199] on input "370" at bounding box center [213, 193] width 233 height 16
type input "360"
click at [337, 297] on button "Save" at bounding box center [340, 304] width 40 height 16
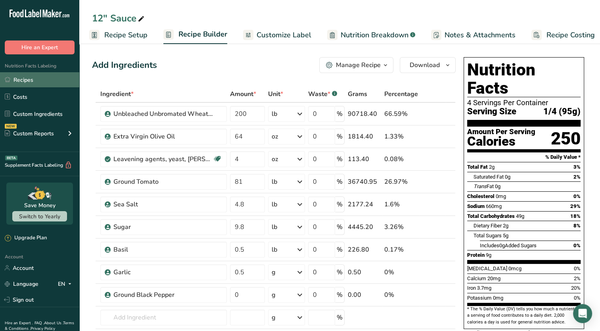
click at [20, 79] on link "Recipes" at bounding box center [39, 79] width 79 height 15
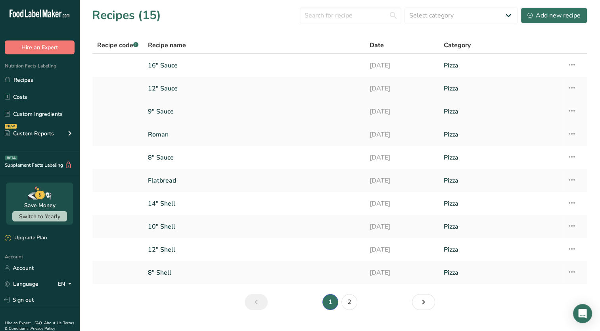
click at [179, 113] on link "9" Sauce" at bounding box center [254, 111] width 212 height 17
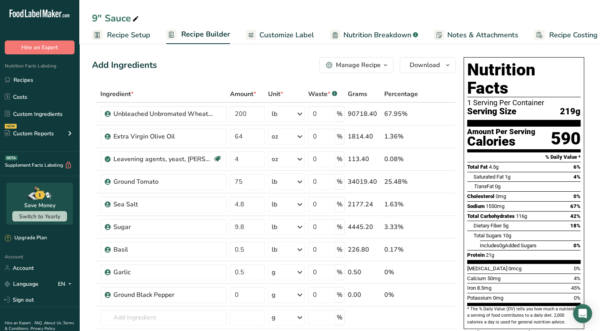
click at [136, 32] on span "Recipe Setup" at bounding box center [128, 35] width 43 height 11
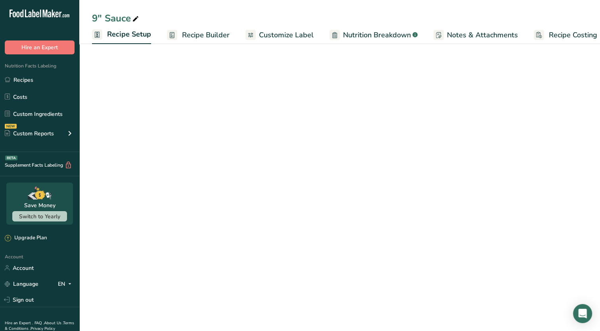
scroll to position [0, 3]
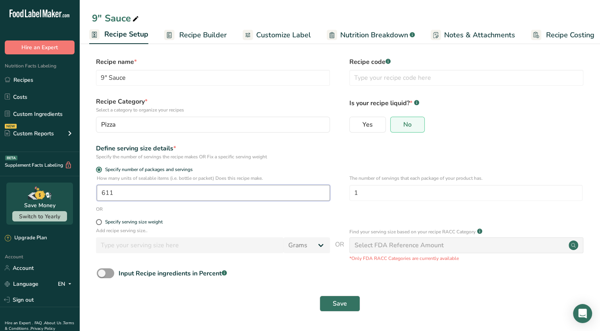
click at [121, 198] on input "611" at bounding box center [213, 193] width 233 height 16
type input "612"
click at [328, 302] on button "Save" at bounding box center [340, 304] width 40 height 16
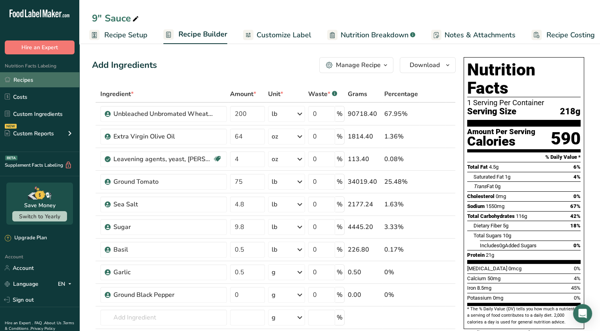
click at [37, 78] on link "Recipes" at bounding box center [39, 79] width 79 height 15
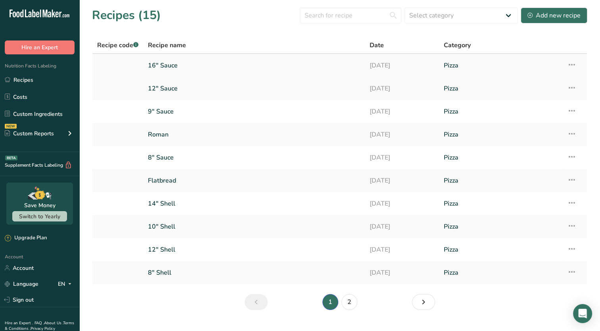
click at [571, 63] on icon at bounding box center [573, 65] width 10 height 14
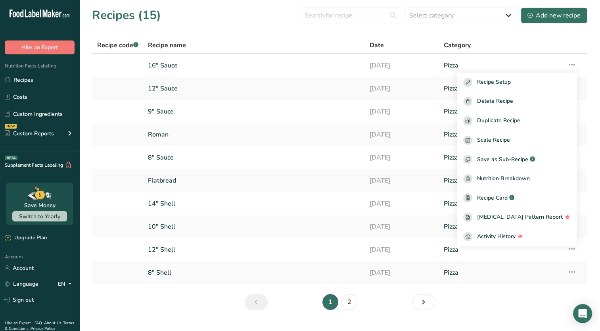
click at [236, 12] on div "Recipes (15) Select category All Baked Goods Beverages Confectionery Cooked Mea…" at bounding box center [340, 15] width 496 height 18
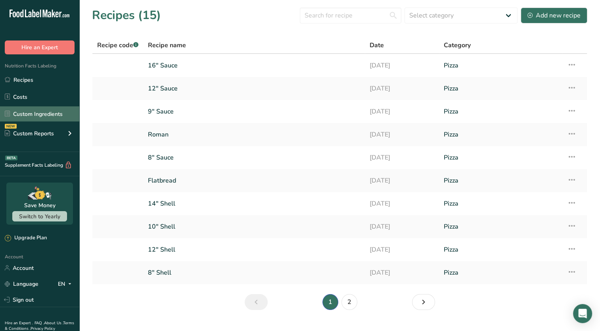
click at [48, 114] on link "Custom Ingredients" at bounding box center [39, 113] width 79 height 15
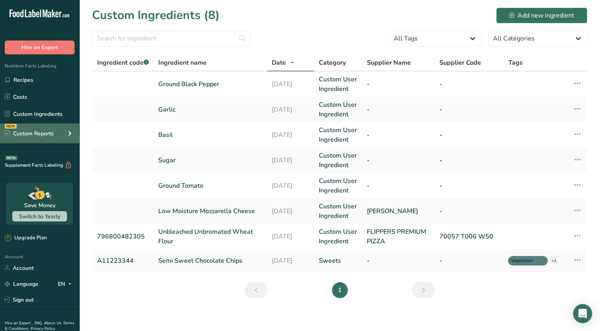
click at [28, 134] on div "Custom Reports" at bounding box center [29, 133] width 49 height 8
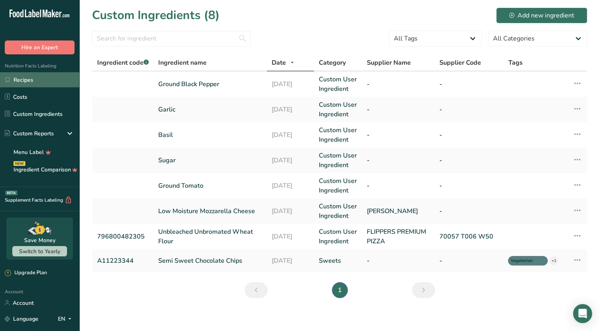
click at [46, 79] on link "Recipes" at bounding box center [39, 79] width 79 height 15
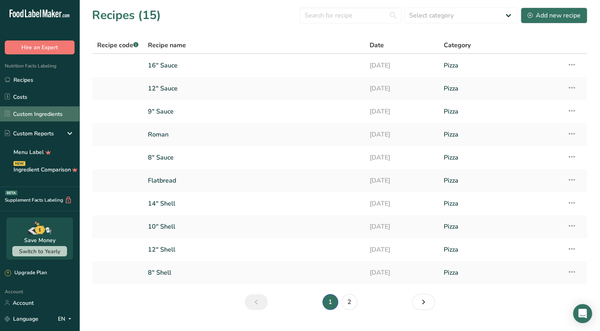
click at [48, 115] on link "Custom Ingredients" at bounding box center [39, 113] width 79 height 15
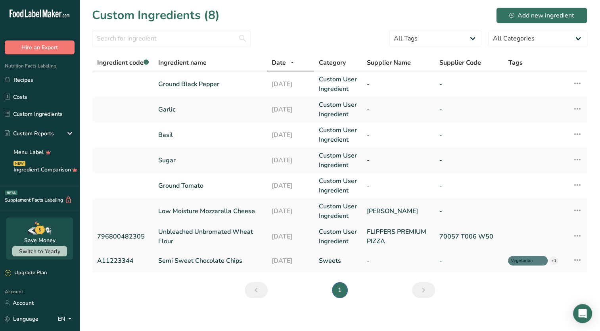
click at [213, 234] on link "Unbleached Unbromated Wheat Flour" at bounding box center [210, 236] width 104 height 19
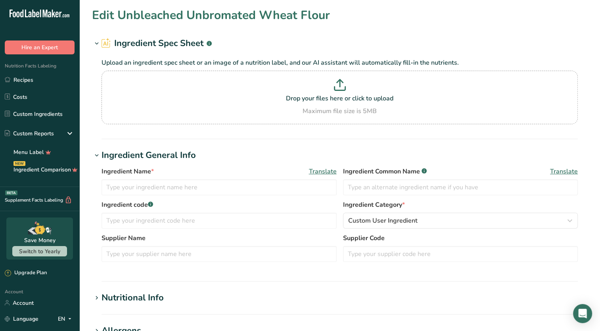
type input "Unbleached Unbromated Wheat Flour"
type input "796800482305"
type input "FLIPPERS PREMIUM PIZZA"
type input "70057 T006 W50"
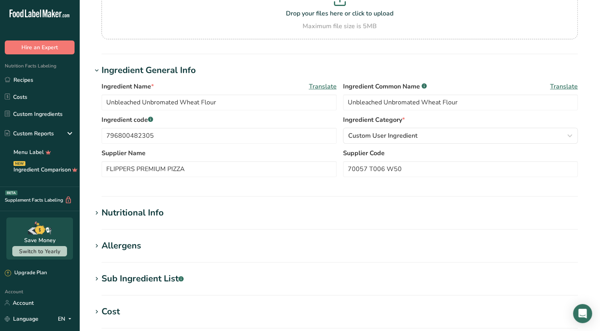
scroll to position [94, 0]
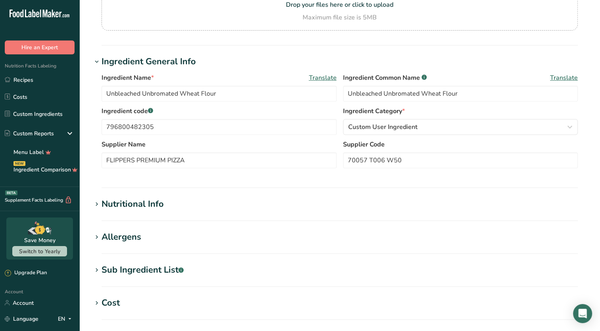
click at [119, 269] on div "Sub Ingredient List .a-a{fill:#347362;}.b-a{fill:#fff;}" at bounding box center [143, 270] width 82 height 13
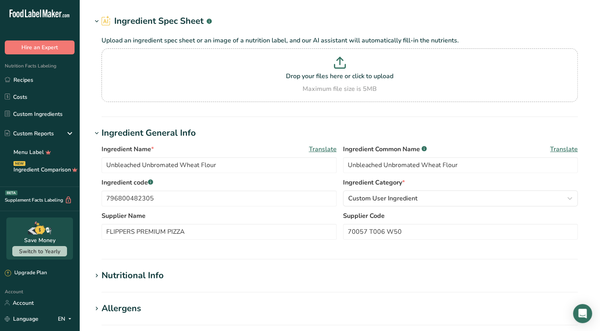
scroll to position [0, 0]
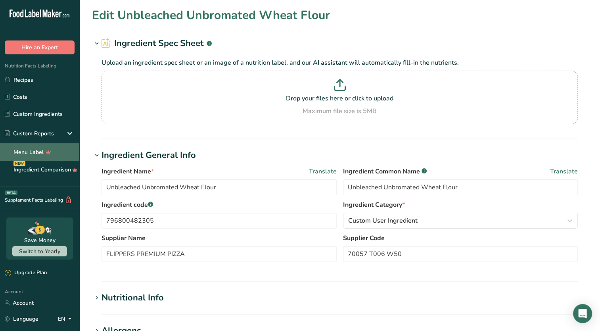
click at [41, 149] on link "Menu Label" at bounding box center [39, 151] width 79 height 17
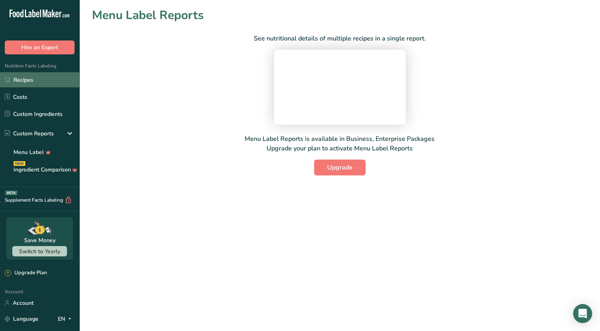
click at [37, 80] on link "Recipes" at bounding box center [39, 79] width 79 height 15
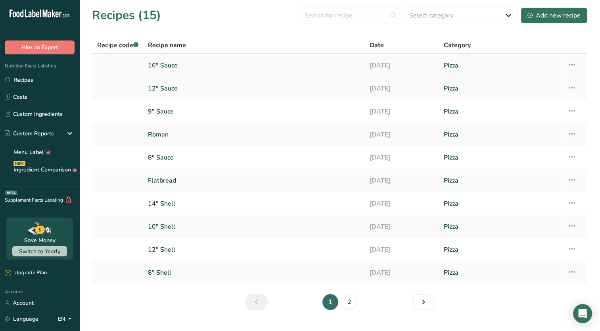
click at [188, 69] on link "16" Sauce" at bounding box center [254, 65] width 212 height 17
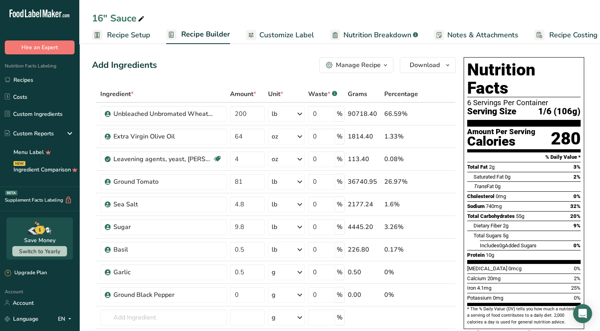
click at [287, 37] on span "Customize Label" at bounding box center [287, 35] width 55 height 11
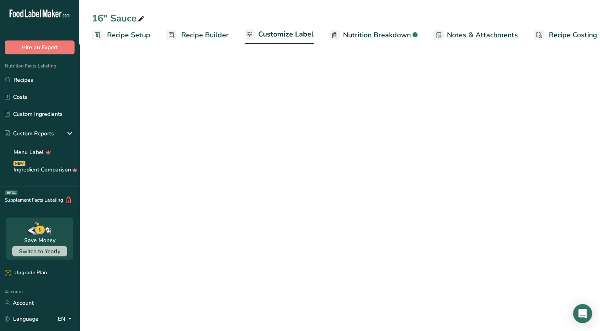
scroll to position [0, 10]
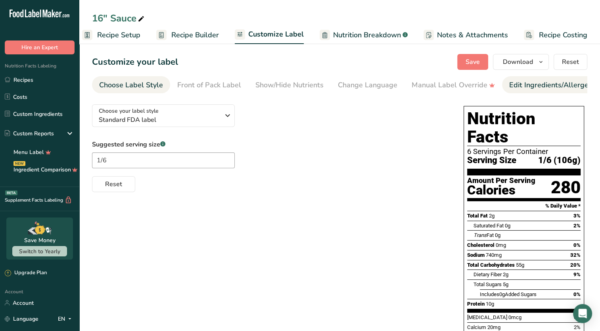
click at [529, 85] on div "Edit Ingredients/Allergens List" at bounding box center [560, 85] width 101 height 11
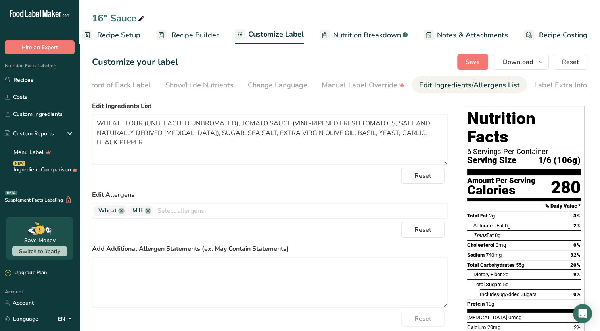
scroll to position [0, 90]
click at [244, 136] on textarea "WHEAT FLOUR (UNBLEACHED UNBROMATED), TOMATO SAUCE (VINE-RIPENED FRESH TOMATOES,…" at bounding box center [270, 139] width 356 height 51
type textarea "WHEAT FLOUR (UNBLEACHED UNBROMATED), TOMATO SAUCE (VINE-RIPENED FRESH TOMATOES,…"
click at [148, 216] on span "Milk" at bounding box center [140, 210] width 25 height 11
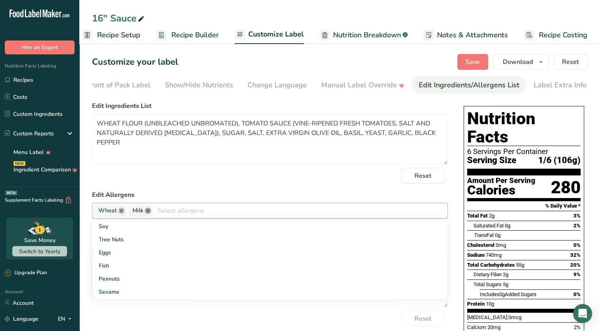
click at [146, 213] on link at bounding box center [148, 211] width 6 height 6
click at [337, 181] on div "Reset" at bounding box center [270, 176] width 356 height 16
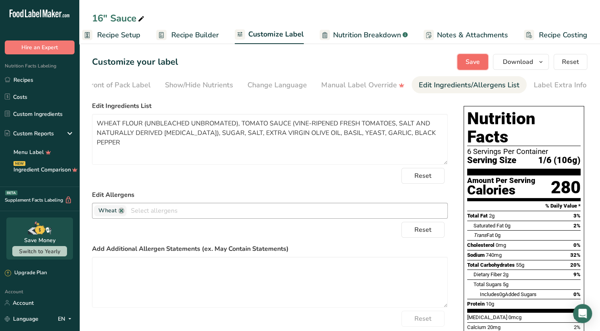
click at [475, 63] on span "Save" at bounding box center [473, 62] width 14 height 10
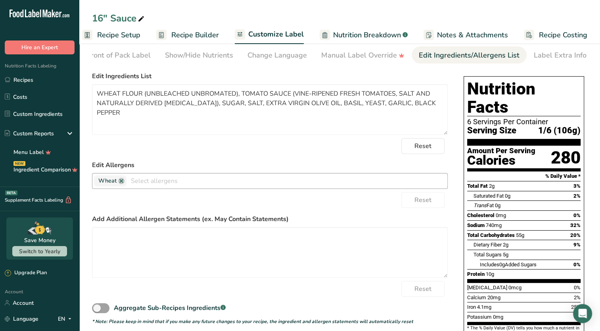
scroll to position [0, 0]
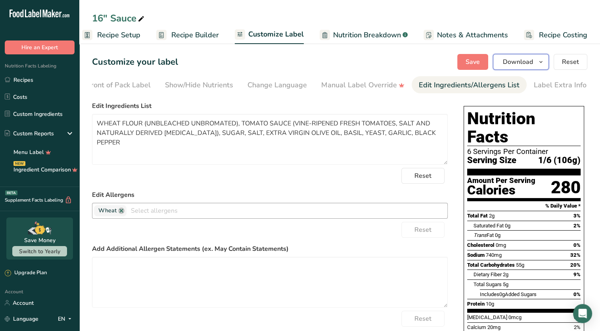
click at [543, 63] on icon "button" at bounding box center [541, 62] width 6 height 10
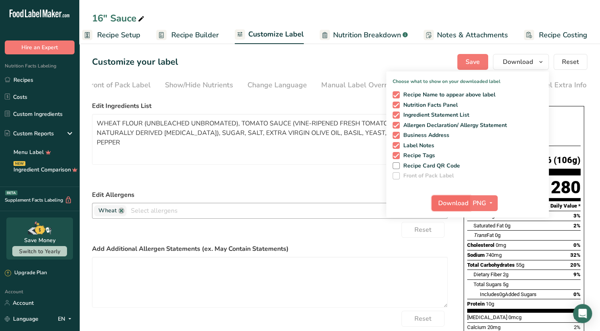
click at [461, 205] on span "Download" at bounding box center [454, 203] width 30 height 10
click at [356, 194] on label "Edit Allergens" at bounding box center [270, 195] width 356 height 10
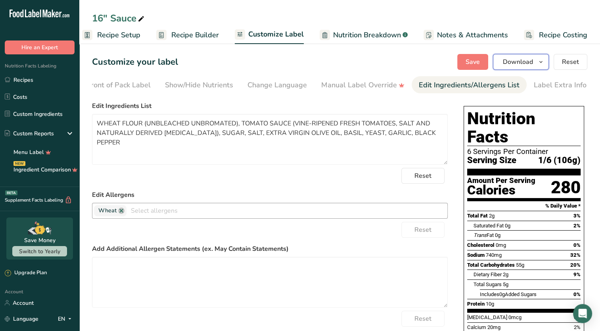
click at [528, 64] on span "Download" at bounding box center [518, 62] width 30 height 10
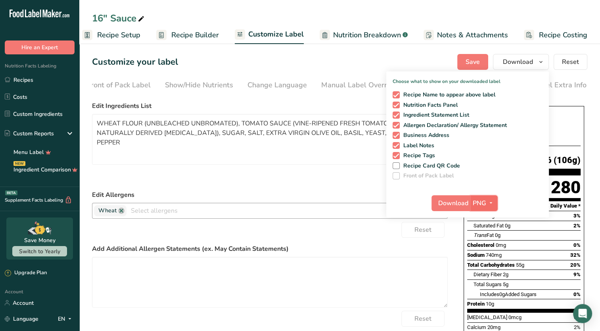
click at [486, 205] on span "PNG" at bounding box center [479, 203] width 13 height 10
click at [483, 259] on link "PDF" at bounding box center [485, 258] width 25 height 13
click at [451, 201] on span "Download" at bounding box center [454, 203] width 30 height 10
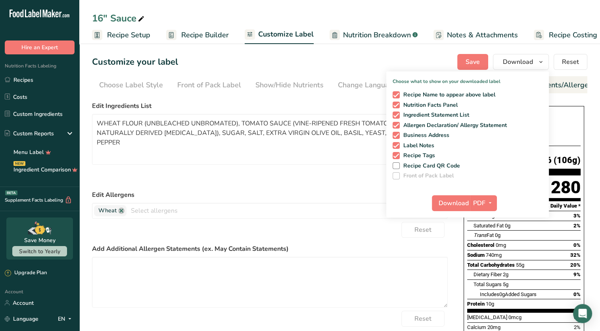
scroll to position [0, 90]
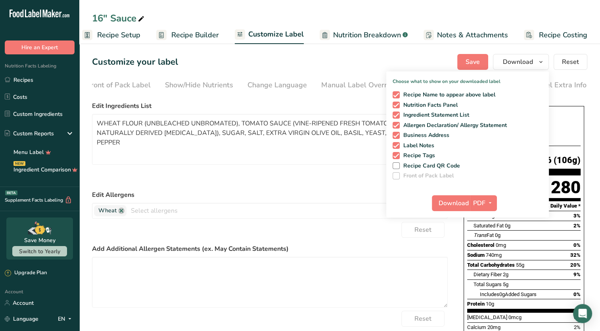
click at [302, 188] on form "Edit Ingredients List WHEAT FLOUR (UNBLEACHED UNBROMATED), TOMATO SAUCE (VINE-R…" at bounding box center [270, 228] width 356 height 254
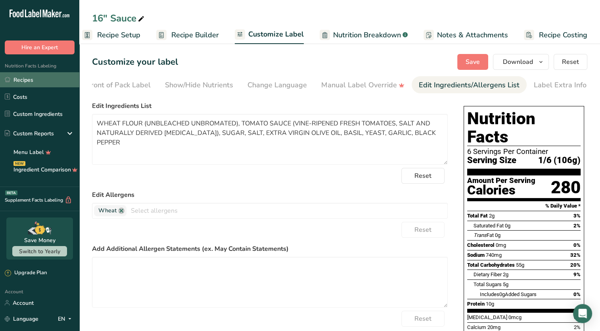
click at [27, 81] on link "Recipes" at bounding box center [39, 79] width 79 height 15
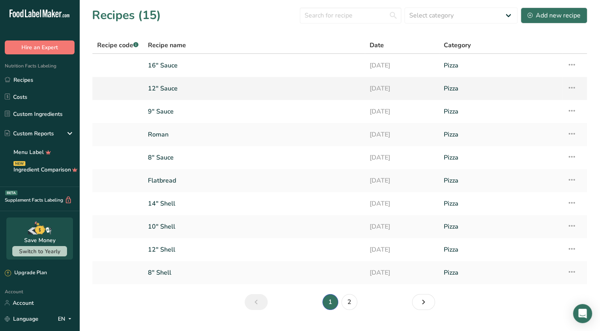
click at [210, 93] on link "12" Sauce" at bounding box center [254, 88] width 212 height 17
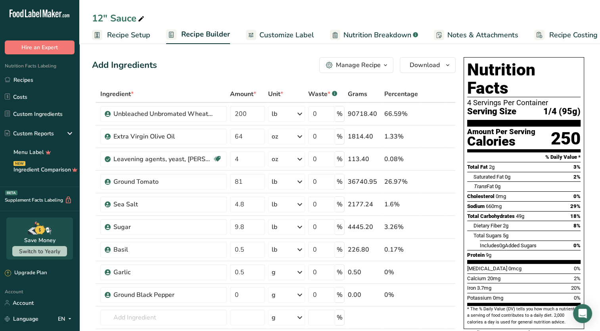
click at [381, 60] on button "Manage Recipe" at bounding box center [356, 65] width 74 height 16
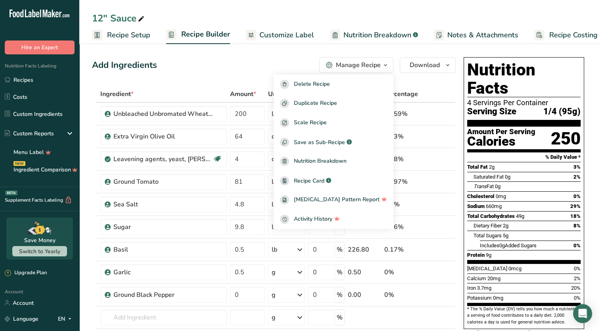
click at [490, 107] on section "Nutrition Facts 4 Servings Per Container Serving Size 1/4 (95g)" at bounding box center [525, 94] width 114 height 66
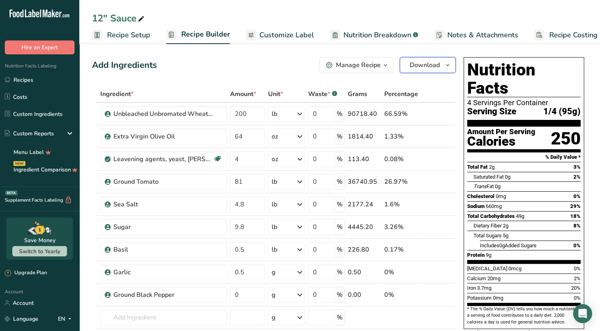
click at [446, 69] on icon "button" at bounding box center [448, 65] width 6 height 10
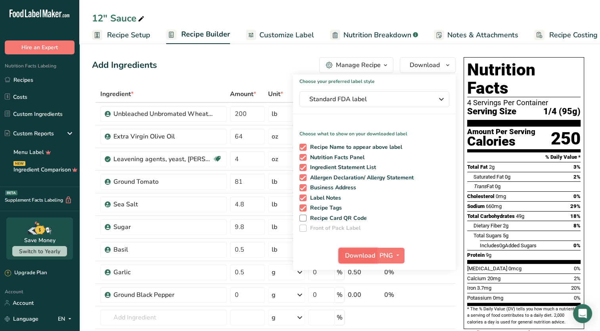
click at [356, 259] on span "Download" at bounding box center [360, 256] width 30 height 10
click at [393, 262] on button "PNG" at bounding box center [390, 256] width 27 height 16
click at [392, 310] on link "PDF" at bounding box center [391, 310] width 25 height 13
click at [359, 256] on span "Download" at bounding box center [361, 256] width 30 height 10
click at [29, 82] on link "Recipes" at bounding box center [39, 79] width 79 height 15
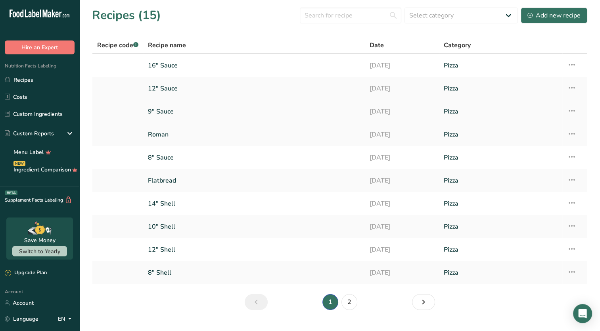
click at [376, 112] on link "[DATE]" at bounding box center [402, 111] width 65 height 17
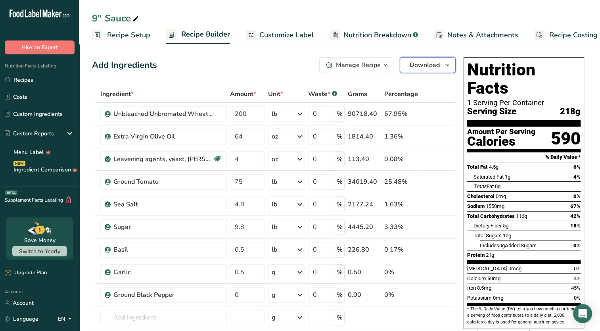
click at [449, 65] on icon "button" at bounding box center [448, 65] width 6 height 10
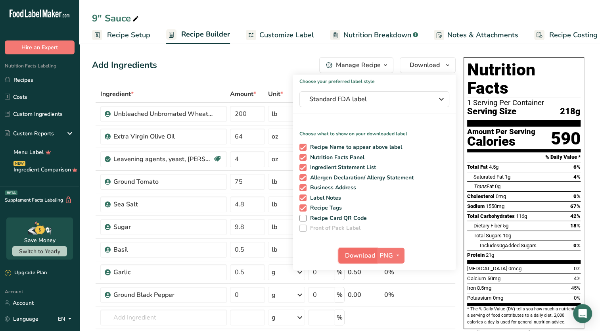
click at [363, 252] on span "Download" at bounding box center [360, 256] width 30 height 10
click at [385, 15] on div "9" Sauce" at bounding box center [339, 18] width 521 height 14
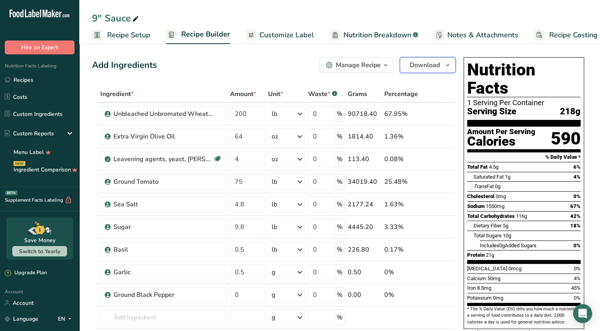
click at [442, 66] on button "Download" at bounding box center [428, 65] width 56 height 16
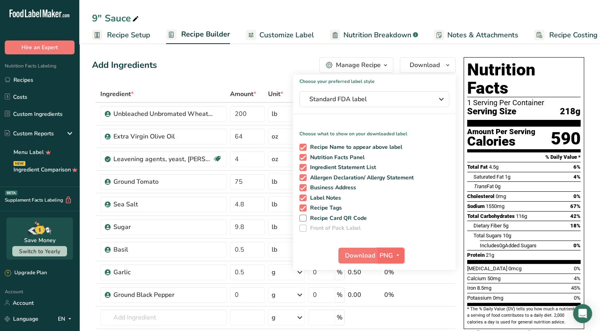
click at [389, 256] on span "PNG" at bounding box center [386, 256] width 13 height 10
click at [389, 315] on link "PDF" at bounding box center [391, 310] width 25 height 13
click at [356, 258] on span "Download" at bounding box center [361, 256] width 30 height 10
click at [31, 81] on link "Recipes" at bounding box center [39, 79] width 79 height 15
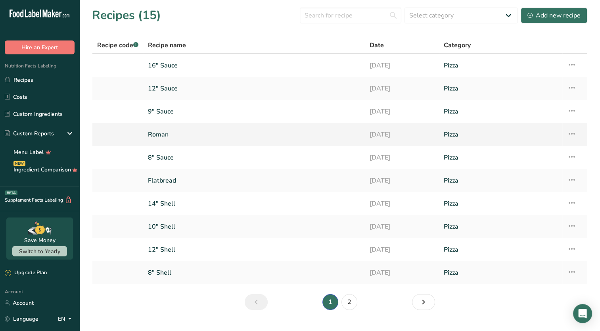
click at [194, 139] on link "Roman" at bounding box center [254, 134] width 212 height 17
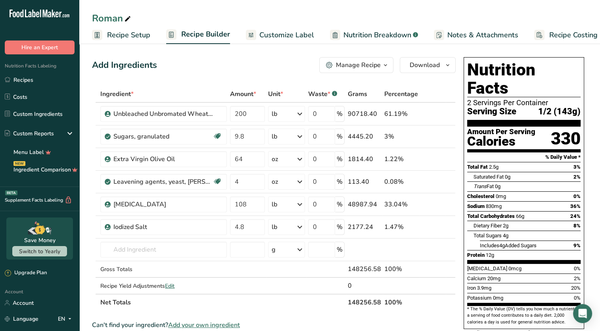
click at [362, 35] on span "Nutrition Breakdown" at bounding box center [378, 35] width 68 height 11
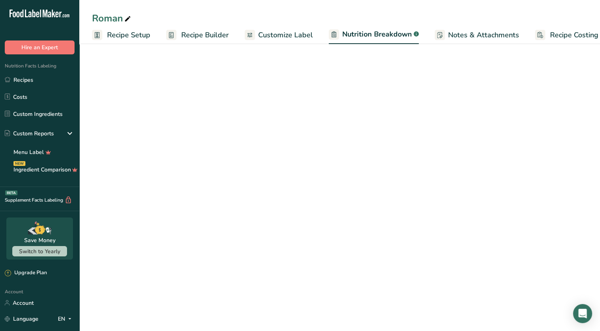
scroll to position [0, 11]
select select "Calories"
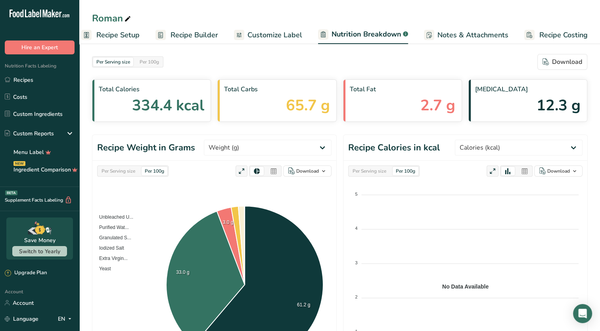
click at [131, 35] on span "Recipe Setup" at bounding box center [117, 35] width 43 height 11
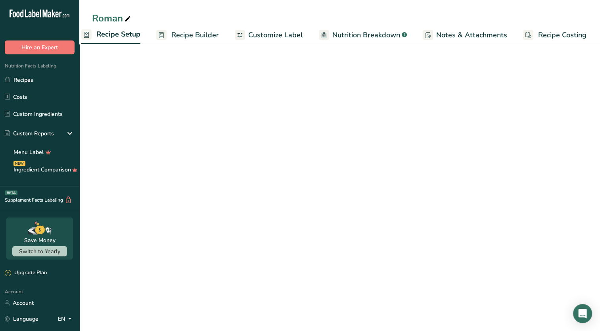
scroll to position [0, 3]
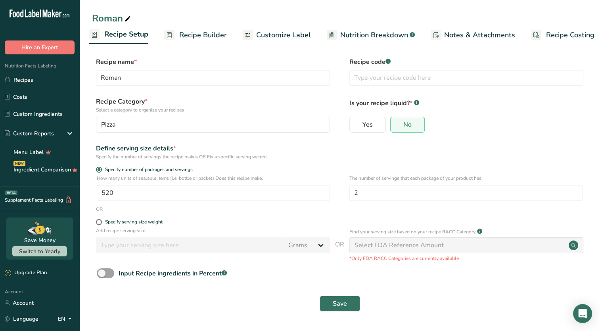
click at [189, 36] on span "Recipe Builder" at bounding box center [203, 35] width 48 height 11
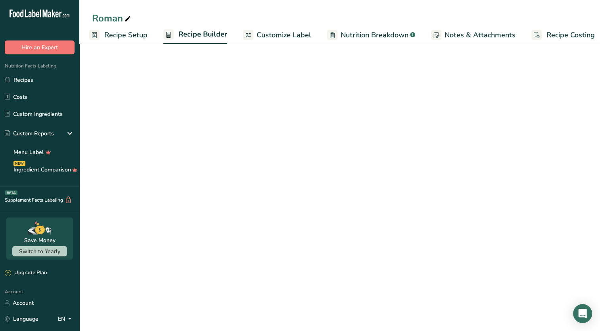
scroll to position [0, 10]
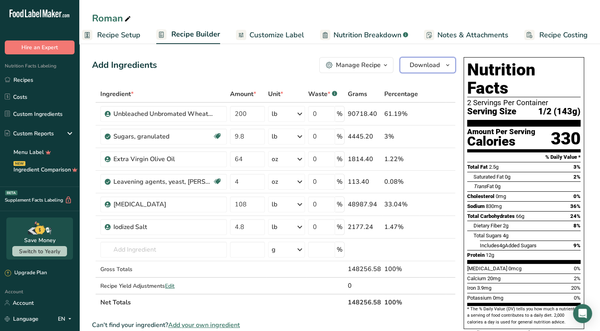
click at [435, 65] on span "Download" at bounding box center [425, 65] width 30 height 10
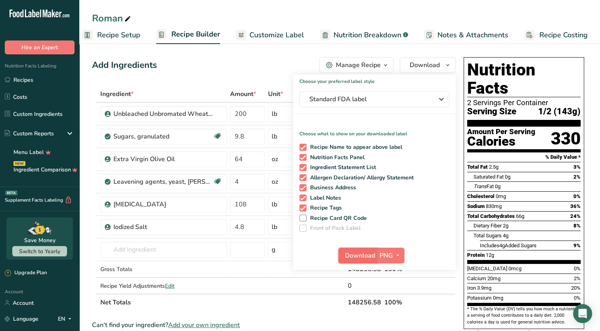
click at [367, 260] on button "Download" at bounding box center [358, 256] width 39 height 16
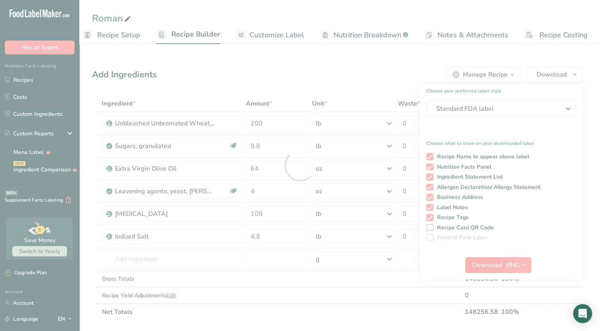
click at [367, 260] on div at bounding box center [300, 165] width 600 height 331
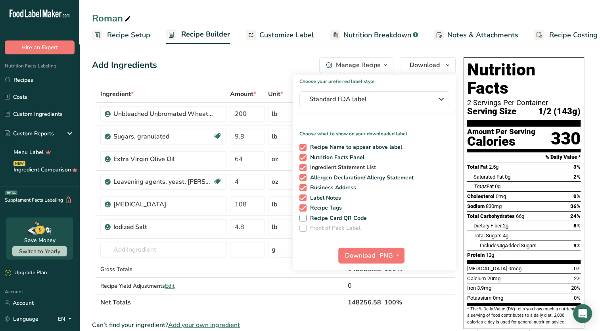
scroll to position [0, 10]
click at [395, 260] on icon "button" at bounding box center [398, 255] width 6 height 10
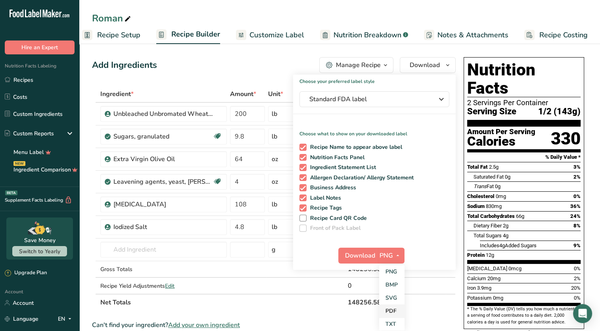
click at [391, 316] on link "PDF" at bounding box center [391, 310] width 25 height 13
click at [349, 256] on span "Download" at bounding box center [361, 256] width 30 height 10
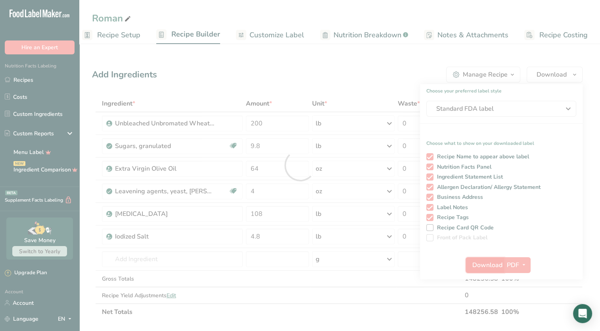
scroll to position [0, 0]
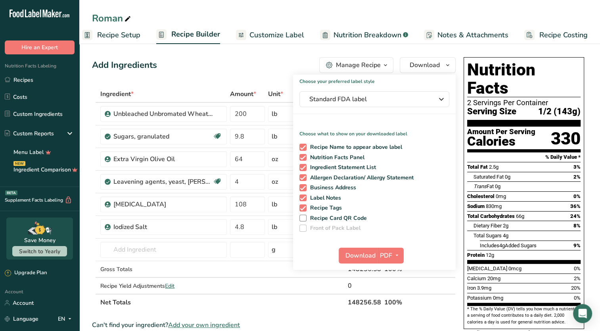
click at [309, 65] on div "Add Ingredients Manage Recipe Delete Recipe Duplicate Recipe Scale Recipe Save …" at bounding box center [274, 65] width 364 height 16
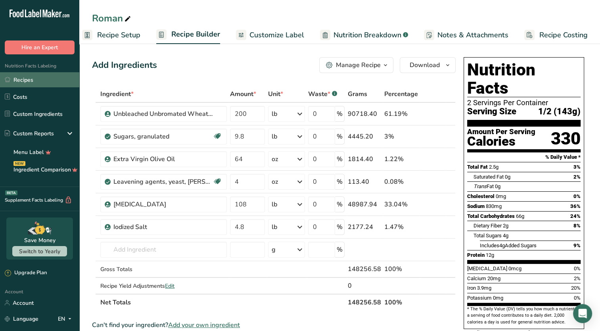
click at [25, 79] on link "Recipes" at bounding box center [39, 79] width 79 height 15
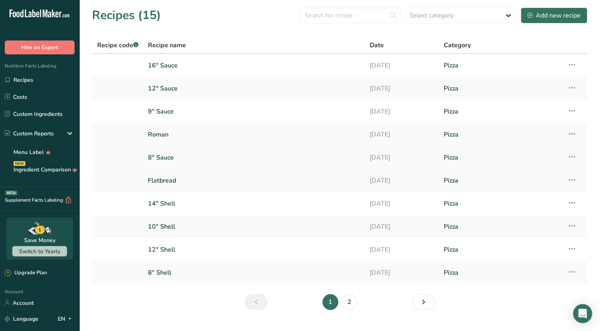
click at [194, 158] on link "8" Sauce" at bounding box center [254, 157] width 212 height 17
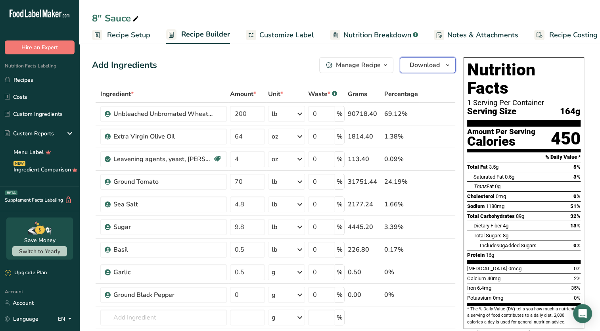
click at [430, 66] on span "Download" at bounding box center [425, 65] width 30 height 10
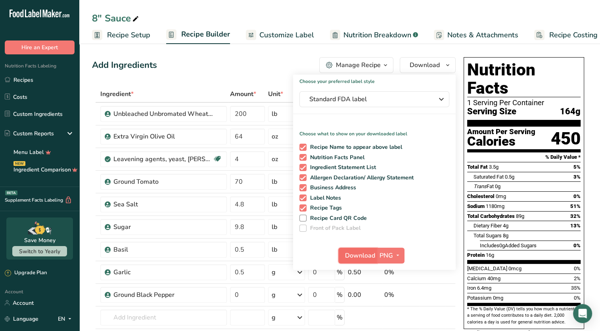
click at [367, 260] on span "Download" at bounding box center [360, 256] width 30 height 10
click at [397, 261] on button "PNG" at bounding box center [390, 256] width 27 height 16
click at [392, 311] on link "PDF" at bounding box center [391, 310] width 25 height 13
click at [354, 257] on span "Download" at bounding box center [361, 256] width 30 height 10
click at [354, 16] on div "8" Sauce" at bounding box center [339, 18] width 521 height 14
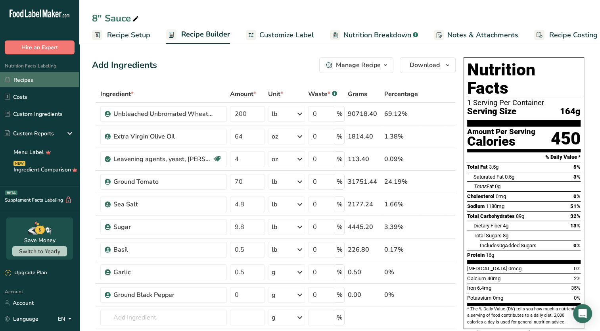
click at [35, 83] on link "Recipes" at bounding box center [39, 79] width 79 height 15
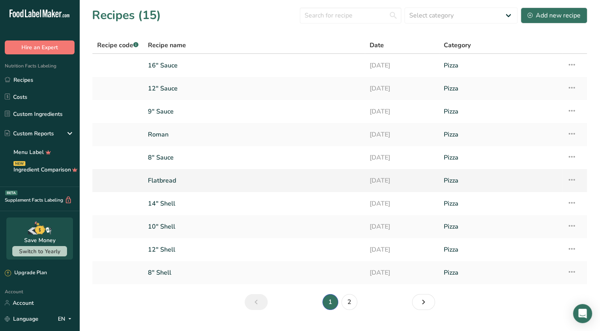
click at [243, 178] on link "Flatbread" at bounding box center [254, 180] width 212 height 17
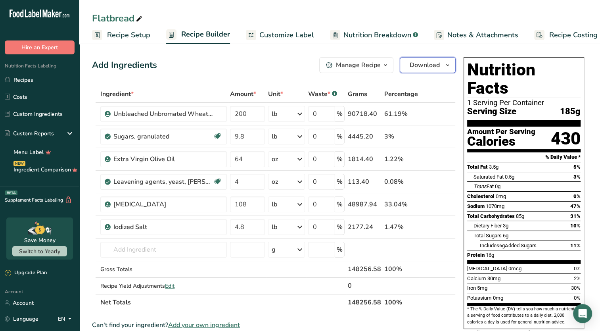
click at [419, 65] on span "Download" at bounding box center [425, 65] width 30 height 10
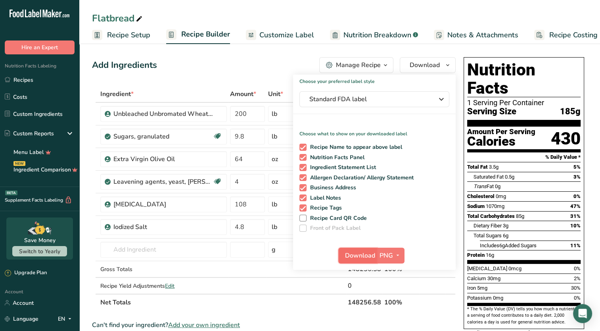
click at [359, 252] on span "Download" at bounding box center [360, 256] width 30 height 10
click at [392, 254] on span "PNG" at bounding box center [386, 256] width 13 height 10
click at [389, 314] on link "PDF" at bounding box center [391, 310] width 25 height 13
click at [357, 258] on span "Download" at bounding box center [361, 256] width 30 height 10
click at [37, 83] on link "Recipes" at bounding box center [39, 79] width 79 height 15
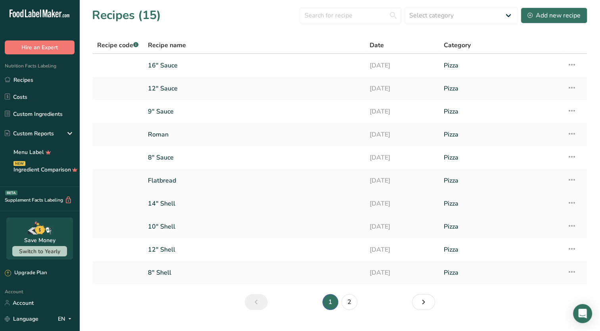
click at [178, 207] on link "14" Shell" at bounding box center [254, 203] width 212 height 17
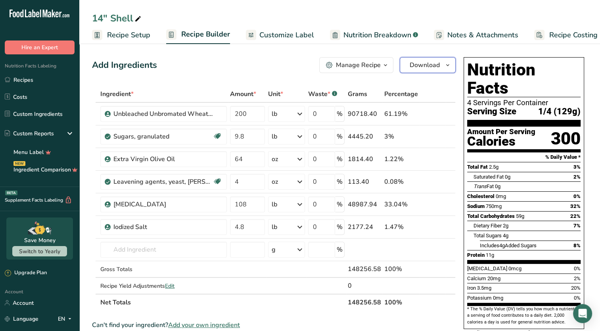
click at [439, 69] on span "Download" at bounding box center [425, 65] width 30 height 10
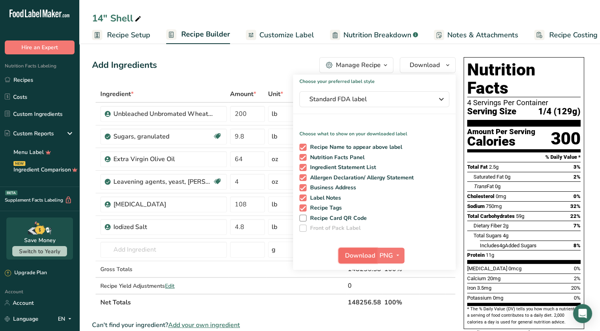
click at [368, 256] on span "Download" at bounding box center [360, 256] width 30 height 10
click at [393, 254] on span "button" at bounding box center [398, 256] width 10 height 10
click at [386, 314] on link "PDF" at bounding box center [391, 310] width 25 height 13
click at [359, 256] on span "Download" at bounding box center [361, 256] width 30 height 10
click at [28, 79] on link "Recipes" at bounding box center [39, 79] width 79 height 15
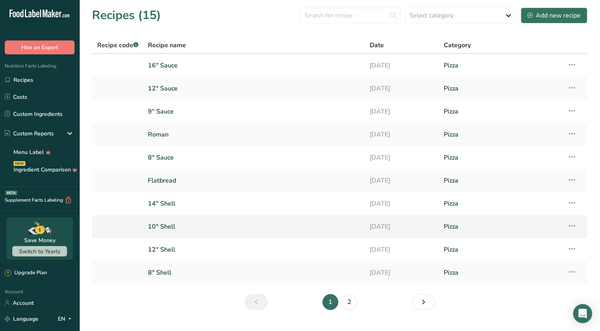
click at [183, 229] on link "10" Shell" at bounding box center [254, 226] width 212 height 17
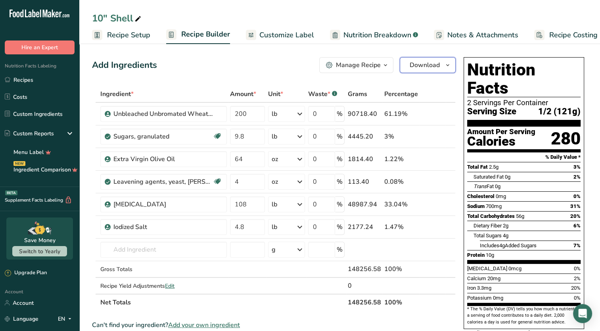
click at [440, 67] on span "Download" at bounding box center [425, 65] width 30 height 10
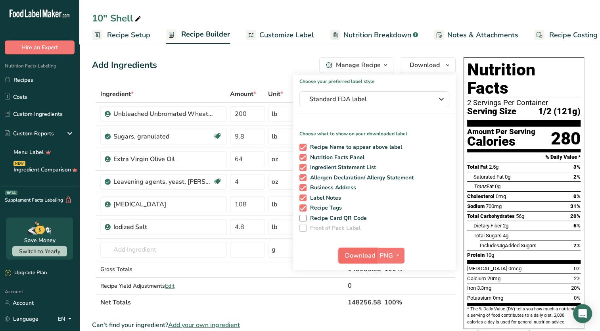
click at [355, 263] on button "Download" at bounding box center [358, 256] width 39 height 16
click at [392, 315] on link "PDF" at bounding box center [391, 310] width 25 height 13
click at [357, 255] on span "Download" at bounding box center [361, 256] width 30 height 10
click at [172, 282] on span "Edit" at bounding box center [170, 286] width 10 height 8
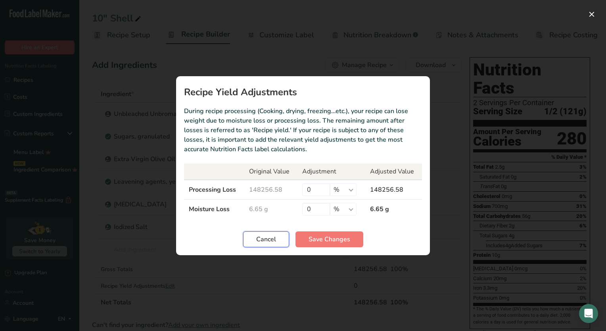
click at [255, 236] on button "Cancel" at bounding box center [266, 239] width 46 height 16
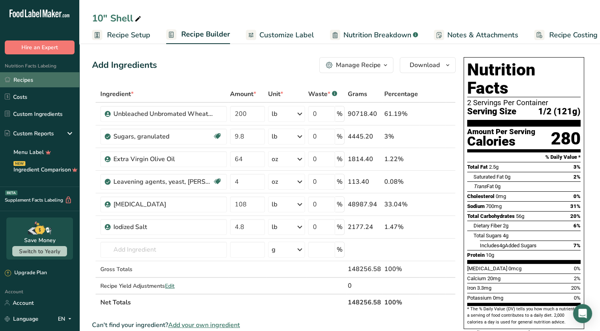
click at [37, 83] on link "Recipes" at bounding box center [39, 79] width 79 height 15
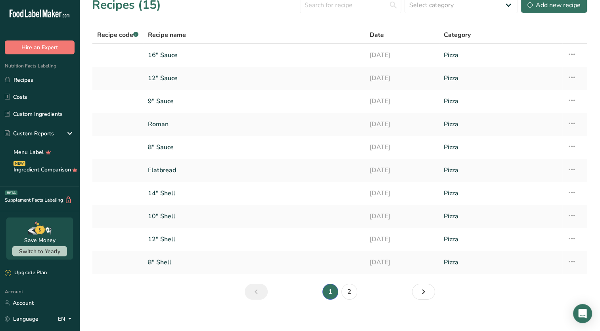
scroll to position [16, 0]
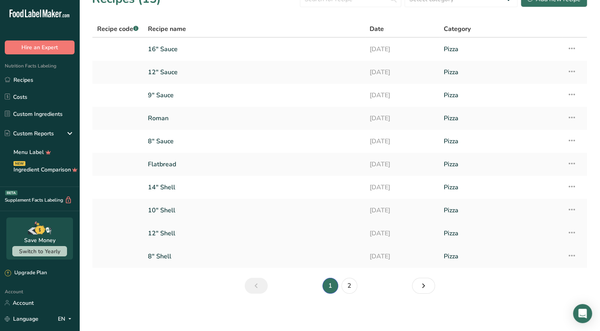
click at [159, 235] on link "12" Shell" at bounding box center [254, 233] width 212 height 17
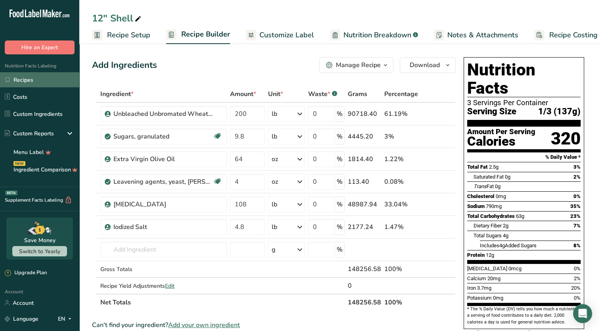
click at [37, 83] on link "Recipes" at bounding box center [39, 79] width 79 height 15
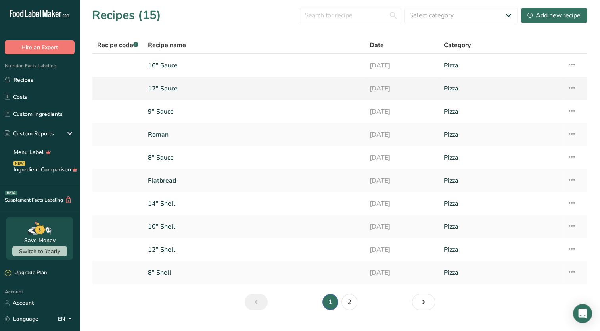
click at [219, 93] on link "12" Sauce" at bounding box center [254, 88] width 212 height 17
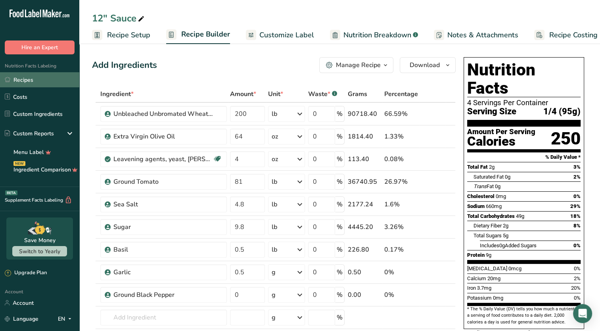
click at [15, 80] on link "Recipes" at bounding box center [39, 79] width 79 height 15
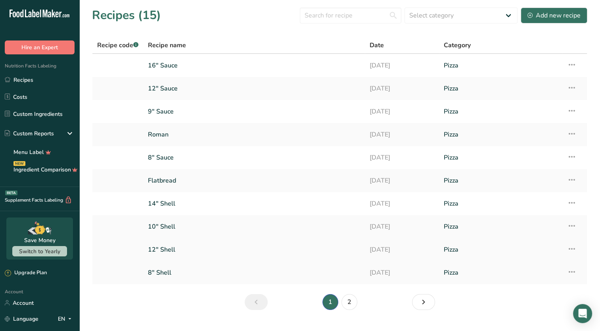
click at [186, 254] on link "12" Shell" at bounding box center [254, 249] width 212 height 17
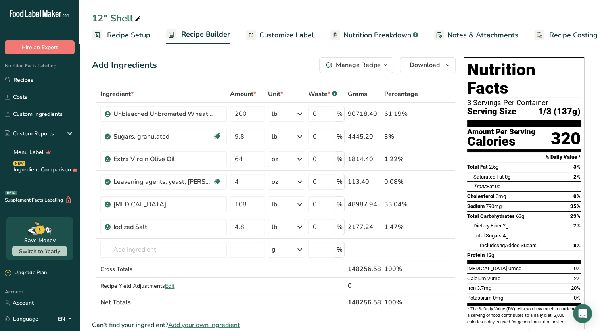
click at [124, 39] on span "Recipe Setup" at bounding box center [128, 35] width 43 height 11
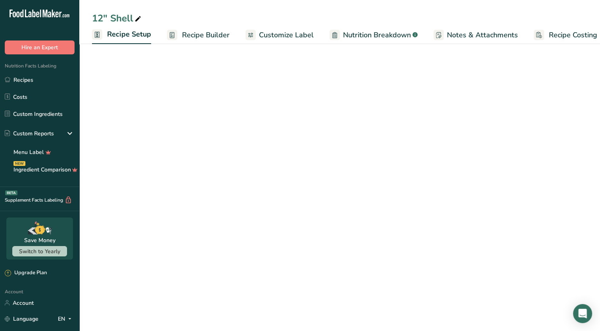
scroll to position [0, 3]
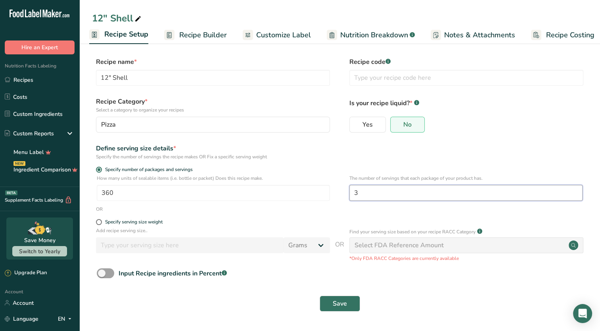
click at [375, 193] on input "3" at bounding box center [466, 193] width 233 height 16
type input "4"
click at [344, 306] on span "Save" at bounding box center [340, 304] width 14 height 10
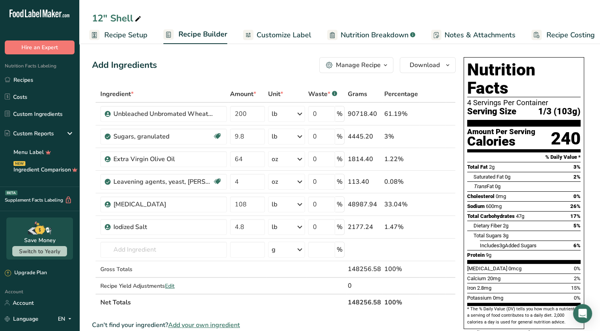
click at [291, 39] on span "Customize Label" at bounding box center [284, 35] width 55 height 11
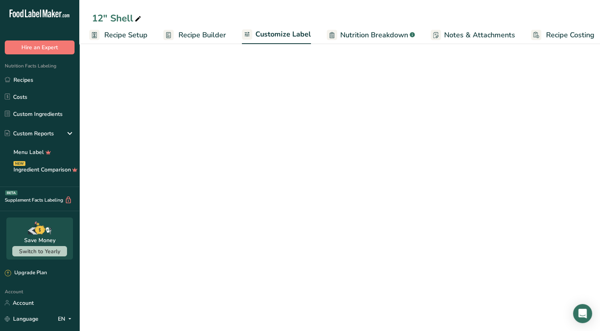
scroll to position [0, 10]
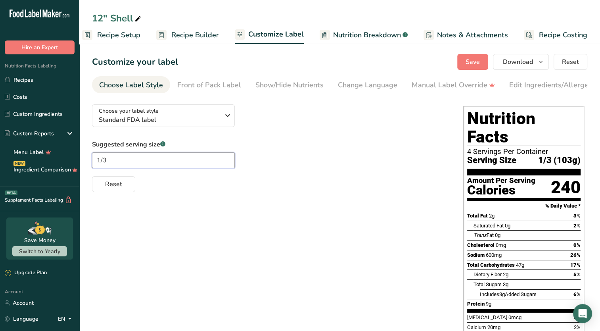
click at [135, 164] on input "1/3" at bounding box center [163, 160] width 143 height 16
type input "1/4"
click at [466, 61] on button "Save" at bounding box center [473, 62] width 31 height 16
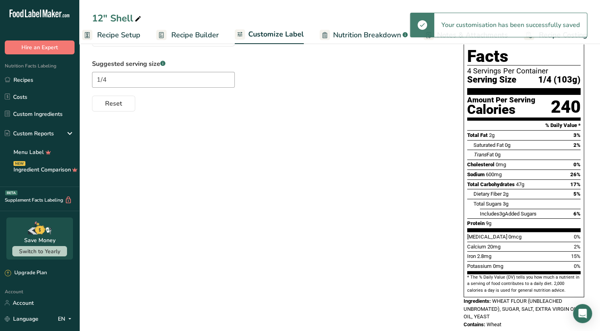
scroll to position [0, 0]
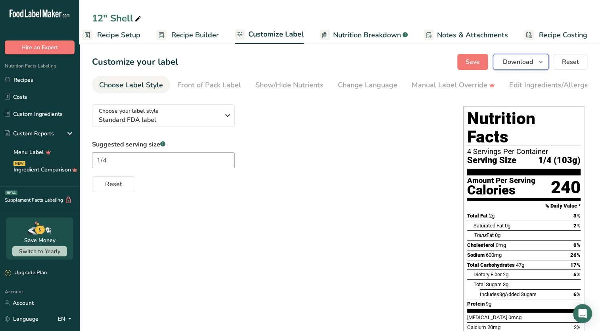
click at [541, 64] on icon "button" at bounding box center [541, 62] width 6 height 10
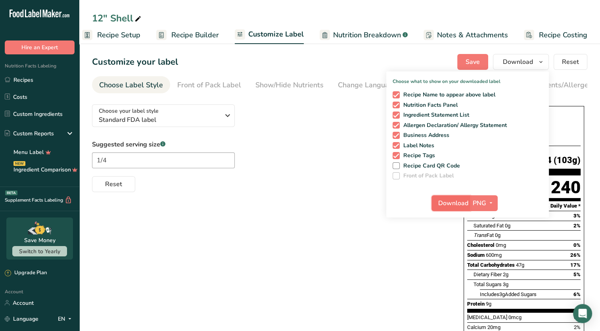
click at [454, 205] on span "Download" at bounding box center [454, 203] width 30 height 10
click at [324, 202] on div "Choose your label style Standard FDA label USA (FDA) Standard FDA label Tabular…" at bounding box center [340, 257] width 496 height 319
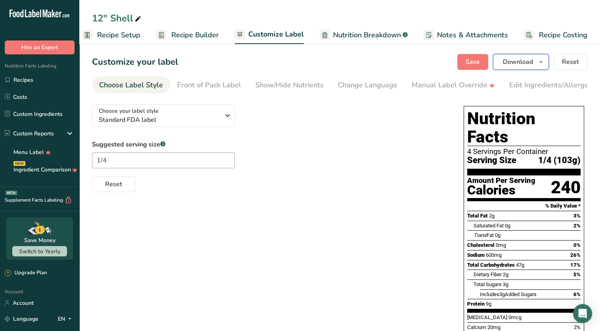
click at [545, 63] on icon "button" at bounding box center [541, 62] width 6 height 10
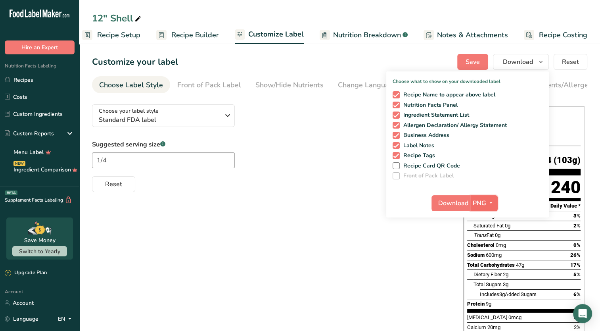
click at [486, 200] on span "PNG" at bounding box center [479, 203] width 13 height 10
click at [482, 258] on link "PDF" at bounding box center [485, 258] width 25 height 13
click at [449, 206] on span "Download" at bounding box center [454, 203] width 30 height 10
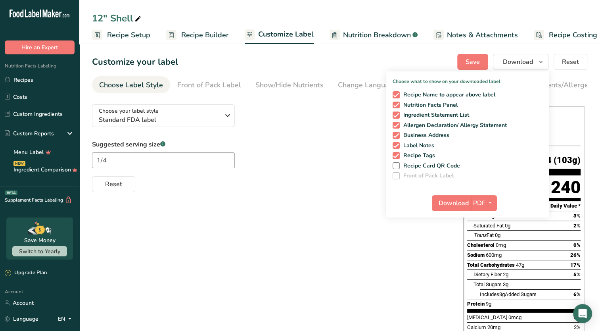
scroll to position [0, 10]
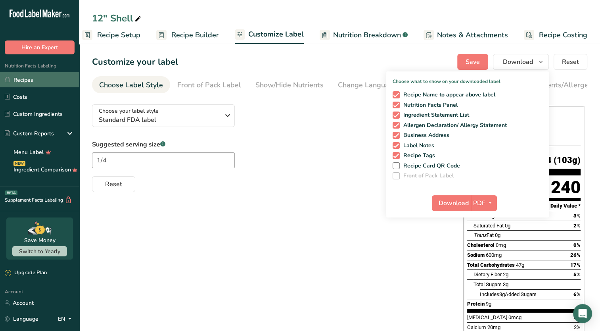
click at [22, 81] on link "Recipes" at bounding box center [39, 79] width 79 height 15
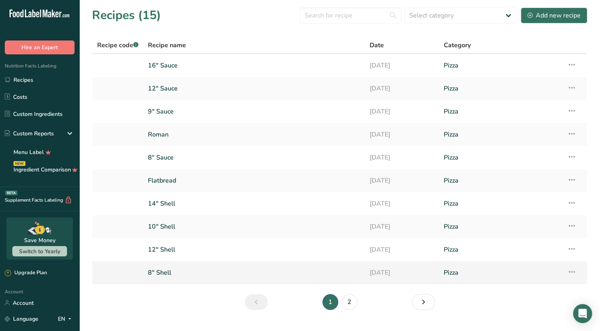
click at [197, 274] on link "8" Shell" at bounding box center [254, 272] width 212 height 17
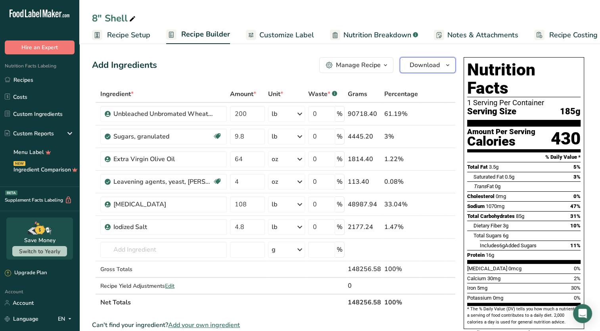
click at [445, 66] on icon "button" at bounding box center [448, 65] width 6 height 10
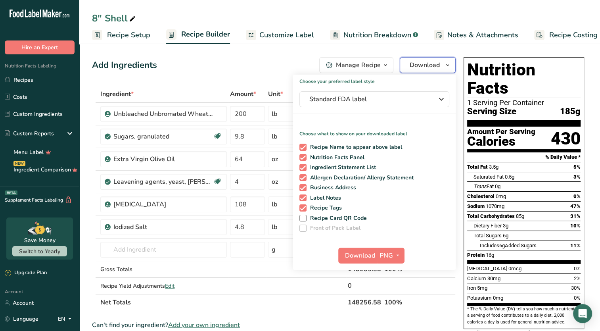
click at [445, 66] on icon "button" at bounding box center [448, 65] width 6 height 10
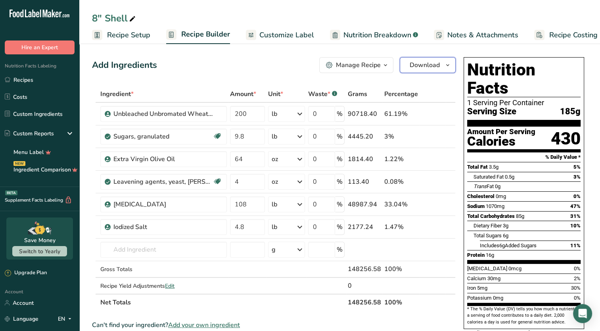
click at [449, 65] on icon "button" at bounding box center [448, 65] width 6 height 10
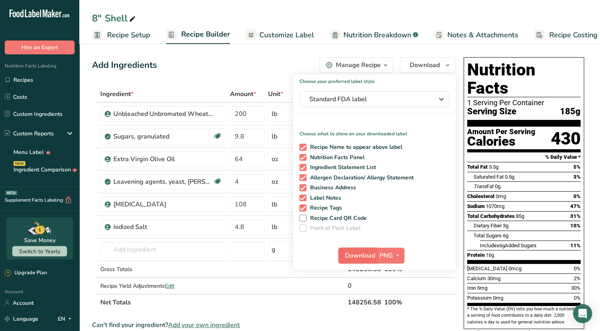
click at [363, 257] on span "Download" at bounding box center [360, 256] width 30 height 10
click at [393, 258] on span "button" at bounding box center [398, 256] width 10 height 10
click at [392, 311] on link "PDF" at bounding box center [391, 310] width 25 height 13
click at [362, 254] on span "Download" at bounding box center [361, 256] width 30 height 10
click at [16, 84] on link "Recipes" at bounding box center [39, 79] width 79 height 15
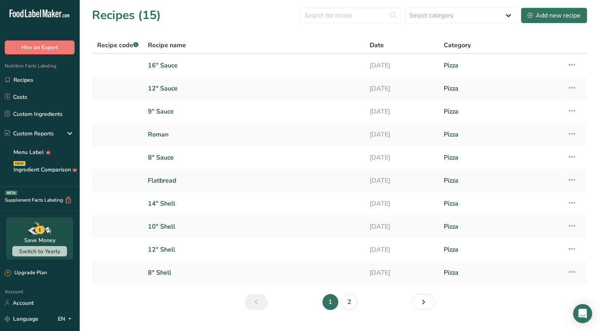
scroll to position [16, 0]
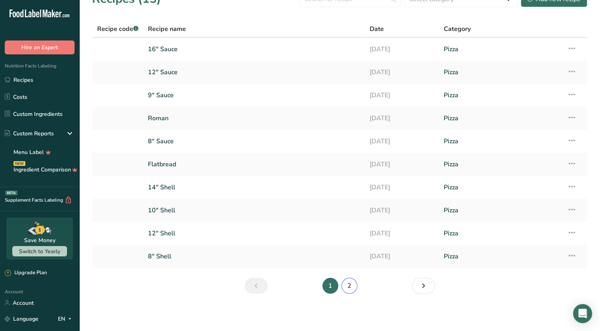
click at [350, 291] on link "2" at bounding box center [350, 286] width 16 height 16
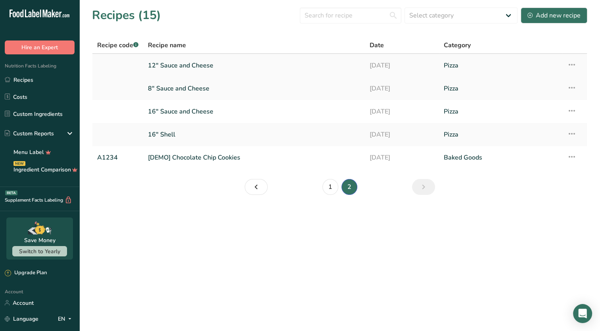
click at [278, 63] on link "12" Sauce and Cheese" at bounding box center [254, 65] width 212 height 17
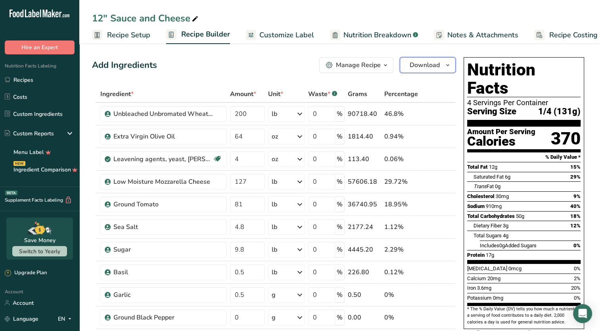
click at [424, 67] on span "Download" at bounding box center [425, 65] width 30 height 10
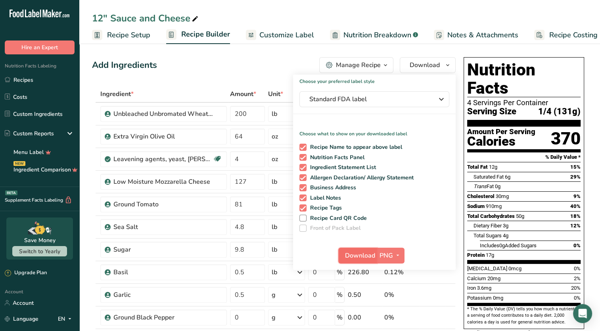
click at [368, 255] on span "Download" at bounding box center [360, 256] width 30 height 10
click at [395, 253] on icon "button" at bounding box center [398, 255] width 6 height 10
click at [394, 315] on link "PDF" at bounding box center [391, 310] width 25 height 13
click at [368, 256] on span "Download" at bounding box center [361, 256] width 30 height 10
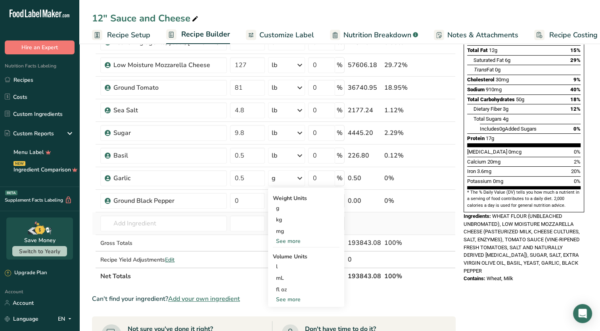
scroll to position [116, 0]
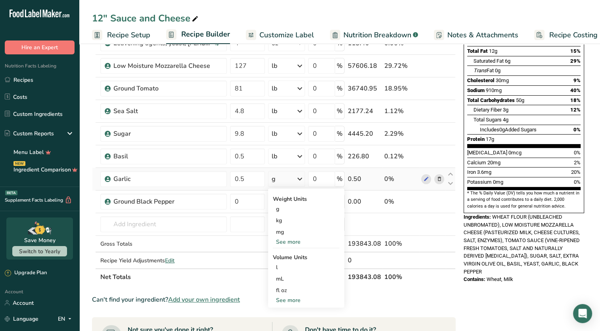
click at [297, 242] on div "See more" at bounding box center [306, 242] width 67 height 8
click at [280, 254] on div "lb" at bounding box center [306, 255] width 67 height 12
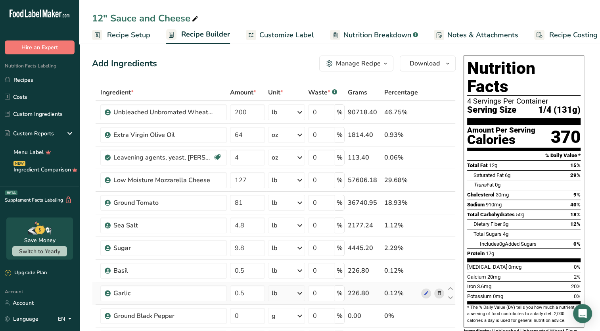
scroll to position [0, 0]
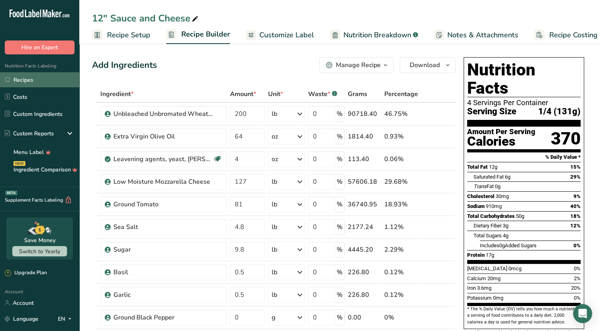
click at [29, 79] on link "Recipes" at bounding box center [39, 79] width 79 height 15
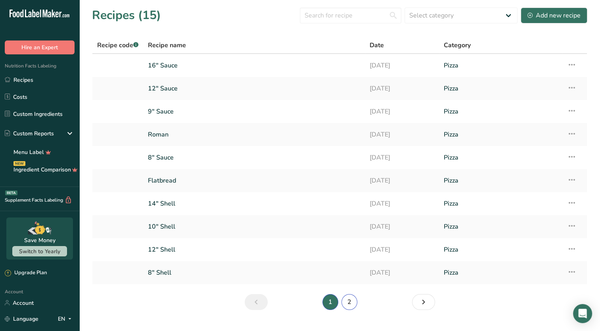
click at [349, 302] on link "2" at bounding box center [350, 302] width 16 height 16
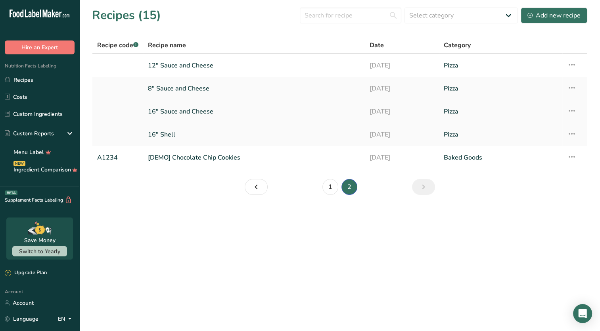
click at [199, 109] on link "16" Sauce and Cheese" at bounding box center [254, 111] width 212 height 17
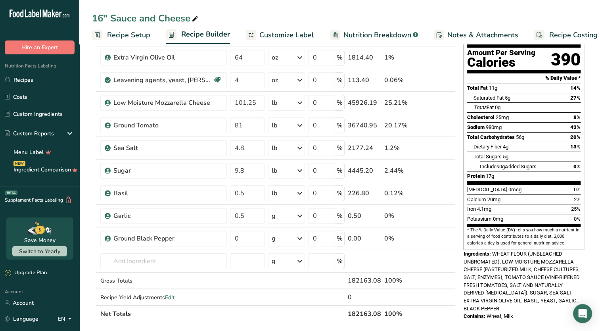
scroll to position [83, 0]
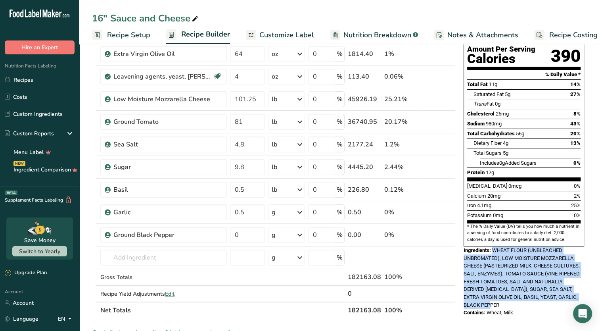
drag, startPoint x: 494, startPoint y: 229, endPoint x: 511, endPoint y: 281, distance: 54.8
click at [511, 281] on div "Ingredients: WHEAT FLOUR (UNBLEACHED UNBROMATED), LOW MOISTURE MOZZARELLA CHEES…" at bounding box center [524, 277] width 121 height 63
copy span "WHEAT FLOUR (UNBLEACHED UNBROMATED), LOW MOISTURE MOZZARELLA CHEESE (PASTEURIZE…"
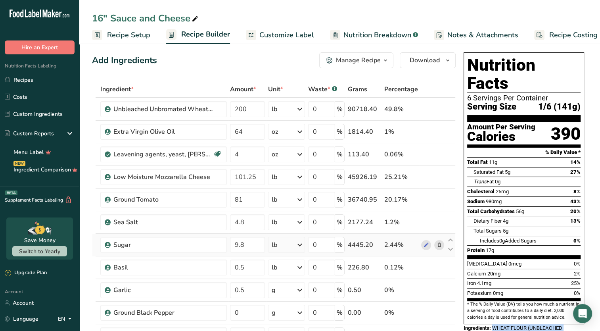
scroll to position [0, 0]
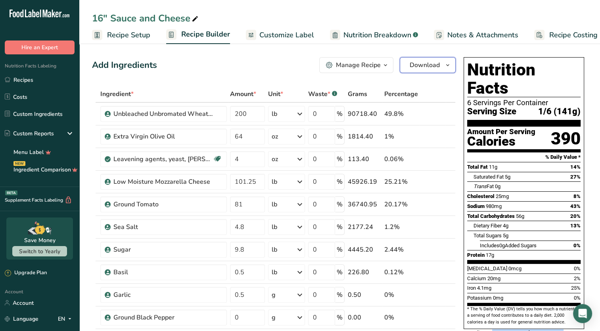
click at [443, 64] on span "button" at bounding box center [448, 65] width 10 height 10
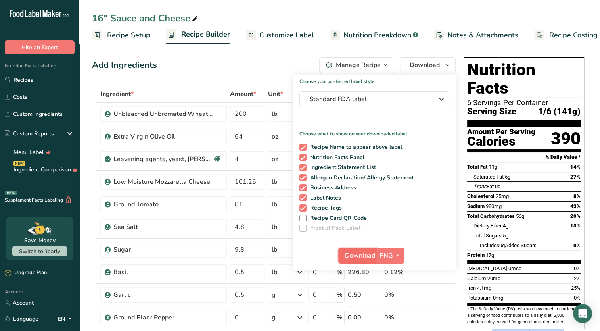
click at [368, 260] on button "Download" at bounding box center [358, 256] width 39 height 16
click at [395, 258] on icon "button" at bounding box center [398, 255] width 6 height 10
click at [389, 315] on link "PDF" at bounding box center [391, 310] width 25 height 13
click at [362, 256] on span "Download" at bounding box center [361, 256] width 30 height 10
click at [25, 79] on link "Recipes" at bounding box center [39, 79] width 79 height 15
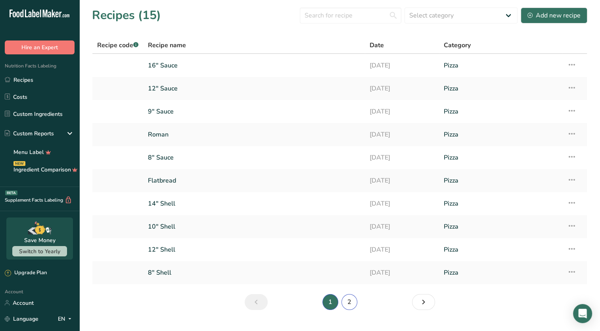
click at [348, 307] on link "2" at bounding box center [350, 302] width 16 height 16
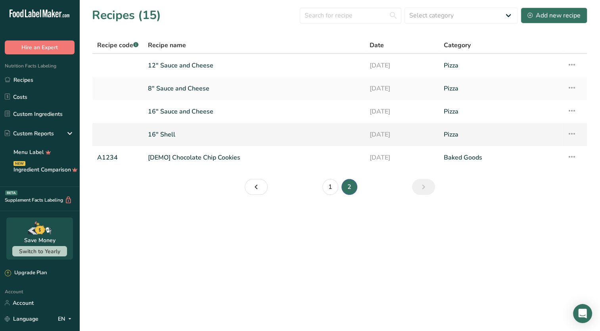
click at [165, 139] on link "16" Shell" at bounding box center [254, 134] width 212 height 17
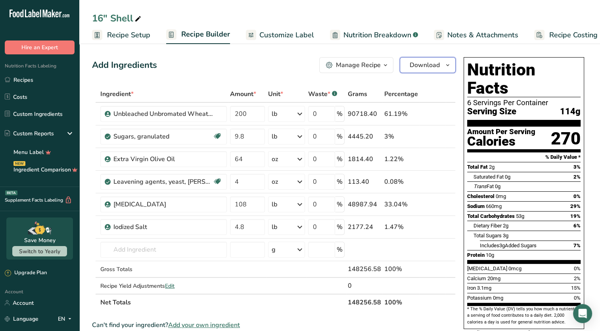
click at [414, 73] on button "Download" at bounding box center [428, 65] width 56 height 16
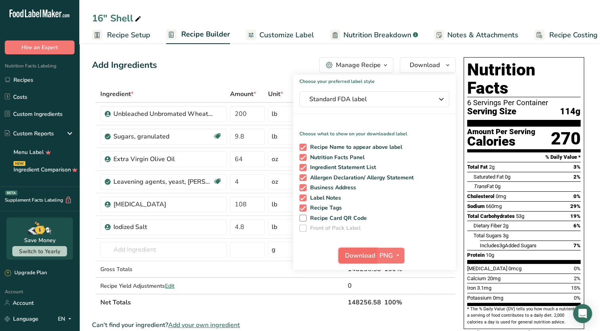
click at [373, 255] on span "Download" at bounding box center [360, 256] width 30 height 10
click at [393, 252] on span "button" at bounding box center [398, 256] width 10 height 10
click at [391, 312] on link "PDF" at bounding box center [391, 310] width 25 height 13
click at [352, 254] on span "Download" at bounding box center [361, 256] width 30 height 10
click at [24, 81] on link "Recipes" at bounding box center [39, 79] width 79 height 15
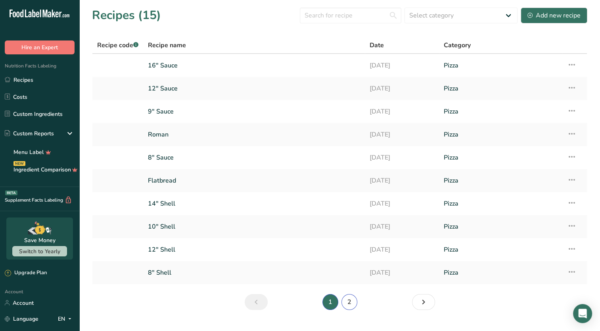
click at [348, 304] on link "2" at bounding box center [350, 302] width 16 height 16
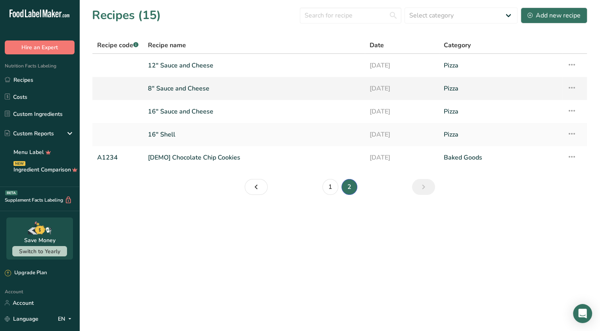
click at [192, 97] on td "8" Sauce and Cheese" at bounding box center [254, 88] width 222 height 23
click at [192, 88] on link "8" Sauce and Cheese" at bounding box center [254, 88] width 212 height 17
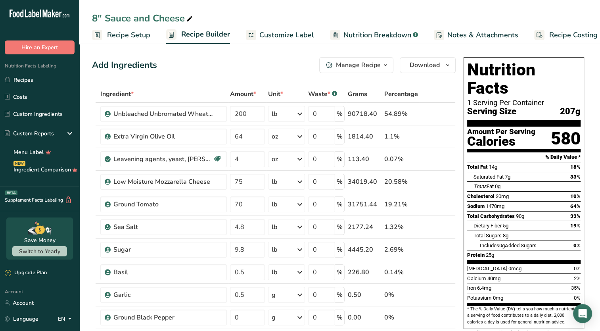
click at [278, 36] on span "Customize Label" at bounding box center [287, 35] width 55 height 11
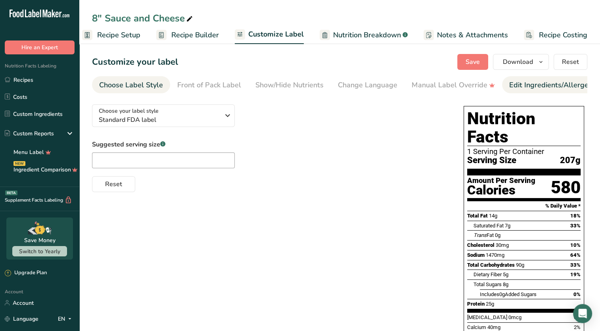
click at [520, 86] on div "Edit Ingredients/Allergens List" at bounding box center [560, 85] width 101 height 11
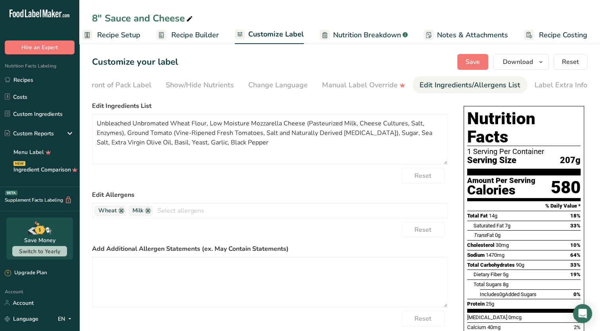
scroll to position [0, 90]
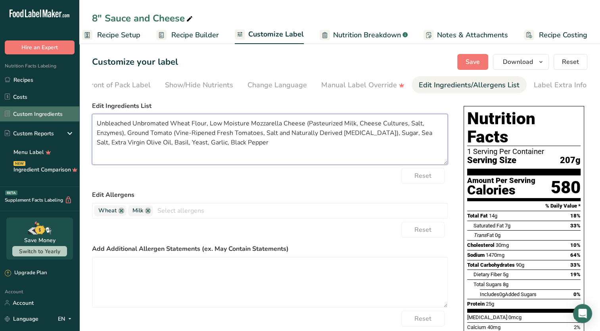
drag, startPoint x: 270, startPoint y: 158, endPoint x: 66, endPoint y: 109, distance: 209.8
click at [66, 109] on div ".a-20{fill:#fff;} Hire an Expert Nutrition Facts Labeling Recipes Costs Custom …" at bounding box center [300, 226] width 600 height 453
paste textarea "WHEAT FLOUR (UNBLEACHED UNBROMATED), LOW MOISTURE MOZZARELLA CHEESE (PASTEURIZE…"
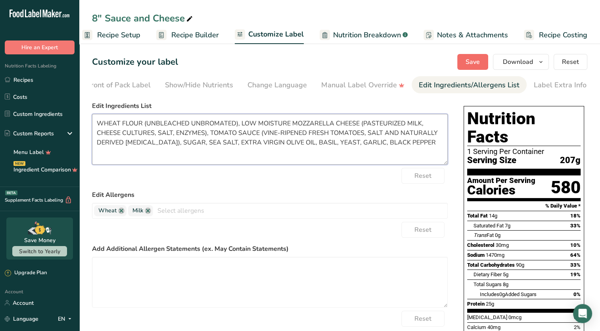
type textarea "WHEAT FLOUR (UNBLEACHED UNBROMATED), LOW MOISTURE MOZZARELLA CHEESE (PASTEURIZE…"
click at [467, 64] on span "Save" at bounding box center [473, 62] width 14 height 10
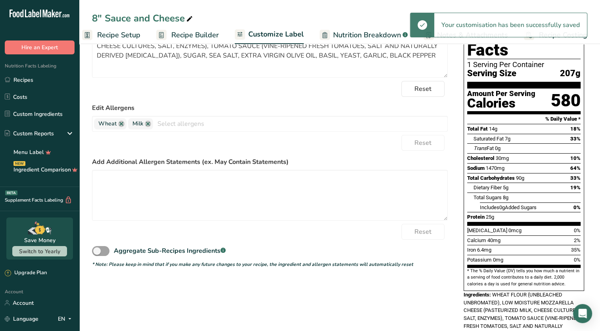
scroll to position [0, 0]
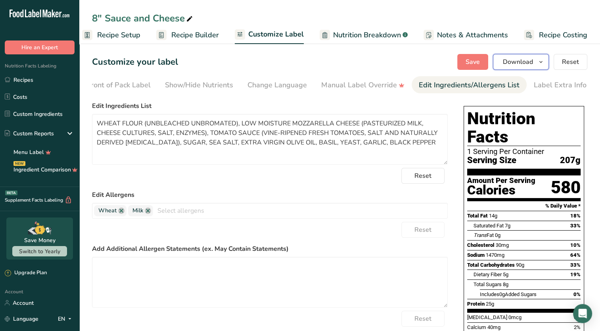
click at [537, 60] on button "Download" at bounding box center [521, 62] width 56 height 16
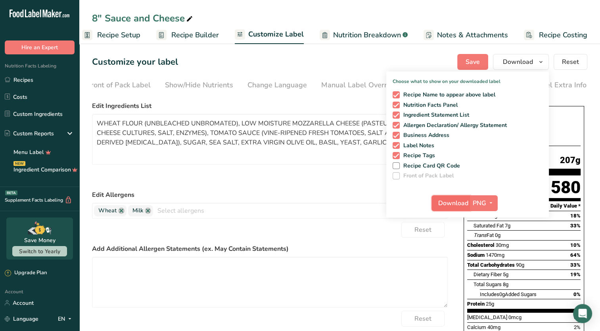
click at [455, 204] on span "Download" at bounding box center [454, 203] width 30 height 10
click at [408, 202] on div "Download PNG PNG BMP SVG PDF TXT" at bounding box center [468, 204] width 163 height 25
click at [491, 203] on icon "button" at bounding box center [491, 203] width 6 height 10
click at [490, 256] on link "PDF" at bounding box center [485, 258] width 25 height 13
click at [452, 202] on span "Download" at bounding box center [454, 203] width 30 height 10
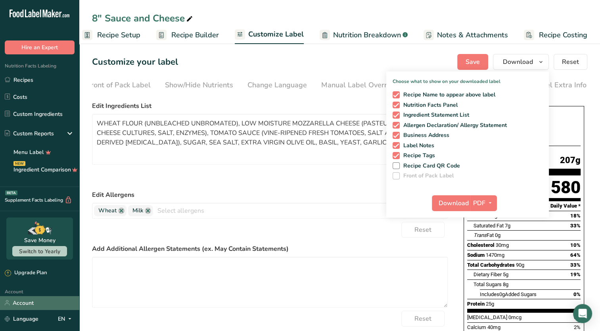
click at [20, 306] on link "Account" at bounding box center [39, 303] width 79 height 14
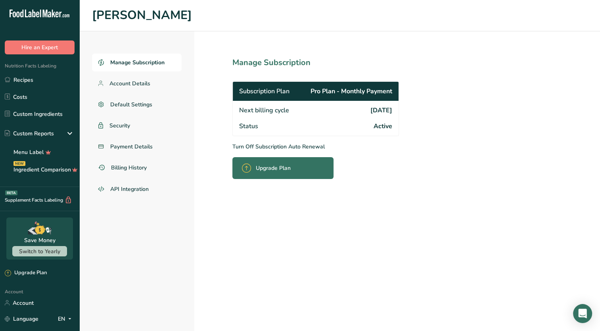
click at [257, 146] on p "Turn Off Subscription Auto Renewal" at bounding box center [334, 146] width 202 height 8
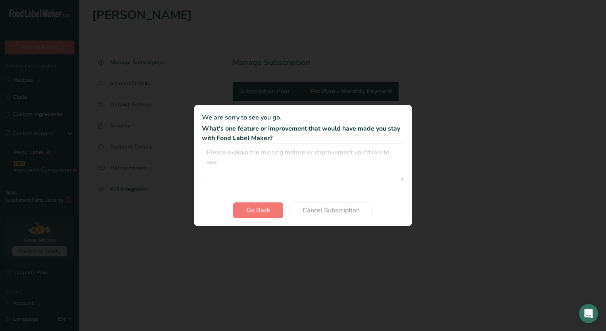
click at [233, 243] on div "Cancel subscription modal" at bounding box center [303, 165] width 606 height 331
click at [251, 219] on section "We are sorry to see you go. What's one feature or improvement that would have m…" at bounding box center [303, 165] width 218 height 121
click at [252, 214] on span "Go Back" at bounding box center [258, 211] width 24 height 10
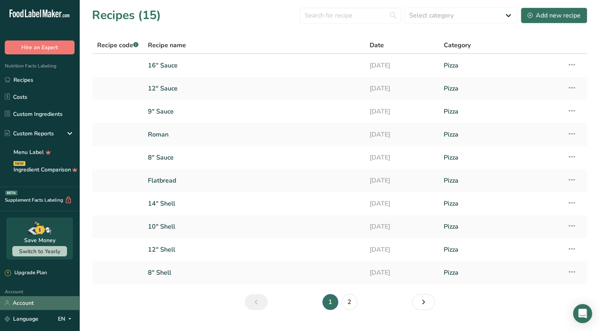
click at [21, 306] on link "Account" at bounding box center [39, 303] width 79 height 14
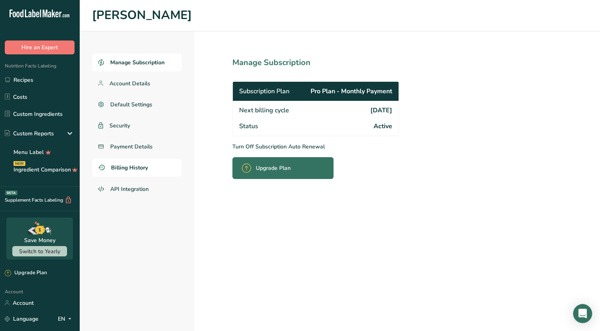
click at [142, 169] on span "Billing History" at bounding box center [129, 168] width 37 height 8
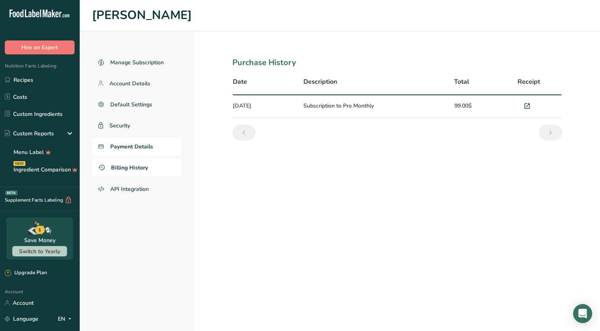
click at [150, 146] on span "Payment Details" at bounding box center [131, 146] width 43 height 8
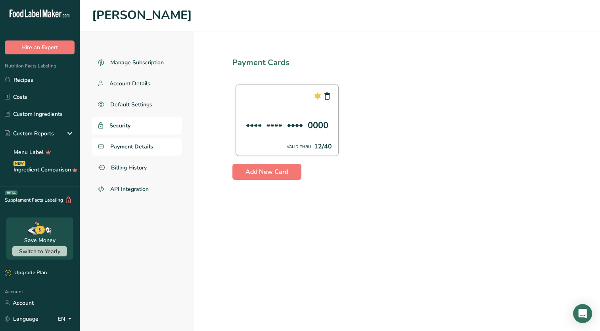
click at [149, 121] on link "Security" at bounding box center [137, 126] width 90 height 18
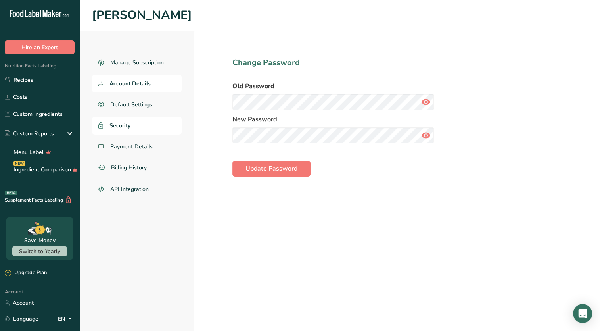
click at [151, 85] on link "Account Details" at bounding box center [137, 84] width 90 height 18
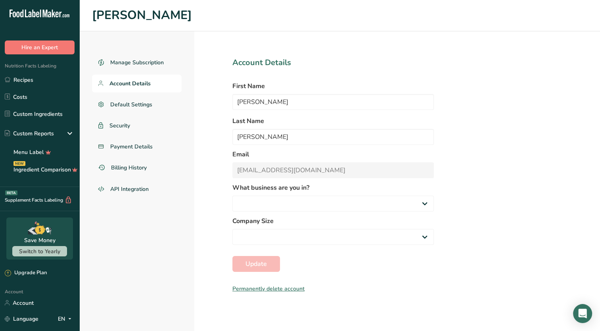
select select "1"
select select "3"
click at [148, 65] on span "Manage Subscription" at bounding box center [137, 62] width 54 height 8
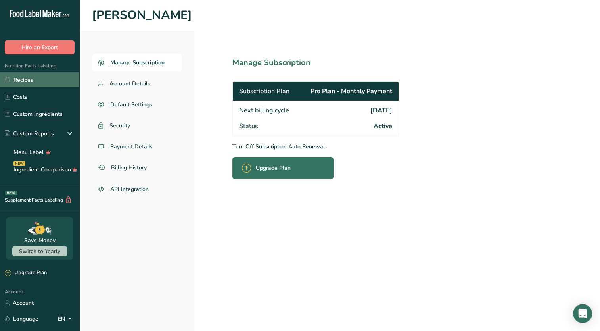
click at [46, 83] on link "Recipes" at bounding box center [39, 79] width 79 height 15
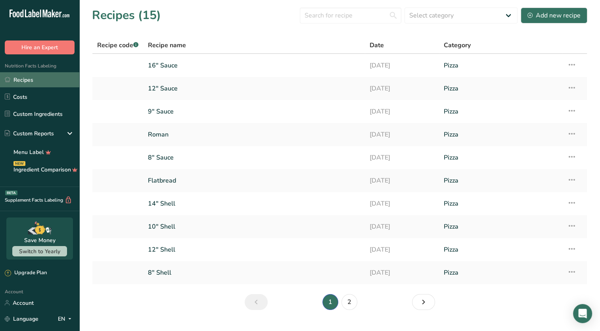
click at [29, 79] on link "Recipes" at bounding box center [39, 79] width 79 height 15
click at [170, 249] on link "12" Shell" at bounding box center [254, 249] width 212 height 17
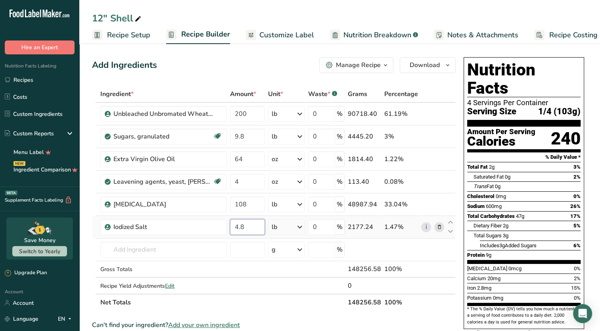
click at [237, 227] on input "4.8" at bounding box center [247, 227] width 35 height 16
type input "0"
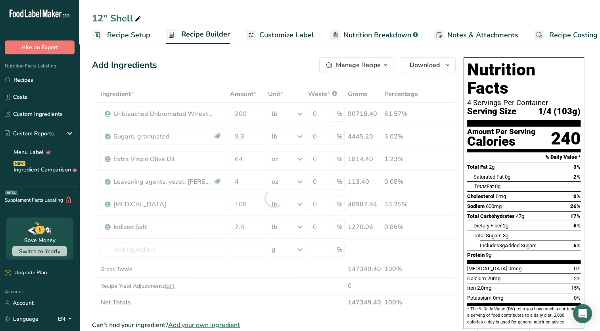
click at [523, 201] on div "Sodium 600mg 26%" at bounding box center [525, 206] width 114 height 10
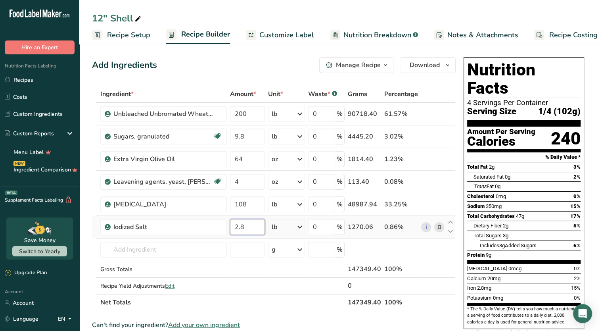
click at [241, 227] on input "2.8" at bounding box center [247, 227] width 35 height 16
type input "4.8"
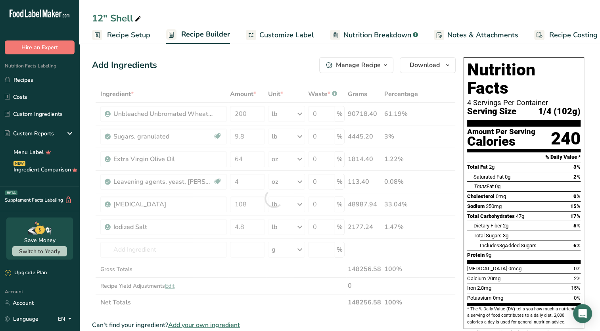
click at [493, 223] on span "Dietary Fiber" at bounding box center [488, 226] width 28 height 6
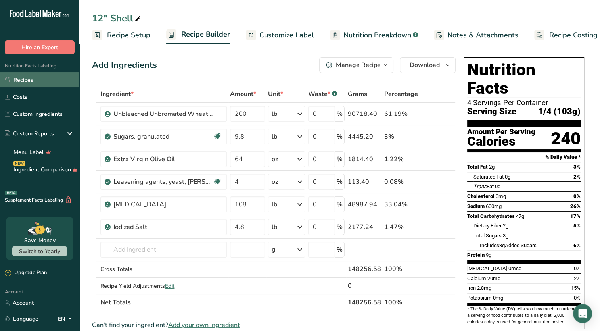
click at [19, 82] on link "Recipes" at bounding box center [39, 79] width 79 height 15
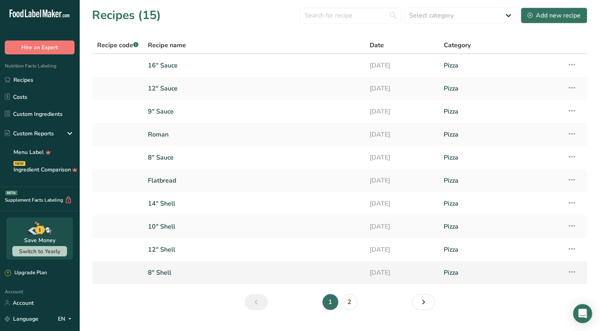
click at [211, 274] on link "8" Shell" at bounding box center [254, 272] width 212 height 17
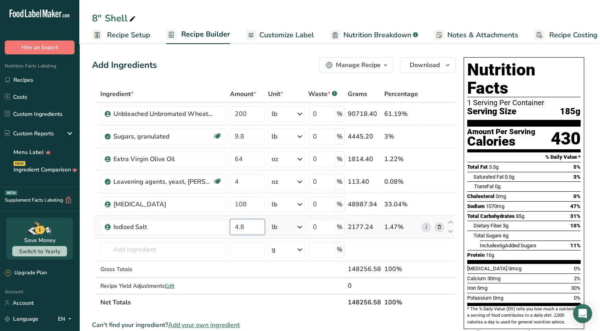
click at [253, 227] on input "4.8" at bounding box center [247, 227] width 35 height 16
type input "4"
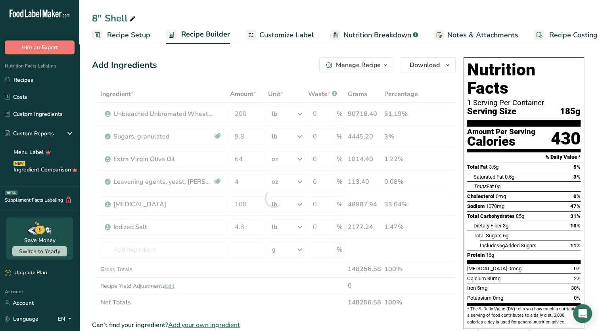
click at [493, 242] on span "Includes 6g Added Sugars" at bounding box center [508, 245] width 57 height 6
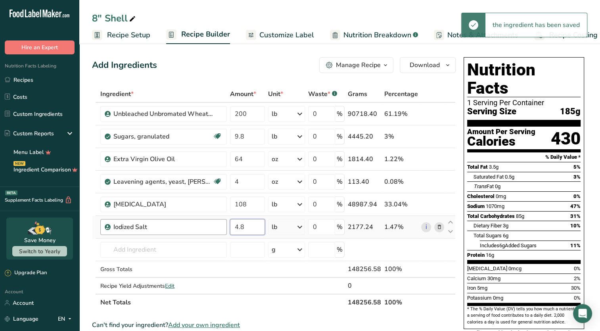
drag, startPoint x: 248, startPoint y: 225, endPoint x: 202, endPoint y: 227, distance: 46.5
click at [202, 227] on tr "Iodized Salt 4.8 lb Weight Units g kg mg See more Volume Units l Volume units r…" at bounding box center [273, 227] width 363 height 23
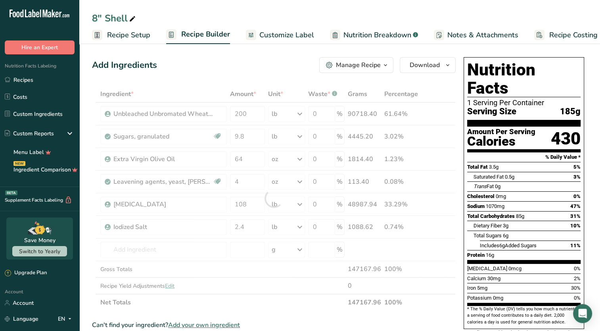
click at [504, 213] on span "Total Carbohydrates" at bounding box center [492, 216] width 48 height 6
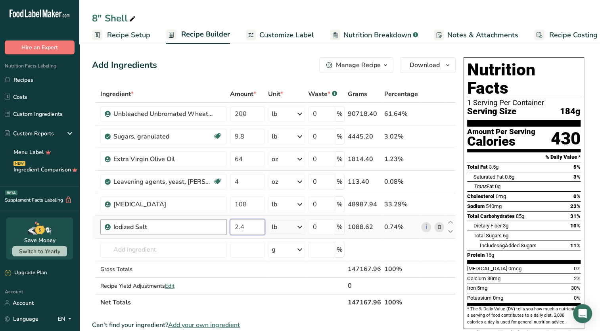
drag, startPoint x: 249, startPoint y: 228, endPoint x: 217, endPoint y: 231, distance: 31.9
click at [217, 231] on tr "Iodized Salt 2.4 lb Weight Units g kg mg See more Volume Units l Volume units r…" at bounding box center [273, 227] width 363 height 23
type input "4.8"
click at [535, 221] on div "Dietary Fiber 3g 10%" at bounding box center [527, 226] width 107 height 10
click at [18, 82] on link "Recipes" at bounding box center [39, 79] width 79 height 15
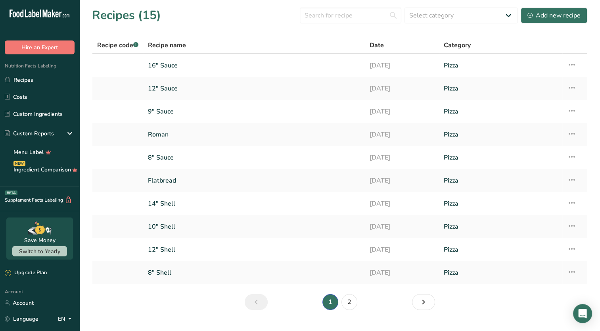
scroll to position [16, 0]
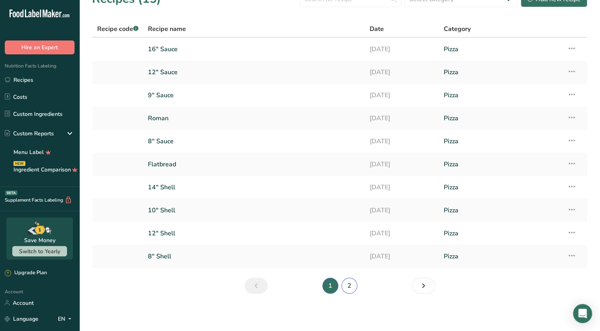
click at [348, 293] on link "2" at bounding box center [350, 286] width 16 height 16
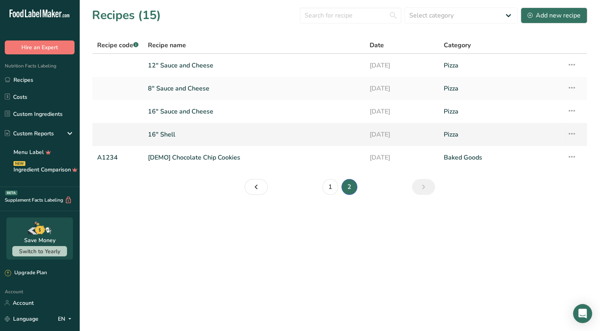
click at [215, 136] on link "16" Shell" at bounding box center [254, 134] width 212 height 17
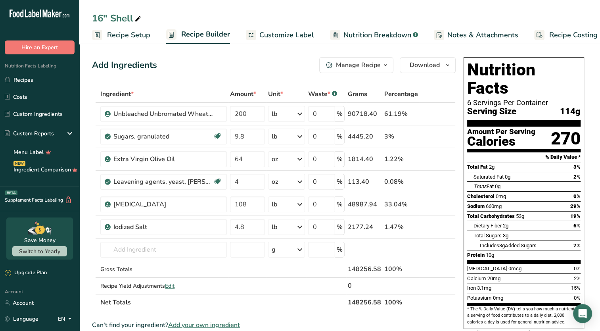
click at [302, 36] on span "Customize Label" at bounding box center [287, 35] width 55 height 11
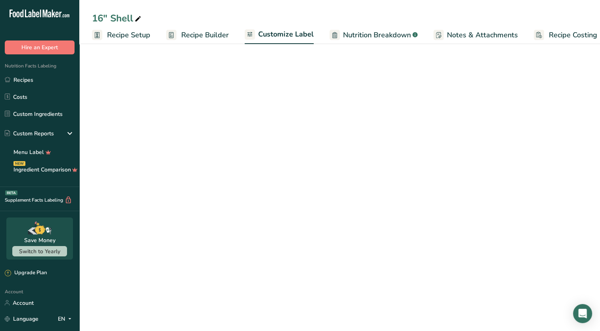
scroll to position [0, 10]
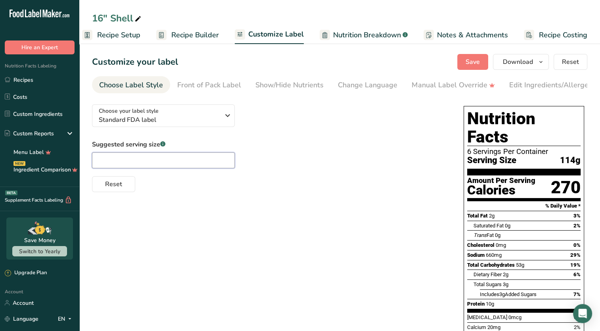
click at [158, 161] on input "text" at bounding box center [163, 160] width 143 height 16
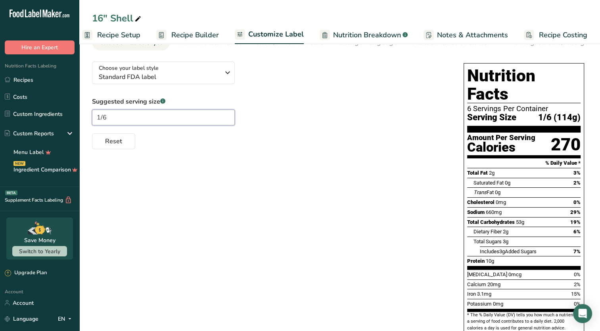
scroll to position [0, 0]
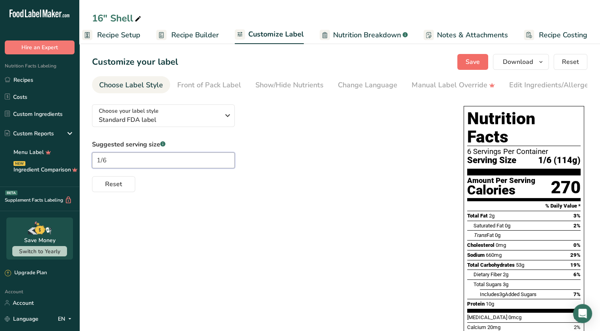
type input "1/6"
click at [475, 63] on span "Save" at bounding box center [473, 62] width 14 height 10
click at [537, 63] on span "button" at bounding box center [542, 62] width 10 height 10
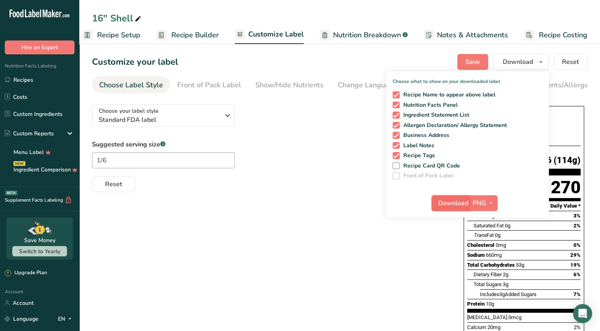
click at [463, 200] on span "Download" at bounding box center [454, 203] width 30 height 10
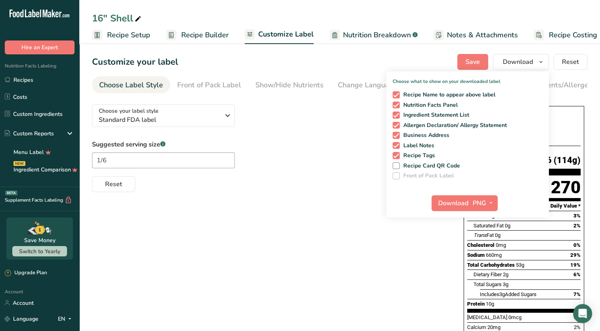
scroll to position [0, 10]
